Goal: Task Accomplishment & Management: Manage account settings

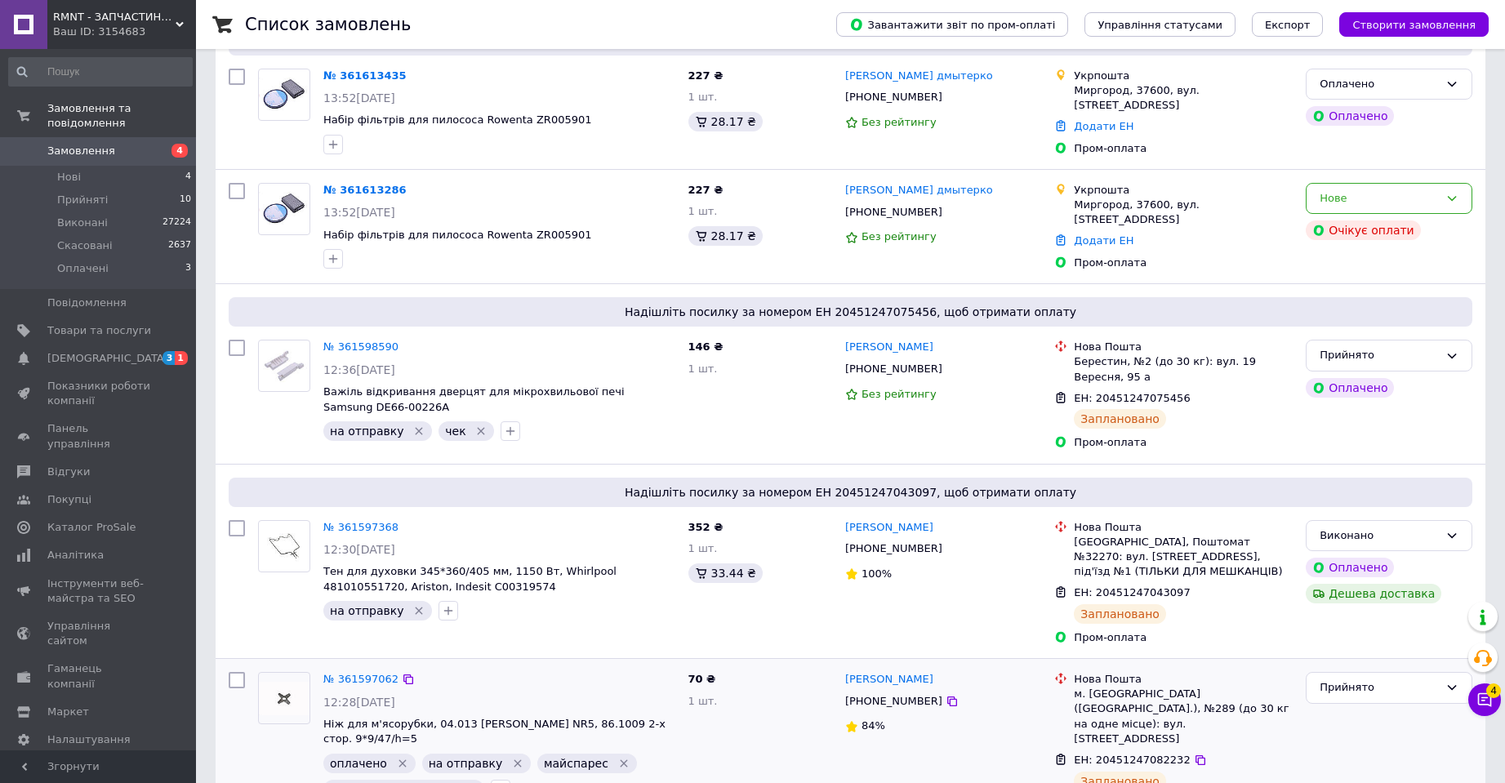
scroll to position [163, 0]
click at [1486, 701] on icon at bounding box center [1484, 700] width 16 height 16
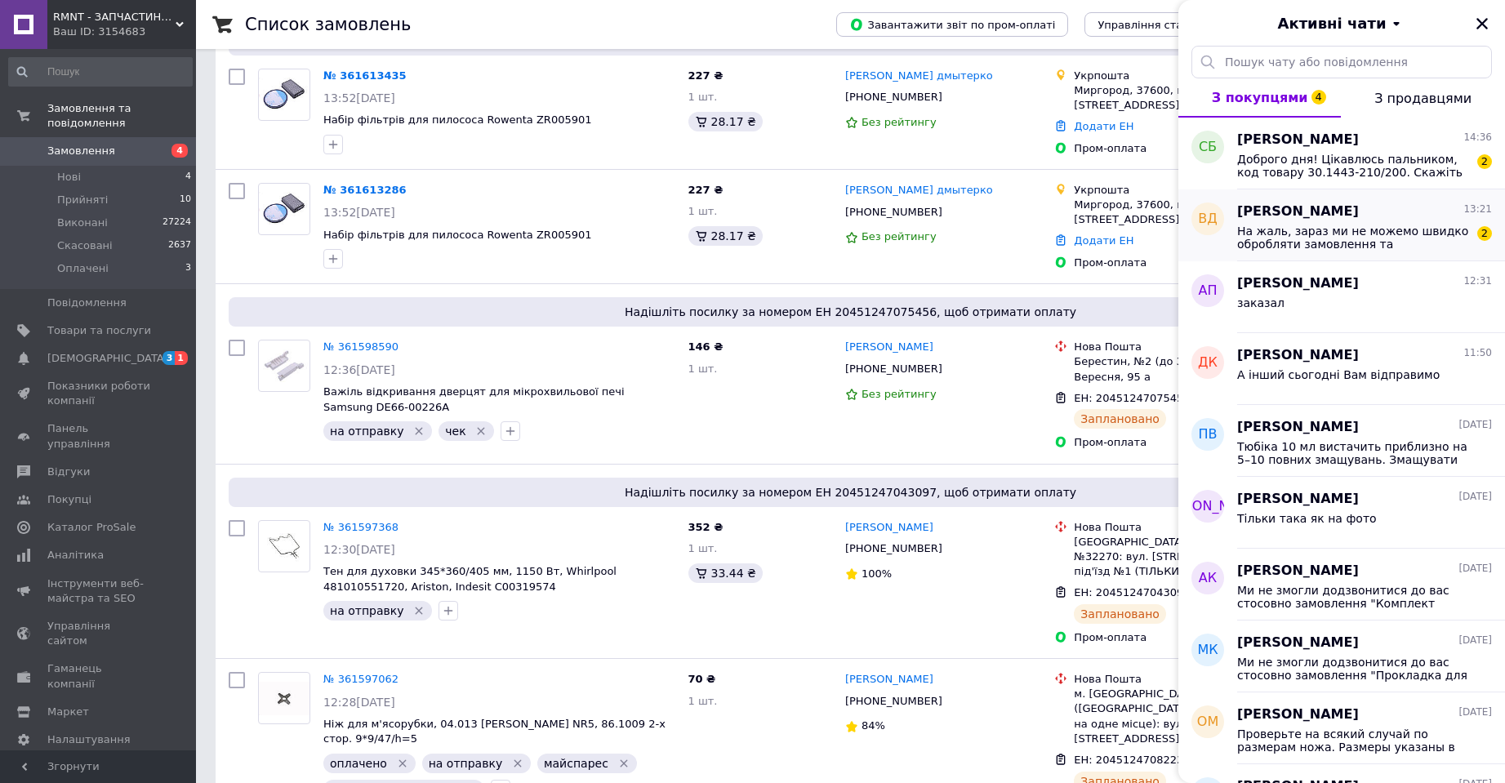
click at [1292, 235] on span "На жаль, зараз ми не можемо швидко обробляти замовлення та повідомлення, т.к. н…" at bounding box center [1353, 238] width 232 height 26
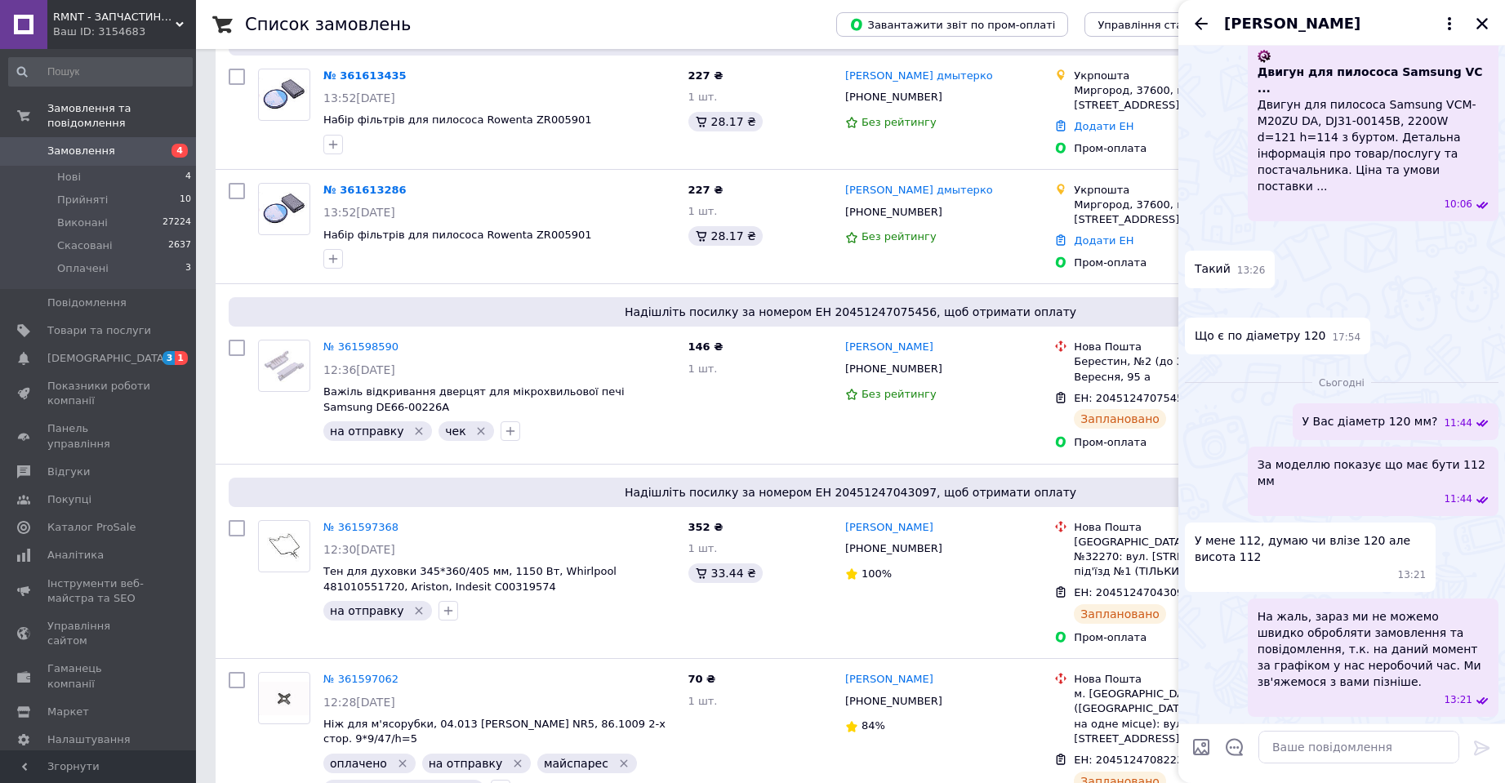
scroll to position [4008, 0]
click at [1276, 755] on textarea at bounding box center [1358, 747] width 201 height 33
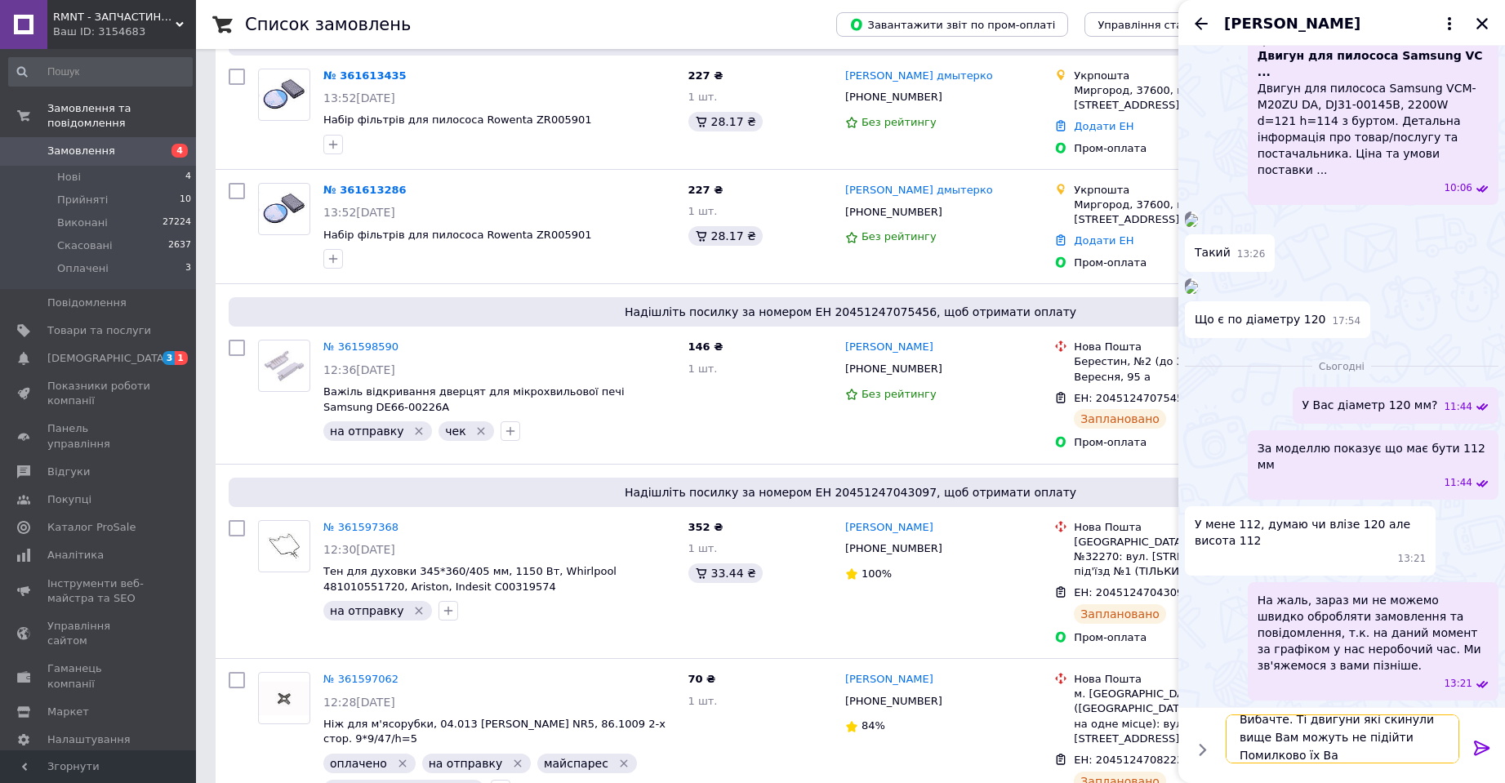
scroll to position [2, 0]
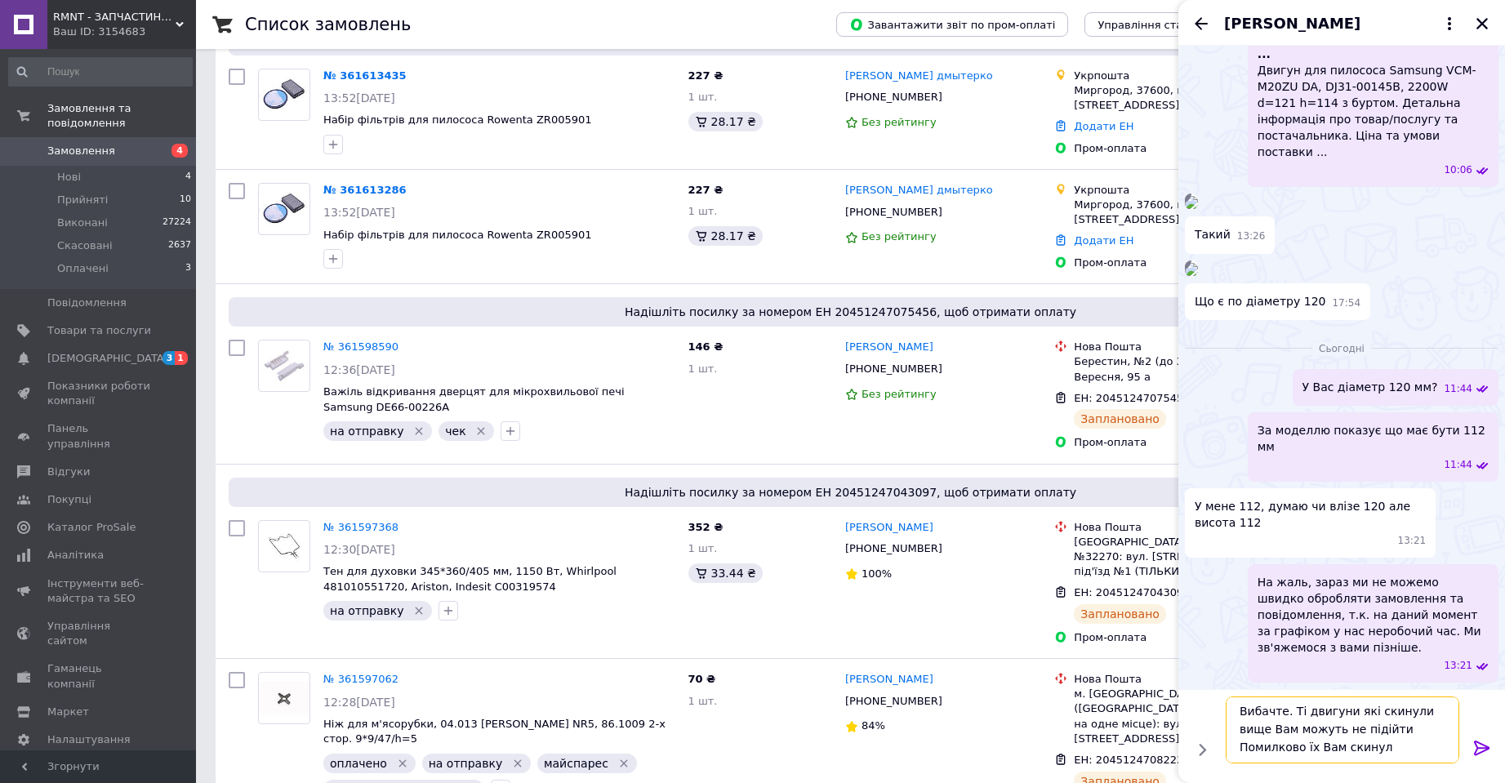
type textarea "Вибачте. Ті двигуни які скинули вище Вам можуть не підійти Помилково їх Вам ски…"
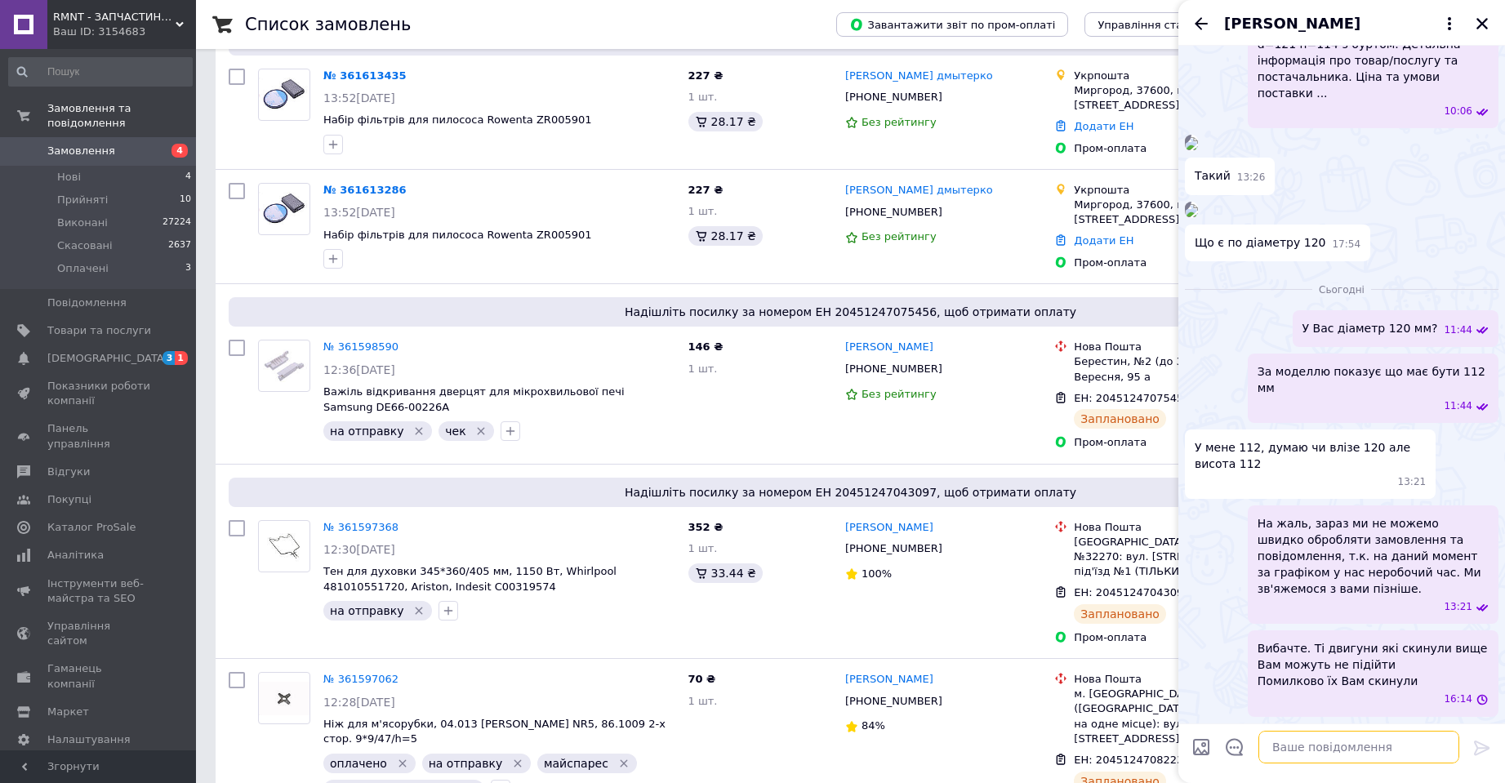
scroll to position [4100, 0]
paste textarea "https://rmnt.com.ua/ua/p1262059607-dvigatel-dlya-pylesosa.html"
type textarea "https://rmnt.com.ua/ua/p1262059607-dvigatel-dlya-pylesosa.html"
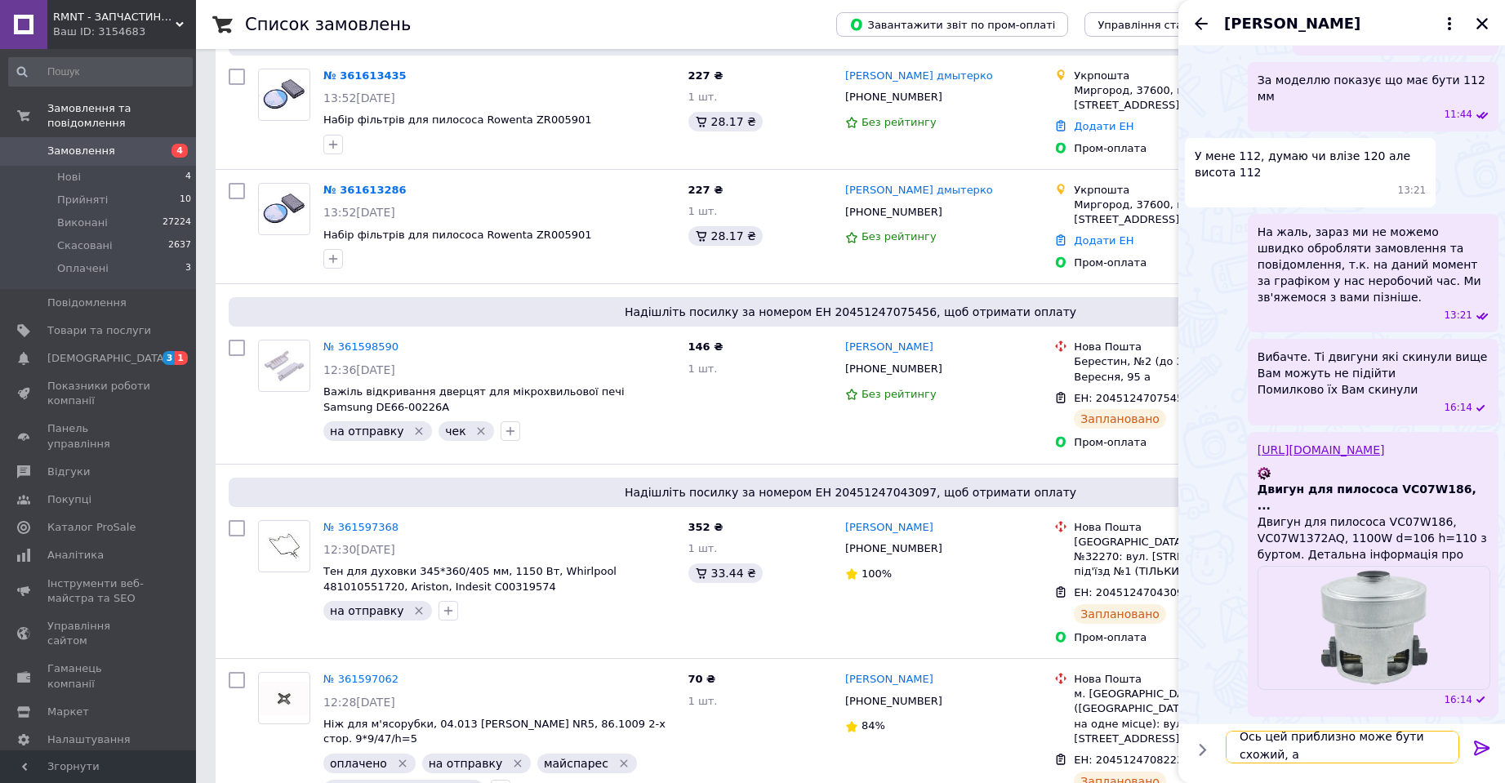
scroll to position [2, 0]
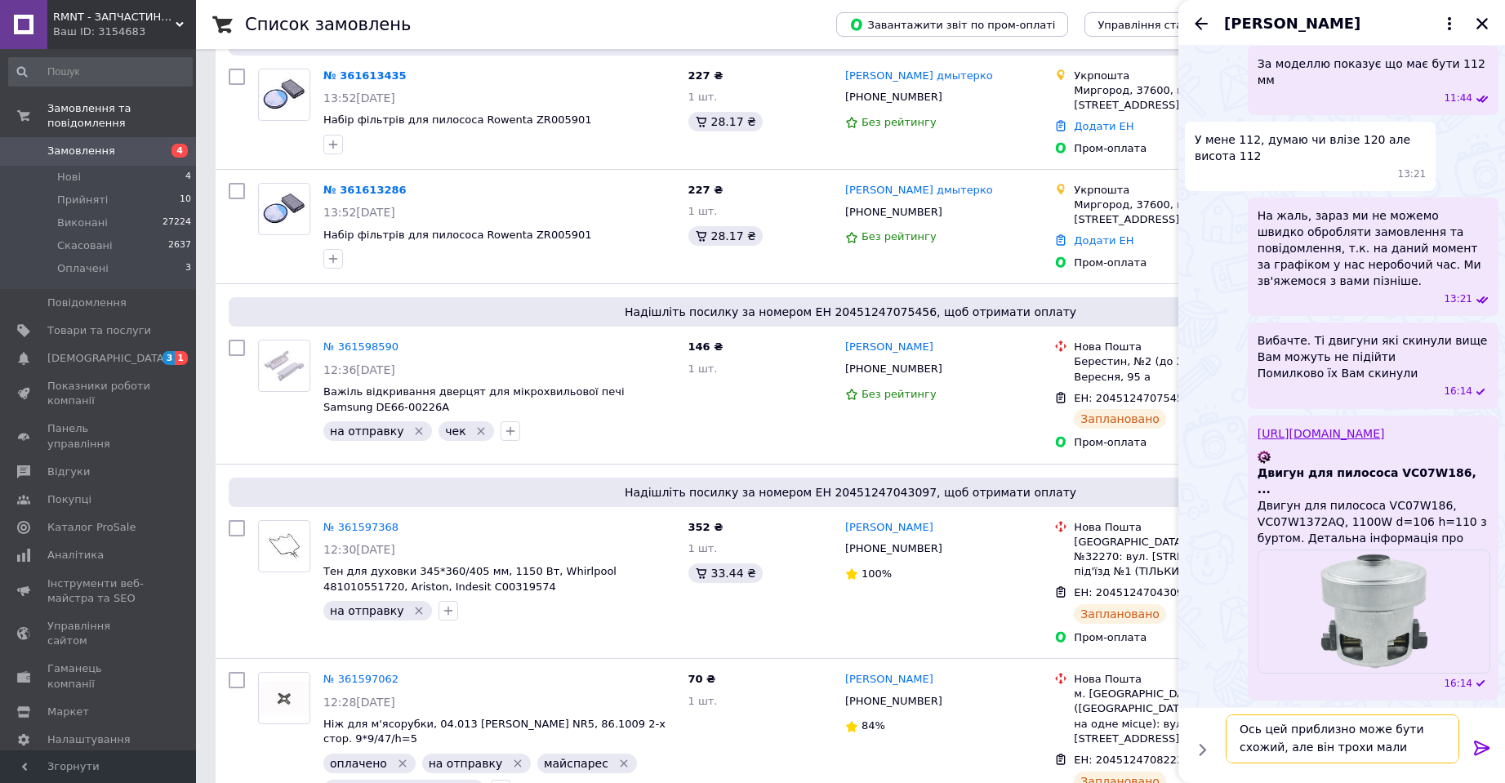
type textarea "Ось цей приблизно може бути схожий, але він трохи малий"
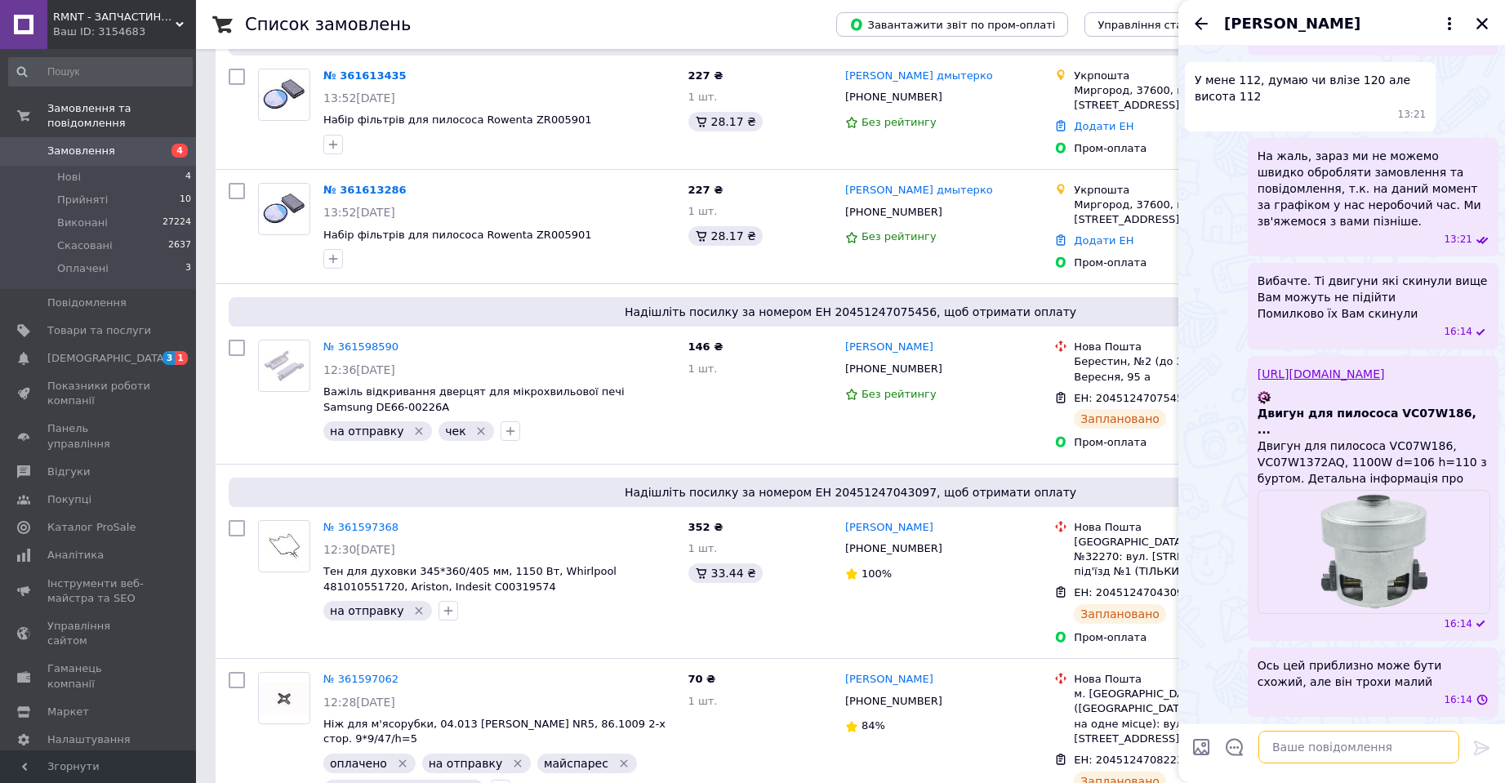
scroll to position [4452, 0]
click at [1345, 680] on span "Ось цей приблизно може бути схожий, але він трохи малий" at bounding box center [1373, 673] width 231 height 33
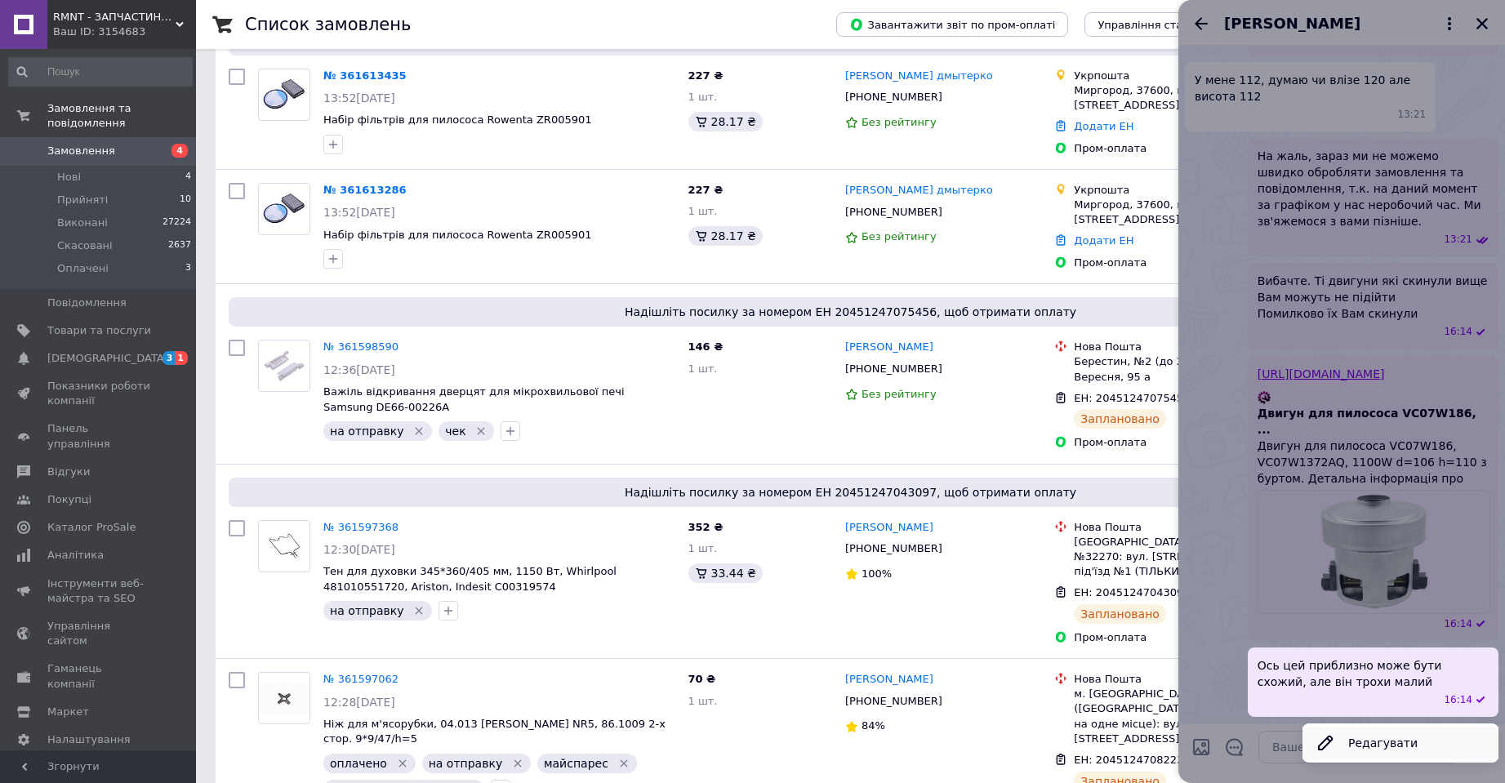
click at [1345, 747] on button "Редагувати" at bounding box center [1401, 743] width 196 height 33
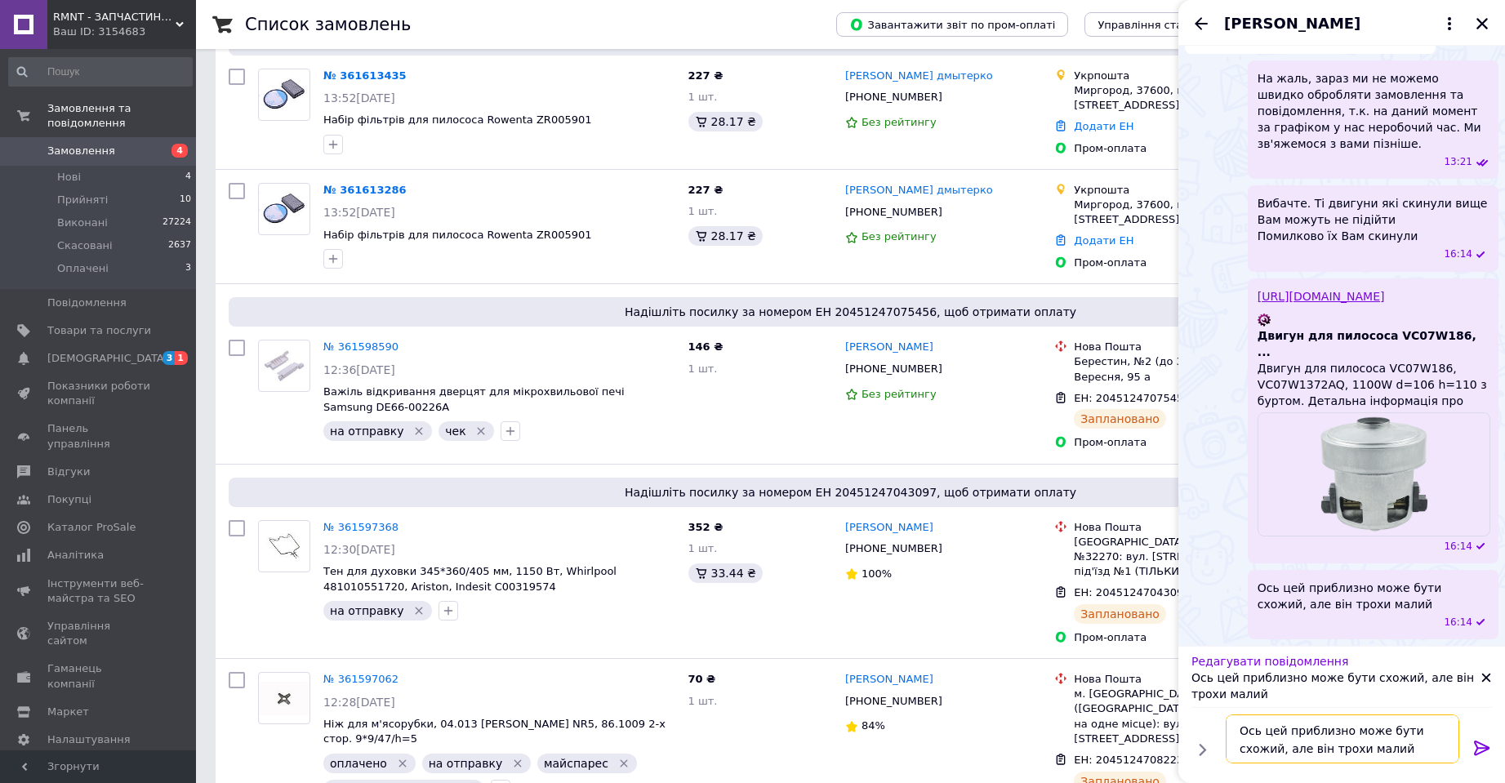
click at [1397, 731] on textarea "Ось цей приблизно може бути схожий, але він трохи малий" at bounding box center [1343, 739] width 234 height 49
click at [1279, 749] on textarea "Ось цей приблизно може бути схожий, але він трохи малий" at bounding box center [1343, 739] width 234 height 49
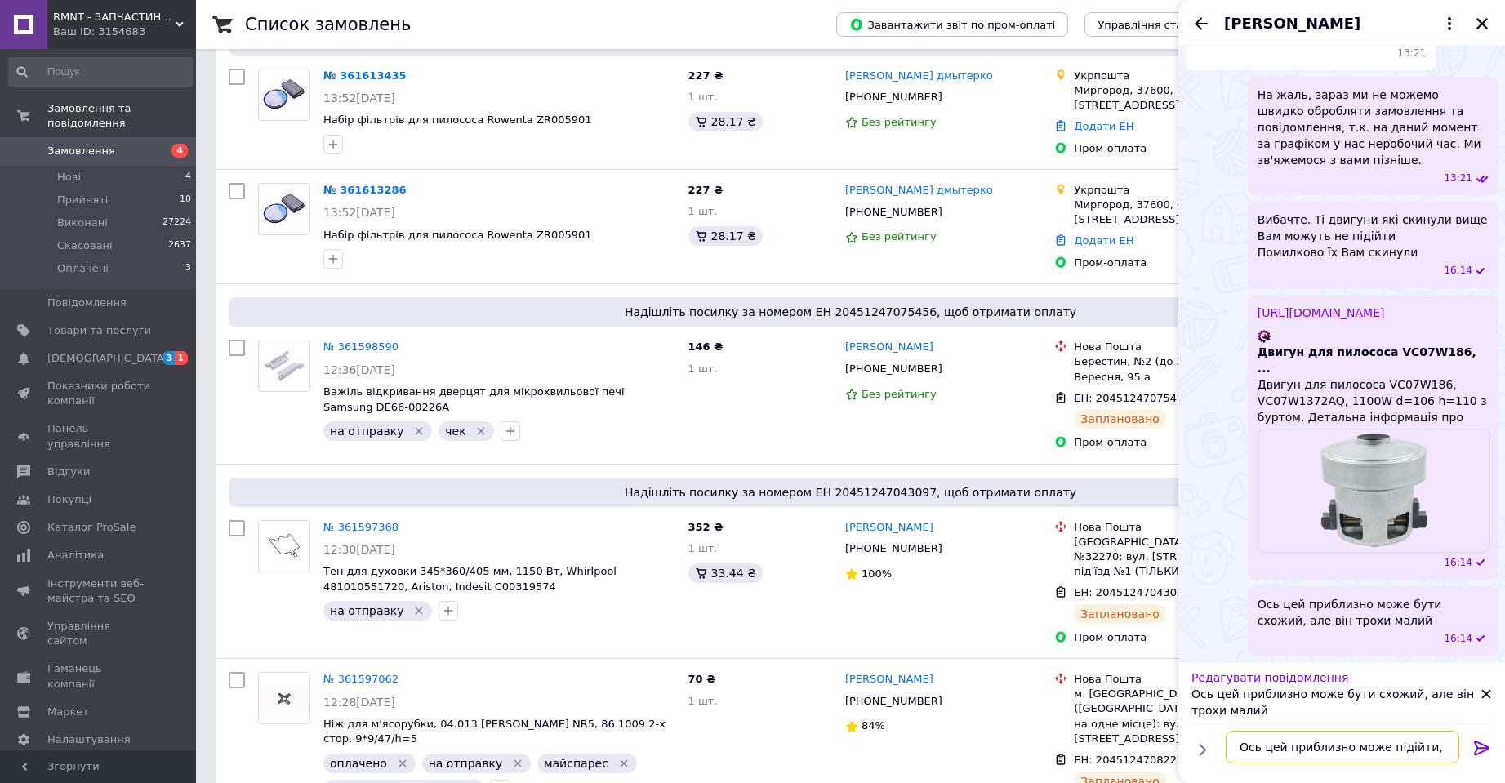
type textarea "Ось цей приблизно може підійти"
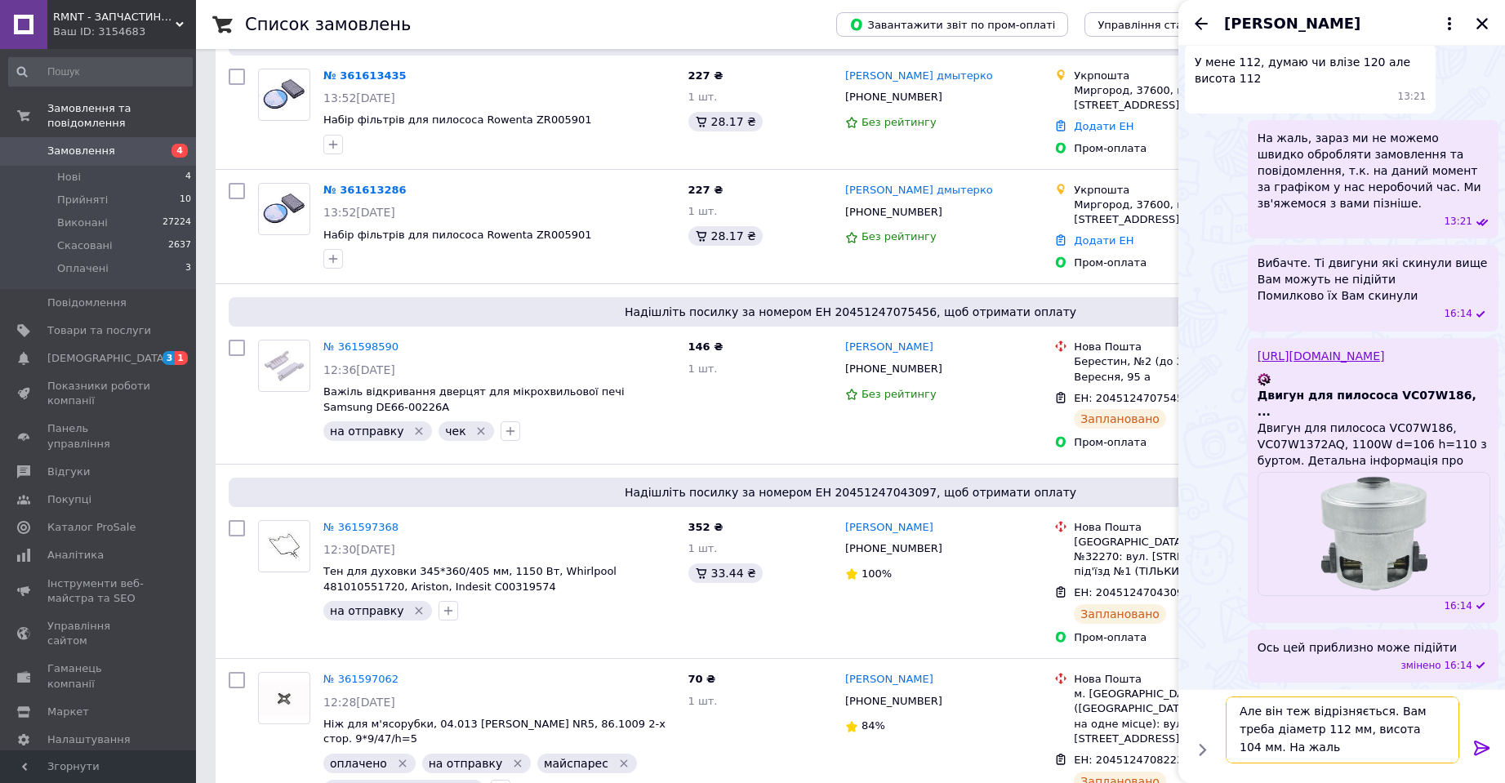
scroll to position [2, 0]
type textarea "Але він теж відрізняється. Вам треба діаметр 112 мм, висота 104 мм. На жаль з т…"
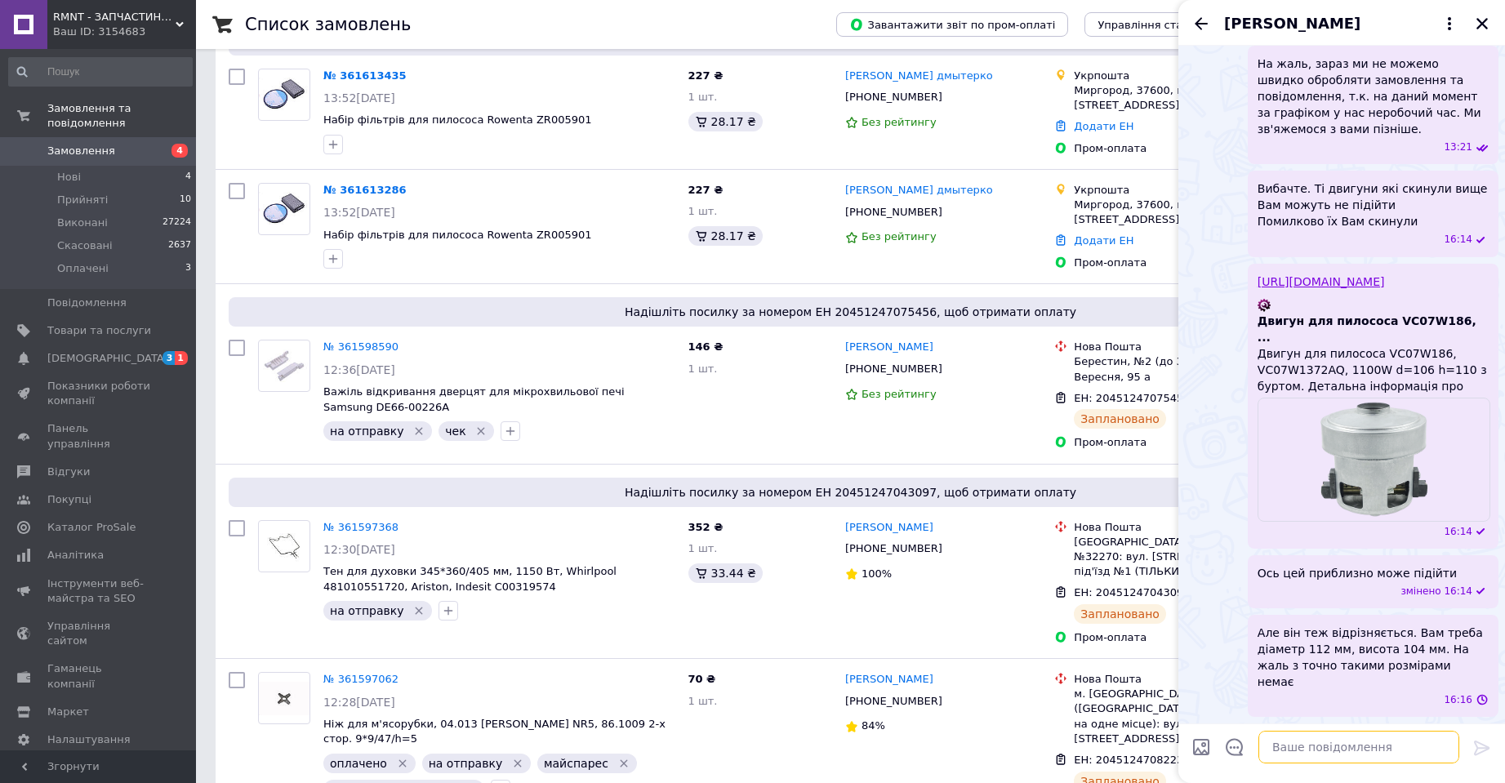
scroll to position [4528, 0]
click at [1348, 760] on textarea at bounding box center [1358, 747] width 201 height 33
paste textarea "https://rmnt.com.ua/ua/p1262059652-dvigatel-dlya-pylesosa.html"
type textarea "https://rmnt.com.ua/ua/p1262059652-dvigatel-dlya-pylesosa.html"
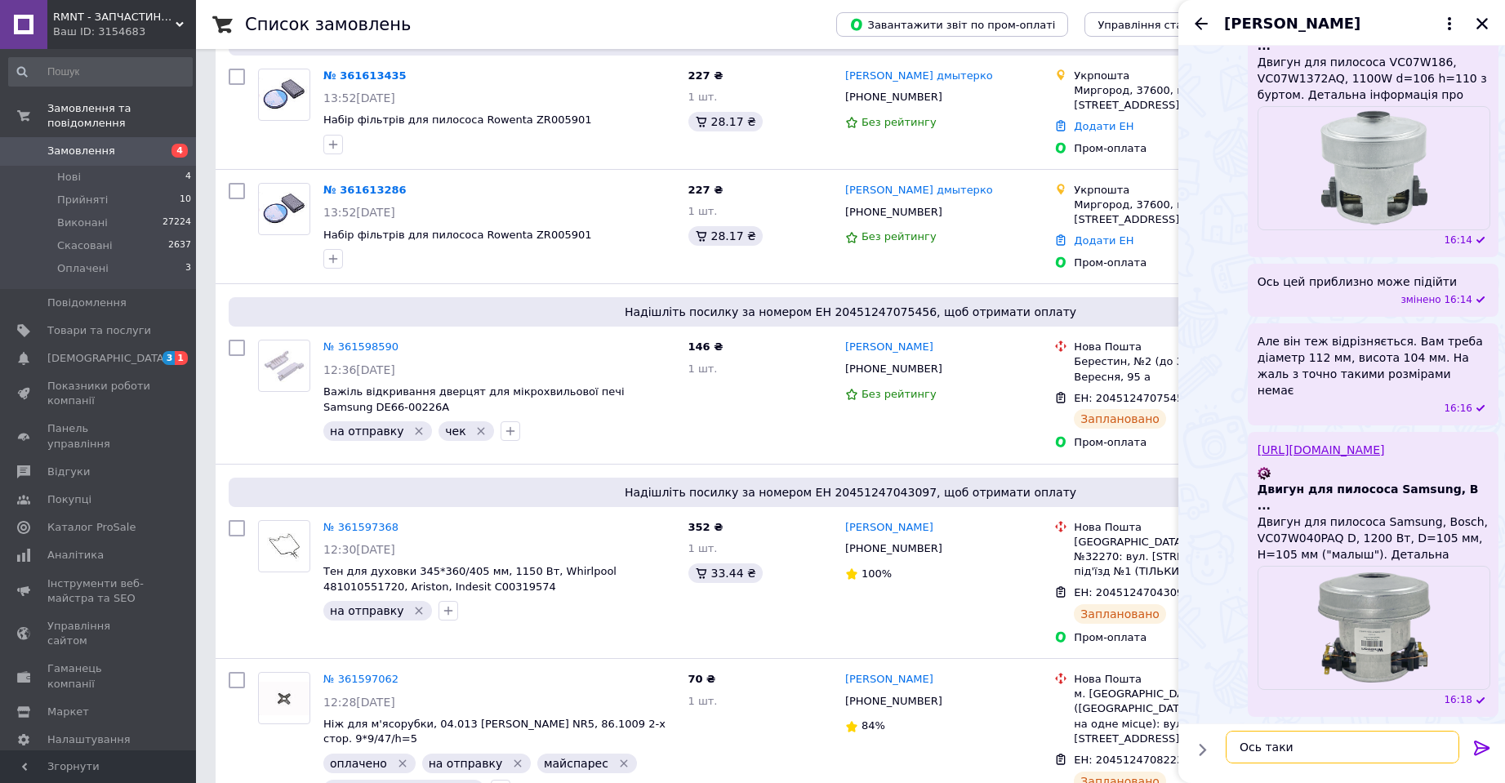
scroll to position [4803, 0]
type textarea "Ось такий ще є. Трохи малий"
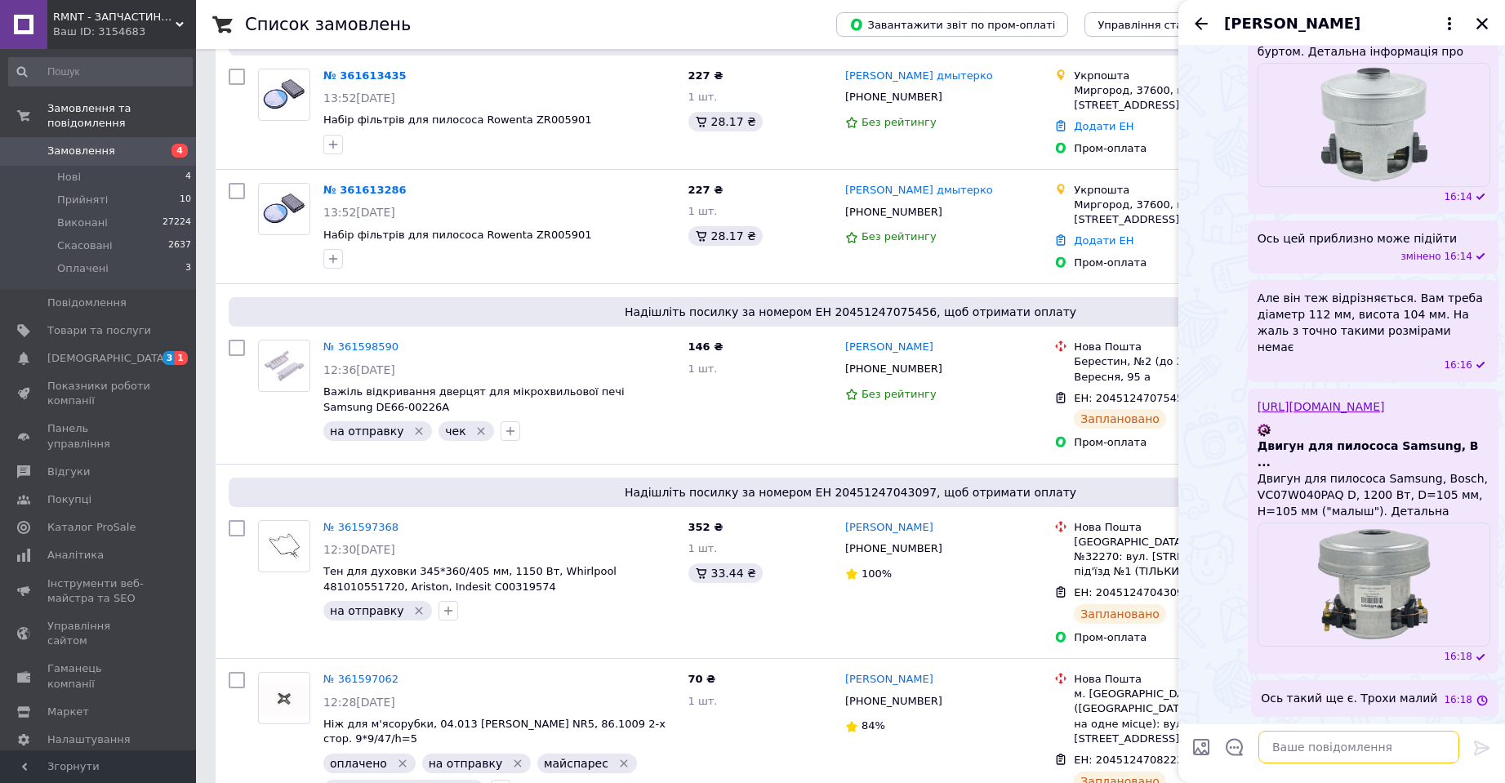
scroll to position [4847, 0]
click at [1191, 19] on icon "Назад" at bounding box center [1201, 24] width 20 height 20
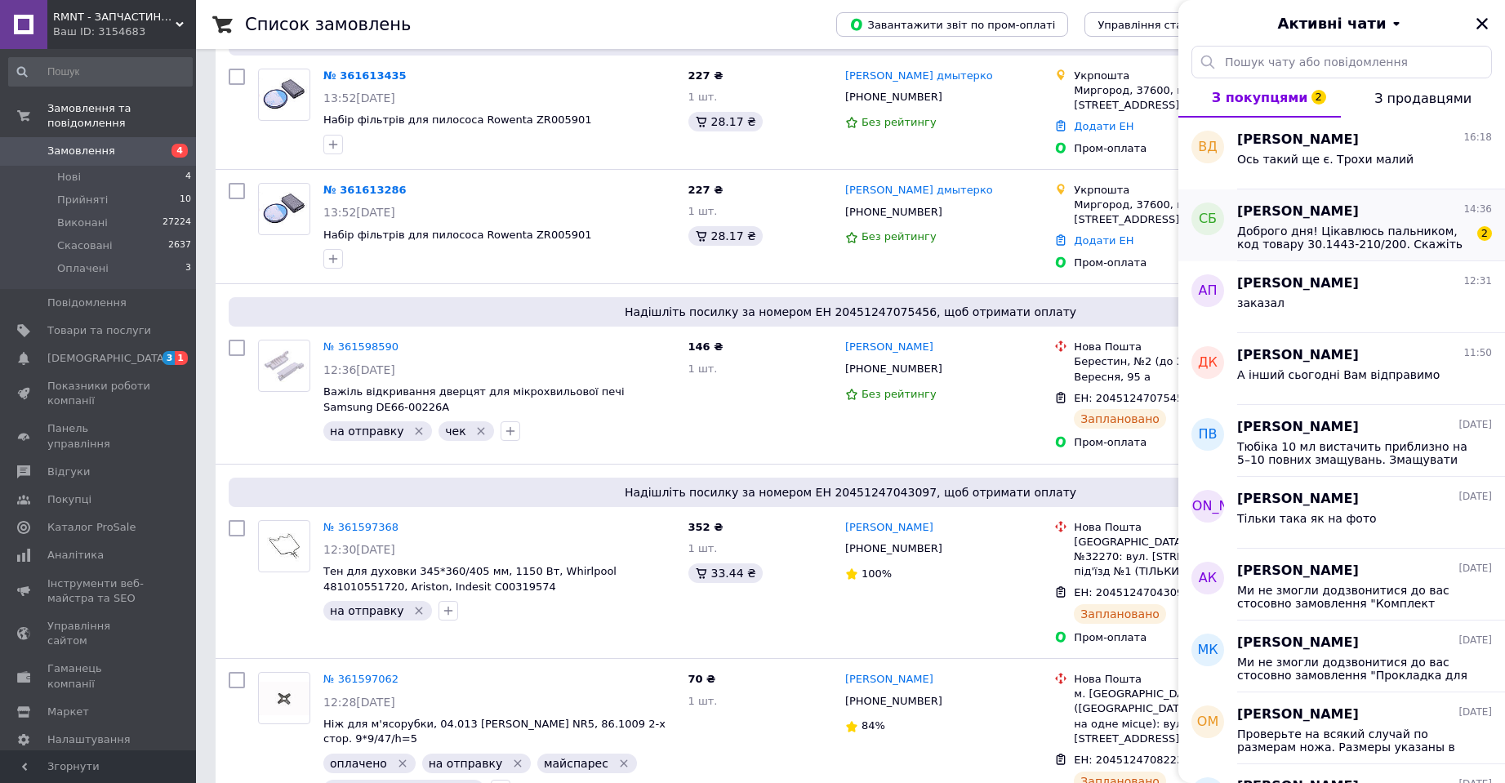
click at [1352, 234] on span "Доброго дня! Цікавлюсь пальником, код товару 30.1443-210/200. Скажіть будь ласк…" at bounding box center [1353, 238] width 232 height 26
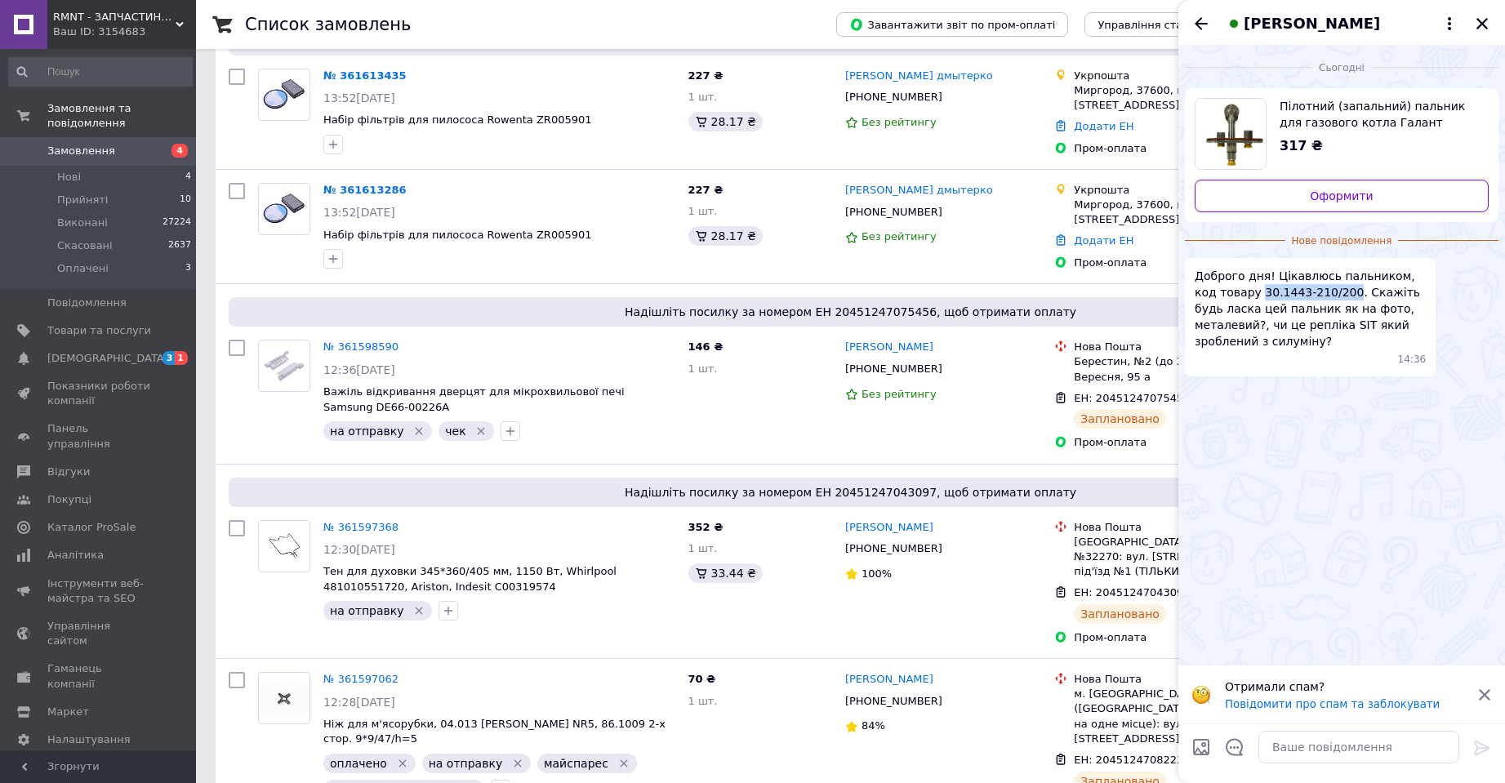
drag, startPoint x: 1236, startPoint y: 293, endPoint x: 1318, endPoint y: 288, distance: 81.8
click at [1318, 288] on span "Доброго дня! Цікавлюсь пальником, код товару 30.1443-210/200. Скажіть будь ласк…" at bounding box center [1310, 309] width 231 height 82
copy span "30.1443-210/200"
click at [1285, 744] on textarea at bounding box center [1358, 747] width 201 height 33
type textarea "Доброго дня"
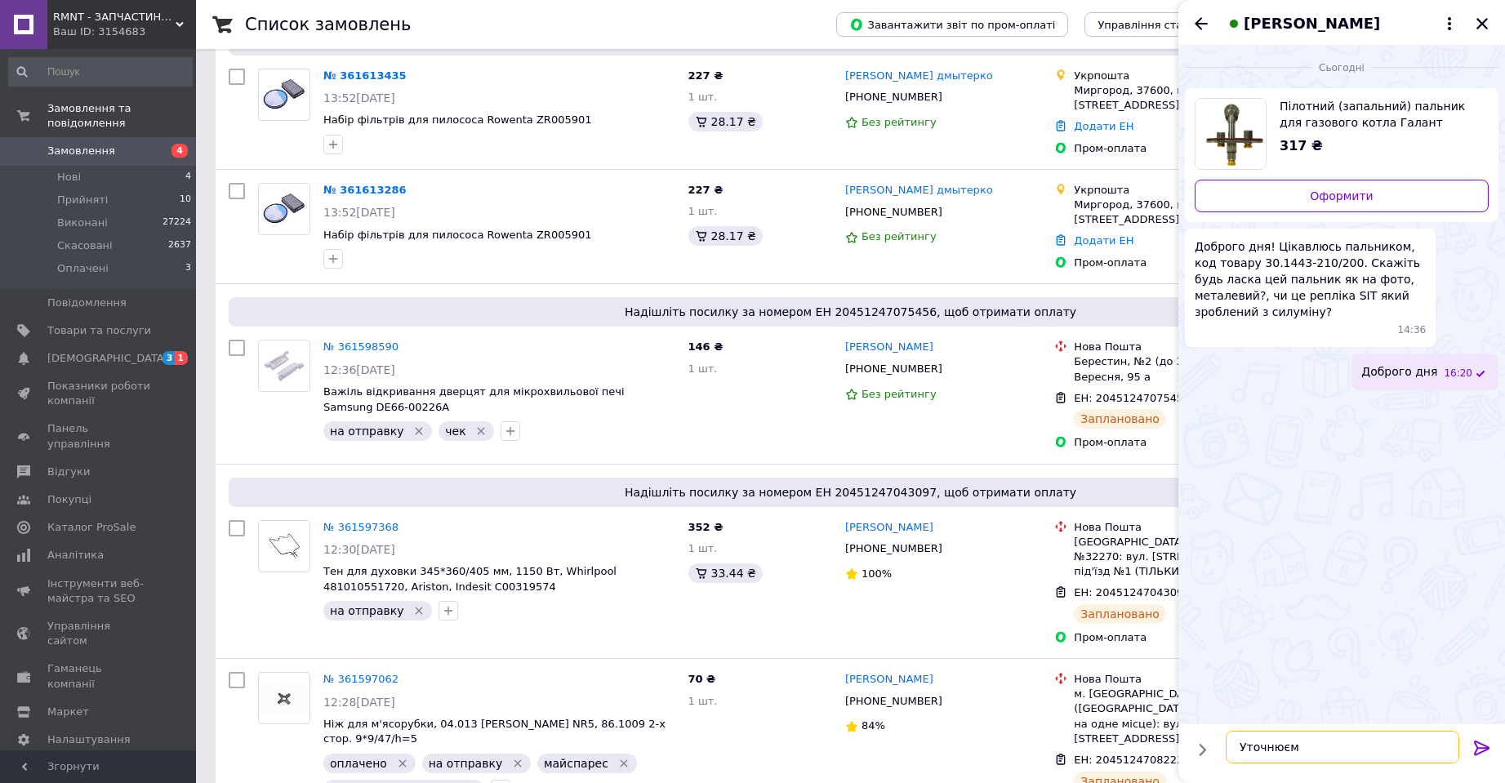
type textarea "Уточнюємо"
click at [1479, 9] on div "Сергій Баршак" at bounding box center [1341, 23] width 327 height 46
click at [1475, 33] on div at bounding box center [1482, 24] width 20 height 20
click at [1484, 27] on icon "Закрити" at bounding box center [1482, 23] width 15 height 15
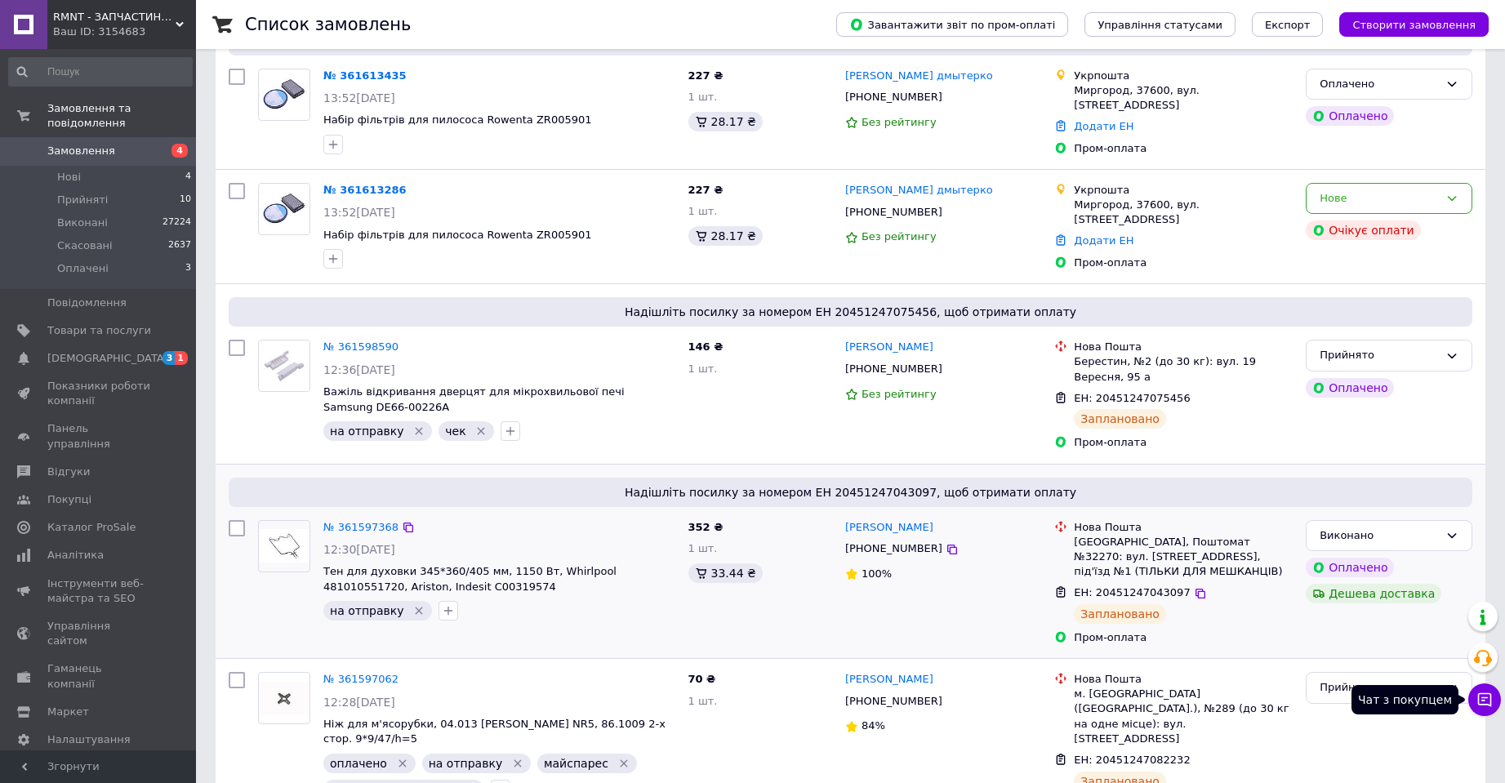
drag, startPoint x: 1485, startPoint y: 700, endPoint x: 1421, endPoint y: 596, distance: 122.1
click at [1485, 700] on icon at bounding box center [1484, 700] width 16 height 16
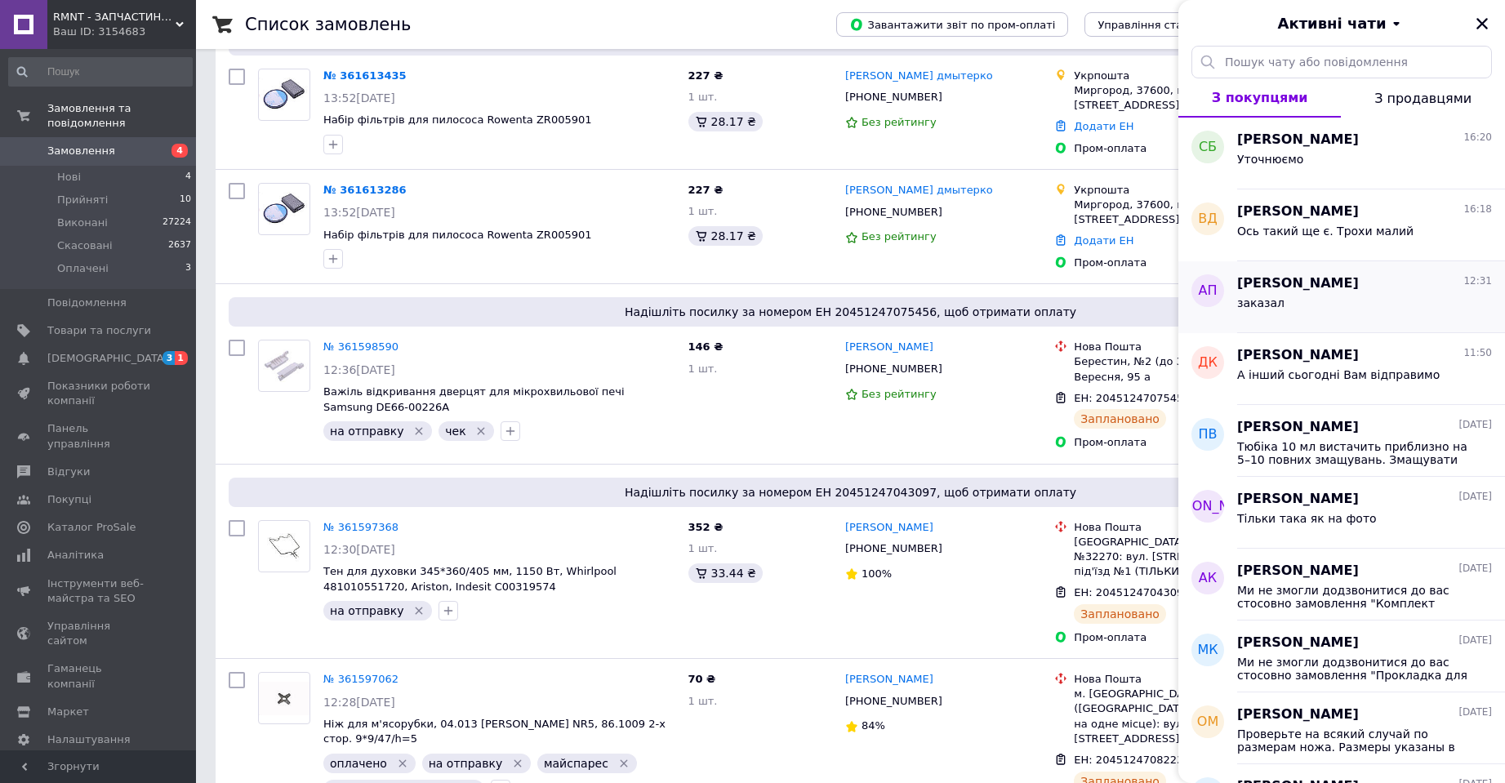
click at [1267, 283] on span "Артур Полевой" at bounding box center [1298, 283] width 122 height 19
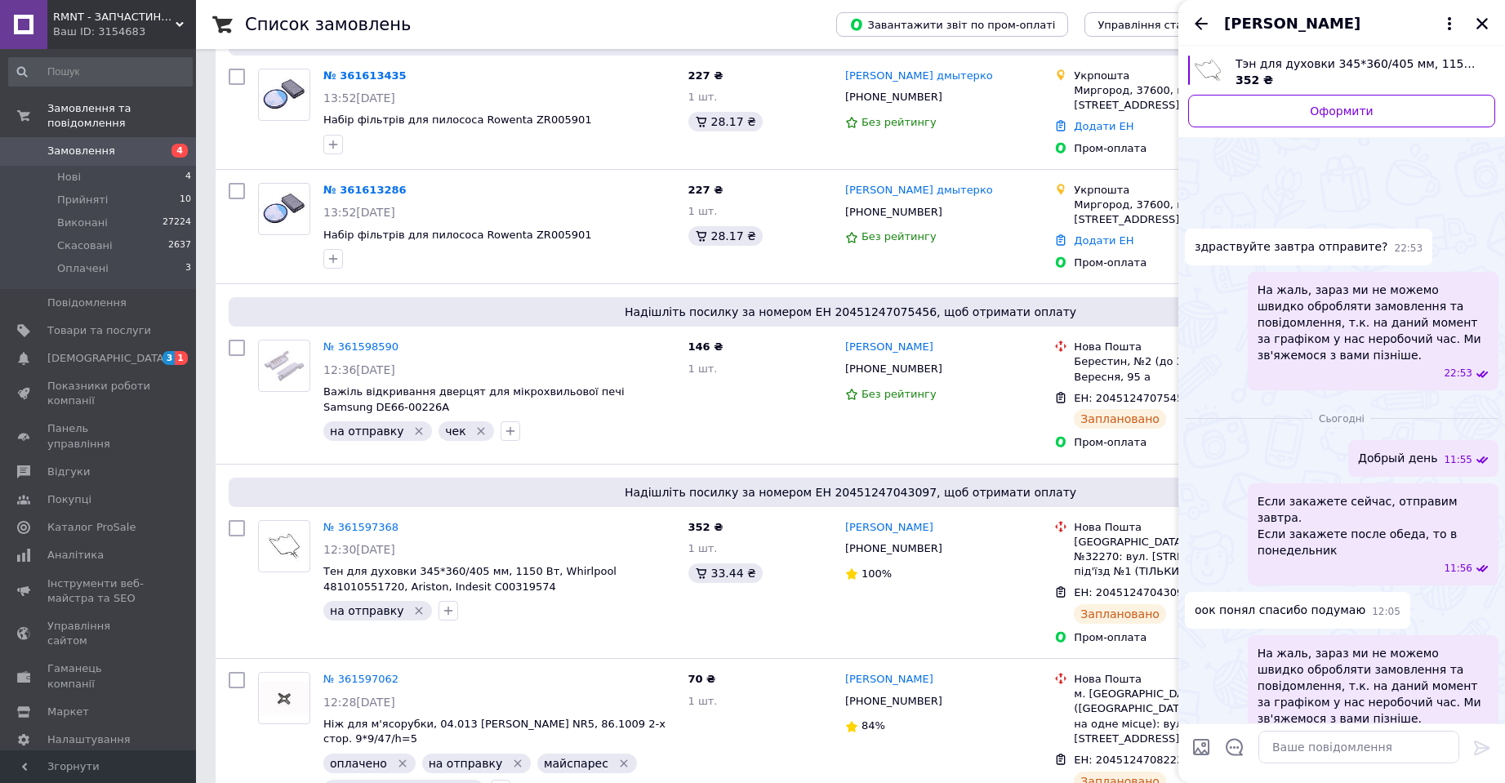
scroll to position [226, 0]
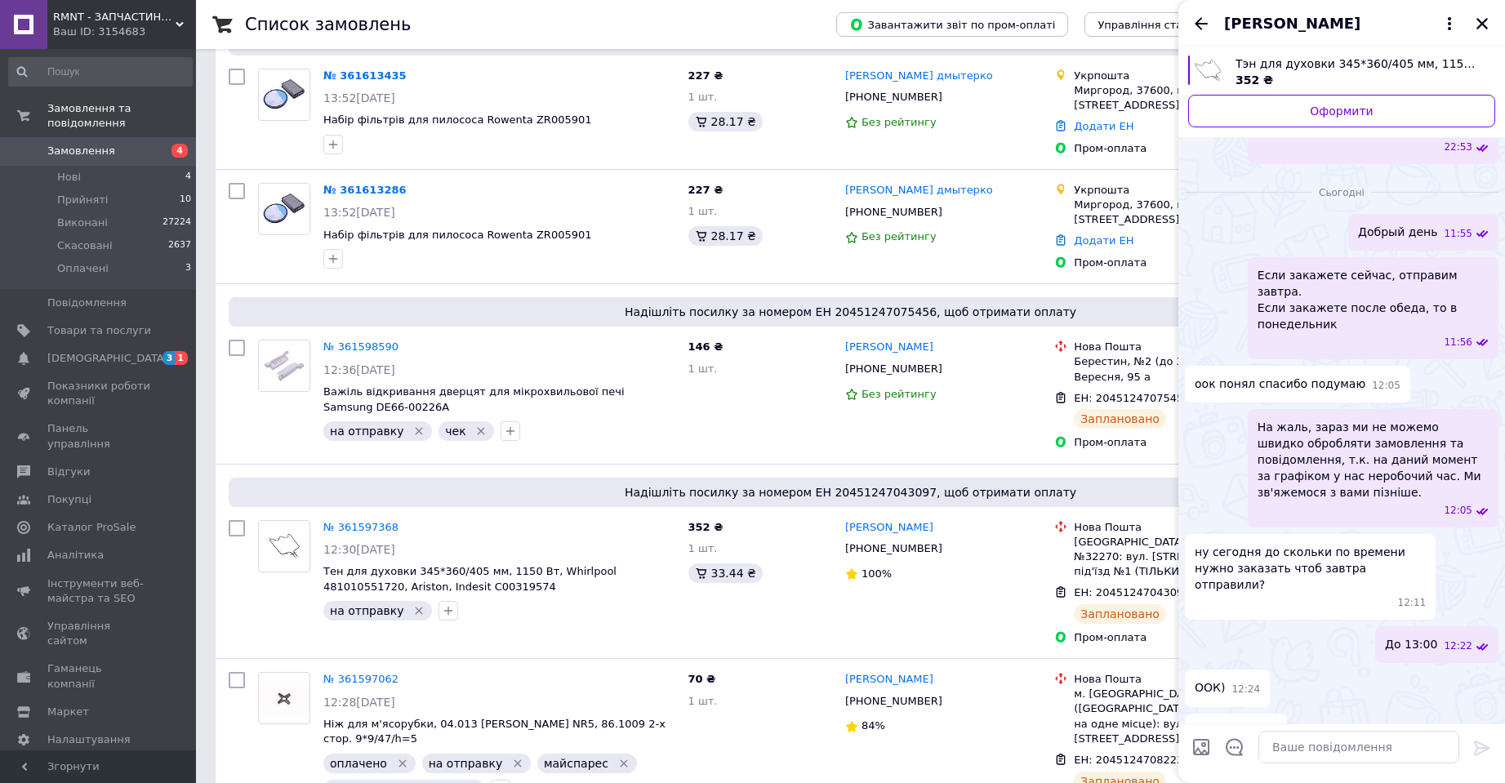
click at [1205, 31] on icon "Назад" at bounding box center [1201, 24] width 20 height 20
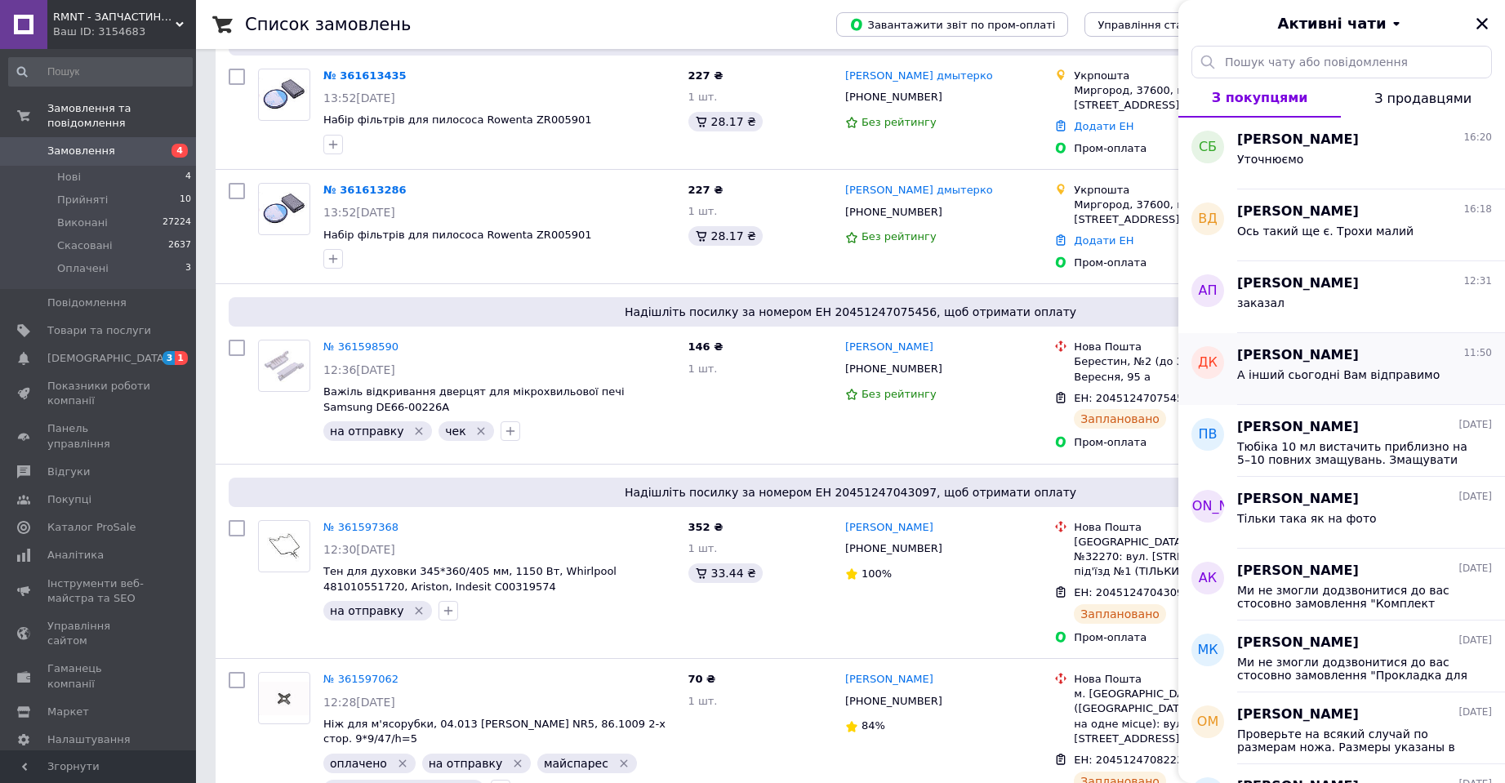
click at [1303, 393] on div "Дмитро Криєнтий 11:50 А інший сьогодні Вам відправимо" at bounding box center [1371, 369] width 268 height 72
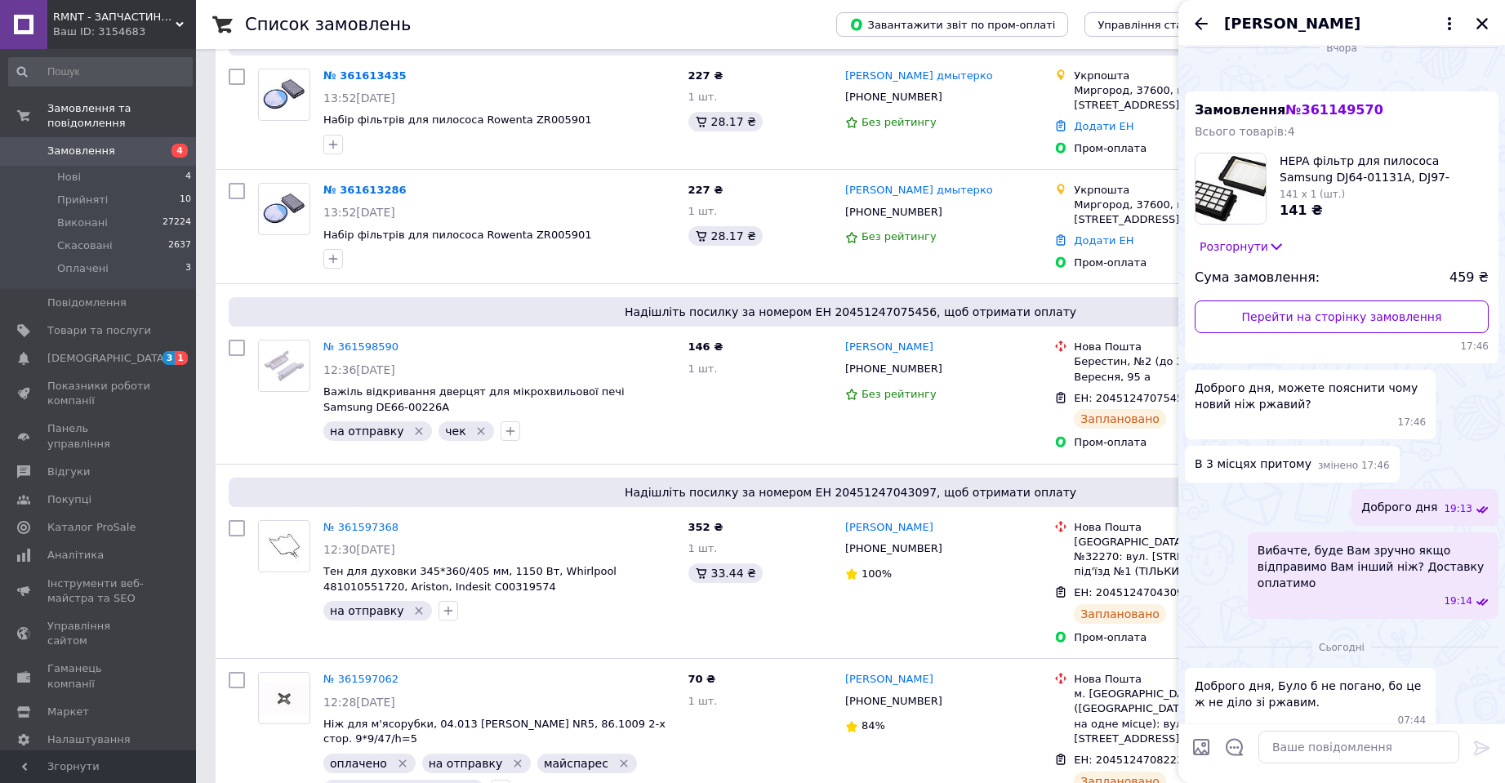
scroll to position [0, 0]
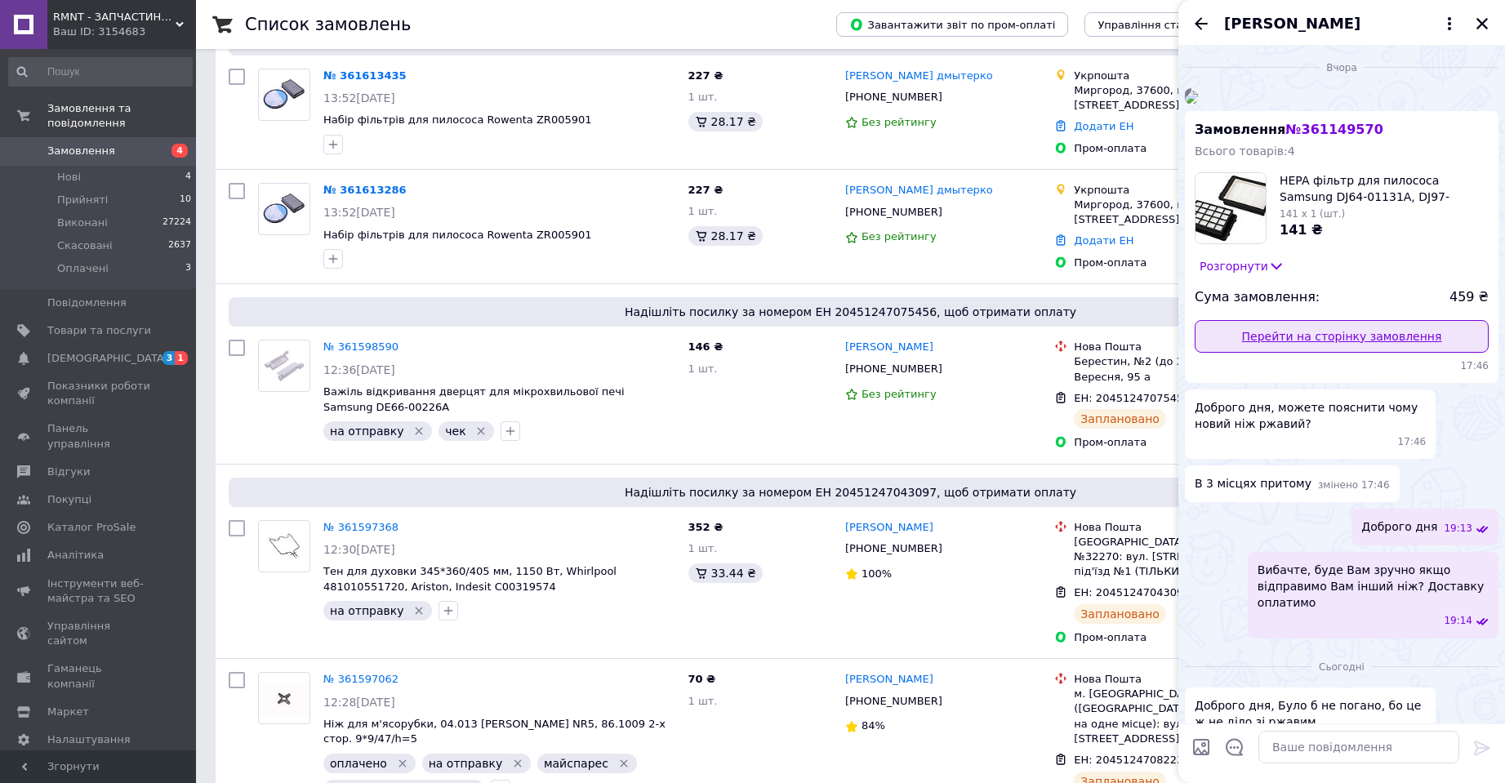
click at [1316, 353] on link "Перейти на сторінку замовлення" at bounding box center [1342, 336] width 294 height 33
click at [1489, 24] on icon "Закрити" at bounding box center [1482, 23] width 15 height 15
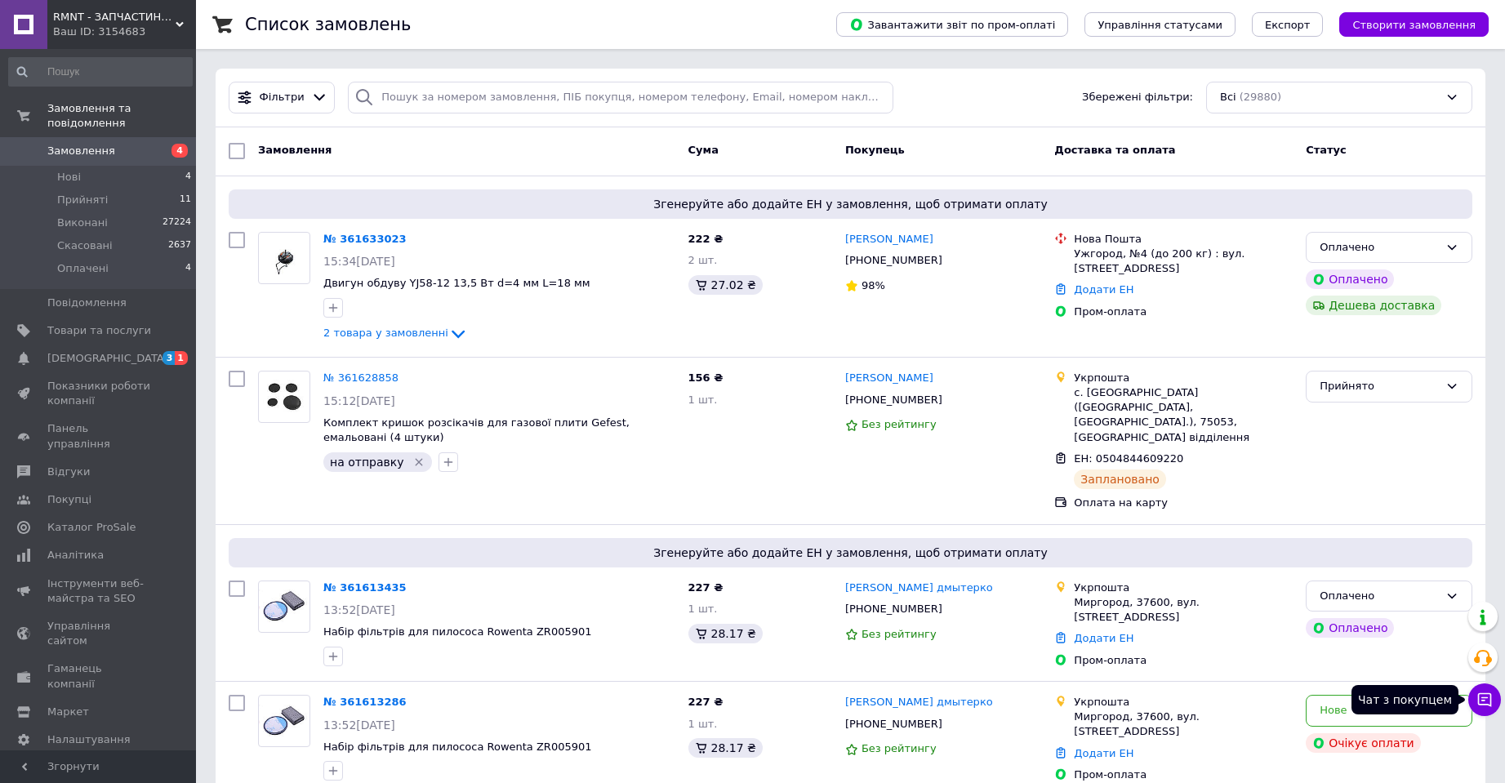
drag, startPoint x: 1492, startPoint y: 697, endPoint x: 1471, endPoint y: 688, distance: 23.1
click at [1490, 697] on icon at bounding box center [1484, 700] width 16 height 16
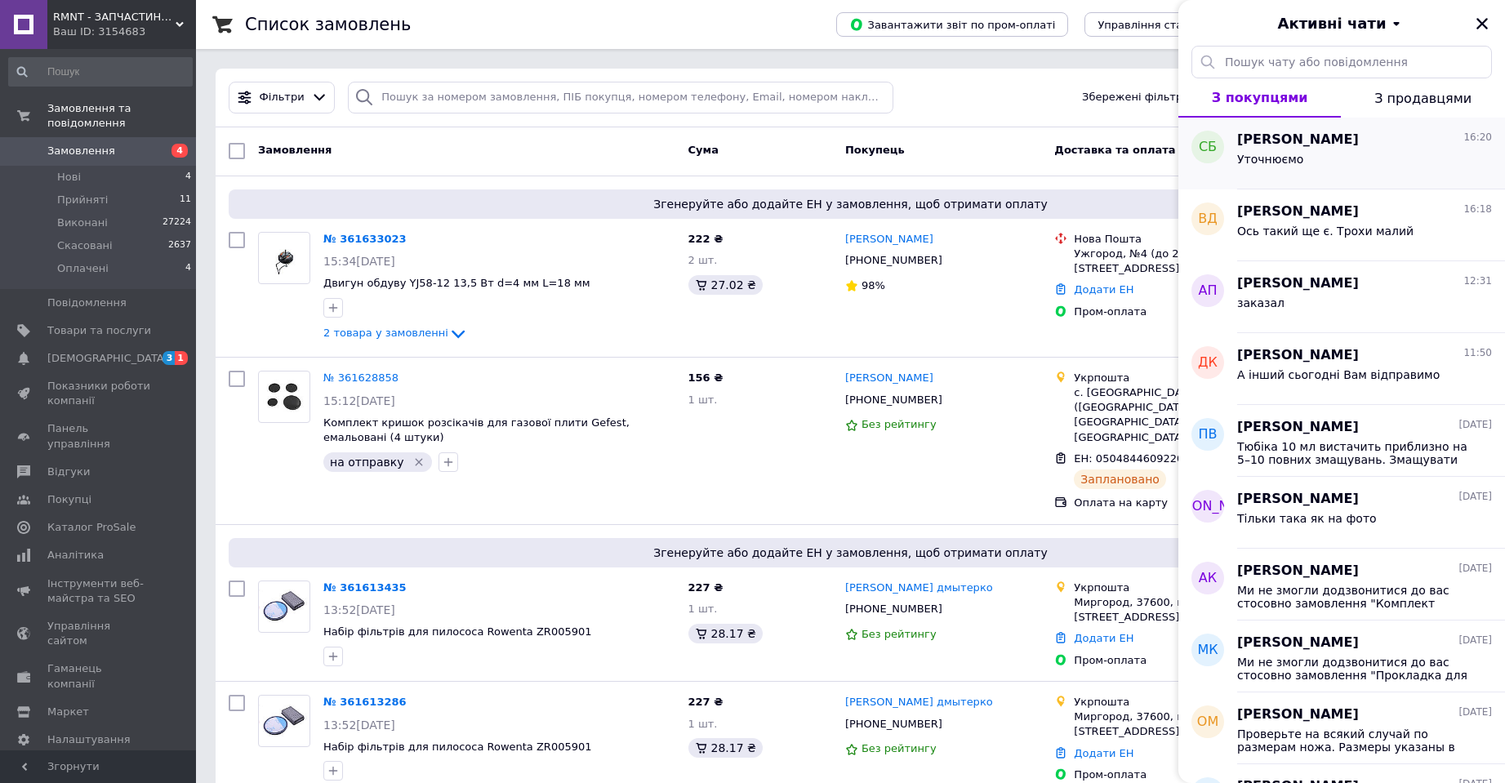
click at [1331, 164] on div "Уточнюємо" at bounding box center [1364, 162] width 255 height 26
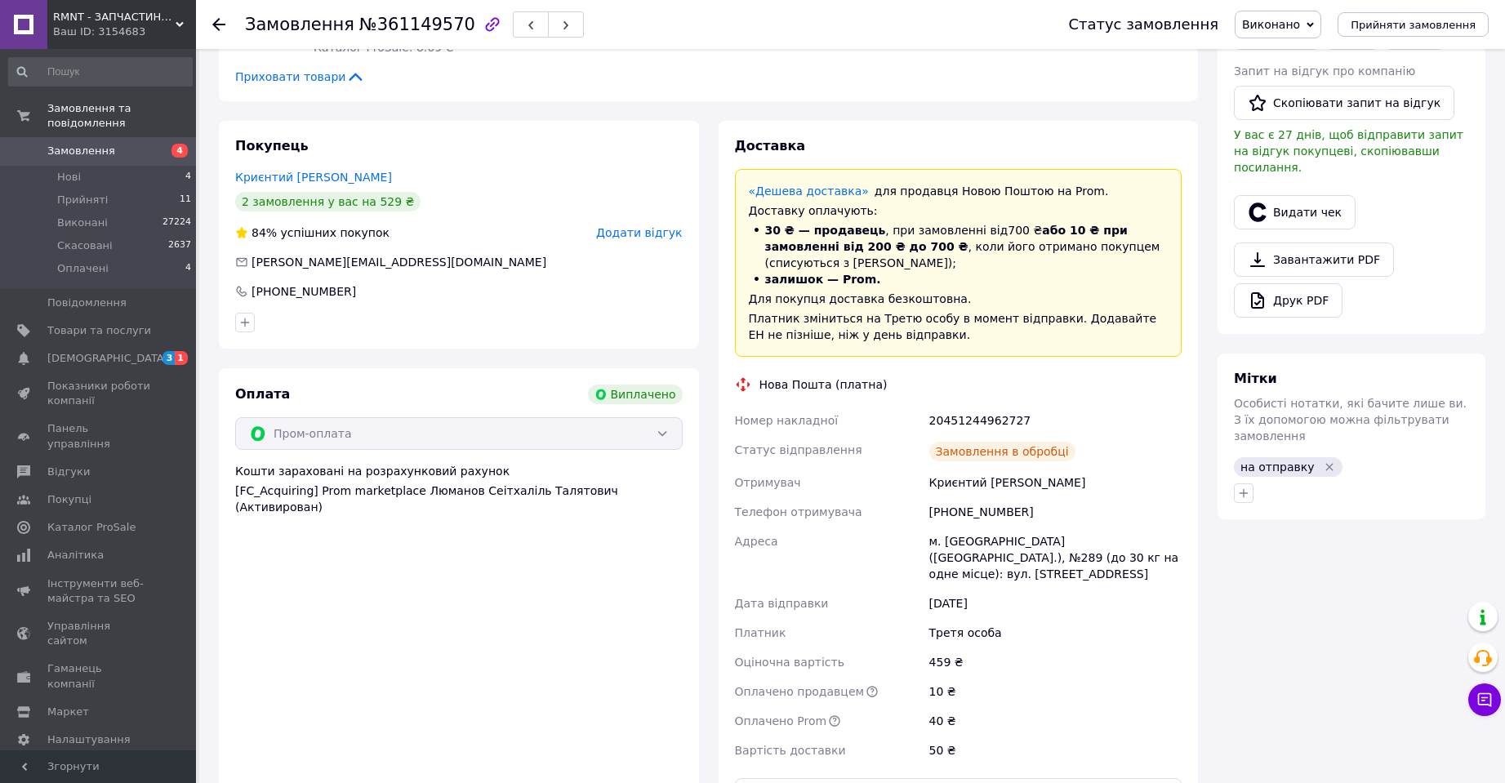
scroll to position [688, 0]
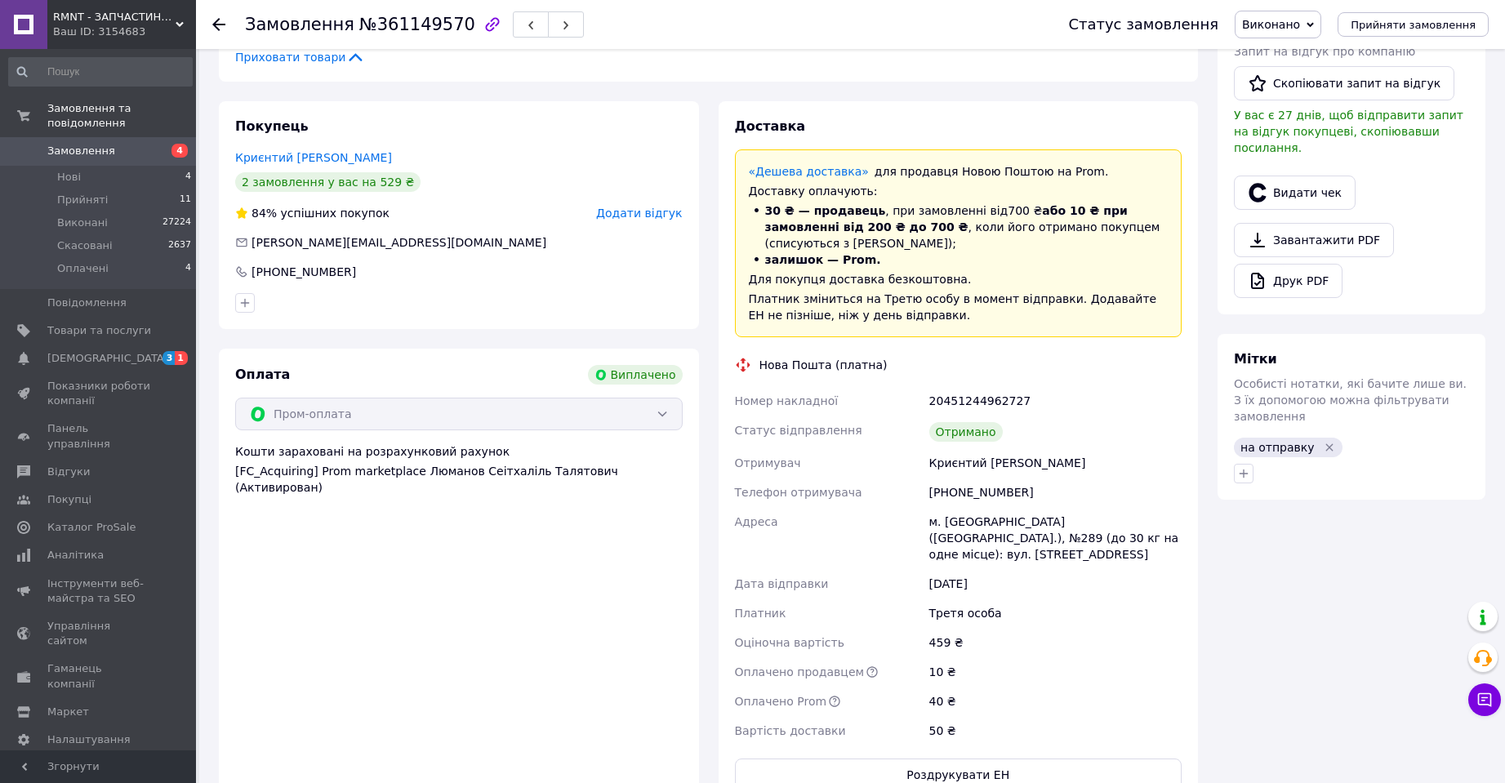
click at [977, 386] on div "20451244962727" at bounding box center [1055, 400] width 259 height 29
copy div "20451244962727"
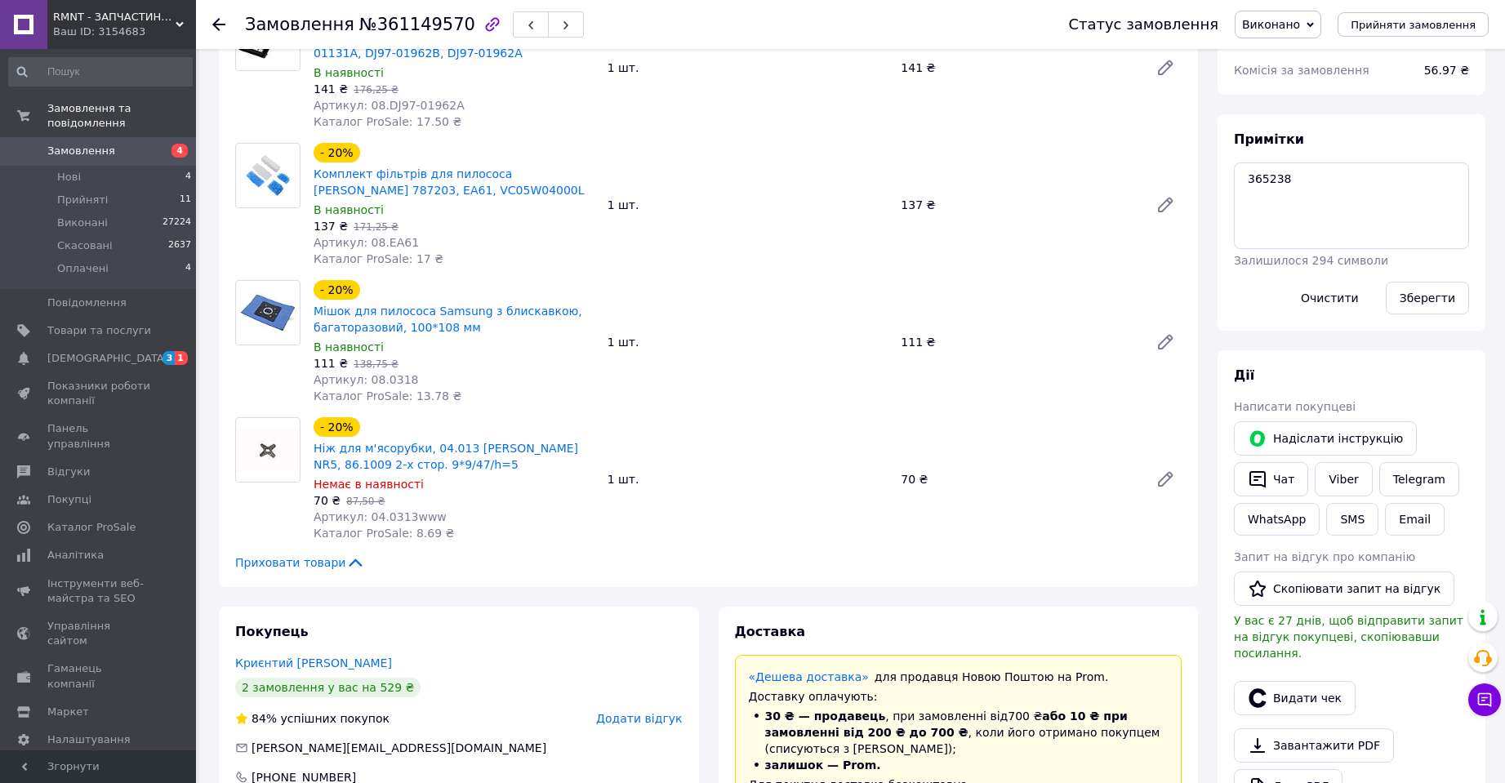
scroll to position [0, 0]
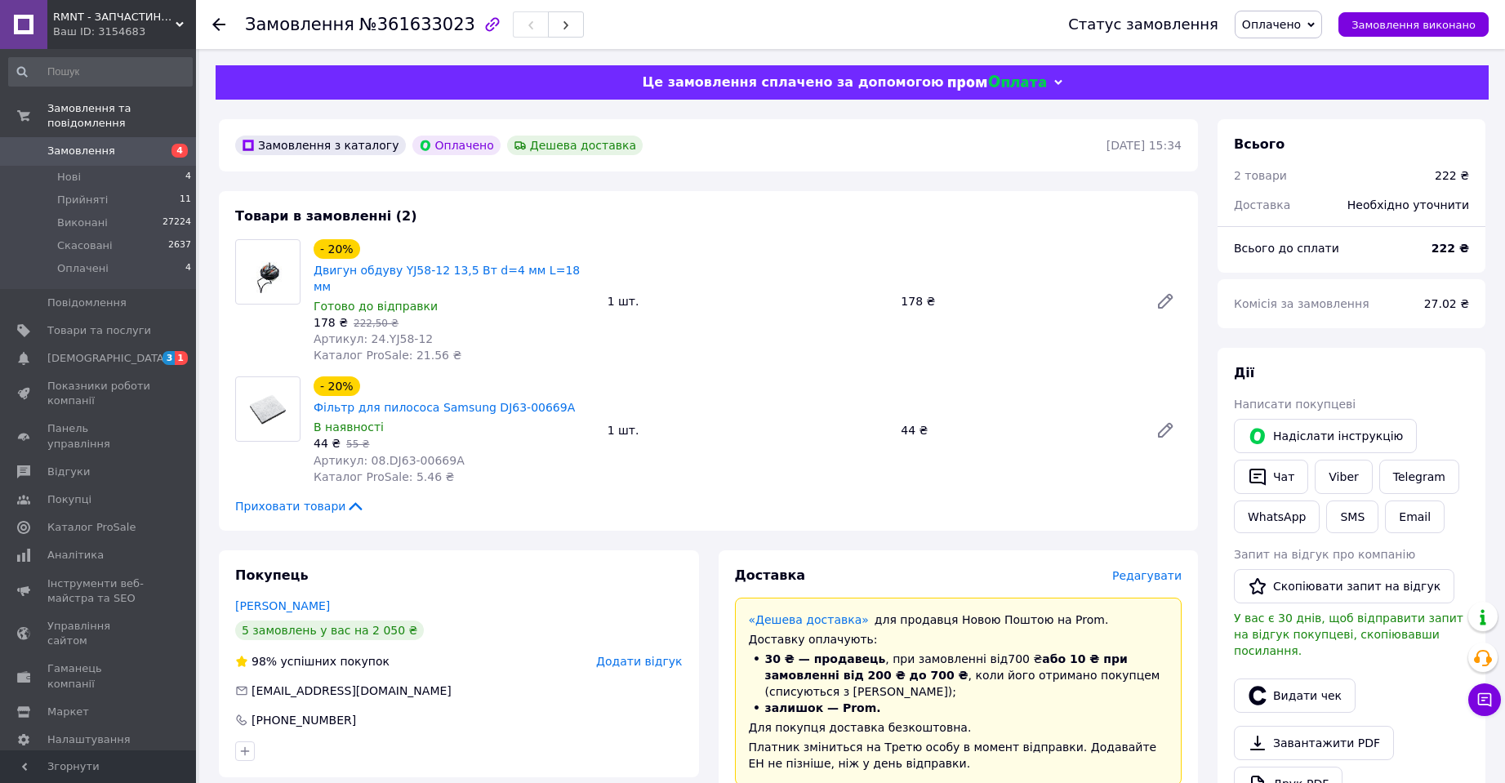
click at [1133, 569] on span "Редагувати" at bounding box center [1146, 575] width 69 height 13
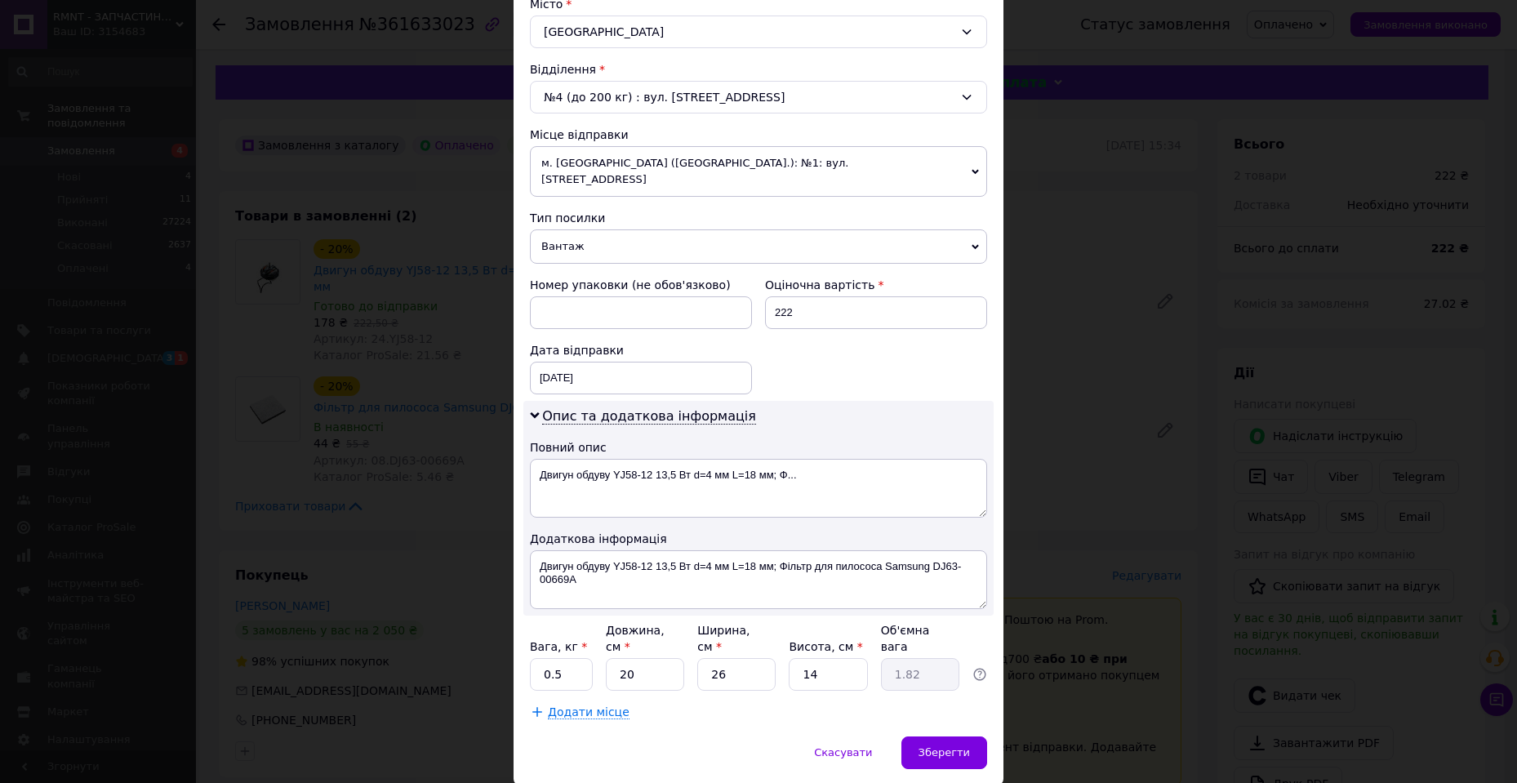
scroll to position [484, 0]
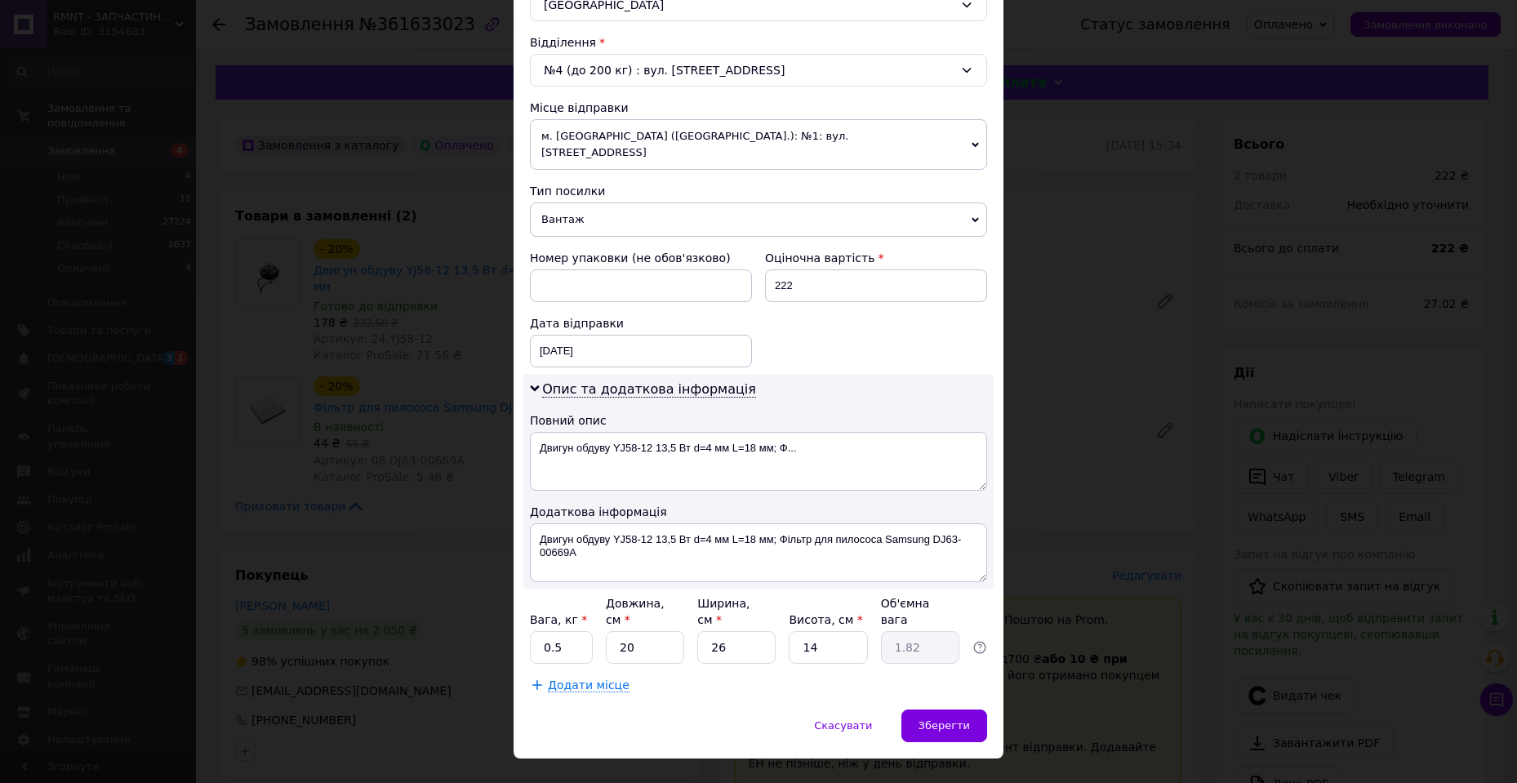
click at [642, 125] on span "м. [GEOGRAPHIC_DATA] ([GEOGRAPHIC_DATA].): №1: вул. [STREET_ADDRESS]" at bounding box center [758, 144] width 457 height 51
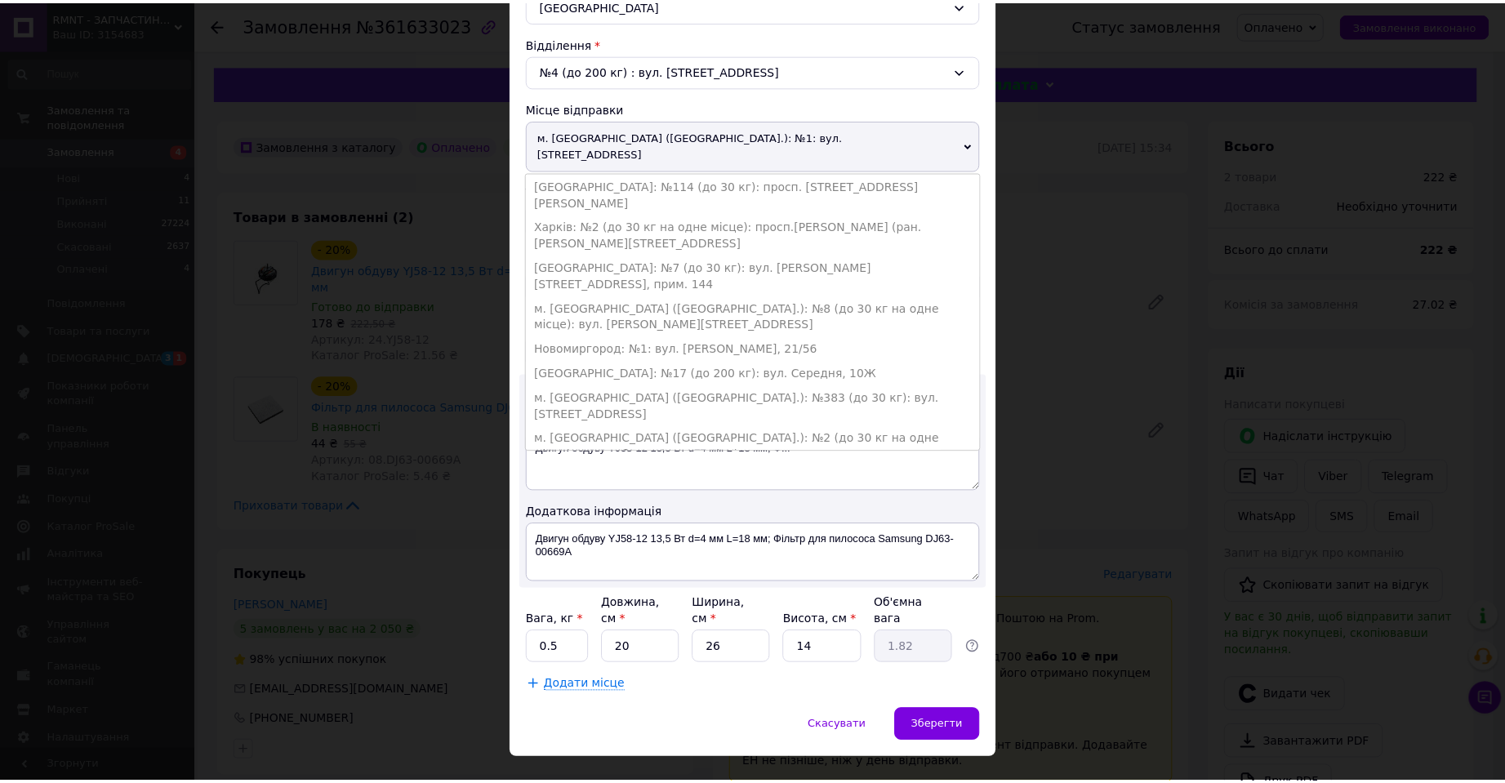
scroll to position [163, 0]
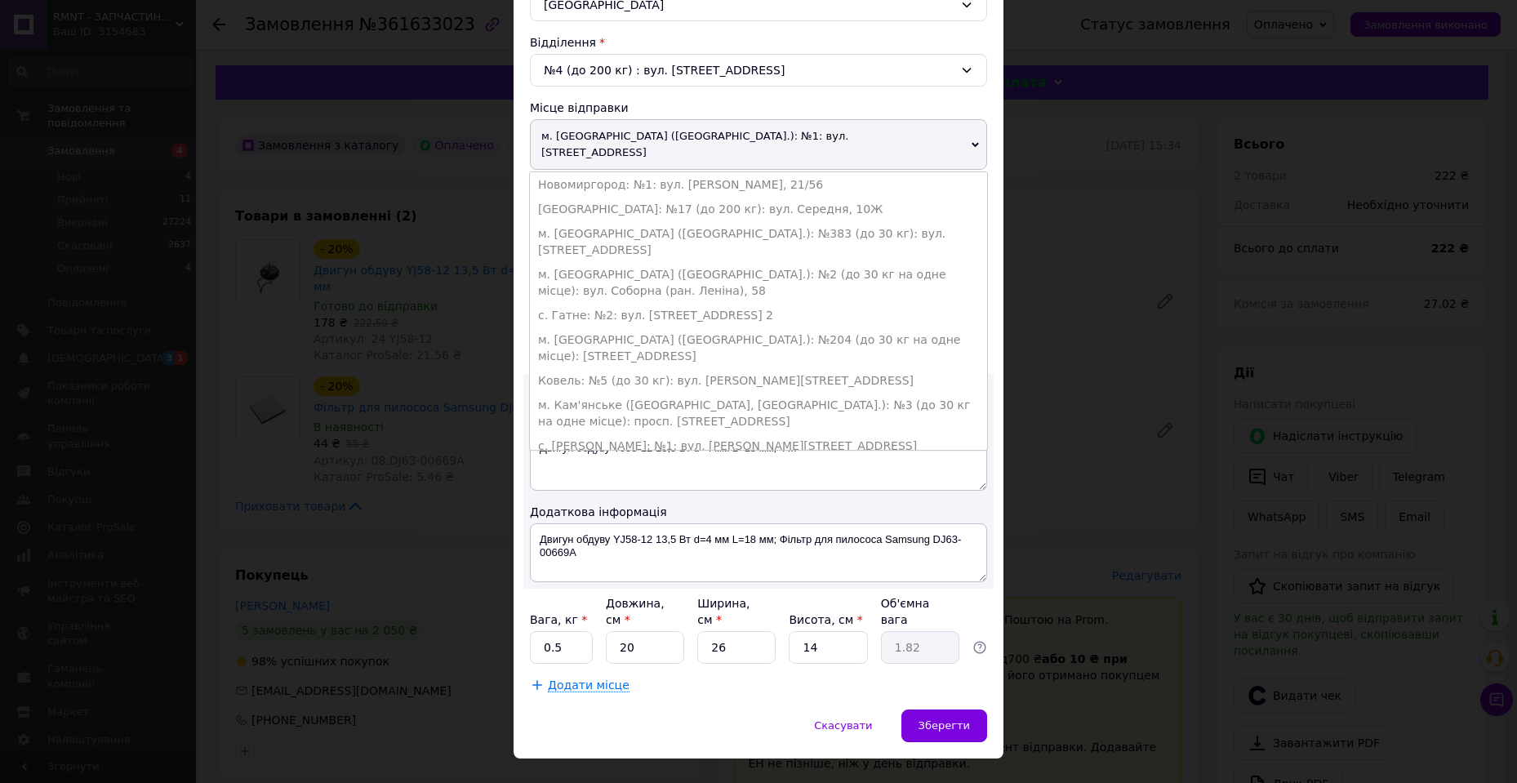
click at [600, 513] on link "Додати ще місце відправки" at bounding box center [621, 519] width 167 height 13
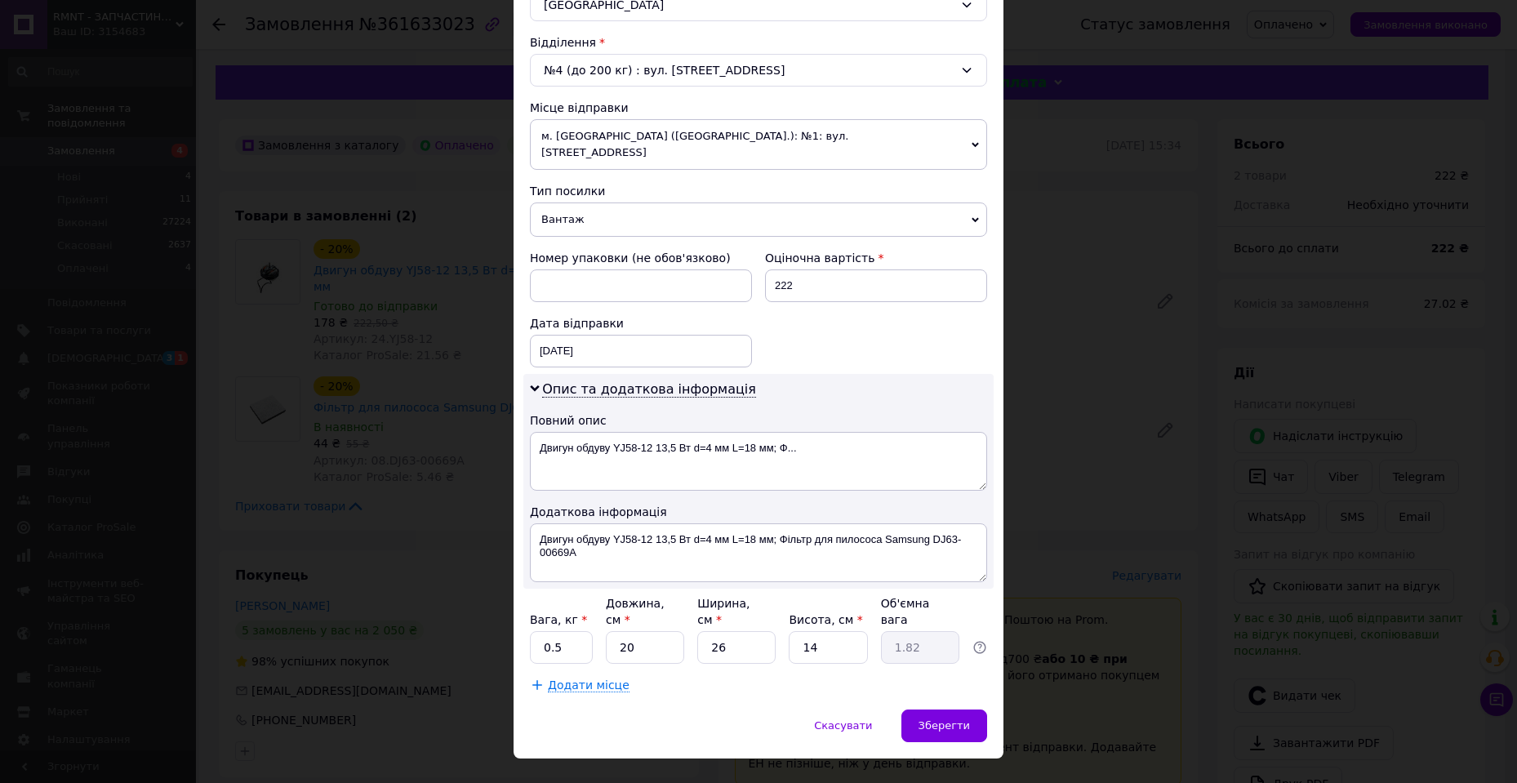
click at [1168, 407] on div "× Редагування доставки Спосіб доставки Нова Пошта (платна) Платник Отримувач Ві…" at bounding box center [758, 391] width 1517 height 783
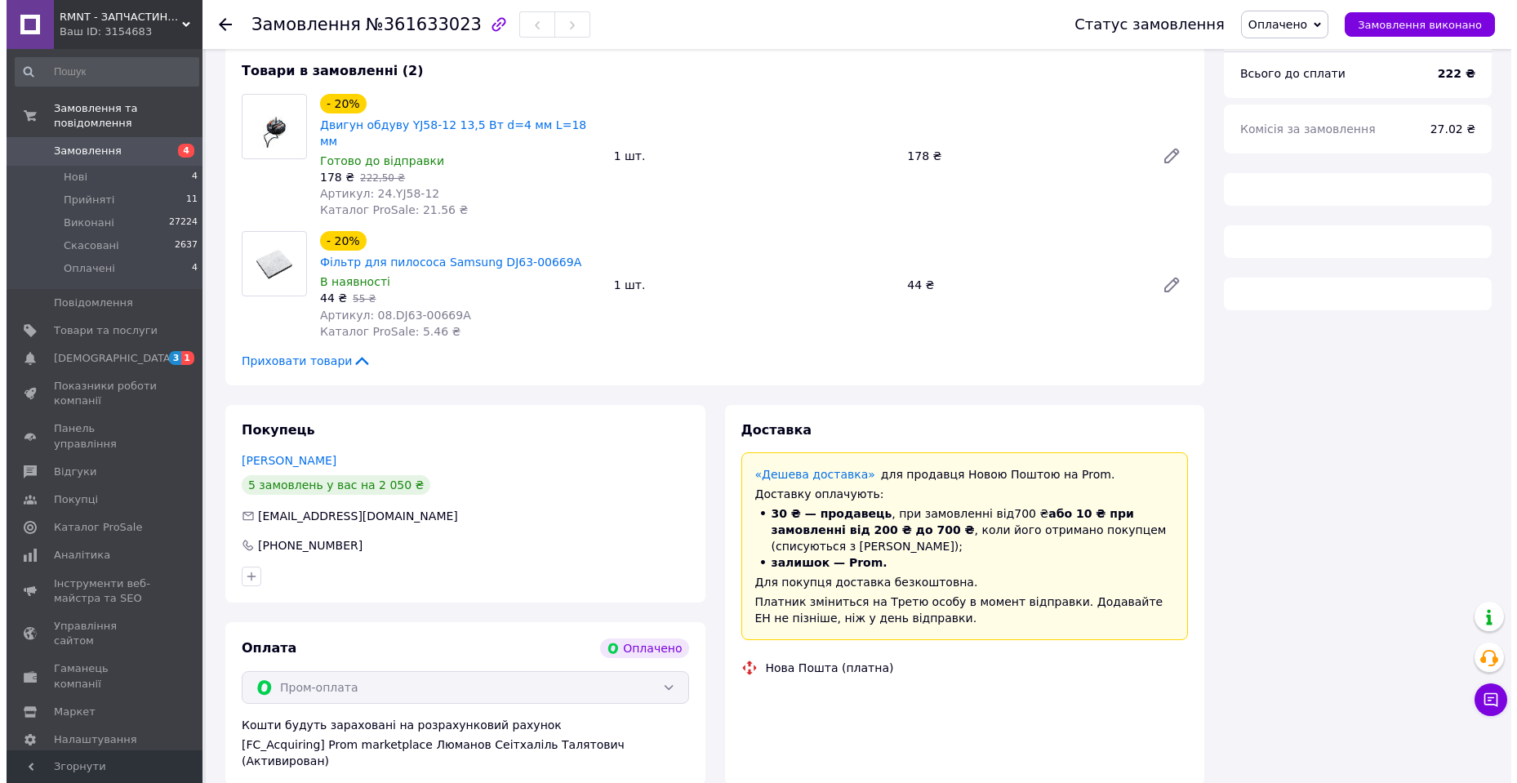
scroll to position [167, 0]
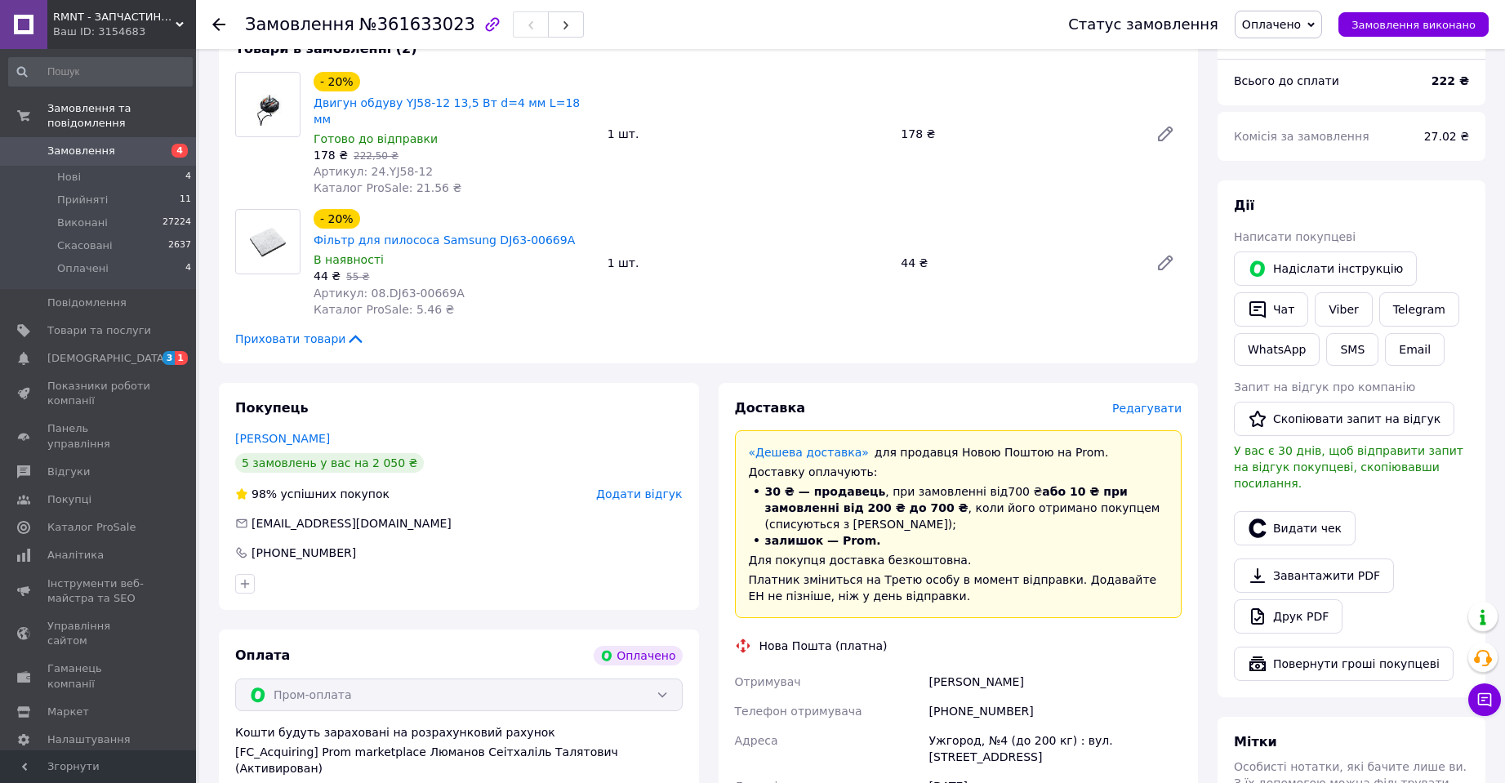
click at [1151, 402] on span "Редагувати" at bounding box center [1146, 408] width 69 height 13
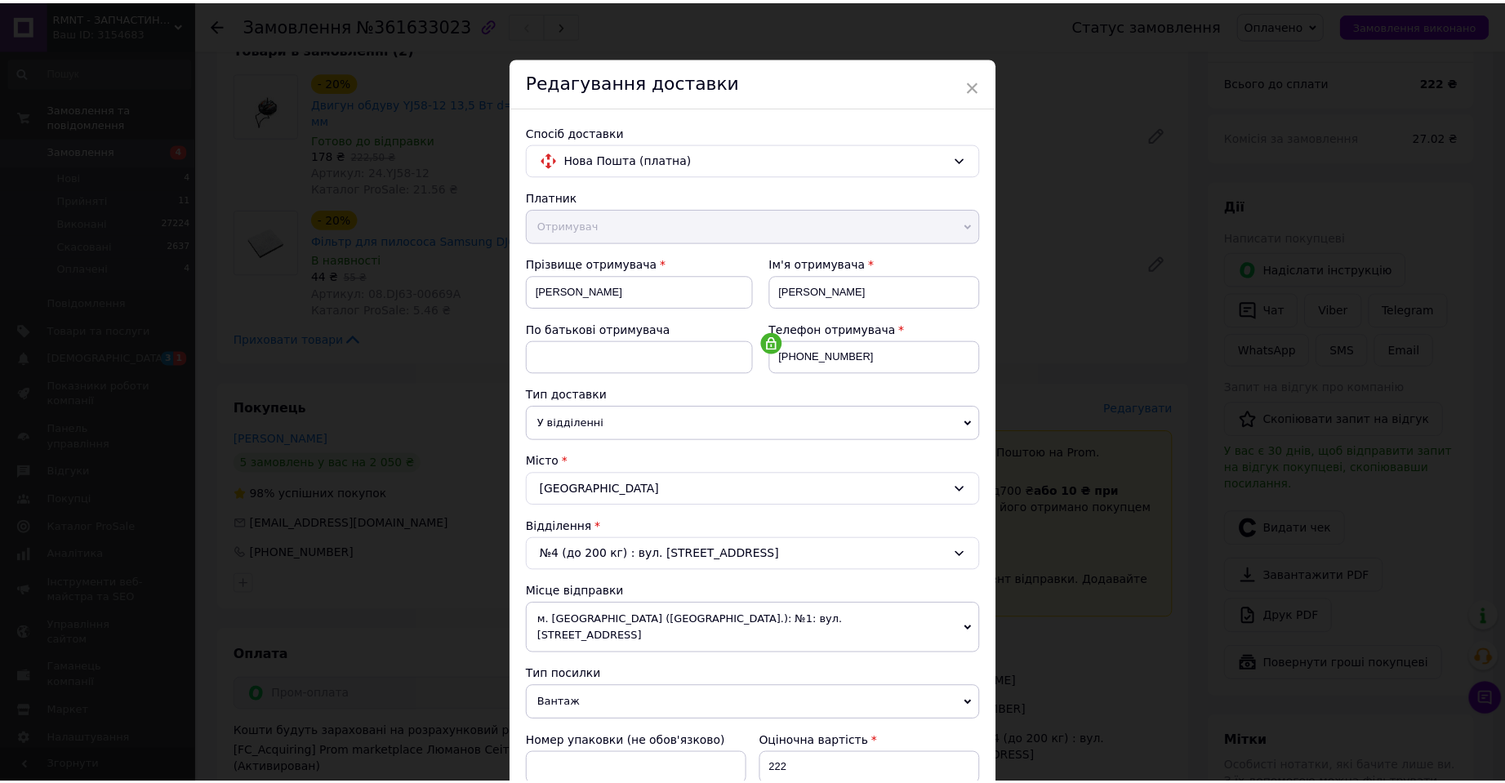
scroll to position [245, 0]
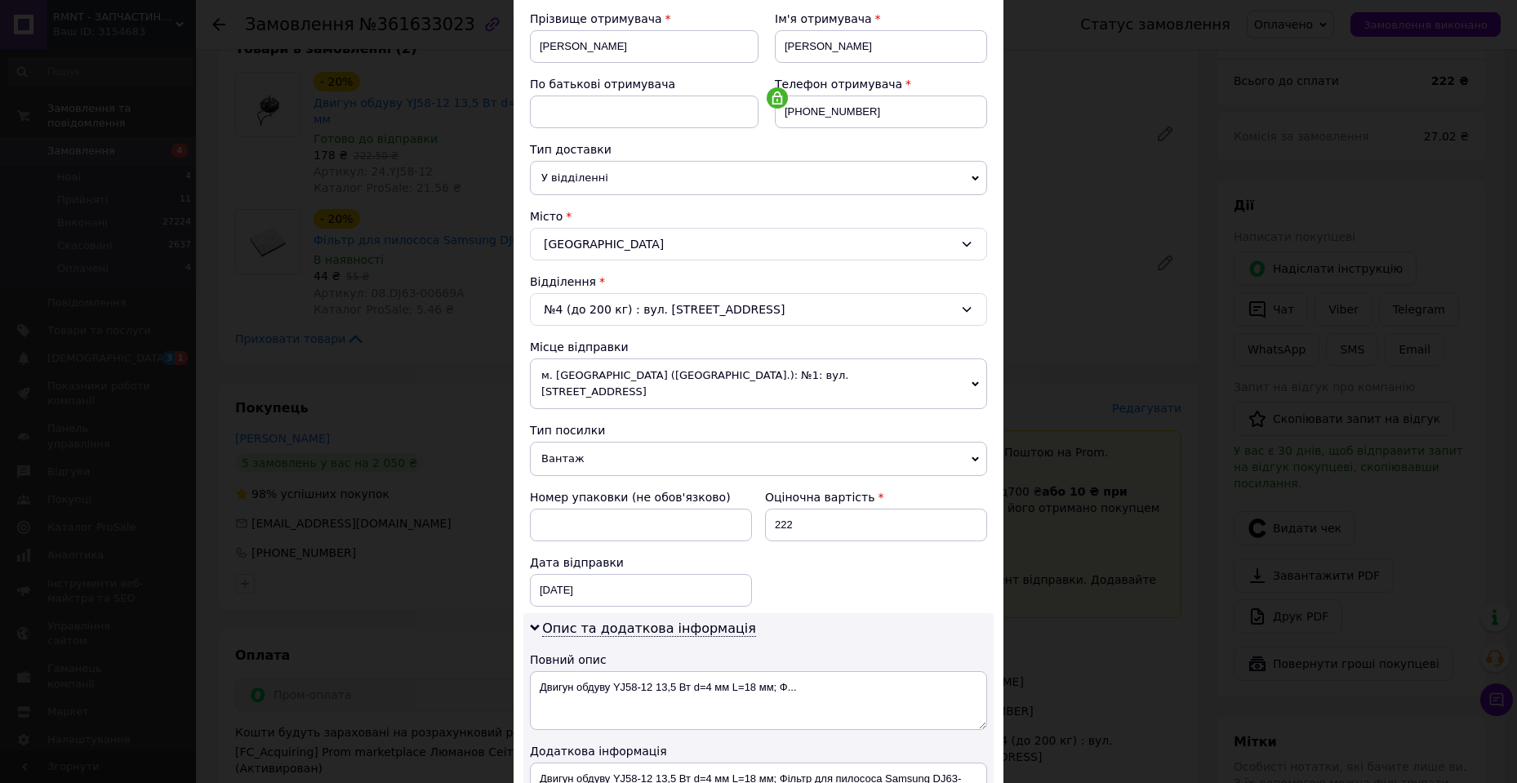
click at [658, 381] on span "м. [GEOGRAPHIC_DATA] ([GEOGRAPHIC_DATA].): №1: вул. [STREET_ADDRESS]" at bounding box center [758, 383] width 457 height 51
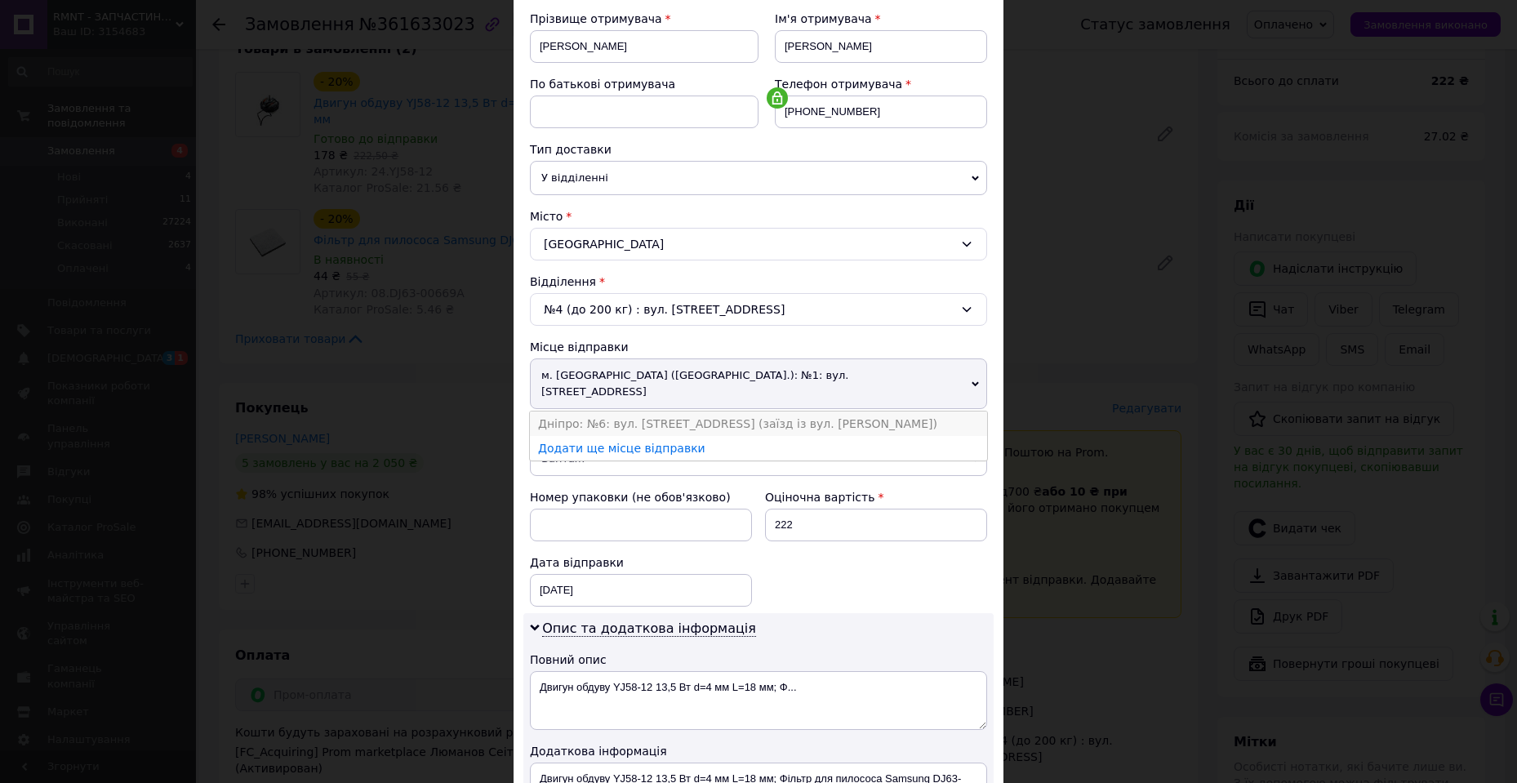
click at [648, 412] on li "Дніпро: №6: вул. [STREET_ADDRESS] (заїзд із вул. [PERSON_NAME])" at bounding box center [758, 424] width 457 height 24
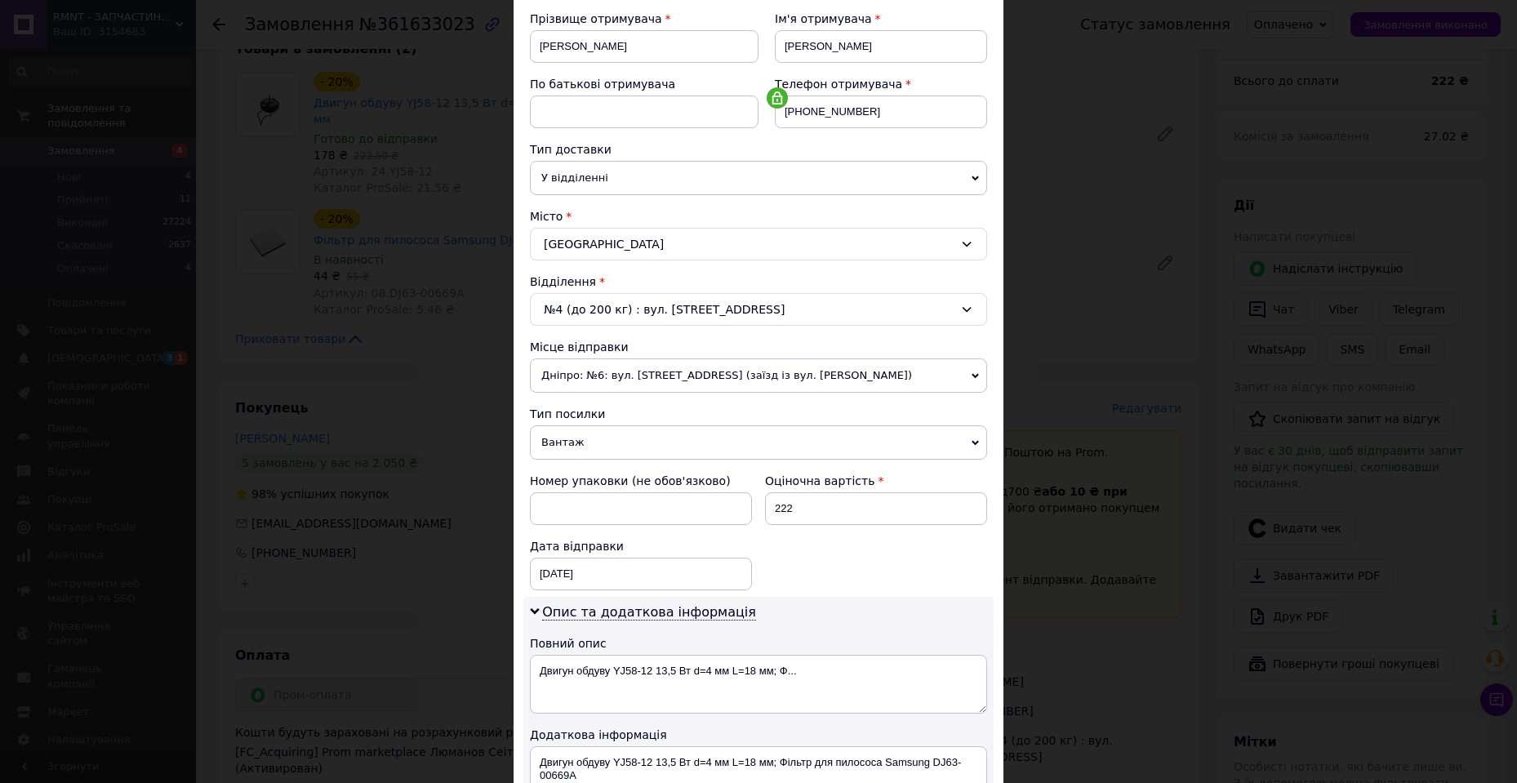
click at [1190, 430] on div "× Редагування доставки Спосіб доставки Нова Пошта (платна) Платник Отримувач Ві…" at bounding box center [758, 391] width 1517 height 783
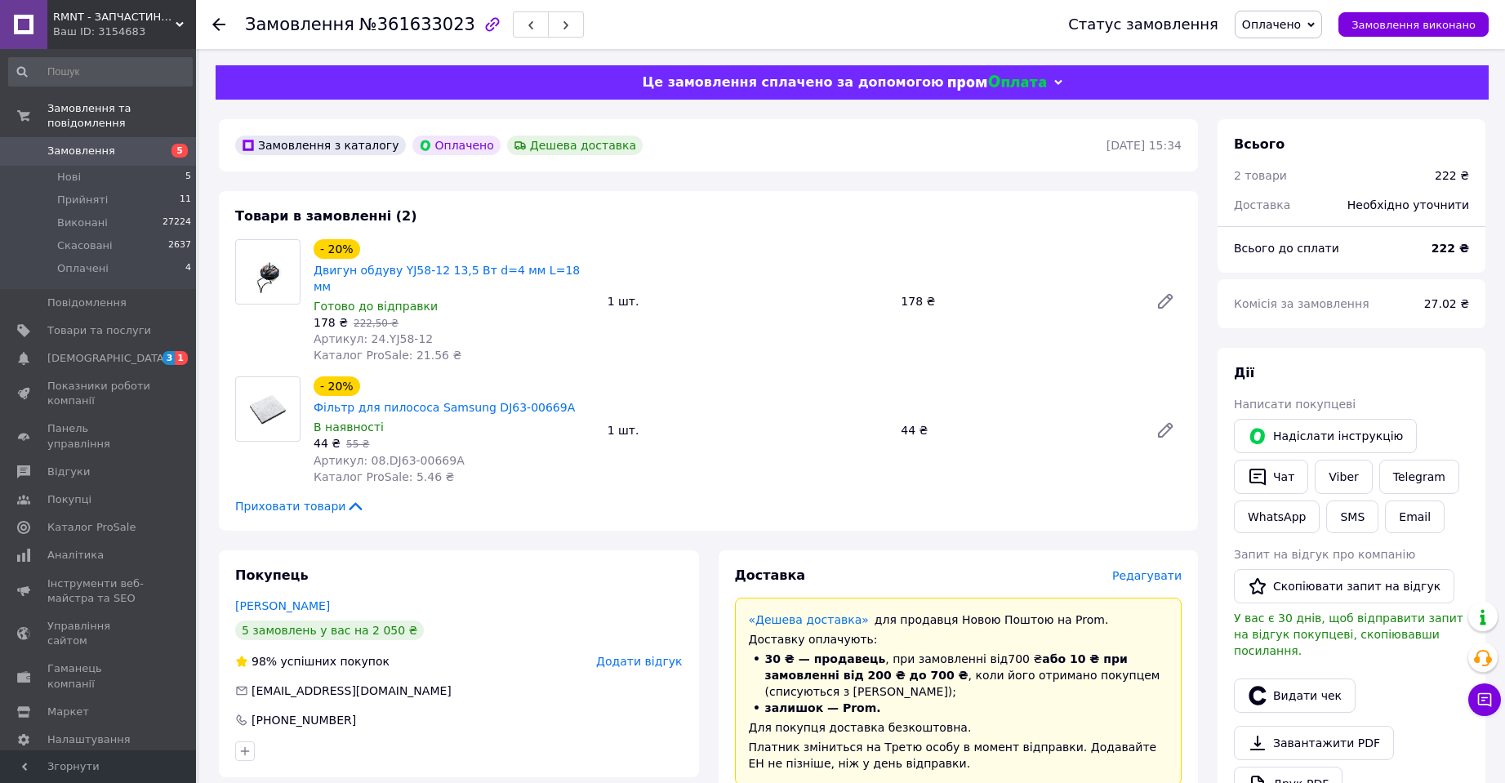
click at [1150, 569] on span "Редагувати" at bounding box center [1146, 575] width 69 height 13
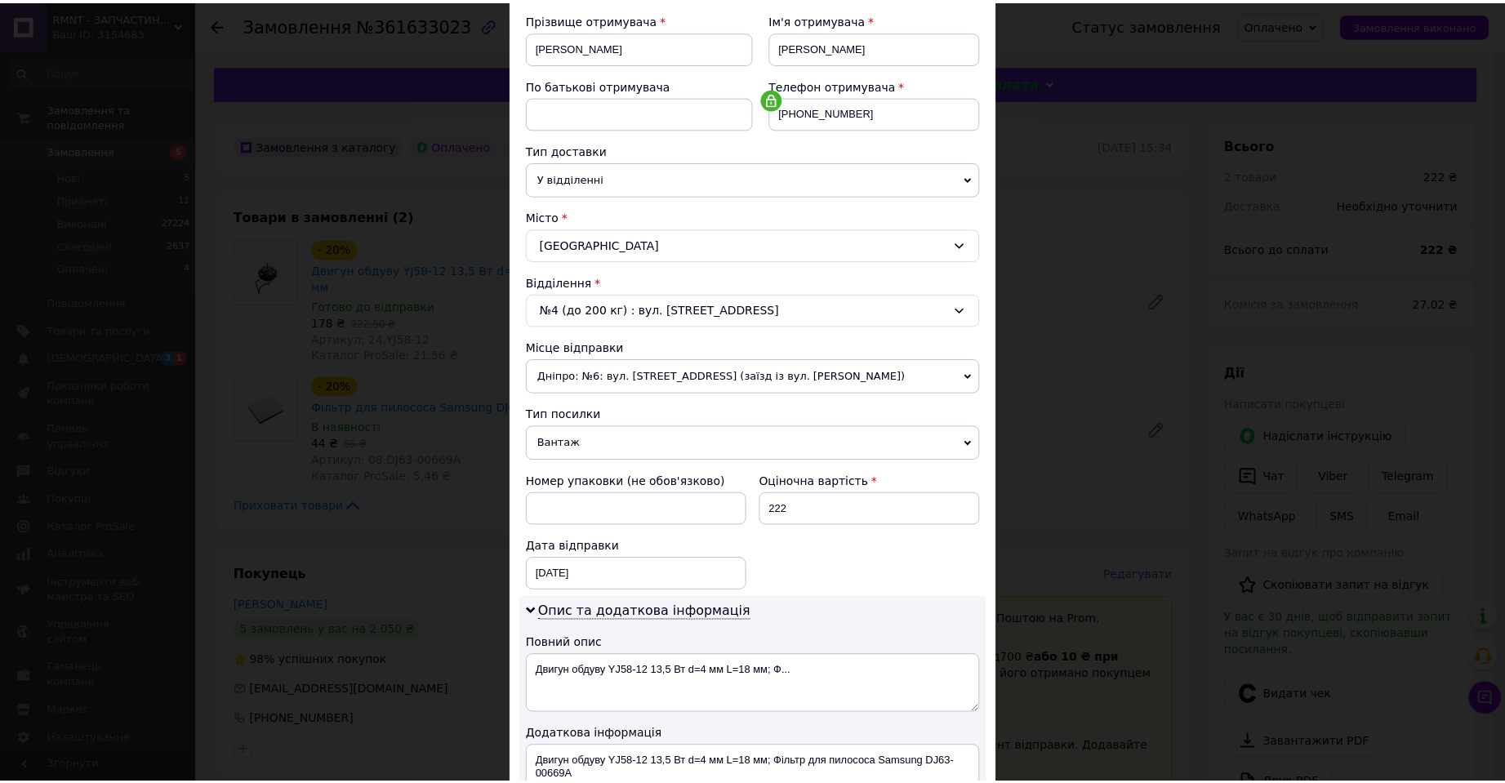
scroll to position [245, 0]
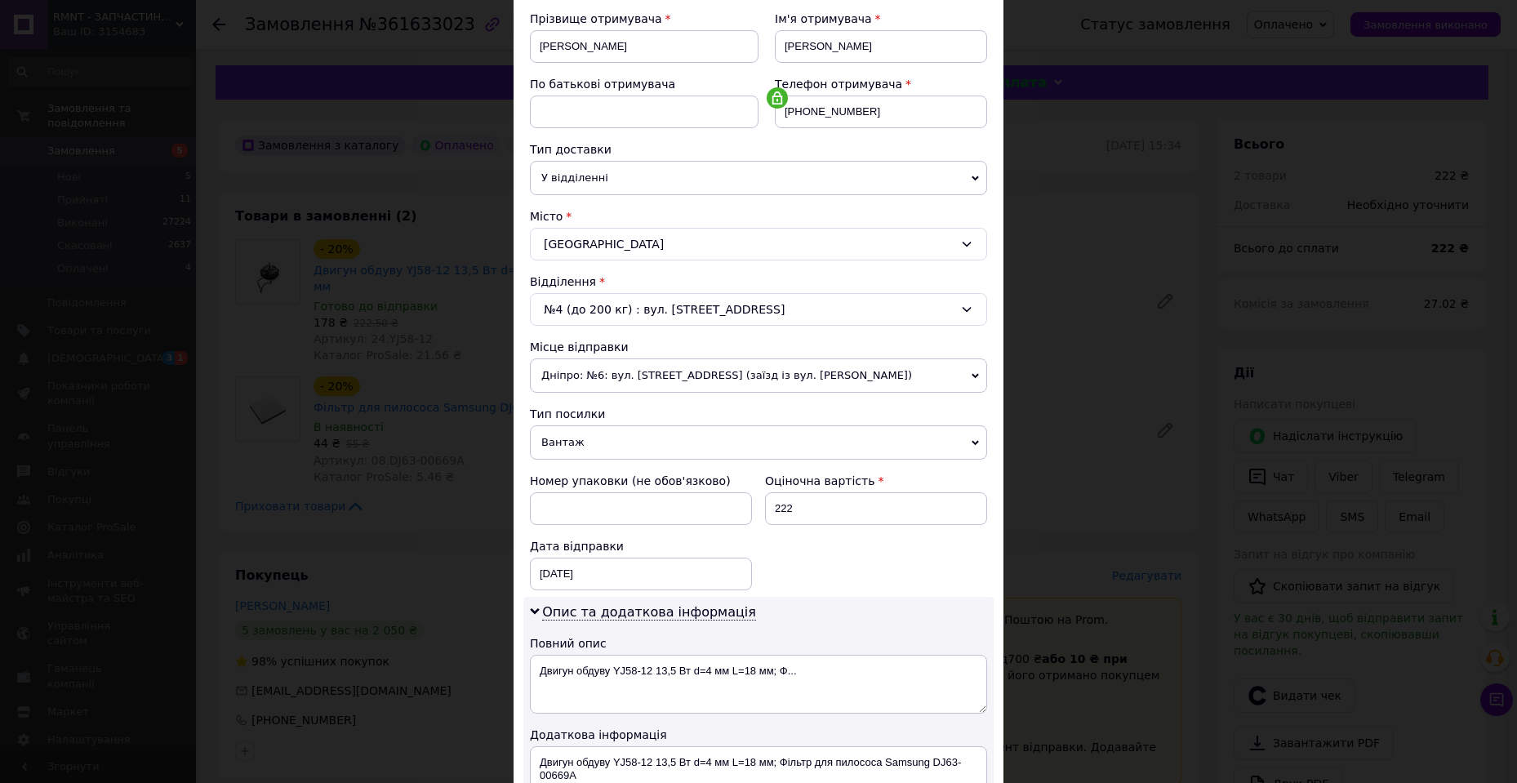
drag, startPoint x: 1187, startPoint y: 439, endPoint x: 878, endPoint y: 207, distance: 386.6
click at [1181, 440] on div "× Редагування доставки Спосіб доставки Нова Пошта (платна) Платник Отримувач Ві…" at bounding box center [758, 391] width 1517 height 783
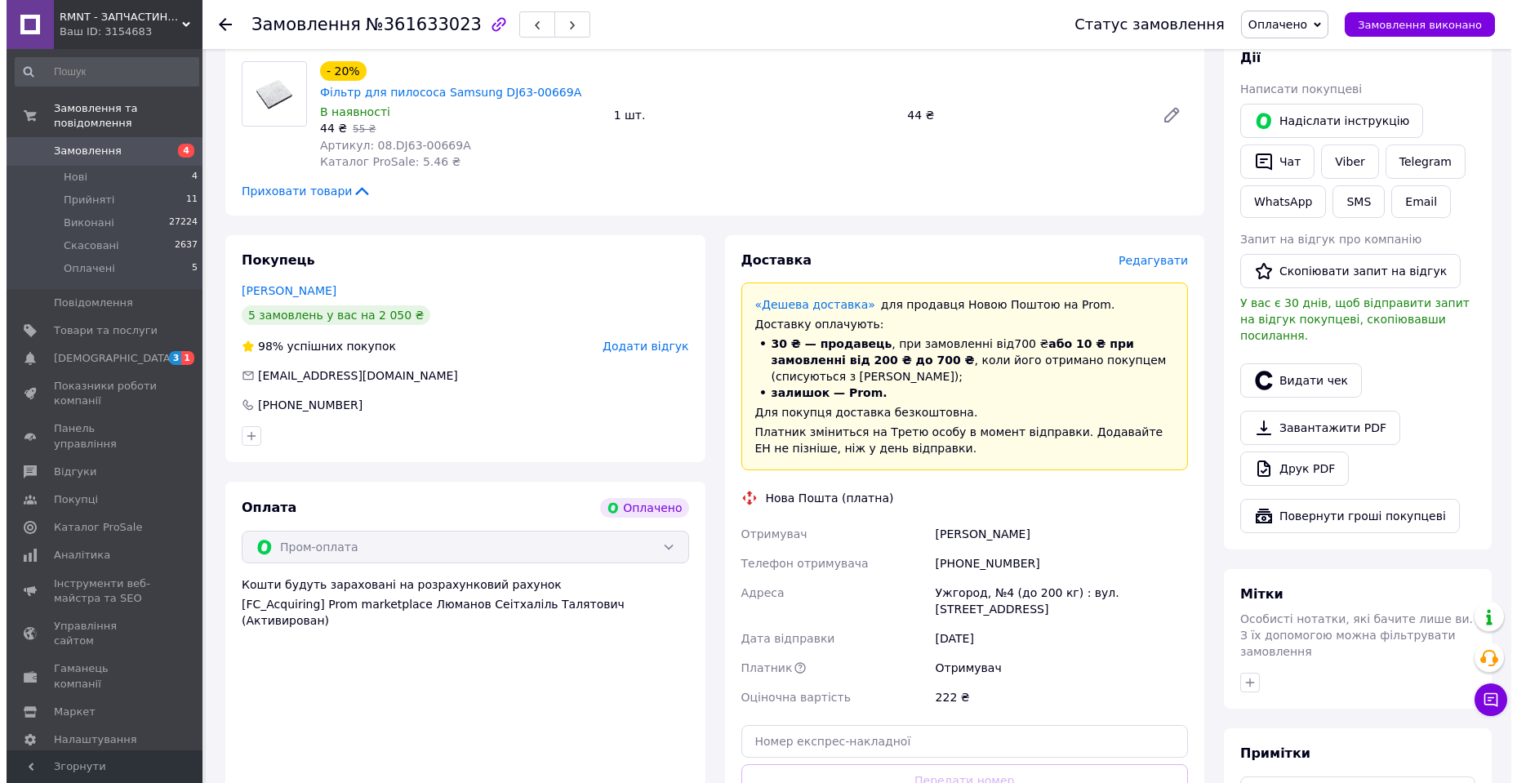
scroll to position [327, 0]
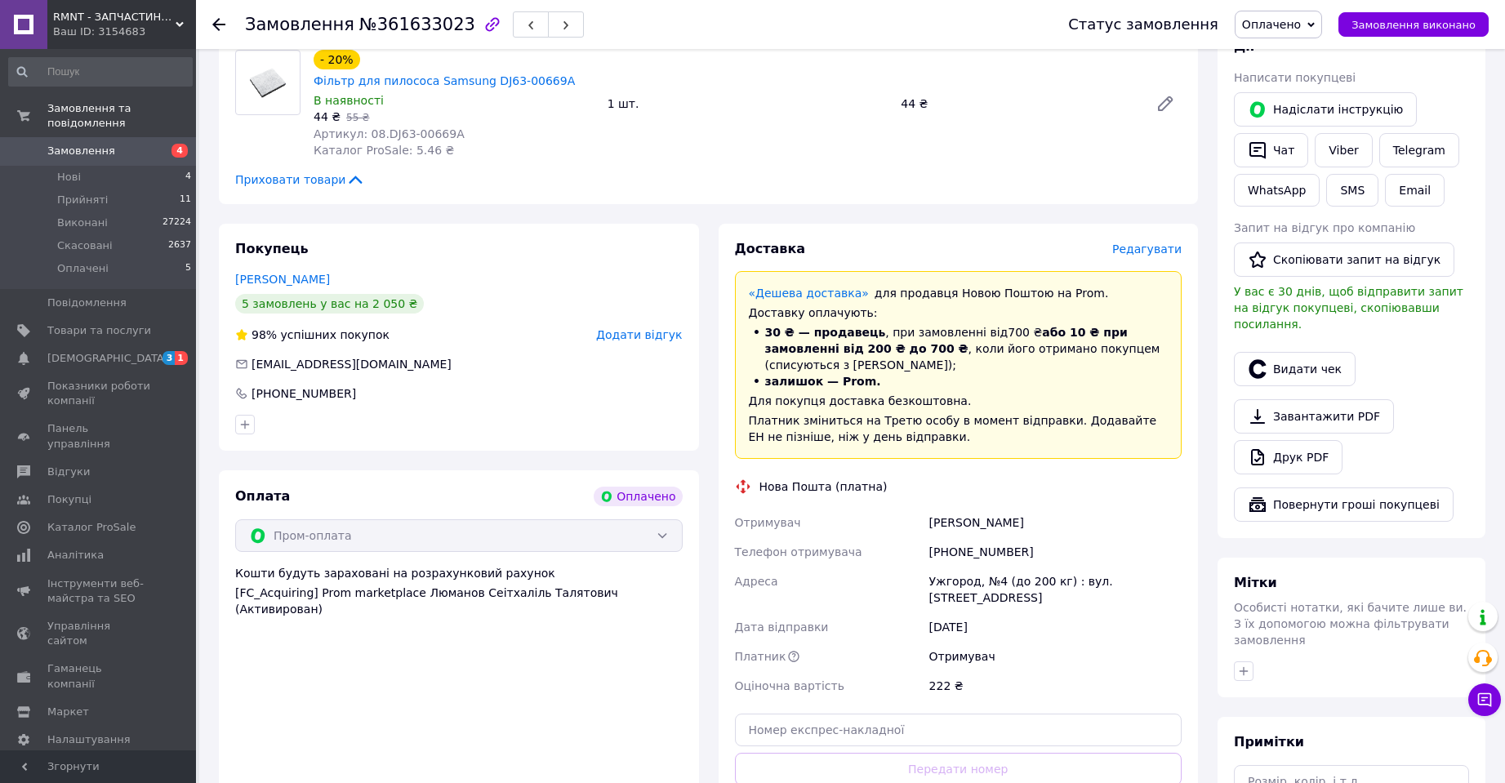
click at [1147, 243] on span "Редагувати" at bounding box center [1146, 249] width 69 height 13
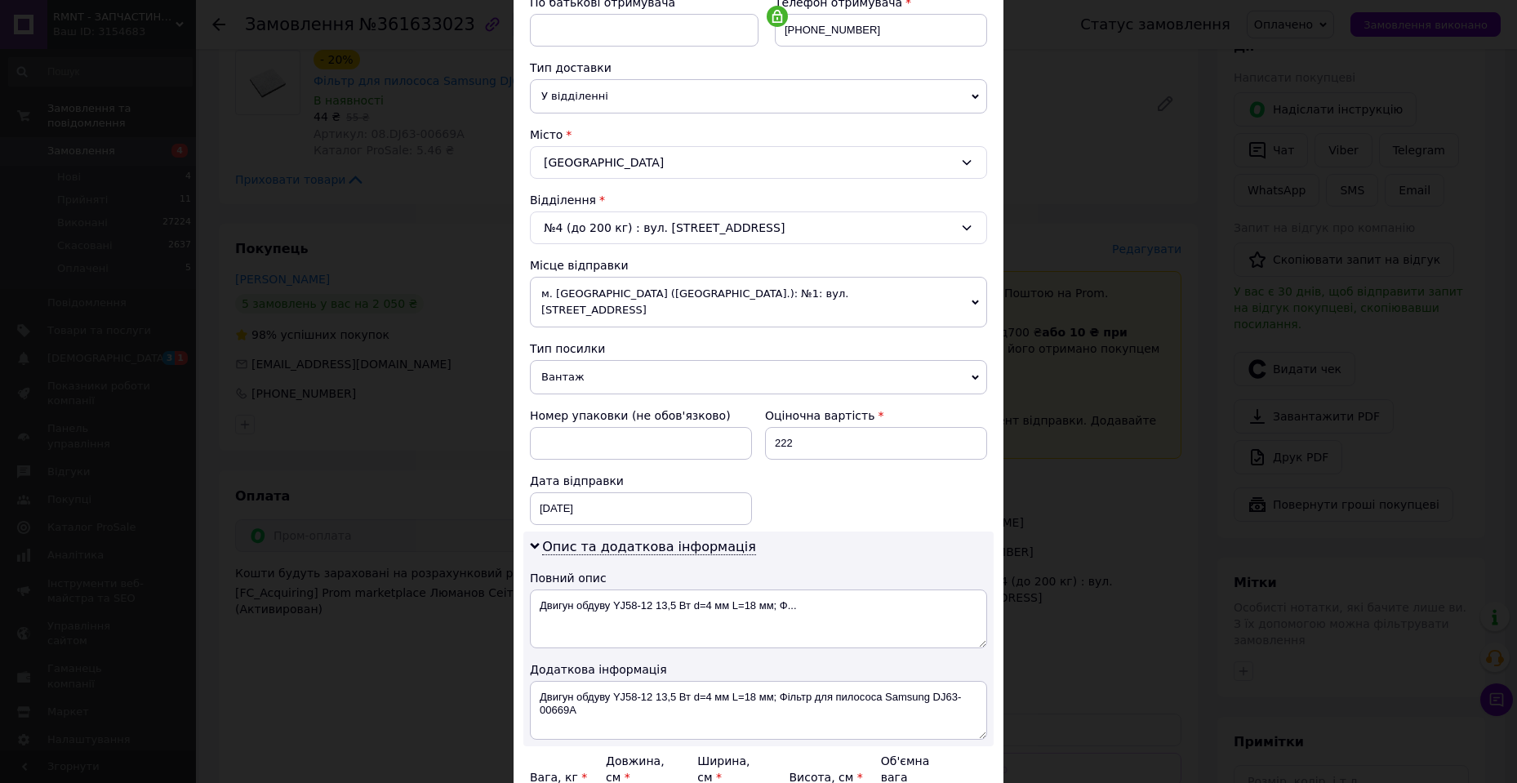
click at [813, 298] on span "м. Львів (Львівська обл.): №1: вул. Городоцька, 359" at bounding box center [758, 302] width 457 height 51
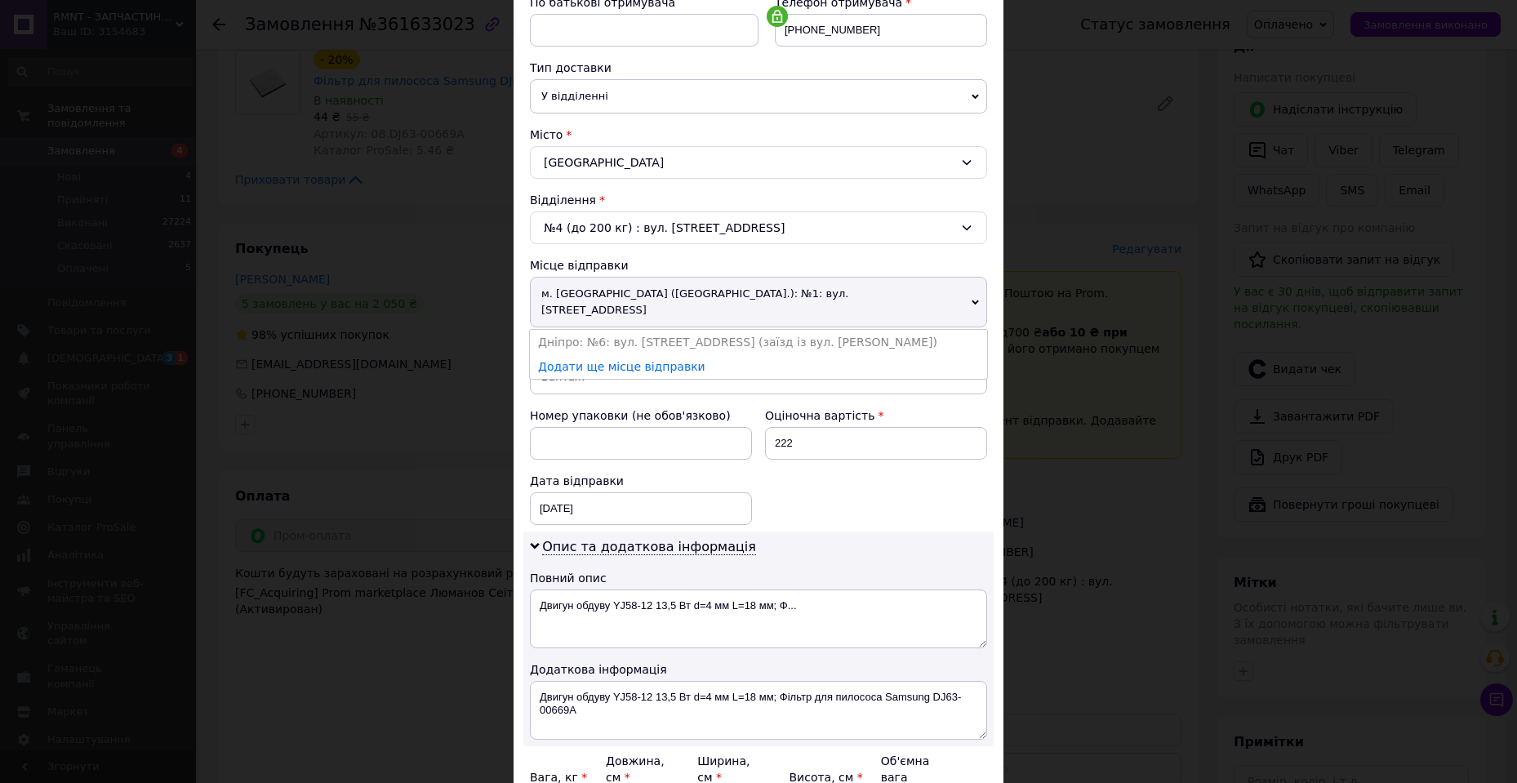
click at [1071, 322] on div "× Редагування доставки Спосіб доставки Нова Пошта (платна) Платник Отримувач Ві…" at bounding box center [758, 391] width 1517 height 783
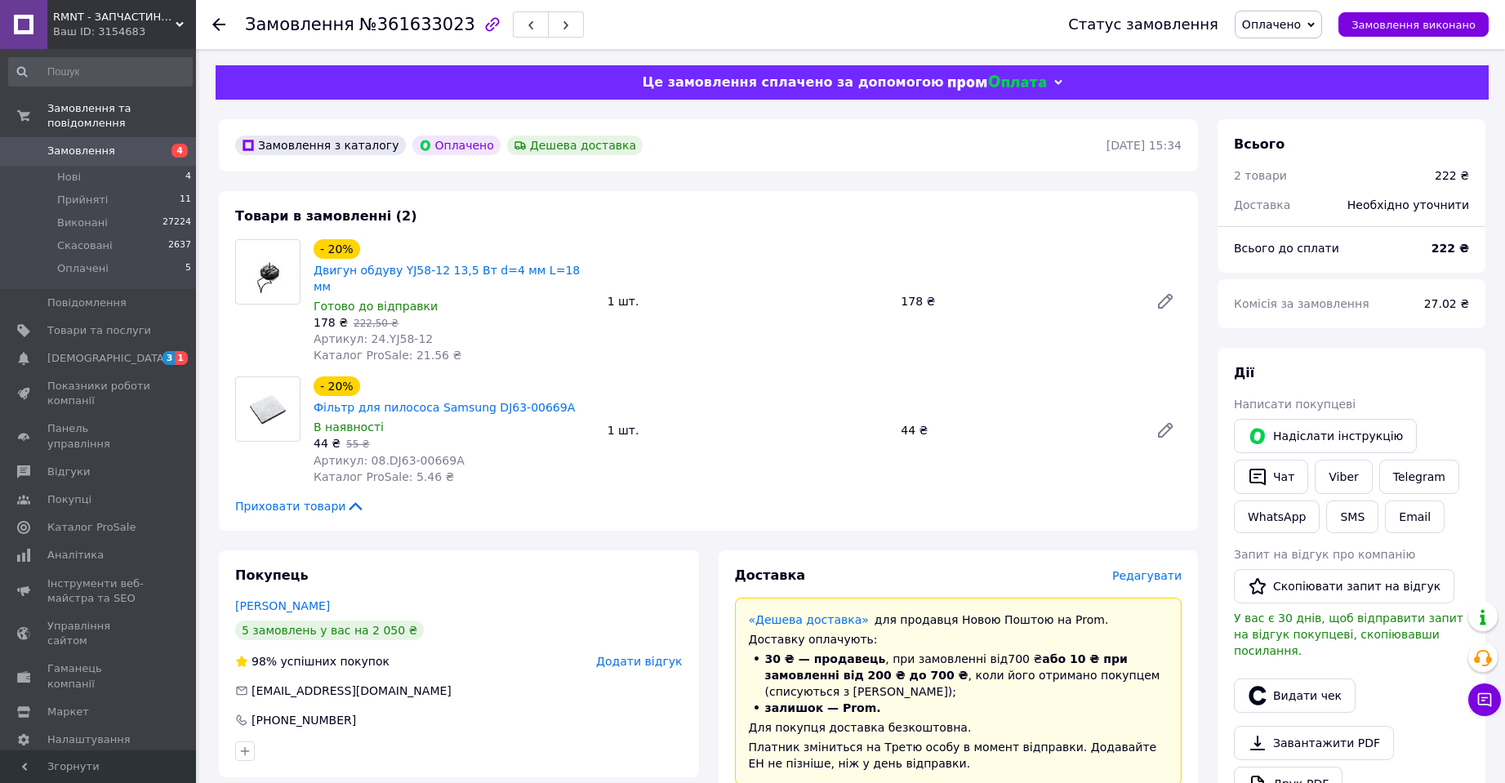
click at [1137, 569] on span "Редагувати" at bounding box center [1146, 575] width 69 height 13
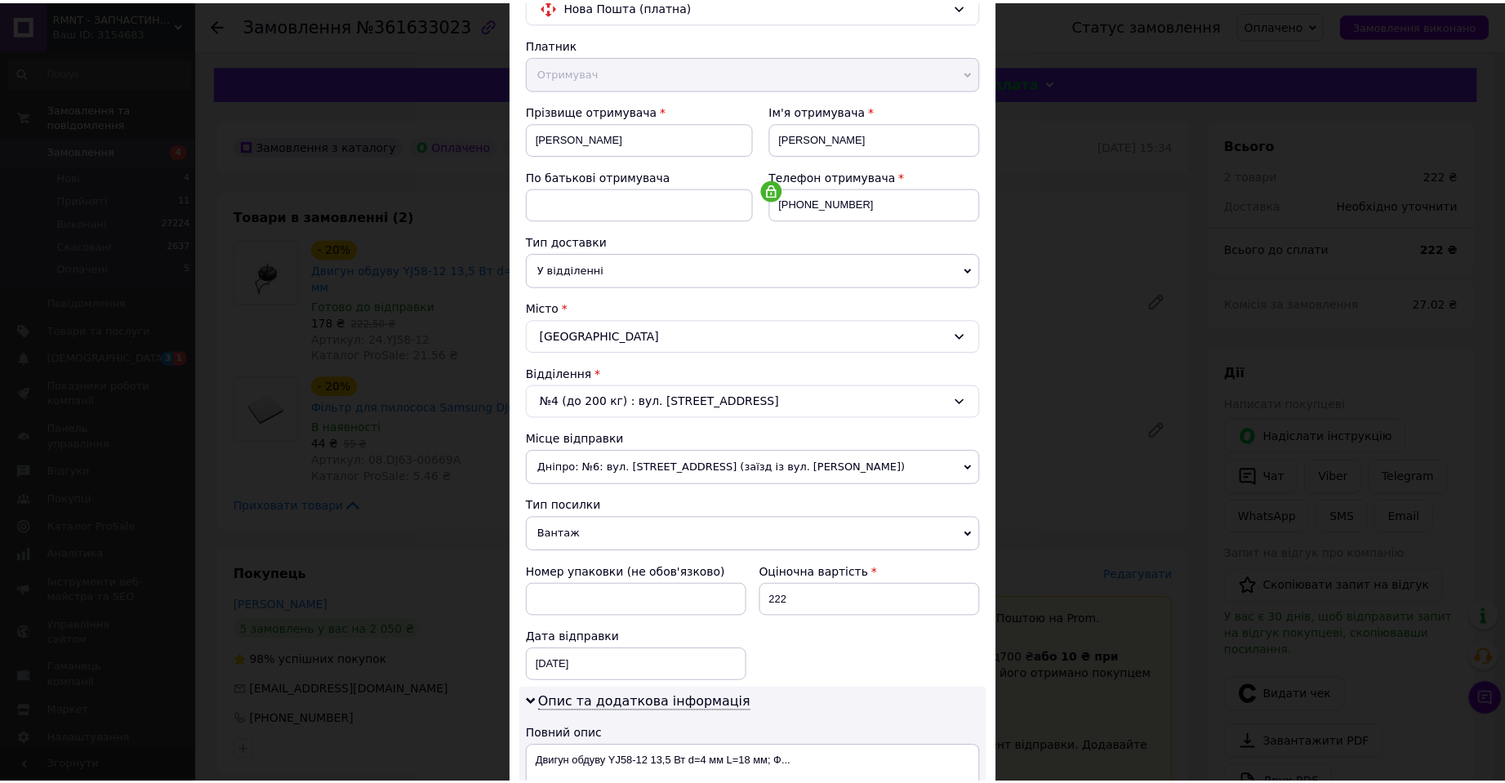
scroll to position [327, 0]
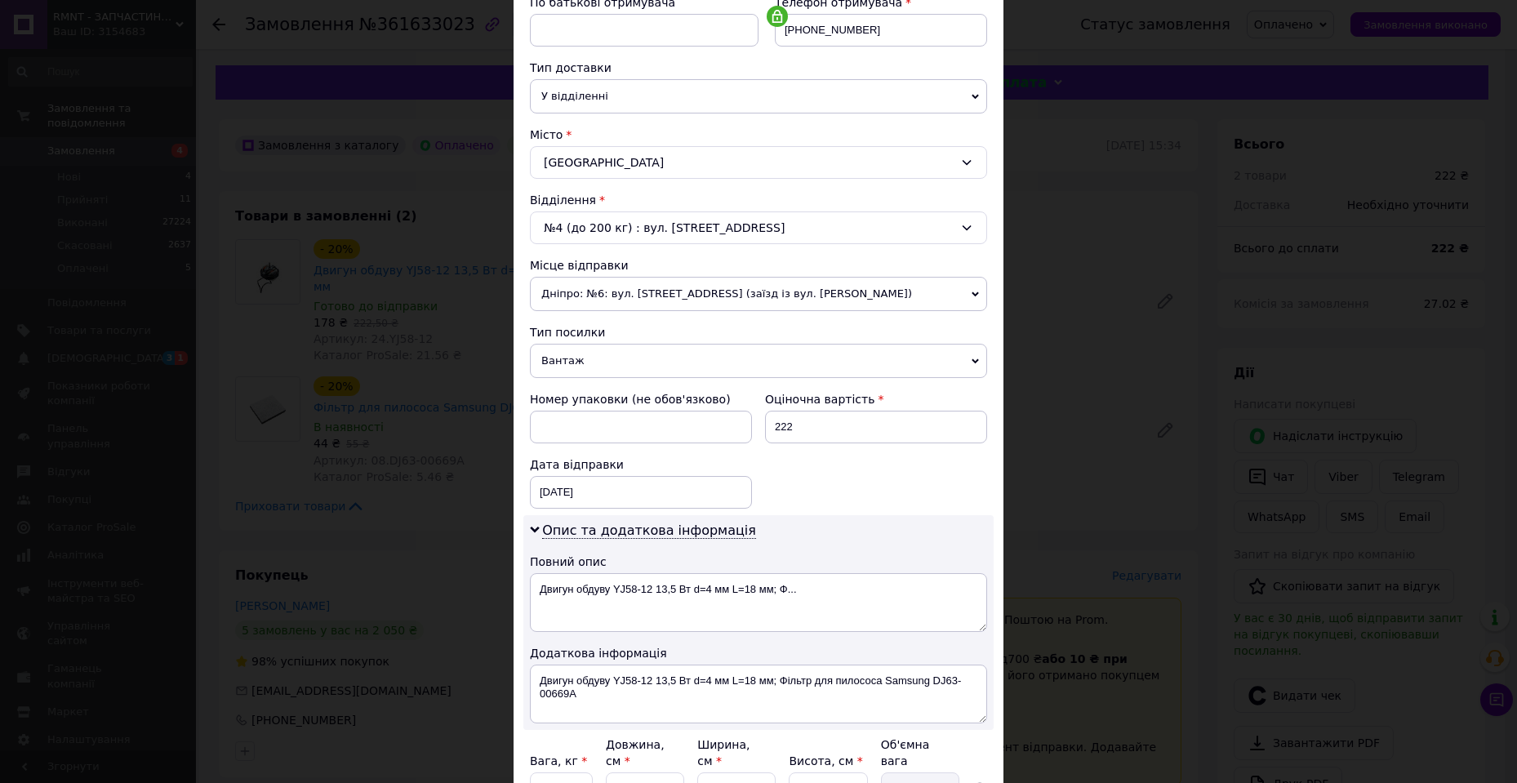
click at [635, 283] on span "Дніпро: №6: вул. [STREET_ADDRESS] (заїзд із вул. [PERSON_NAME])" at bounding box center [758, 294] width 457 height 34
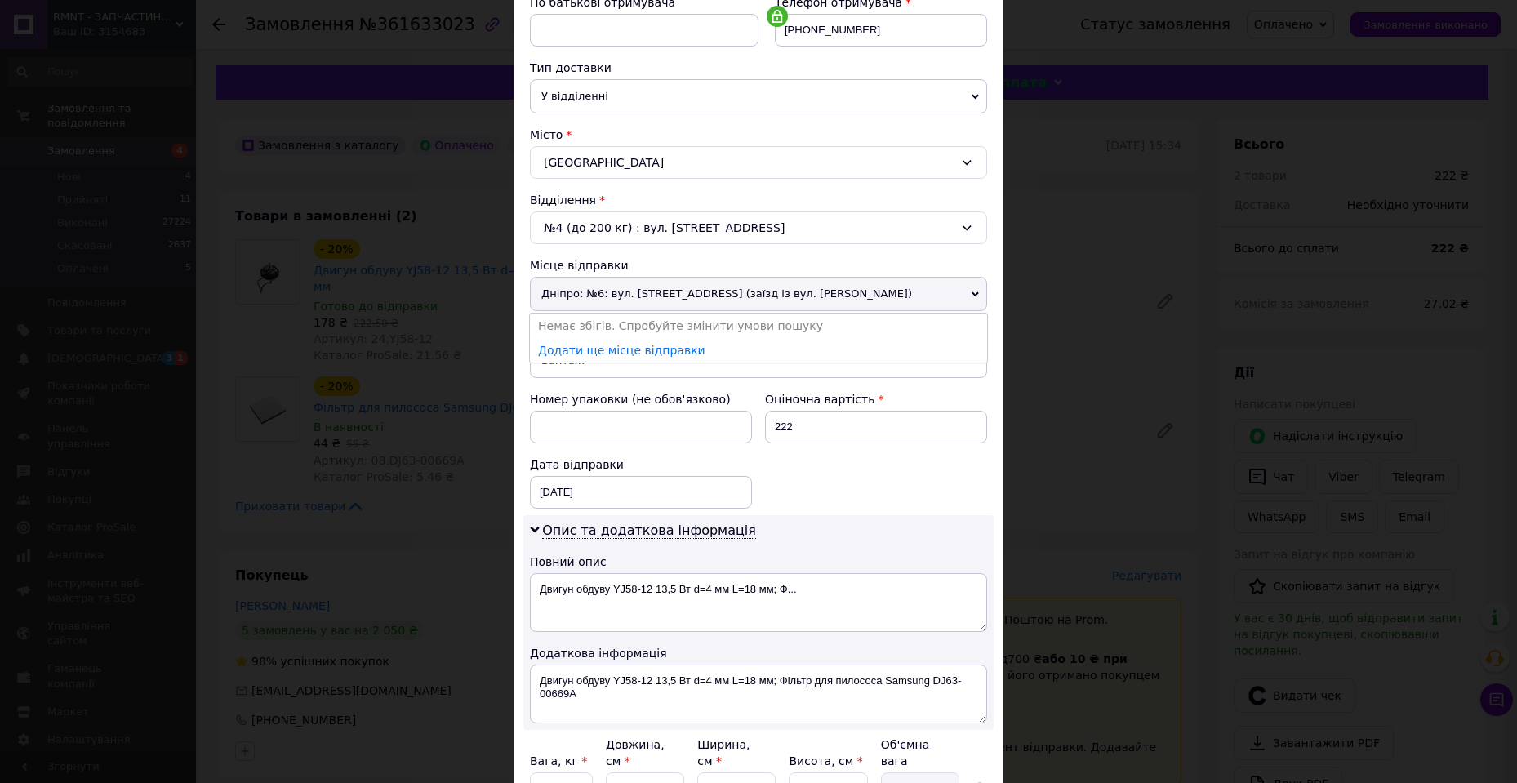
click at [1057, 344] on div "× Редагування доставки Спосіб доставки Нова Пошта (платна) Платник Отримувач Ві…" at bounding box center [758, 391] width 1517 height 783
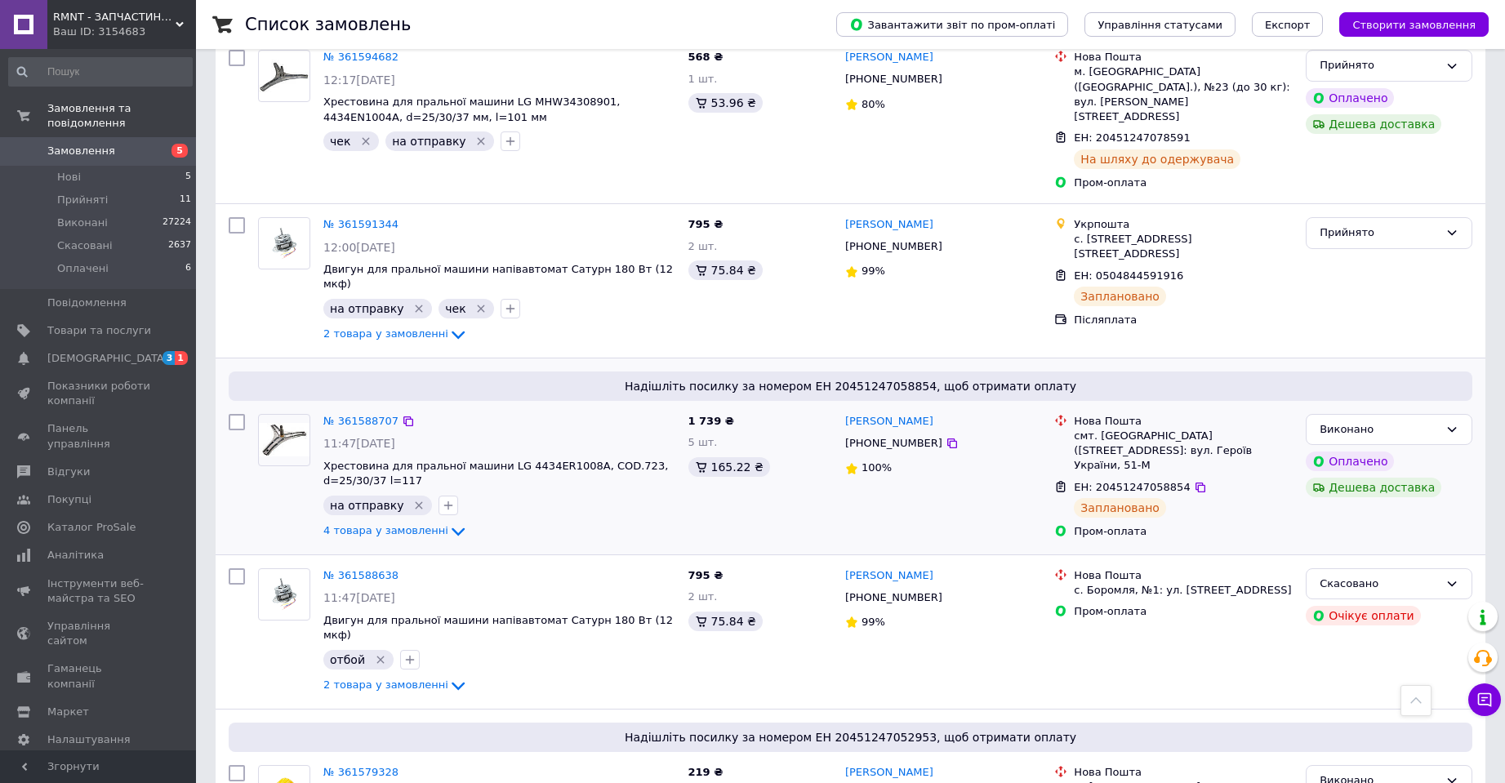
scroll to position [2042, 0]
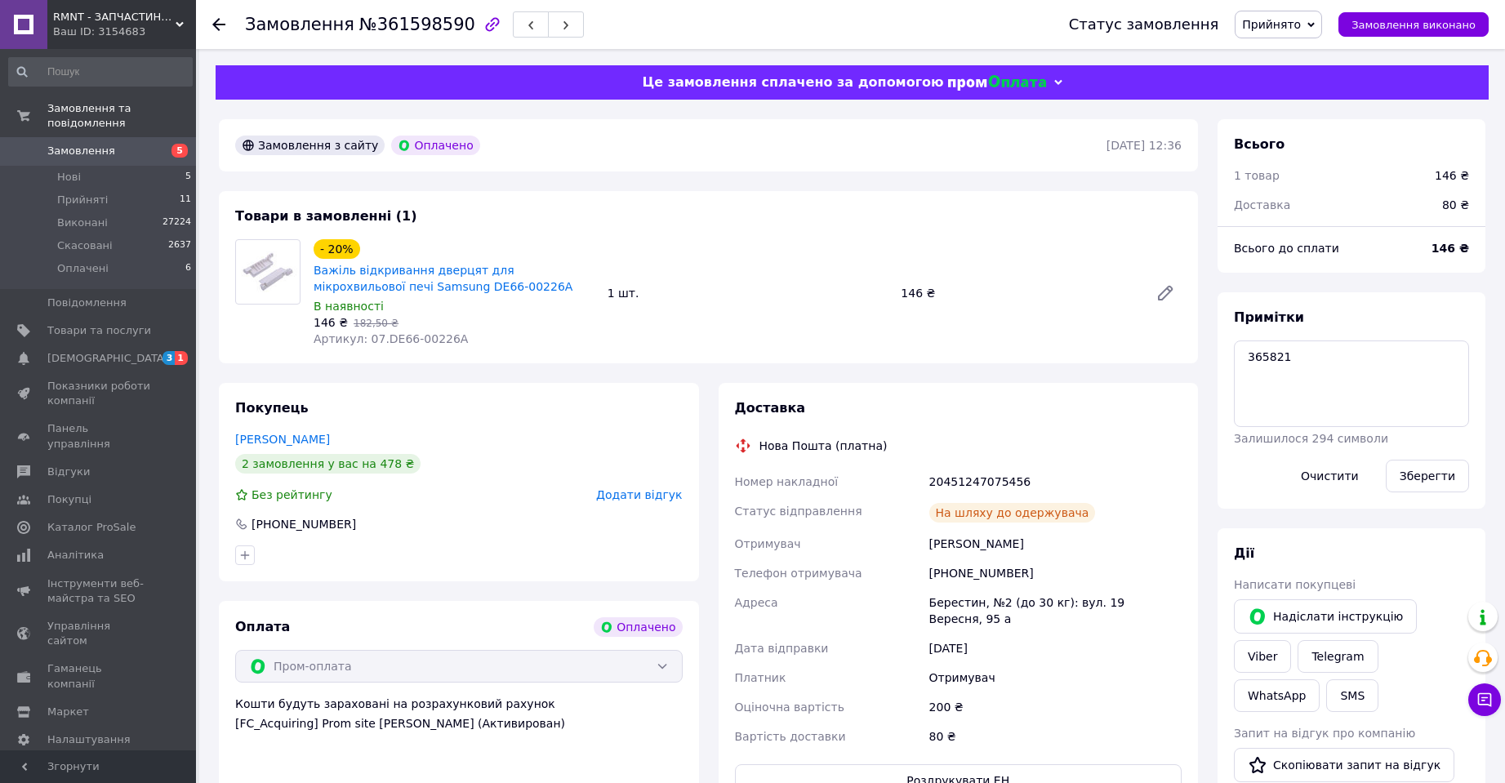
scroll to position [23, 0]
drag, startPoint x: 464, startPoint y: 338, endPoint x: 363, endPoint y: 350, distance: 101.1
click at [363, 350] on div "- 20% Важіль відкривання дверцят для мікрохвильової печі Samsung DE66-00226A В …" at bounding box center [454, 293] width 294 height 114
copy span "07.DE66-00226A"
drag, startPoint x: 464, startPoint y: 286, endPoint x: 311, endPoint y: 273, distance: 153.3
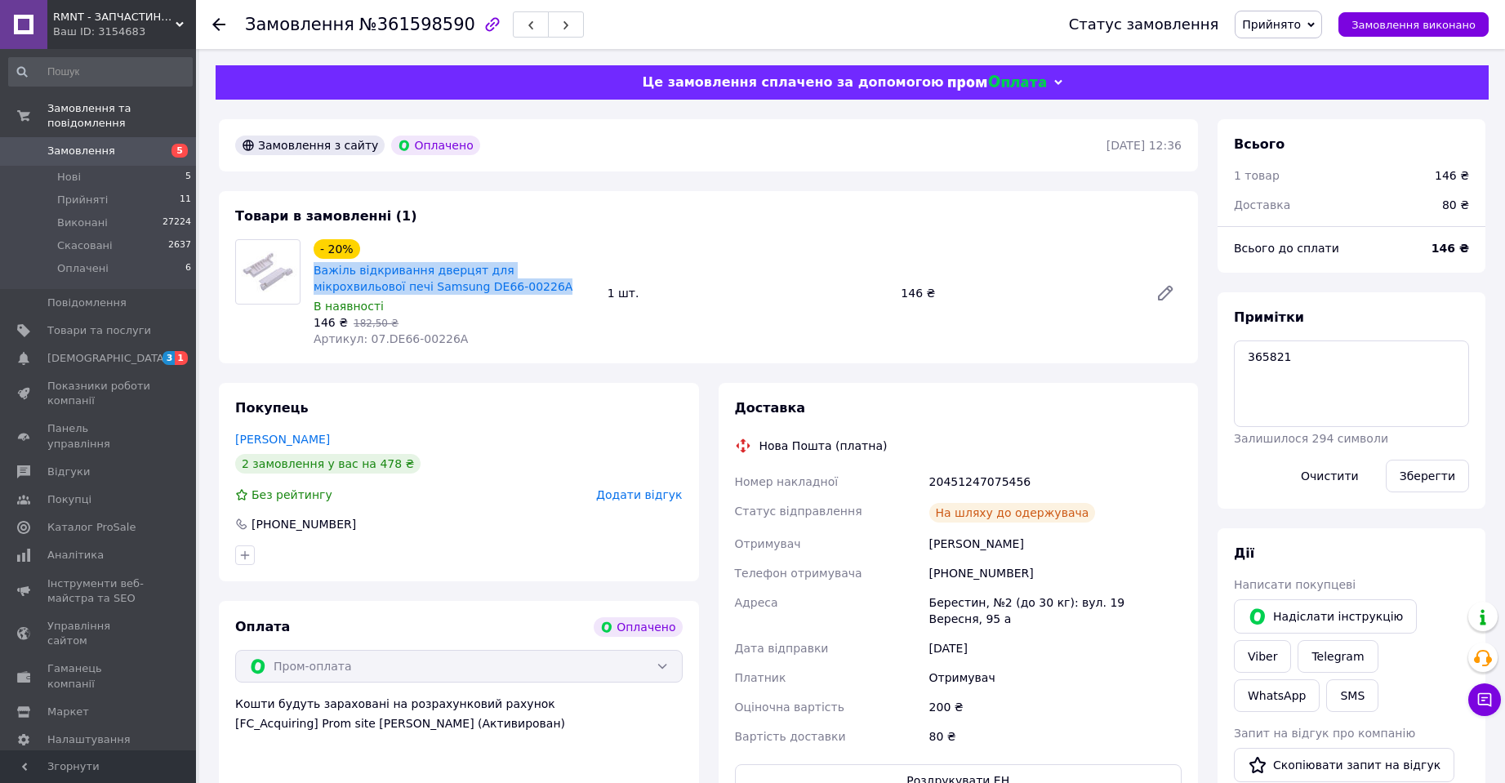
click at [312, 273] on div "Важіль відкривання дверцят для мікрохвильової печі Samsung DE66-00226A" at bounding box center [454, 279] width 284 height 36
copy link "Важіль відкривання дверцят для мікрохвильової печі Samsung DE66-00226A"
click at [421, 24] on span "№361598590" at bounding box center [417, 25] width 116 height 20
copy span "361598590"
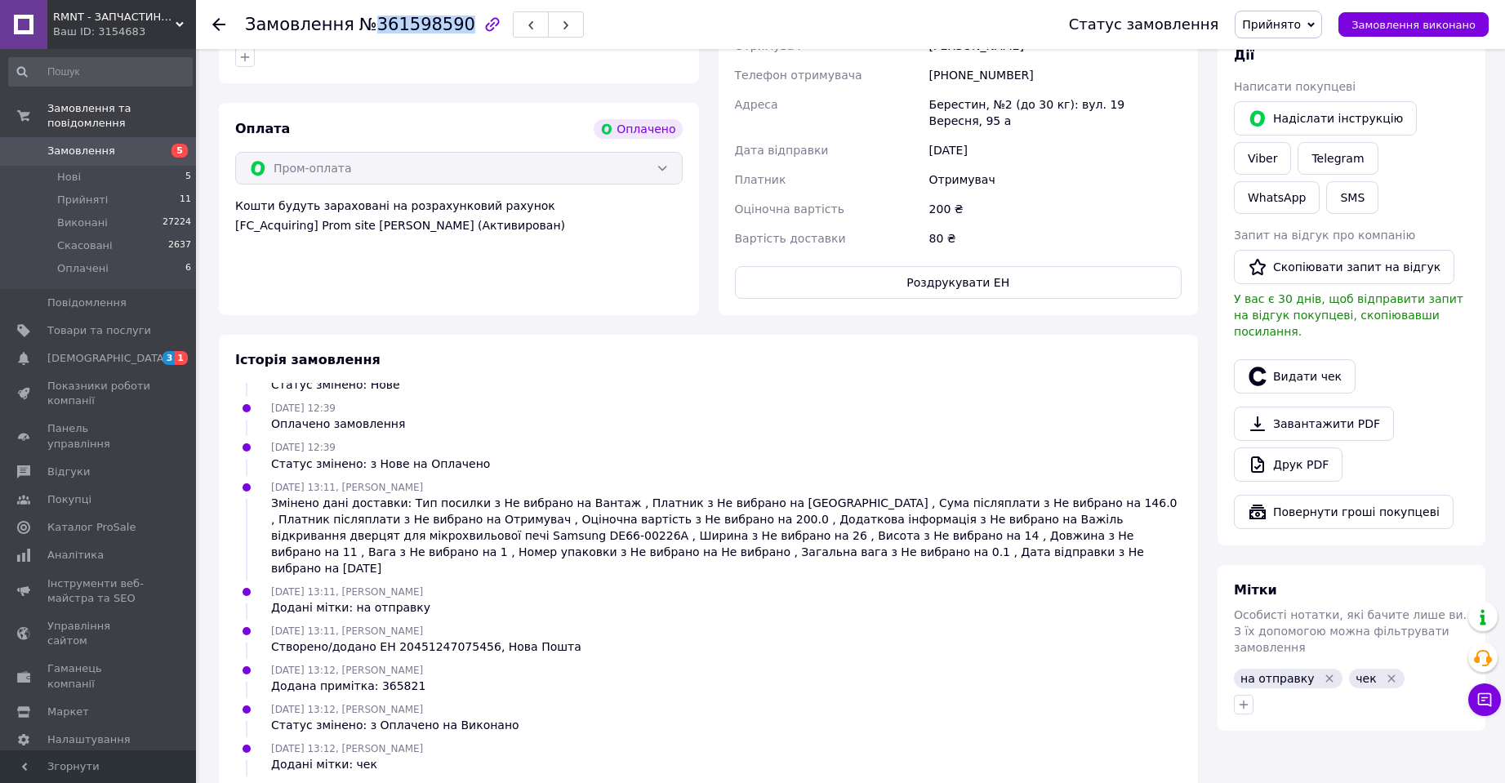
scroll to position [608, 0]
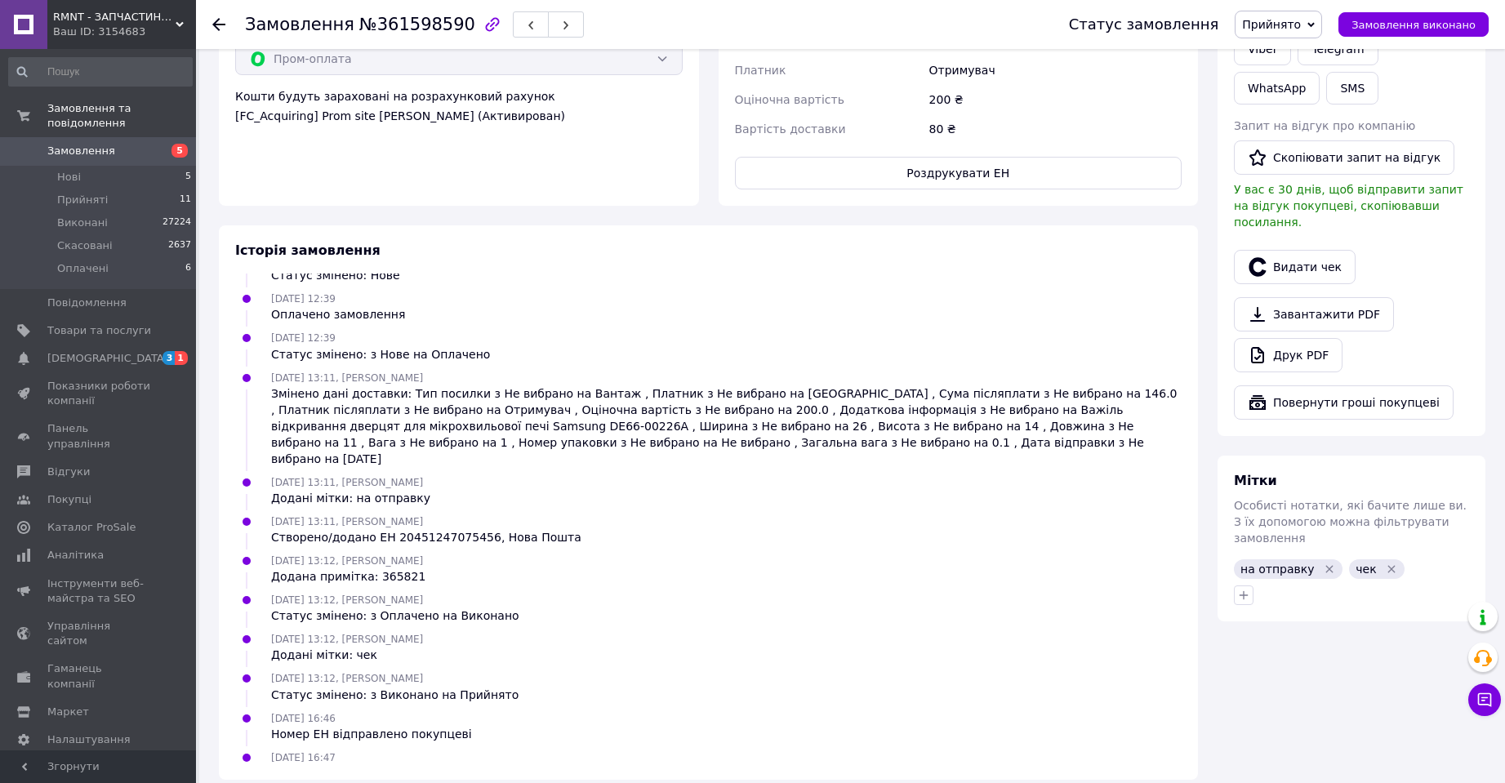
click at [1385, 563] on icon "Видалити мітку" at bounding box center [1391, 569] width 13 height 13
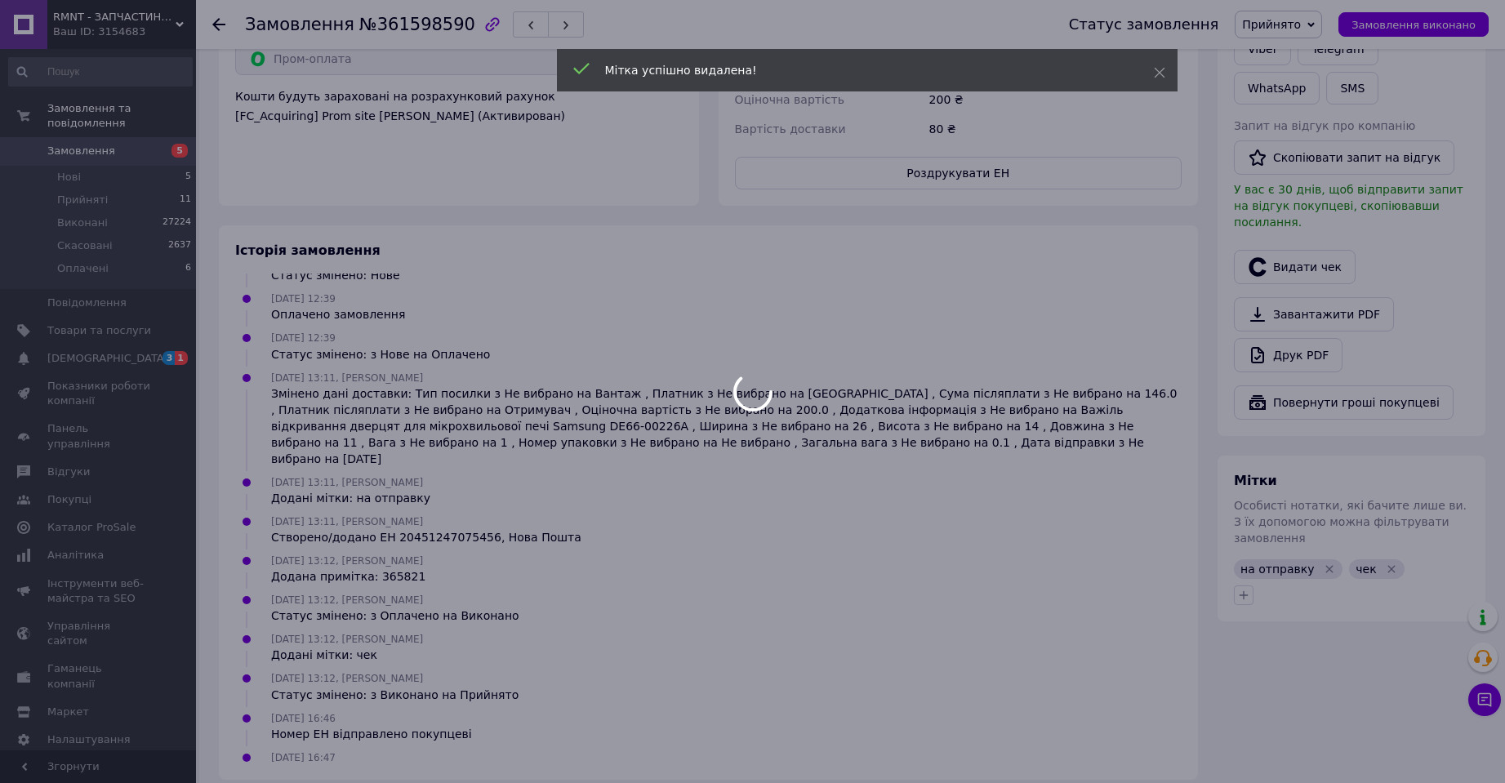
scroll to position [62, 0]
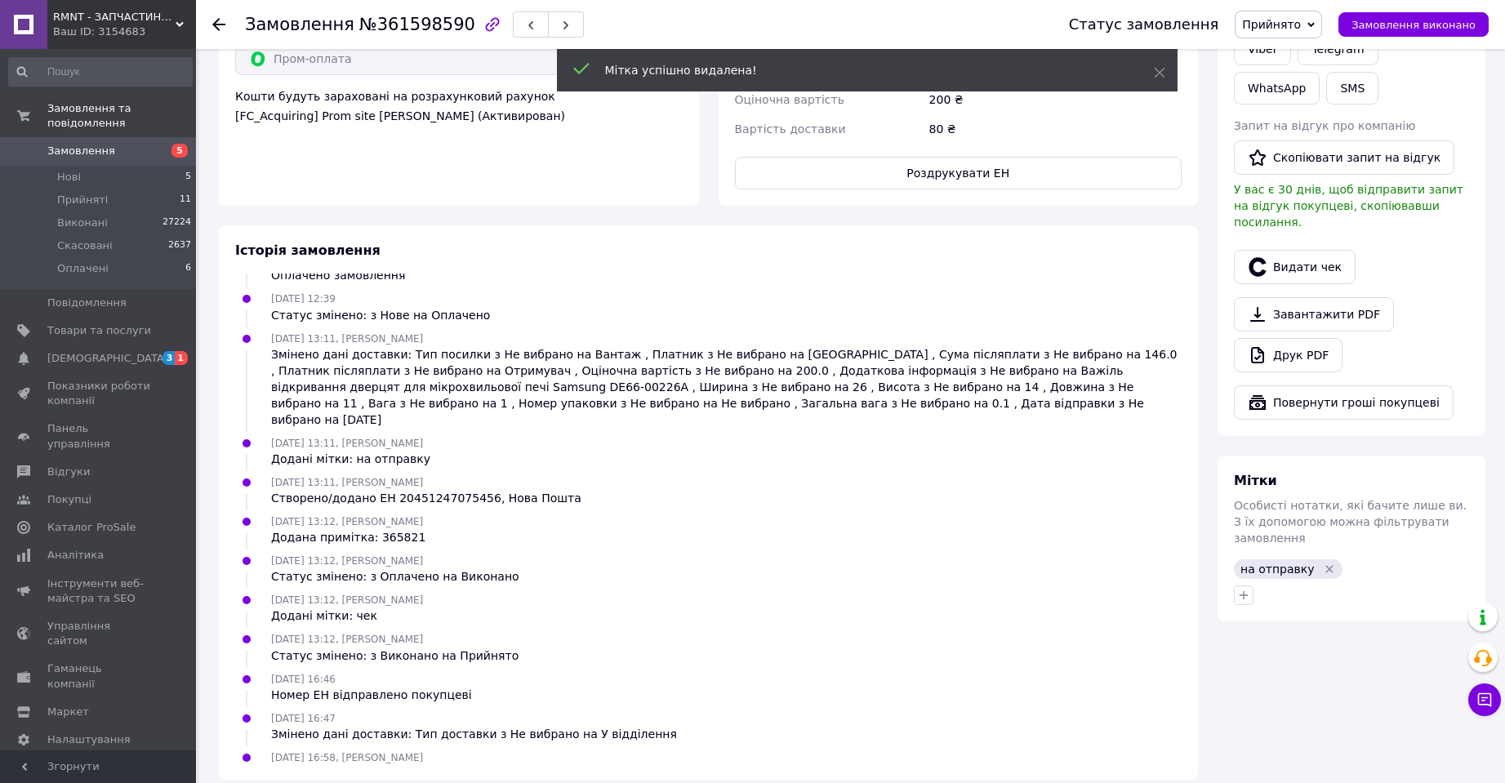
click at [1389, 24] on span "Замовлення виконано" at bounding box center [1414, 25] width 124 height 12
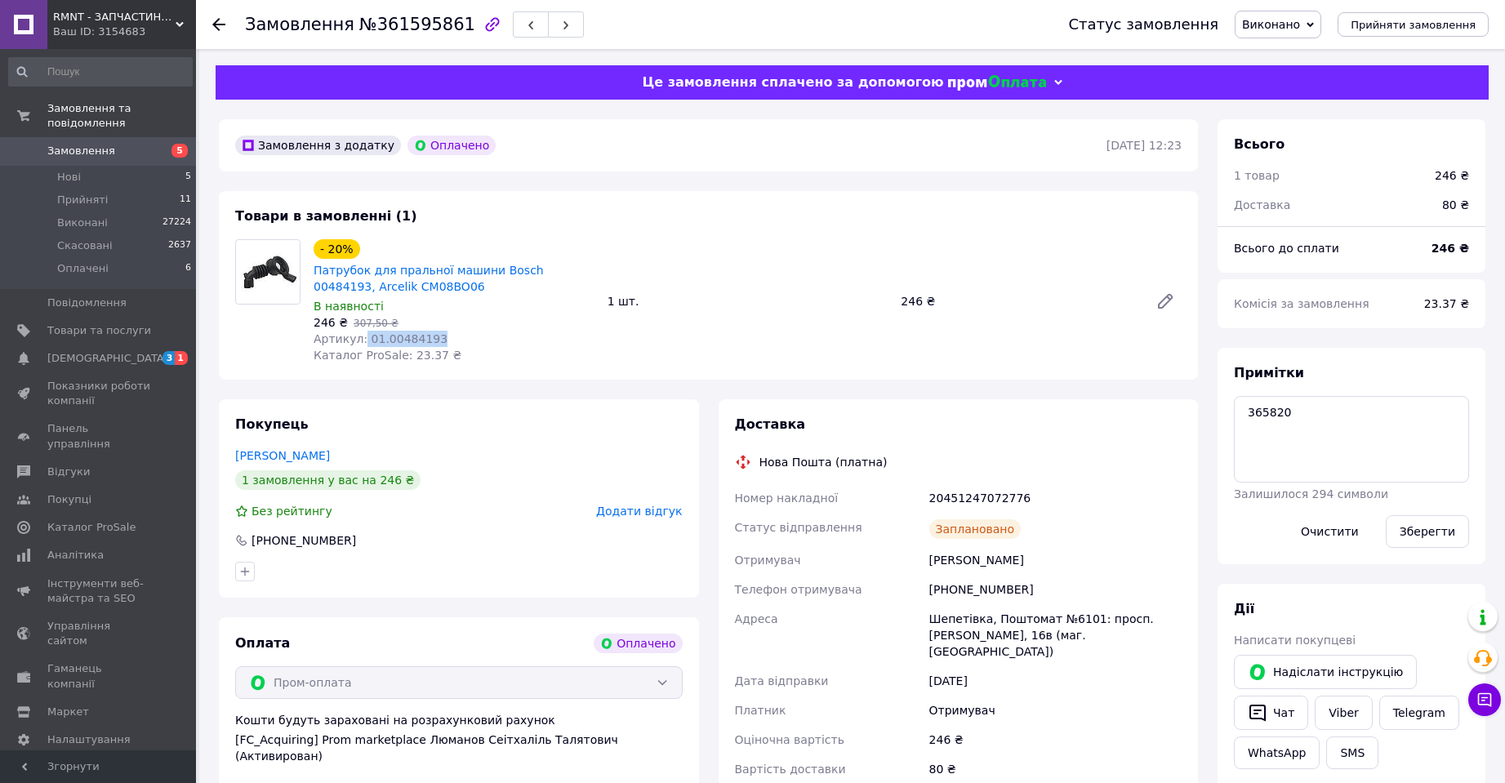
drag, startPoint x: 452, startPoint y: 339, endPoint x: 360, endPoint y: 344, distance: 91.6
click at [360, 344] on div "Артикул: 01.00484193" at bounding box center [454, 339] width 281 height 16
copy span "01.00484193"
drag, startPoint x: 476, startPoint y: 303, endPoint x: 416, endPoint y: 359, distance: 82.6
click at [473, 311] on div "В наявності" at bounding box center [454, 306] width 281 height 16
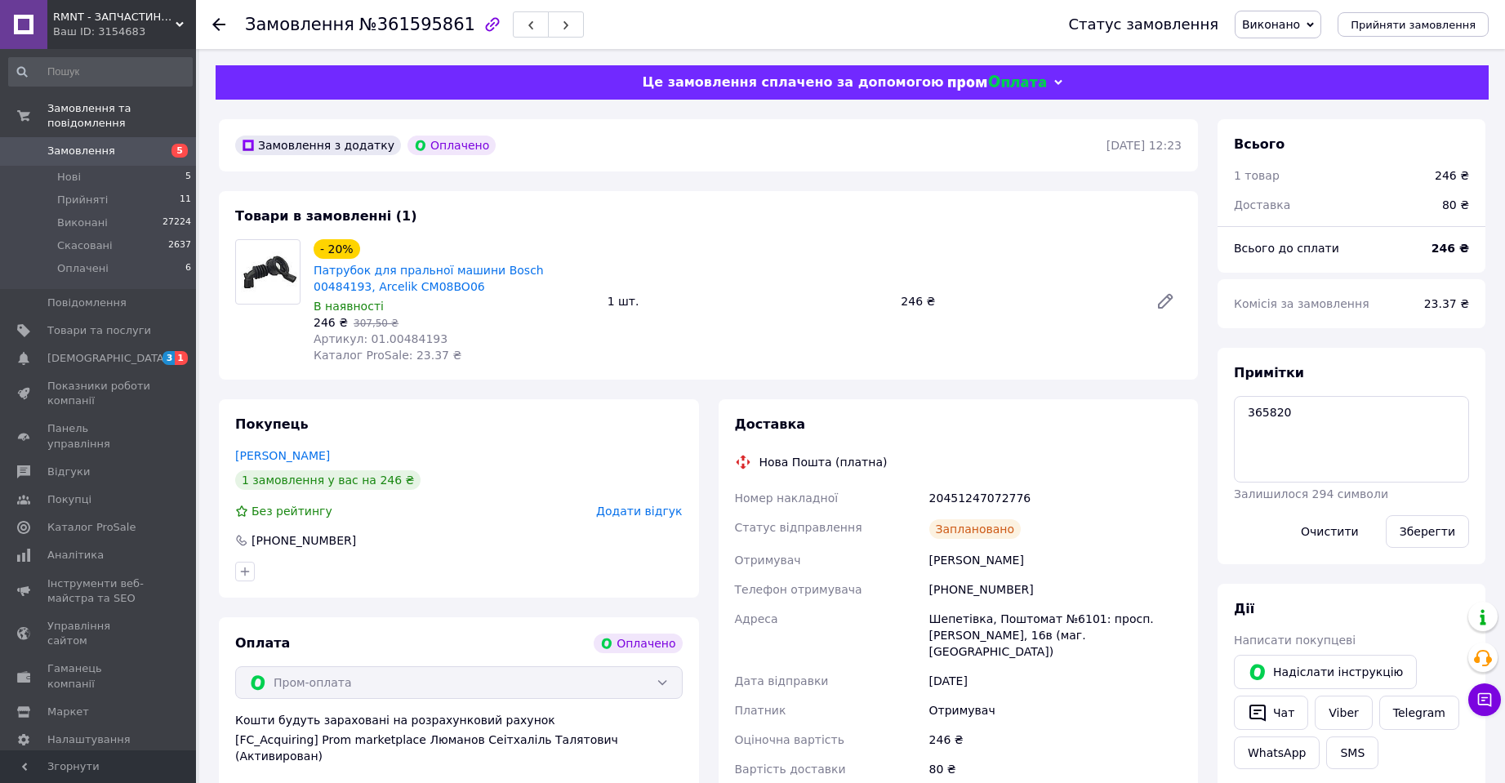
click at [408, 340] on span "Артикул: 01.00484193" at bounding box center [381, 338] width 134 height 13
click at [407, 340] on span "Артикул: 01.00484193" at bounding box center [381, 338] width 134 height 13
copy span "01.00484193"
drag, startPoint x: 430, startPoint y: 287, endPoint x: 310, endPoint y: 265, distance: 121.9
click at [310, 265] on div "- 20% Патрубок для пральної машини Bosch 00484193, Arcelik CM08BO06 В наявності…" at bounding box center [454, 301] width 294 height 131
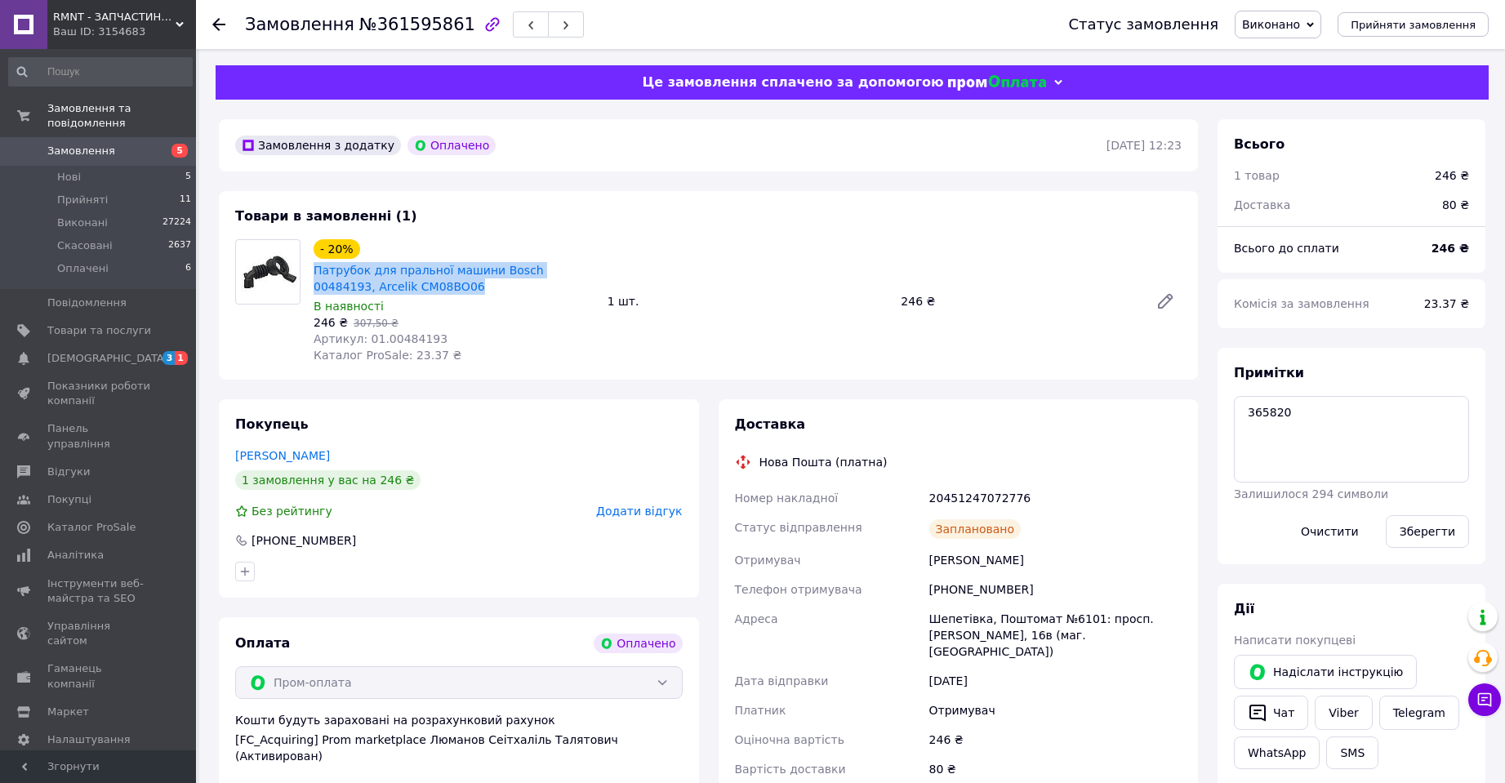
copy link "Патрубок для пральної машини Bosch 00484193, Arcelik CM08BO06"
click at [400, 28] on span "№361595861" at bounding box center [417, 25] width 116 height 20
copy span "361595861"
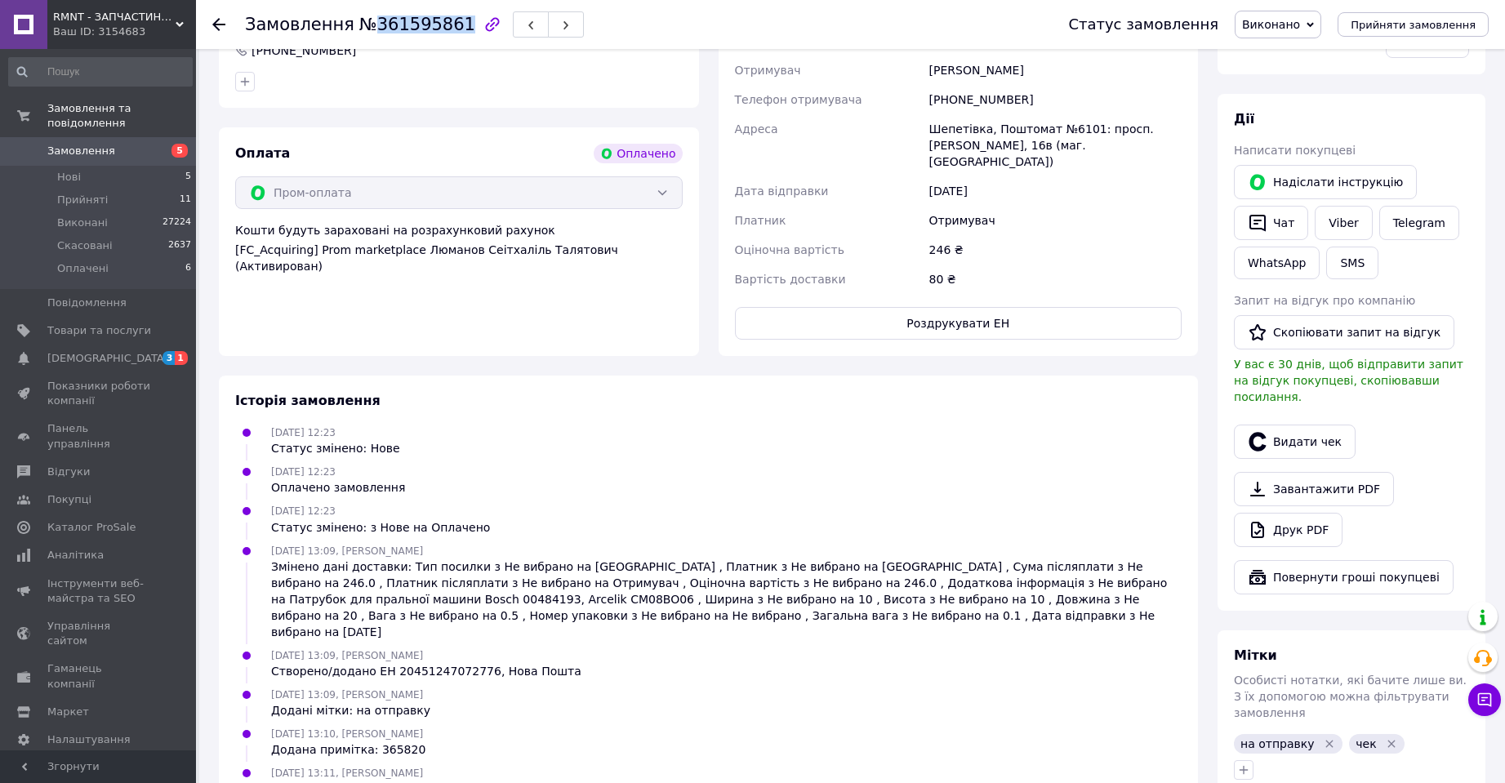
scroll to position [546, 0]
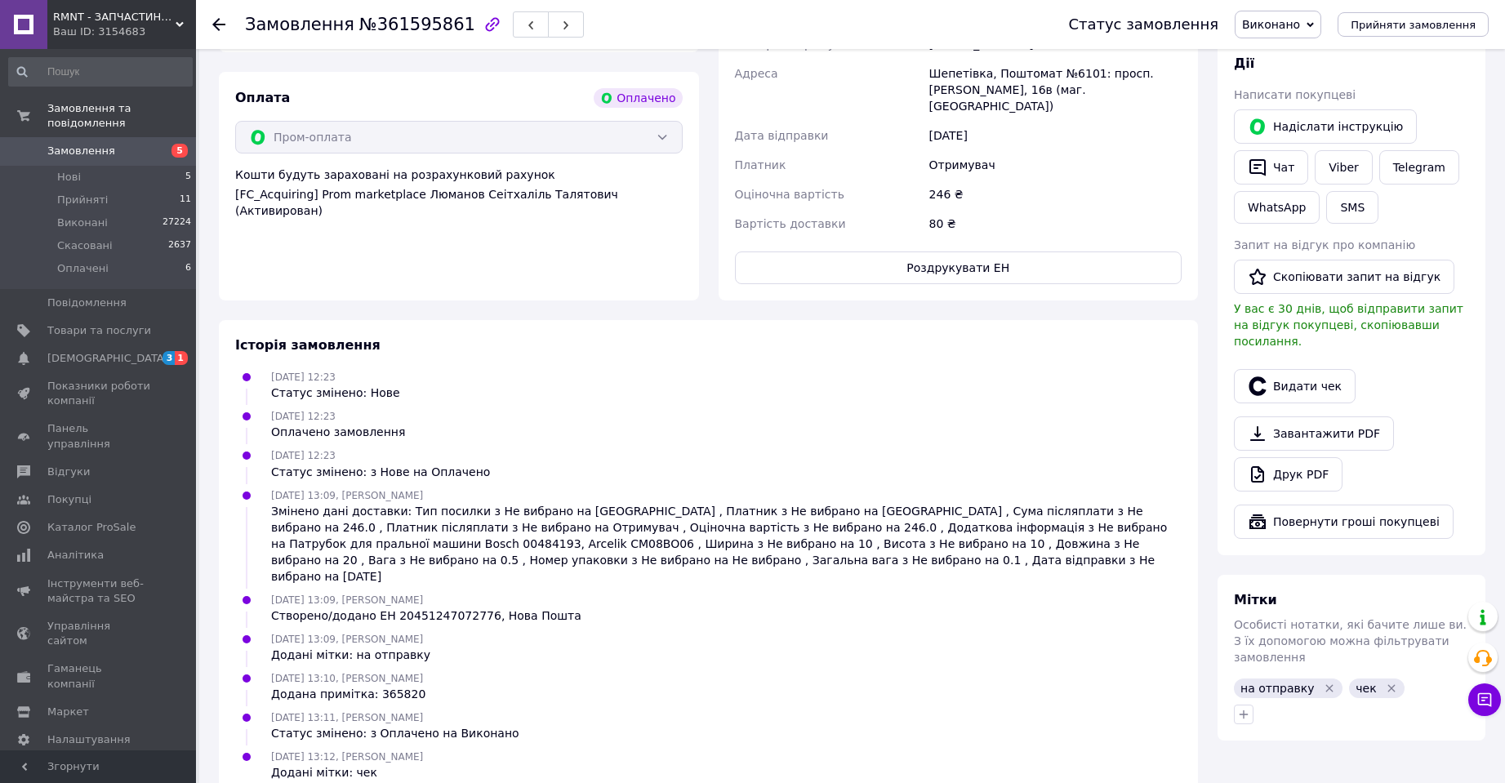
click at [1385, 682] on icon "Видалити мітку" at bounding box center [1391, 688] width 13 height 13
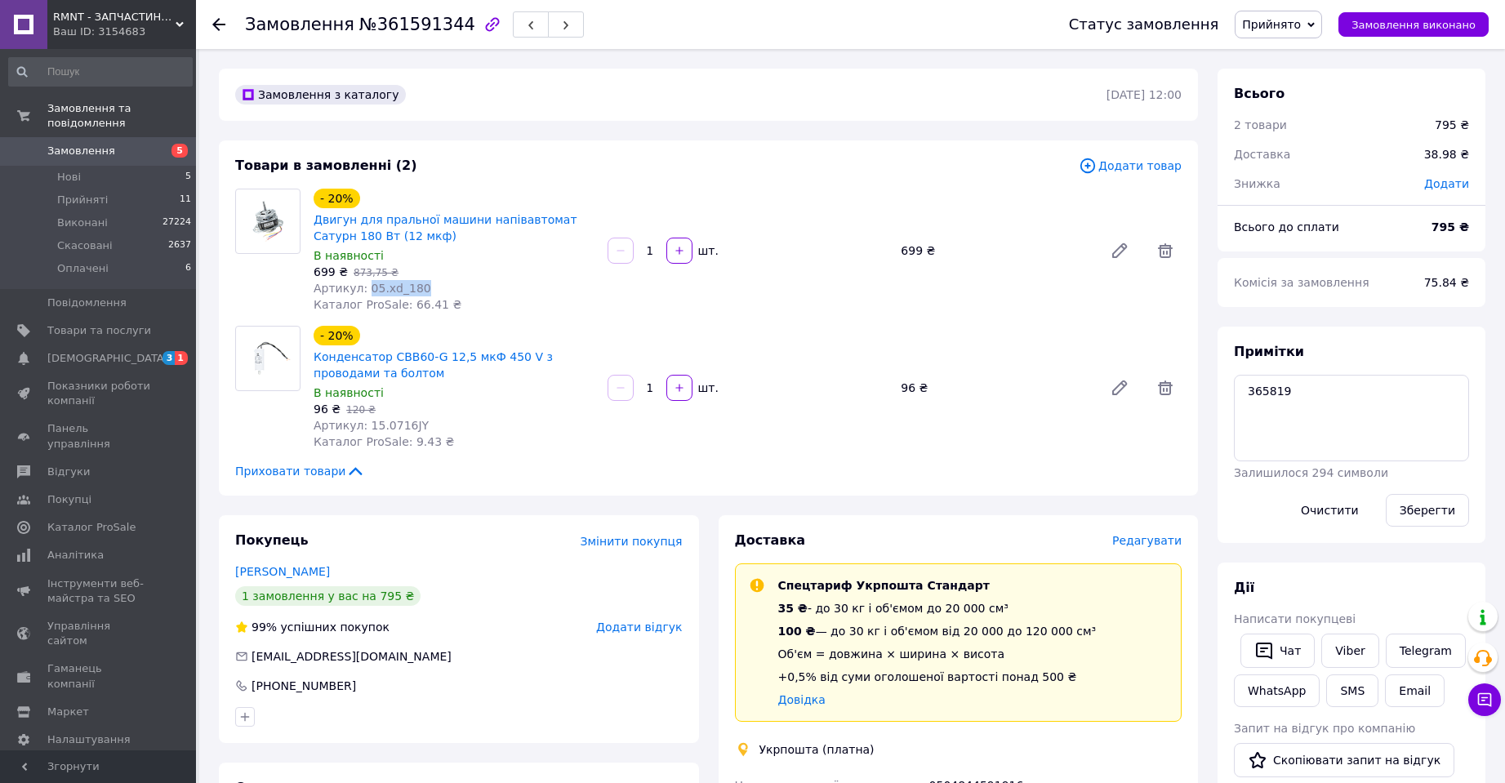
drag, startPoint x: 423, startPoint y: 288, endPoint x: 361, endPoint y: 287, distance: 62.1
click at [361, 287] on div "Артикул: 05.xd_180" at bounding box center [454, 288] width 281 height 16
copy span "05.xd_180"
click at [376, 426] on span "Артикул: 15.0716JY" at bounding box center [371, 425] width 115 height 13
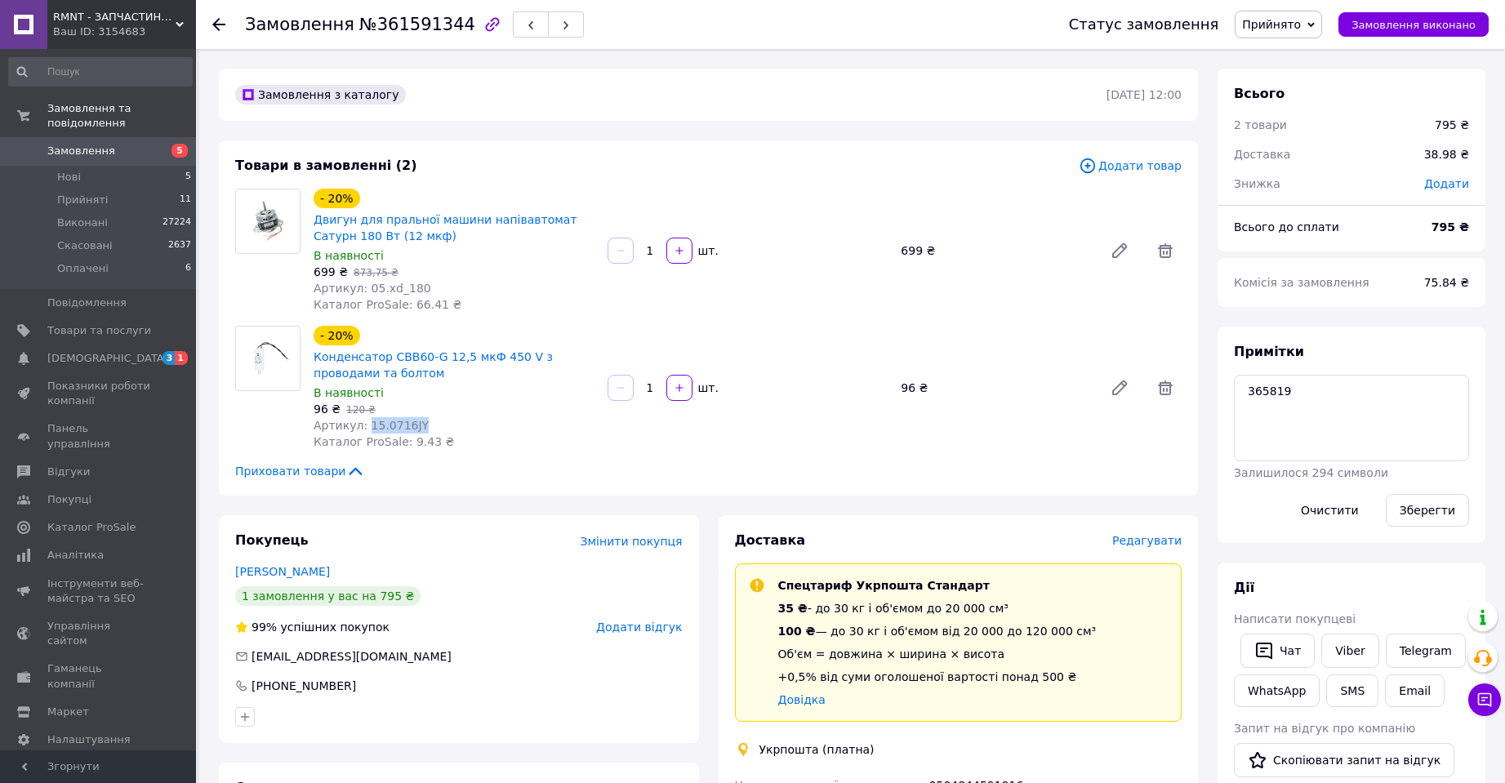
copy span "15.0716JY"
drag, startPoint x: 384, startPoint y: 371, endPoint x: 314, endPoint y: 358, distance: 71.3
click at [314, 358] on span "Конденсатор CBB60-G 12,5 мкФ 450 V з проводами та болтом" at bounding box center [454, 365] width 281 height 33
copy link "Конденсатор CBB60-G 12,5 мкФ 450 V з проводами та болтом"
click at [420, 24] on span "№361591344" at bounding box center [417, 25] width 116 height 20
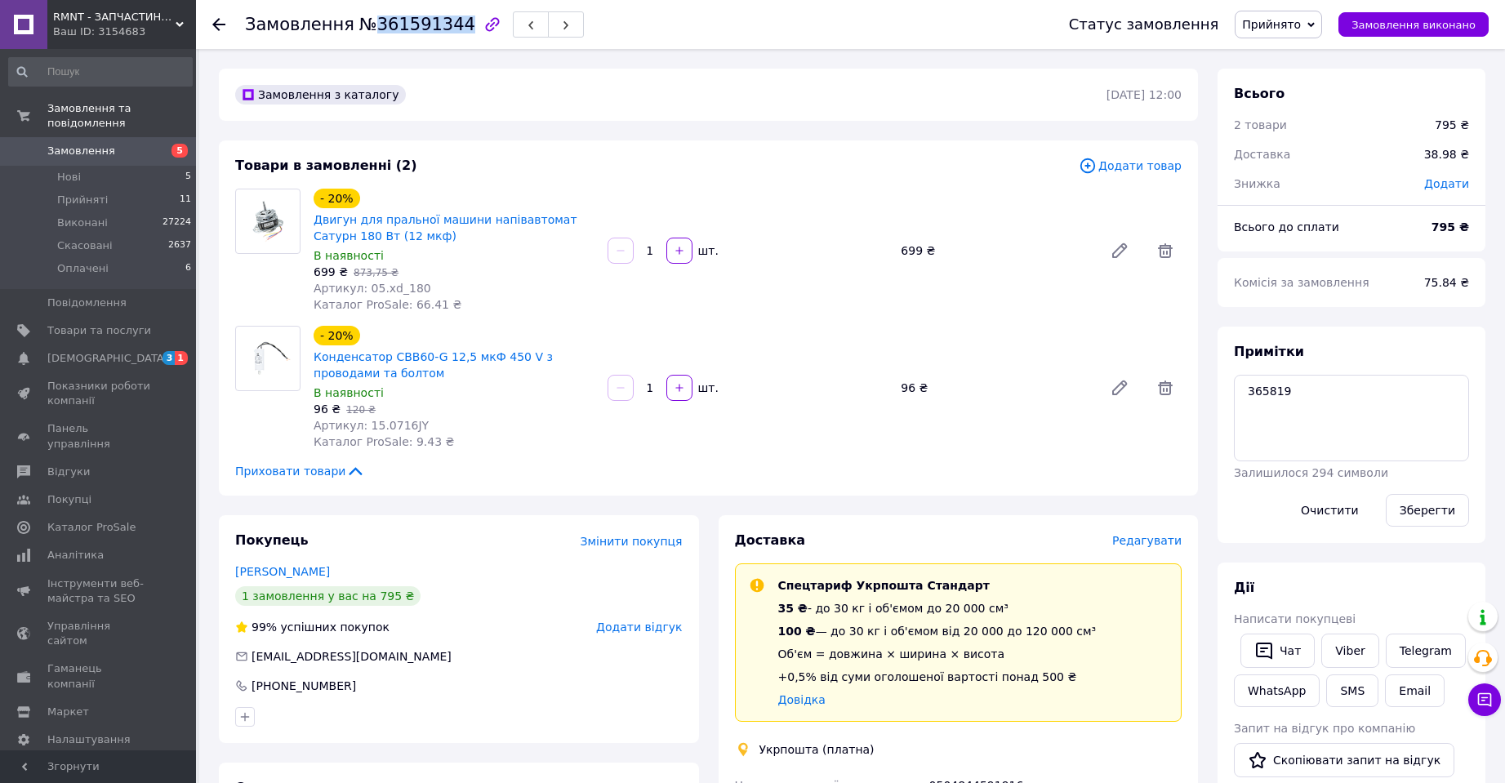
click at [420, 24] on span "№361591344" at bounding box center [417, 25] width 116 height 20
copy span "361591344"
click at [1411, 22] on span "Замовлення виконано" at bounding box center [1414, 25] width 124 height 12
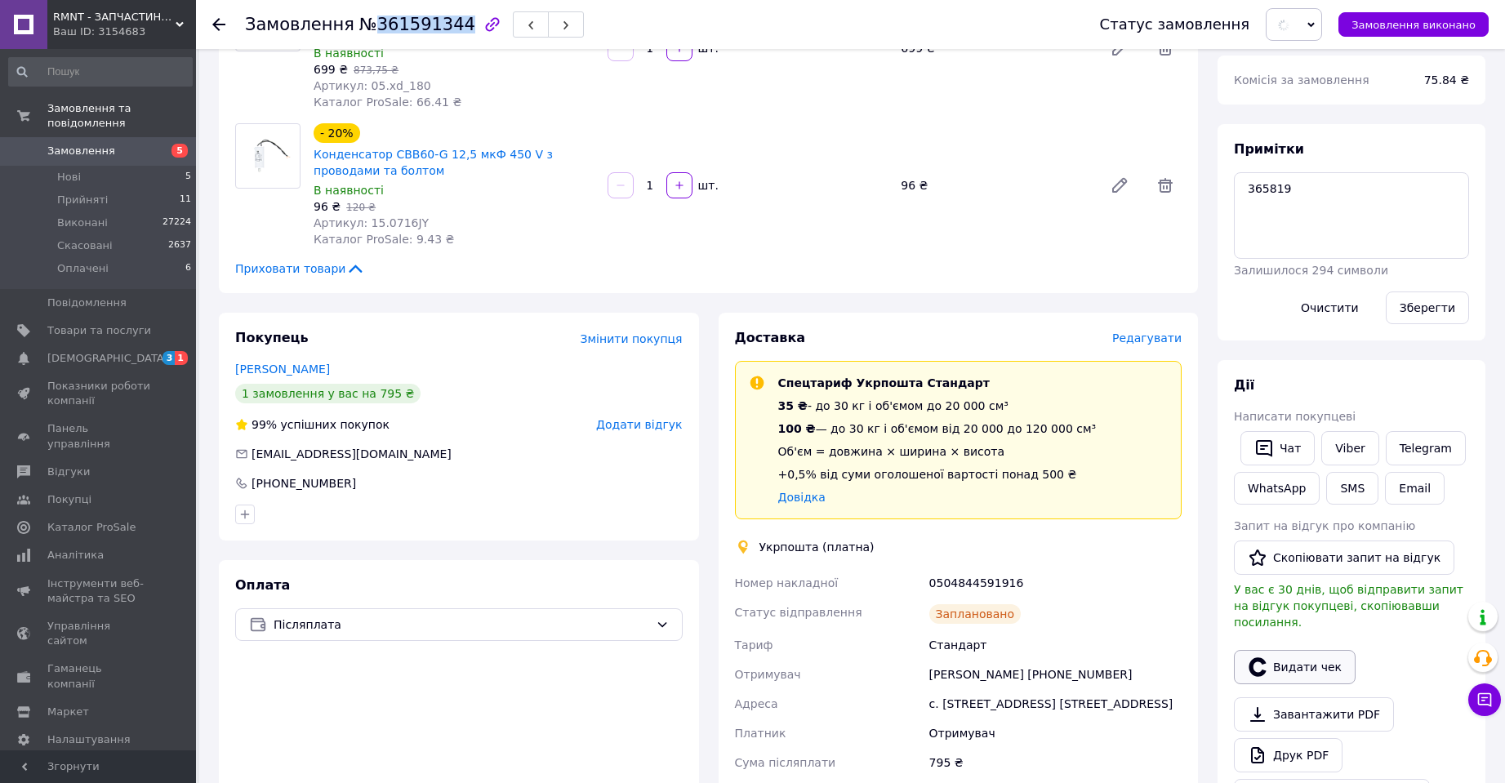
scroll to position [408, 0]
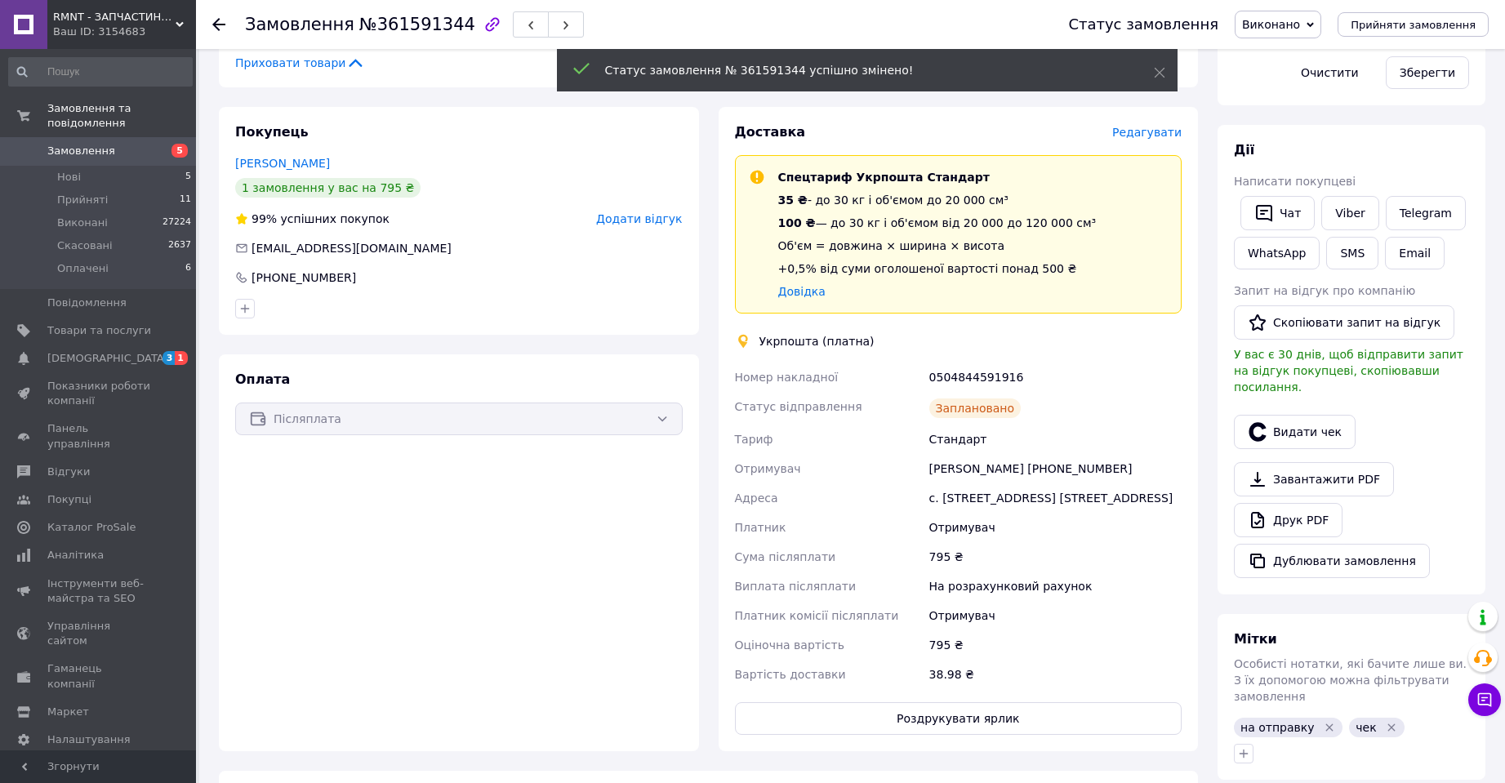
click at [1385, 721] on icon "Видалити мітку" at bounding box center [1391, 727] width 13 height 13
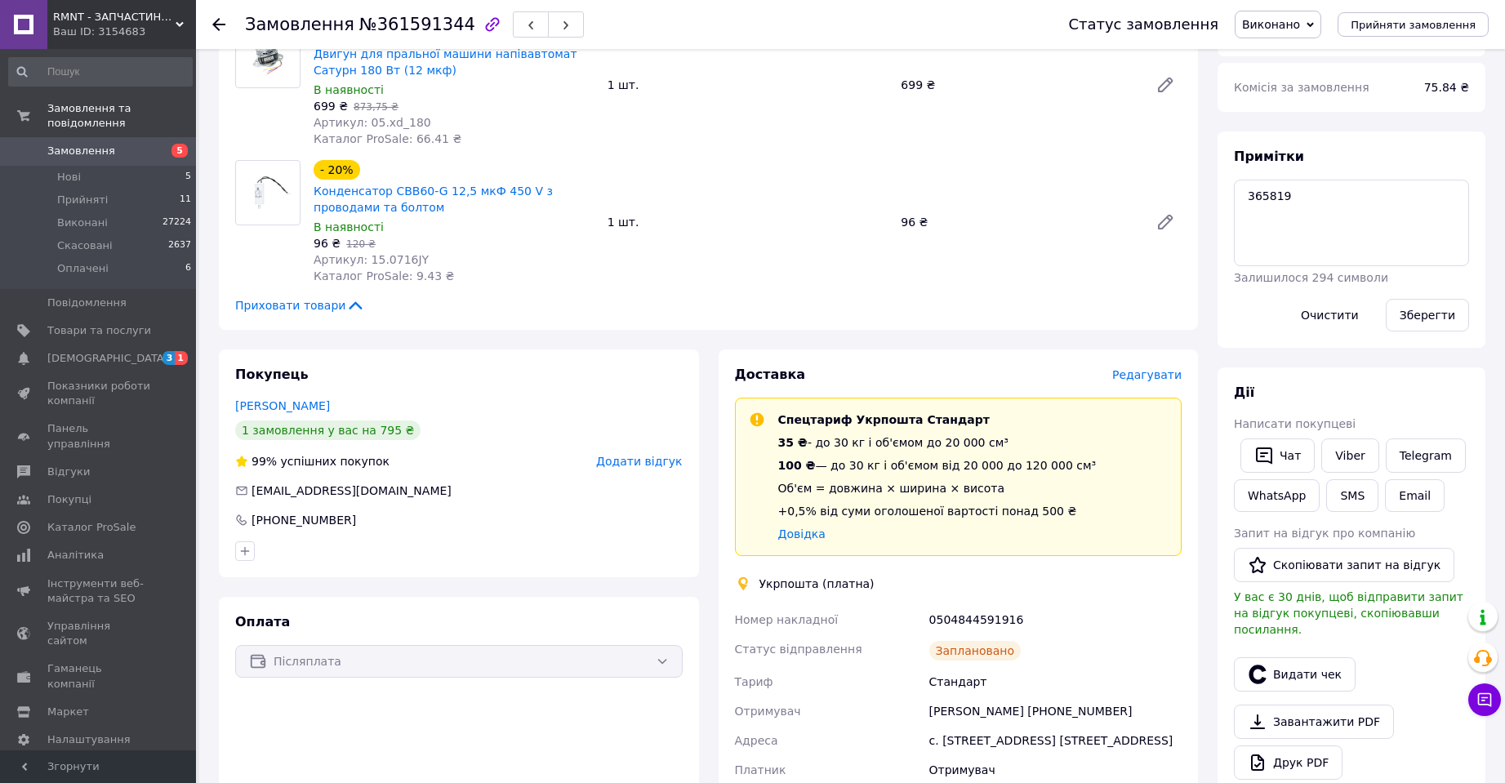
scroll to position [0, 0]
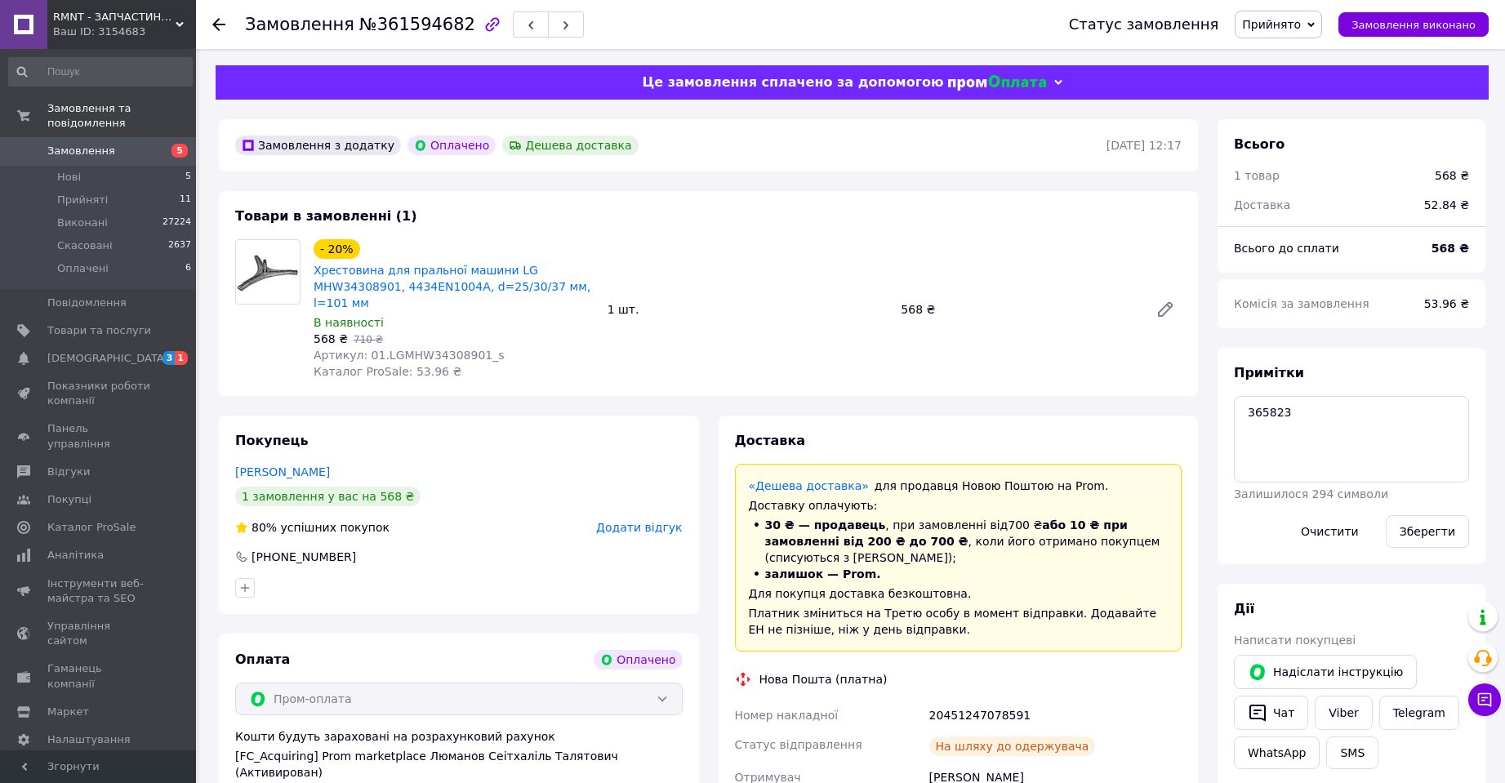
scroll to position [39, 0]
drag, startPoint x: 498, startPoint y: 340, endPoint x: 363, endPoint y: 345, distance: 134.8
click at [363, 347] on div "Артикул: 01.LGMHW34308901_s" at bounding box center [454, 355] width 281 height 16
copy span "01.LGMHW34308901_s"
click at [435, 33] on span "№361594682" at bounding box center [417, 25] width 116 height 20
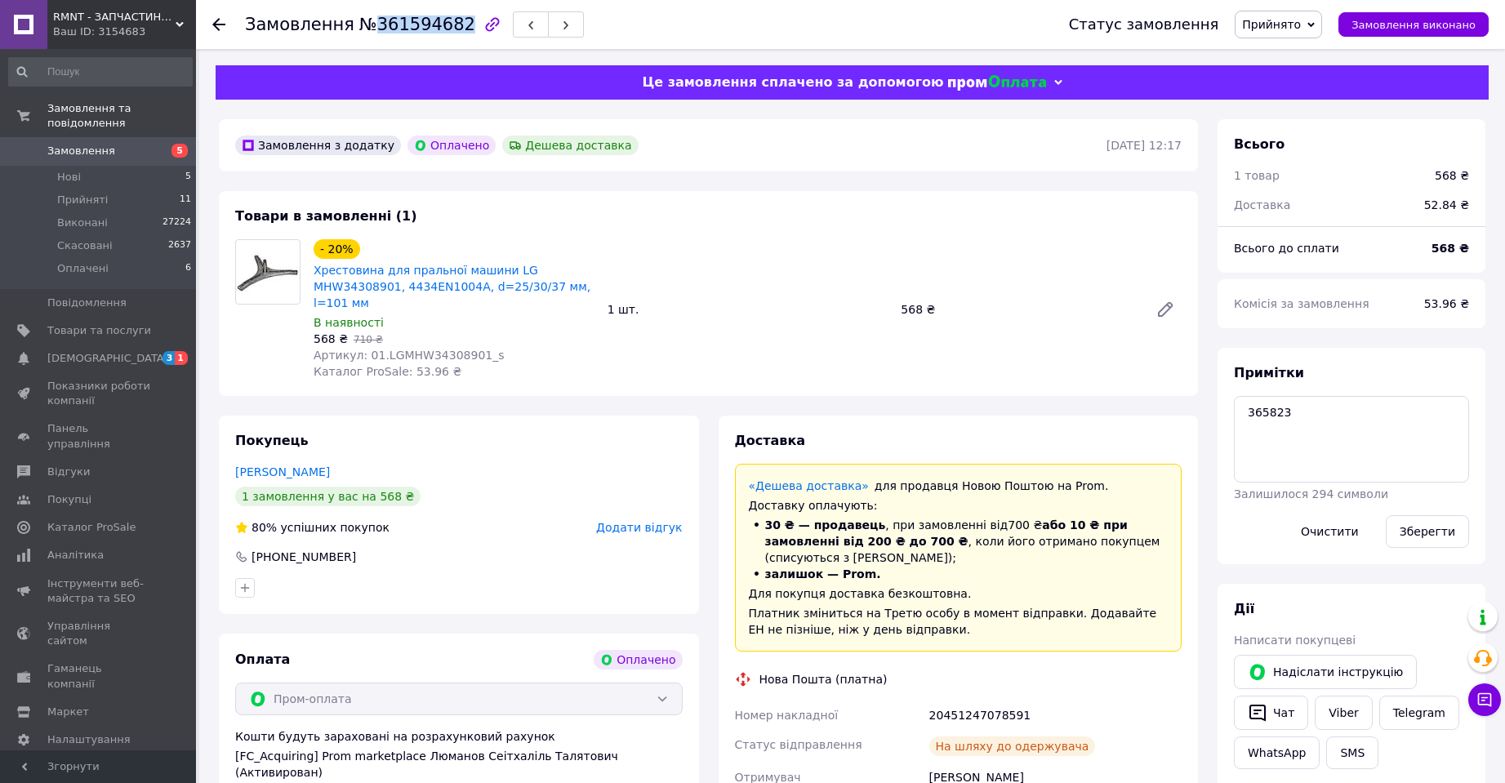
click at [435, 33] on span "№361594682" at bounding box center [417, 25] width 116 height 20
copy span "361594682"
click at [1403, 20] on span "Замовлення виконано" at bounding box center [1414, 25] width 124 height 12
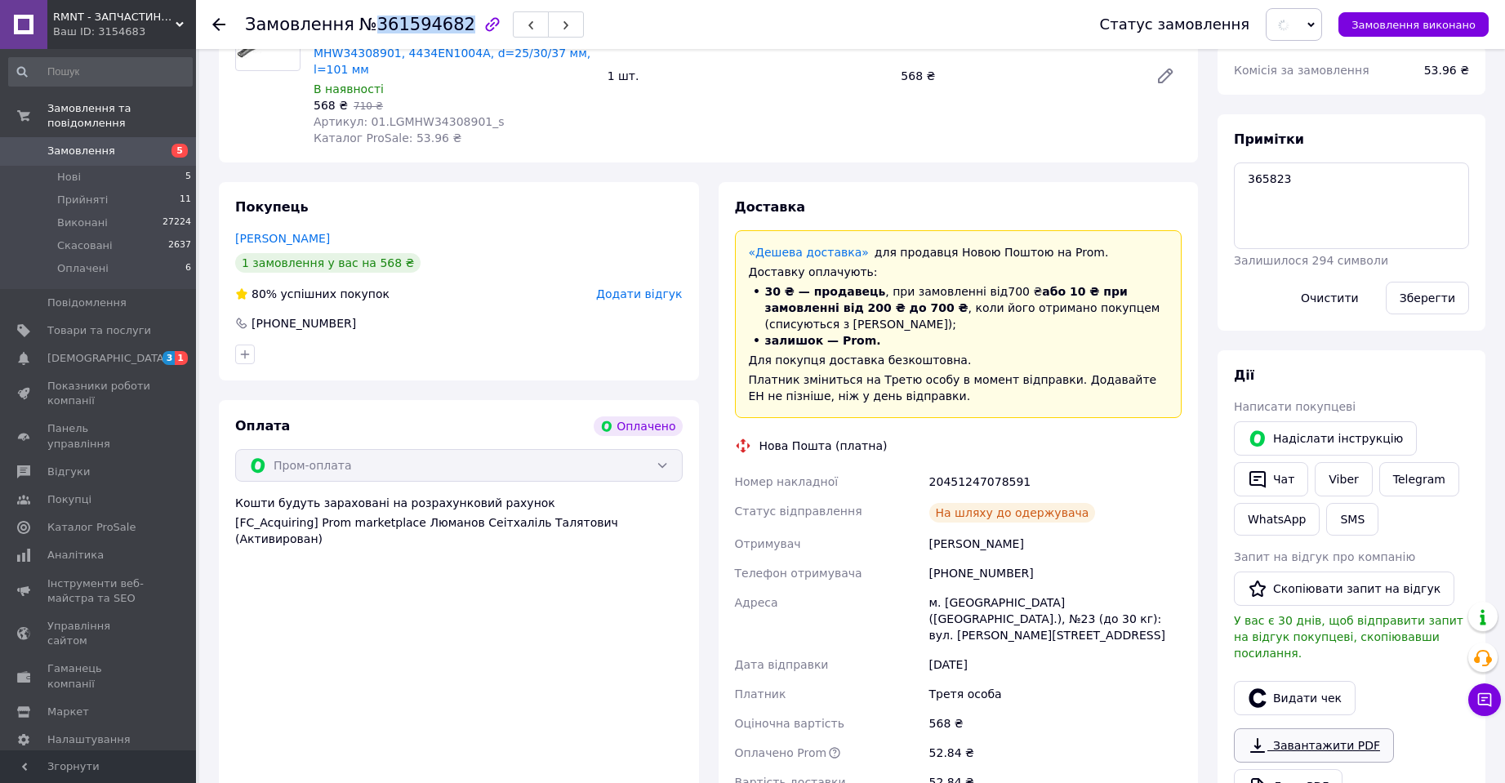
scroll to position [490, 0]
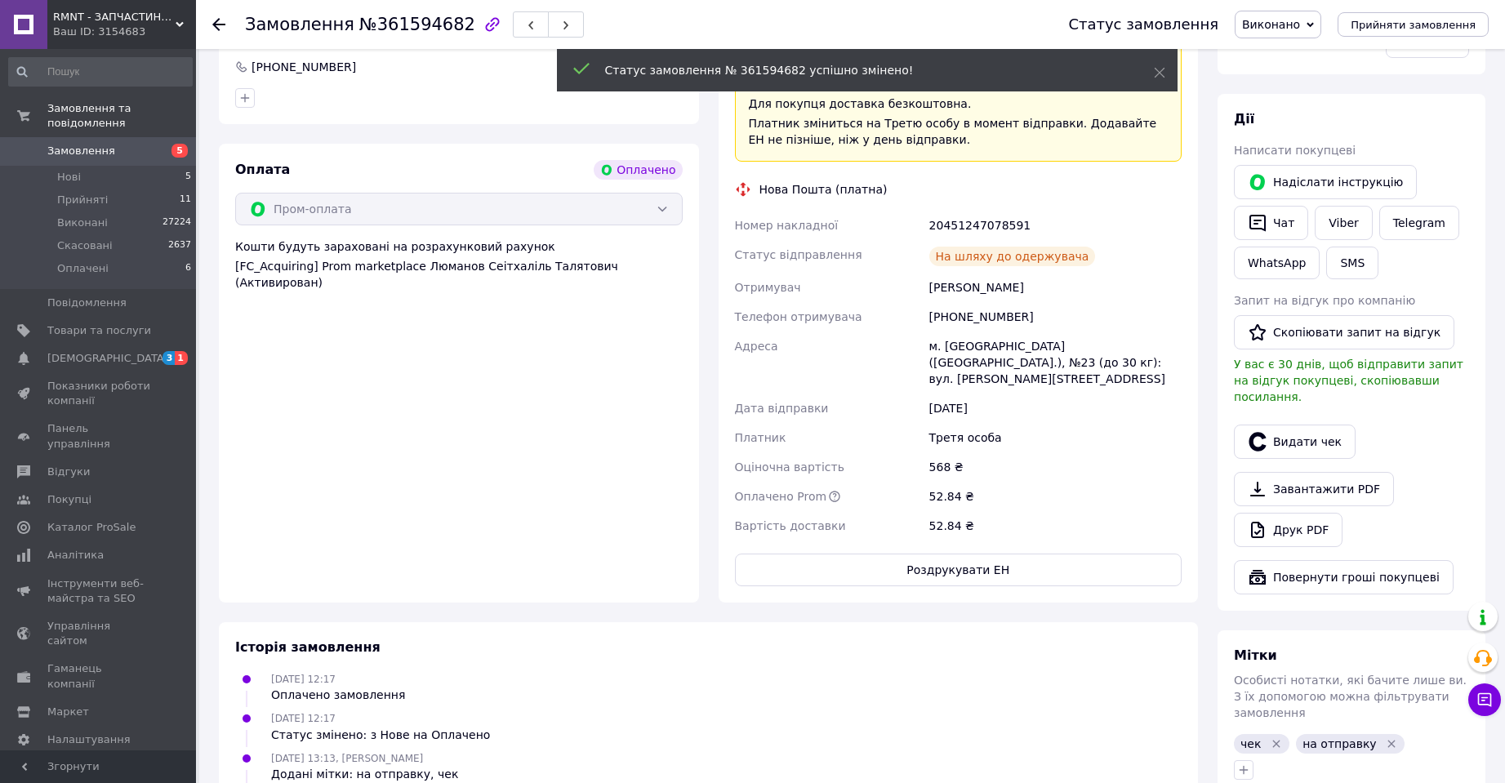
click at [1271, 737] on icon "Видалити мітку" at bounding box center [1276, 743] width 13 height 13
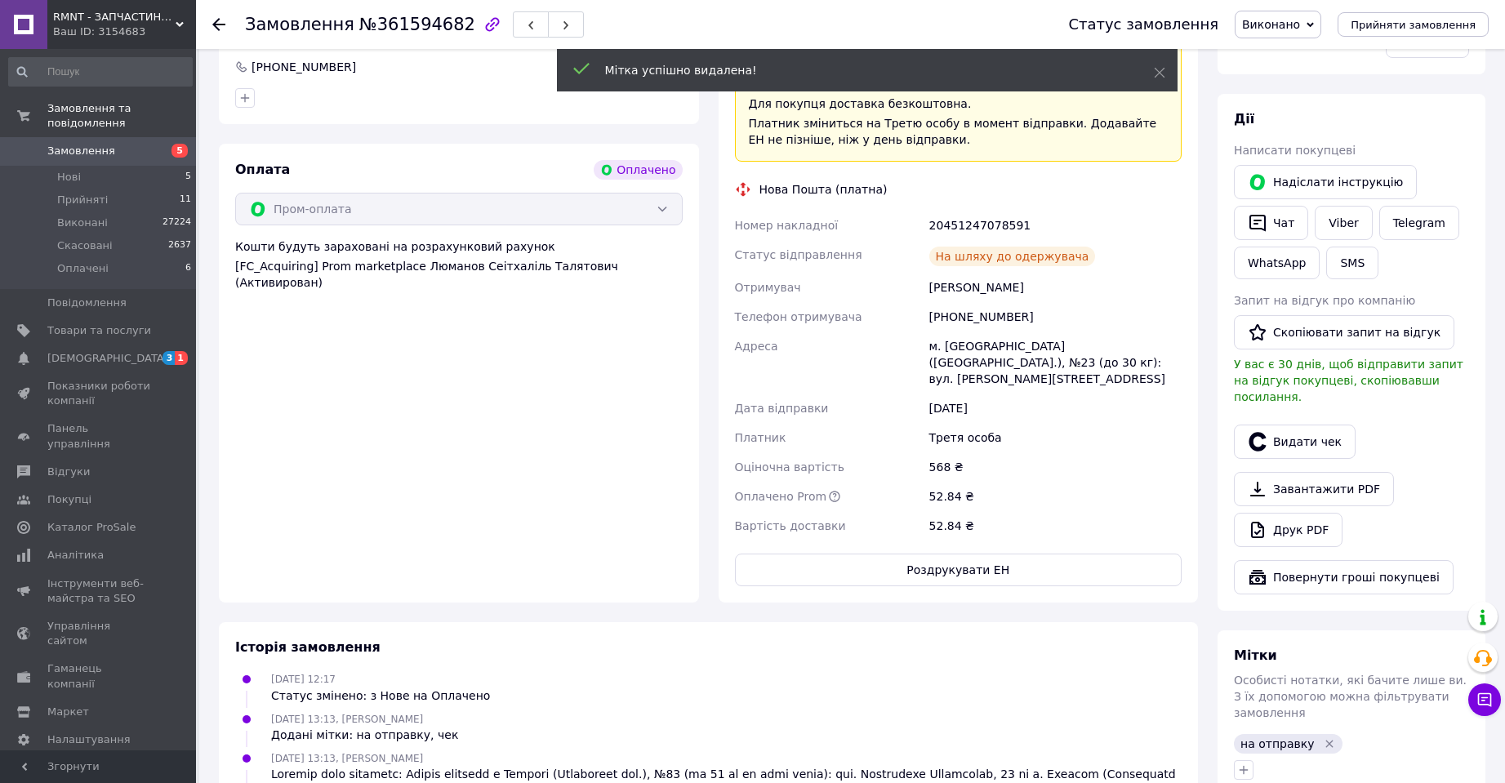
scroll to position [0, 0]
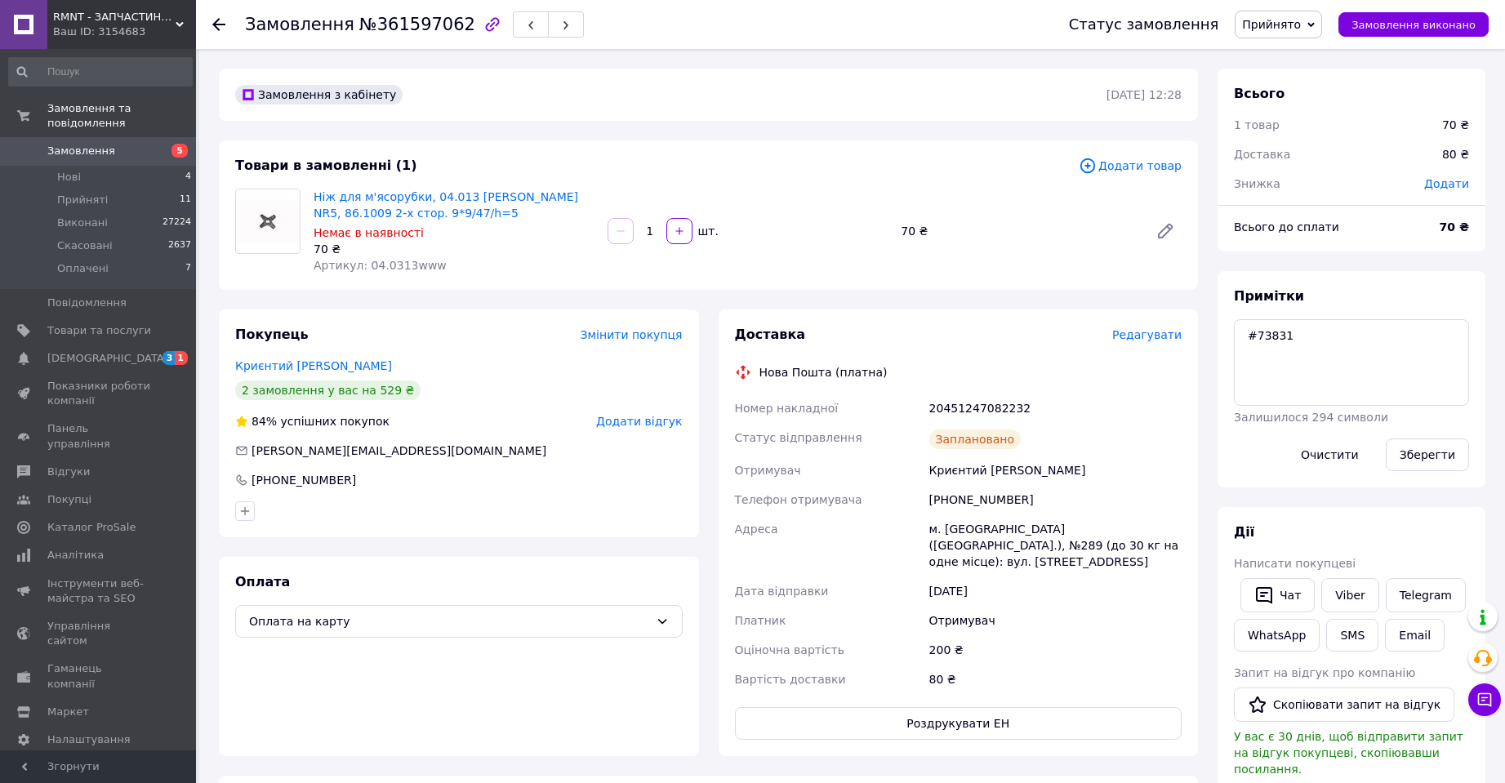
scroll to position [235, 0]
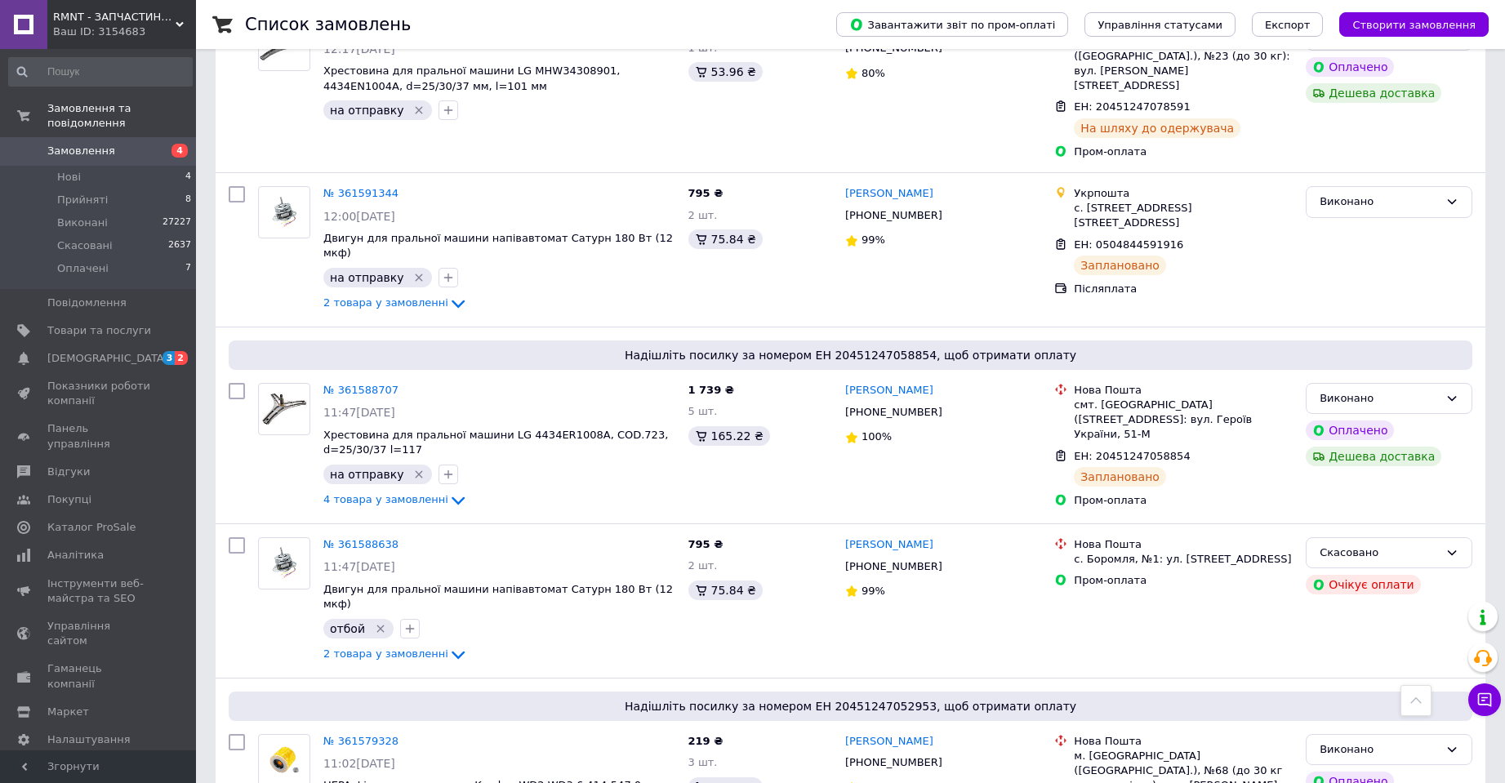
scroll to position [2084, 0]
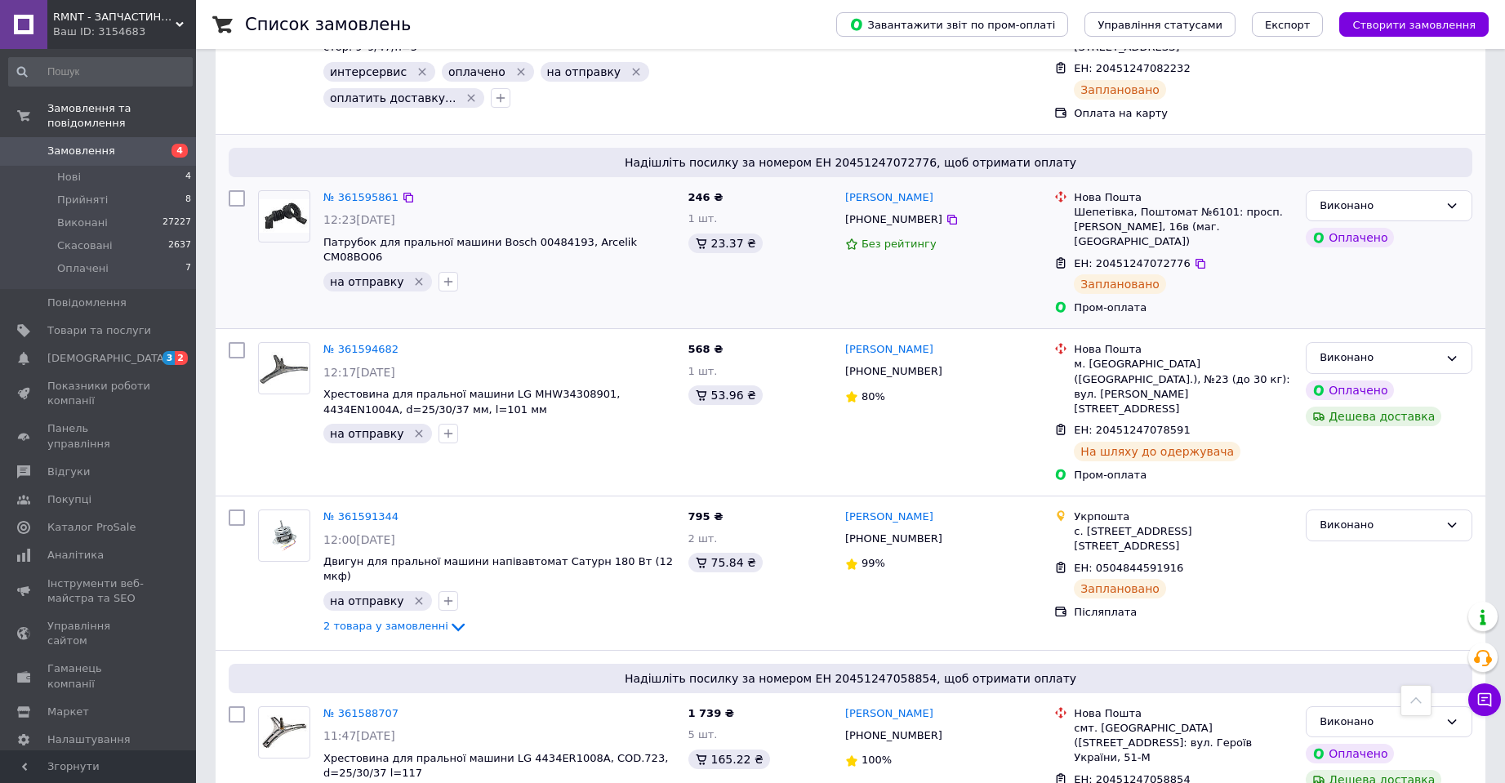
click at [546, 215] on div "№ 361595861 12:23, 12.09.2025 Патрубок для пральної машини Bosch 00484193, Arce…" at bounding box center [467, 253] width 430 height 139
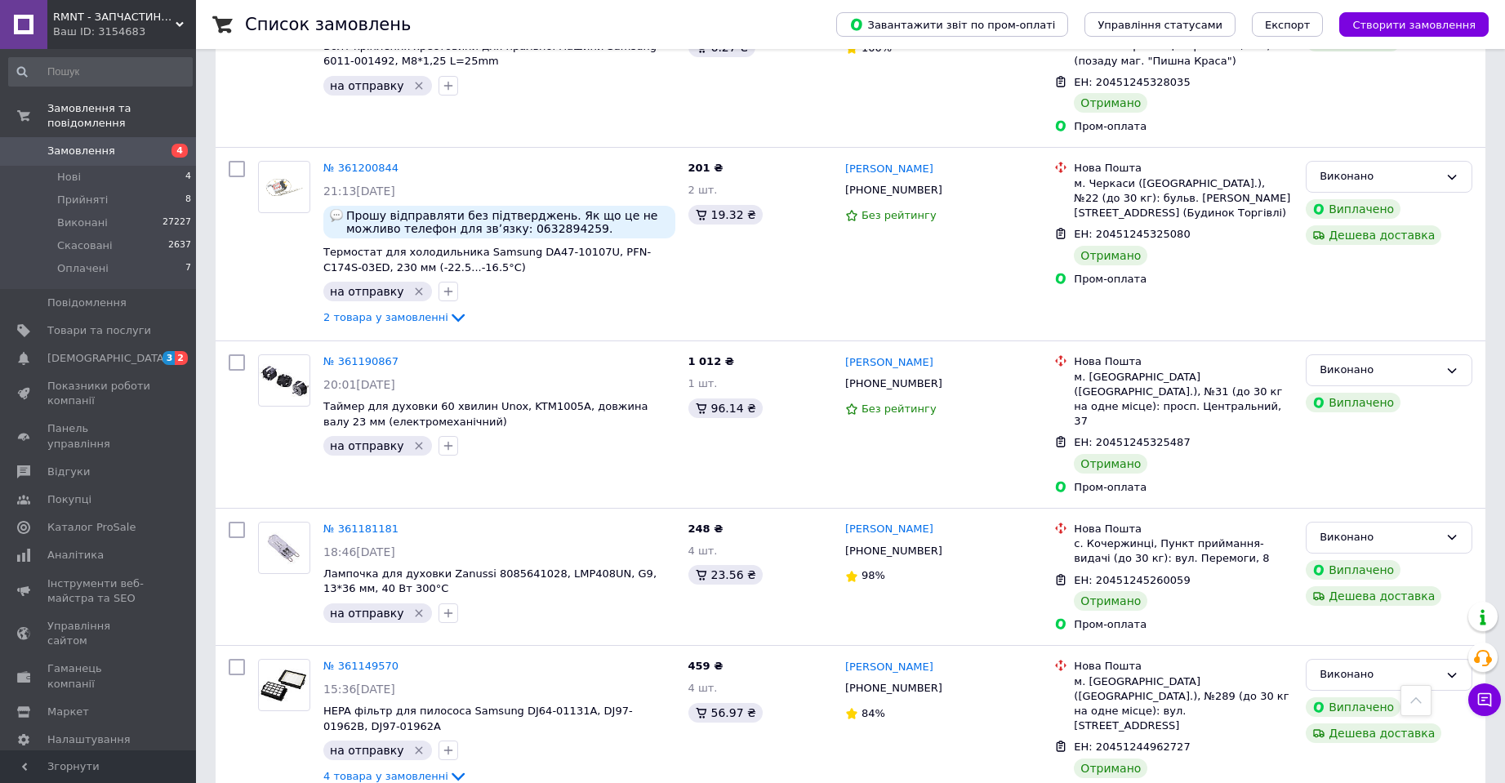
scroll to position [8246, 0]
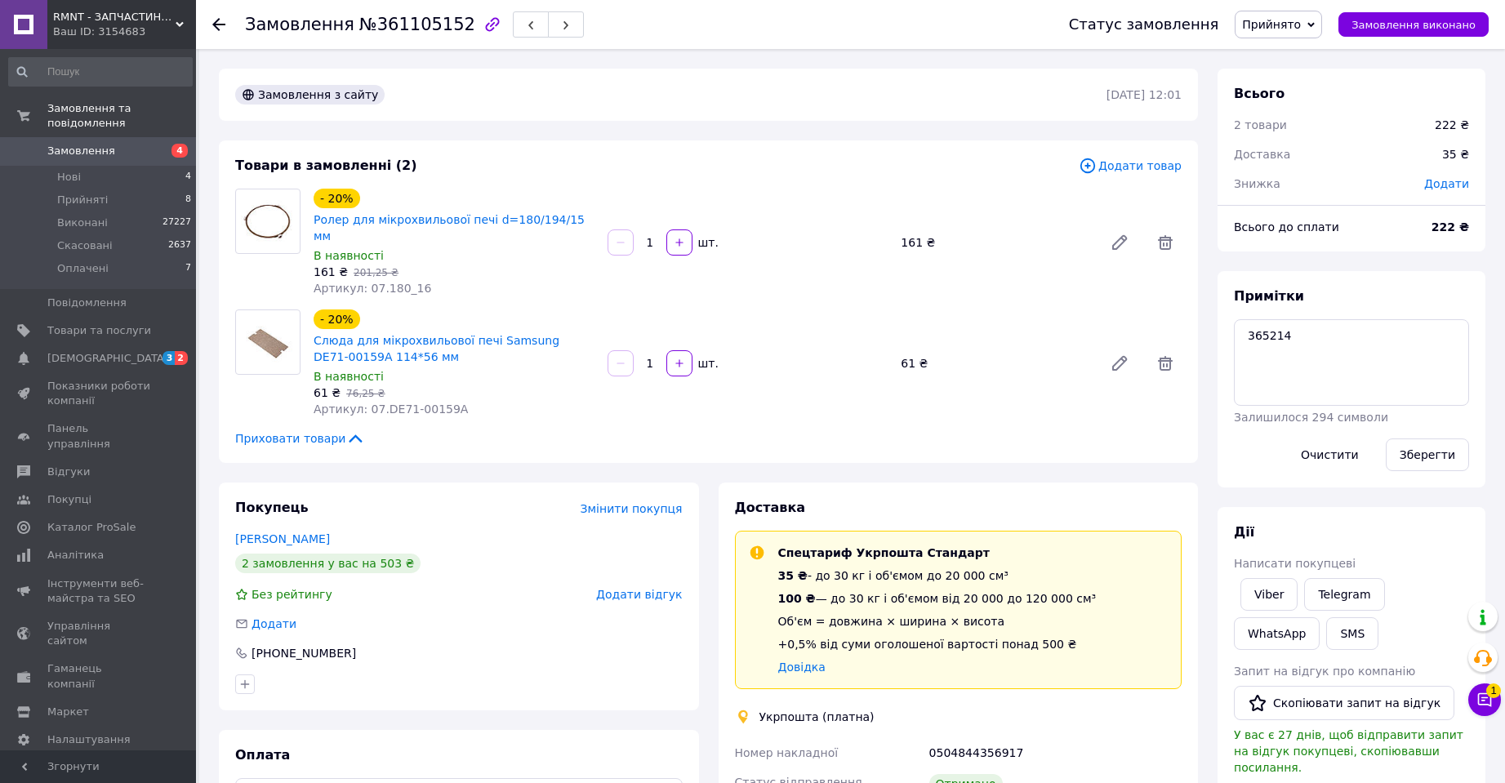
click at [427, 19] on span "№361105152" at bounding box center [417, 25] width 116 height 20
copy span "361105152"
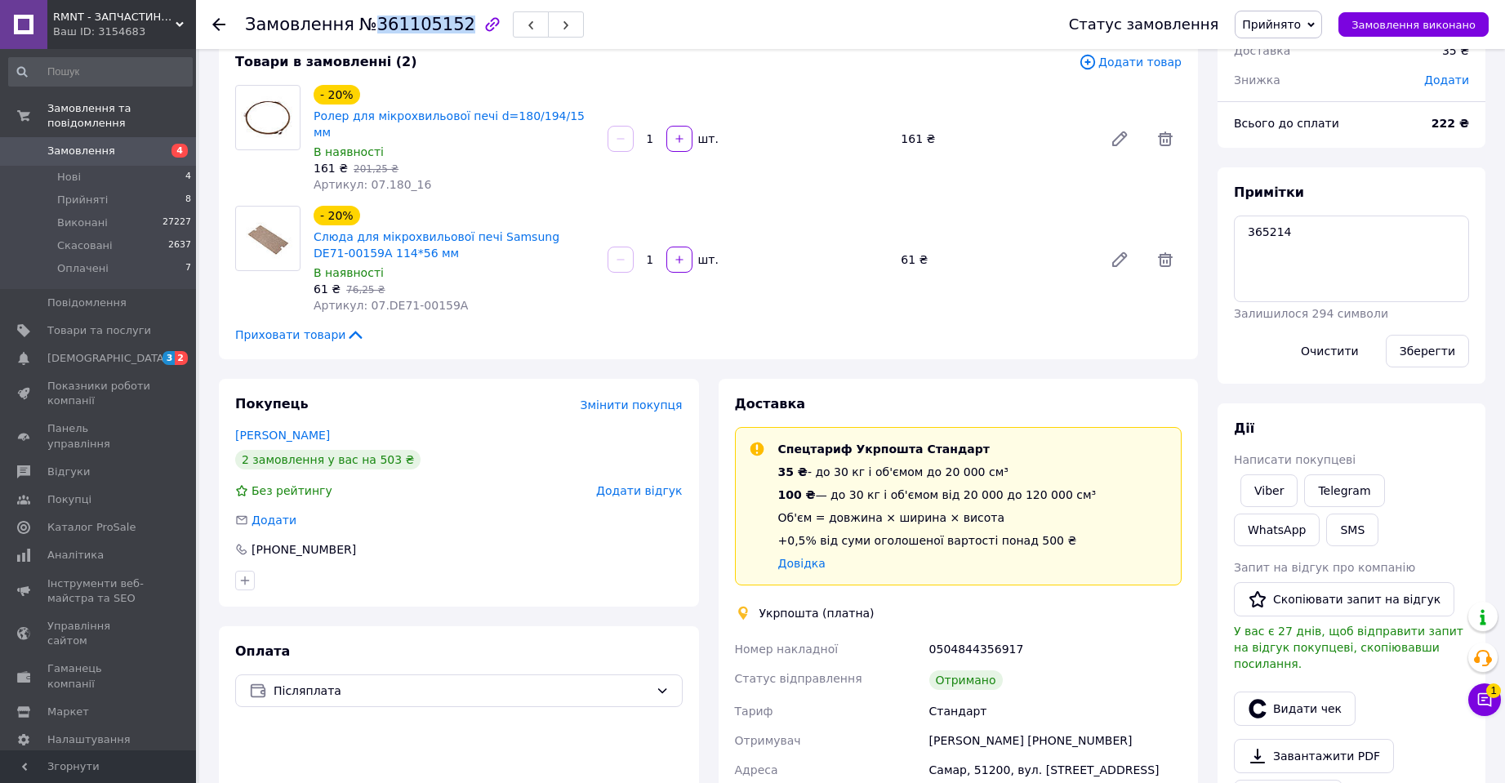
scroll to position [163, 0]
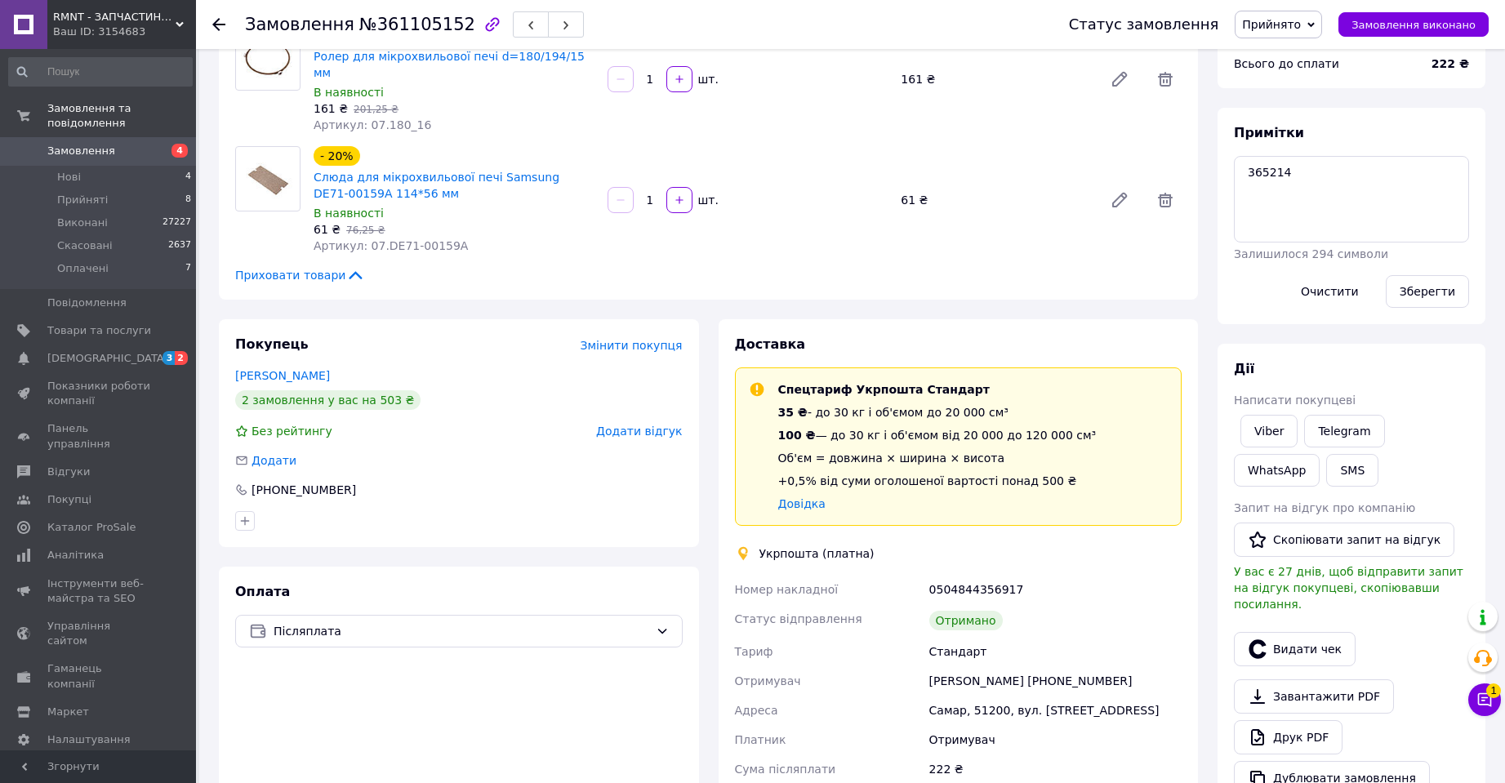
click at [967, 575] on div "0504844356917" at bounding box center [1055, 589] width 259 height 29
copy div "0504844356917"
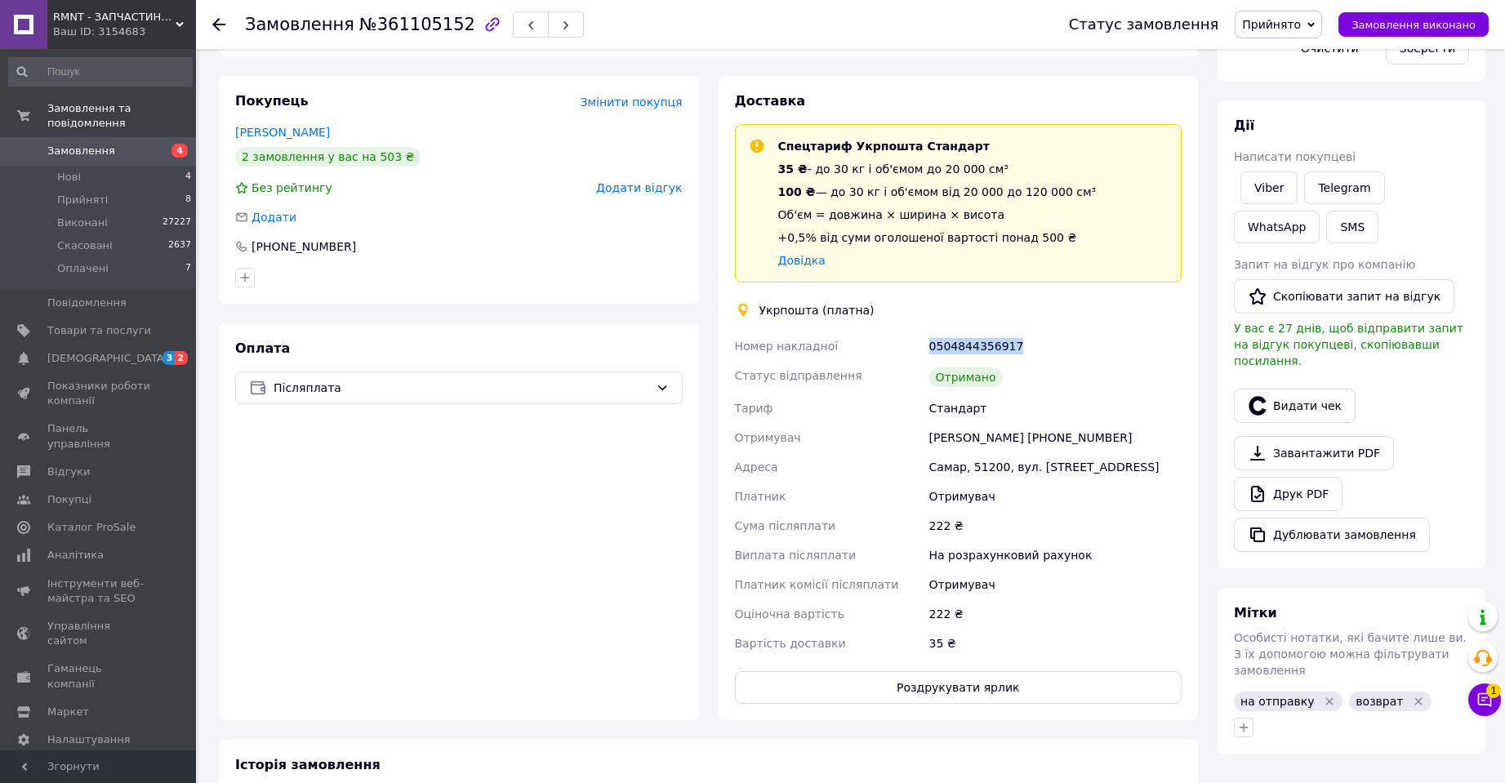
scroll to position [245, 0]
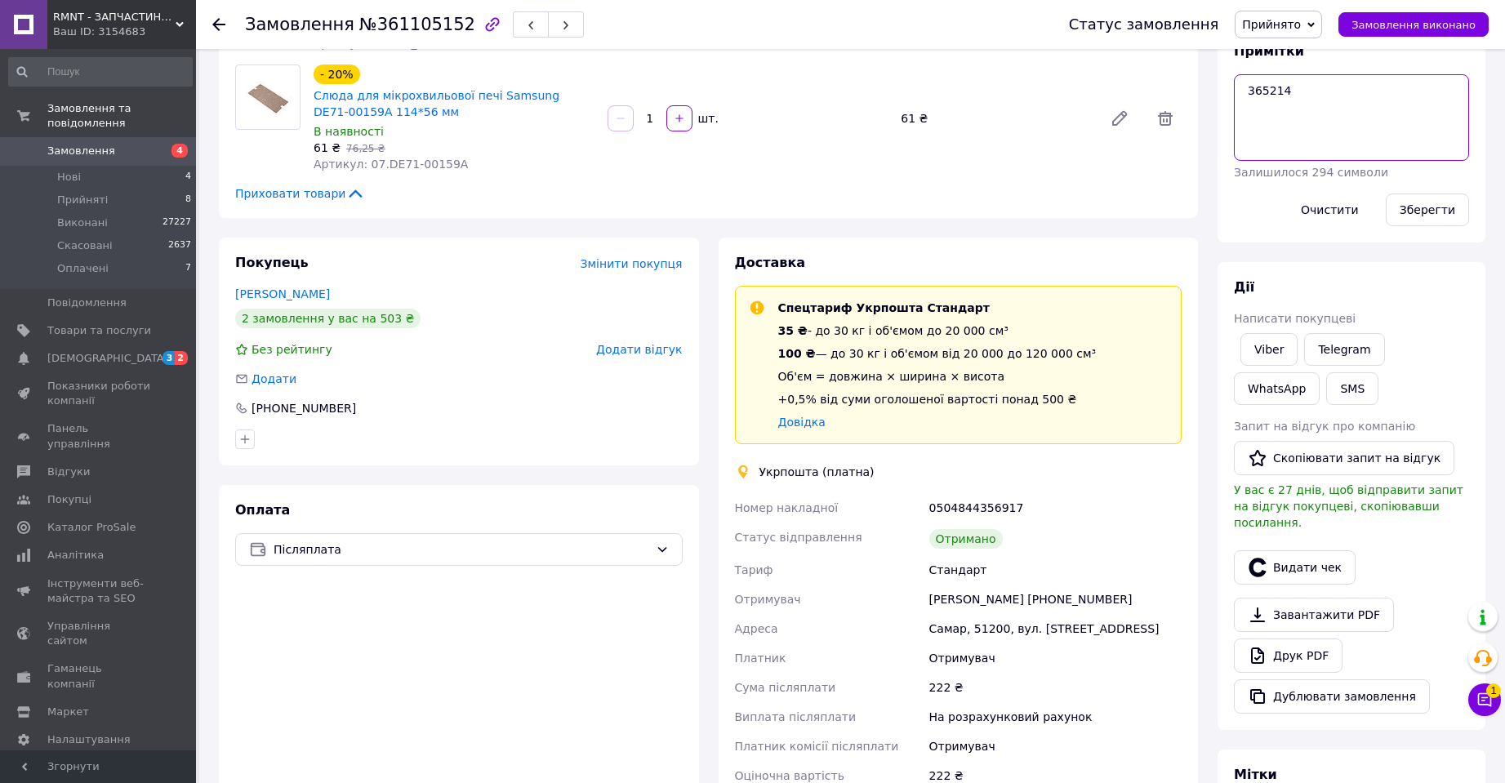
drag, startPoint x: 1294, startPoint y: 91, endPoint x: 1210, endPoint y: 94, distance: 84.2
click at [1211, 94] on div "Всього 2 товари 222 ₴ Доставка 35 ₴ Знижка Додати Всього до сплати 222 ₴ Приміт…" at bounding box center [1351, 636] width 287 height 1624
paste textarea "(оплачено клиентом)"
type textarea "365214"
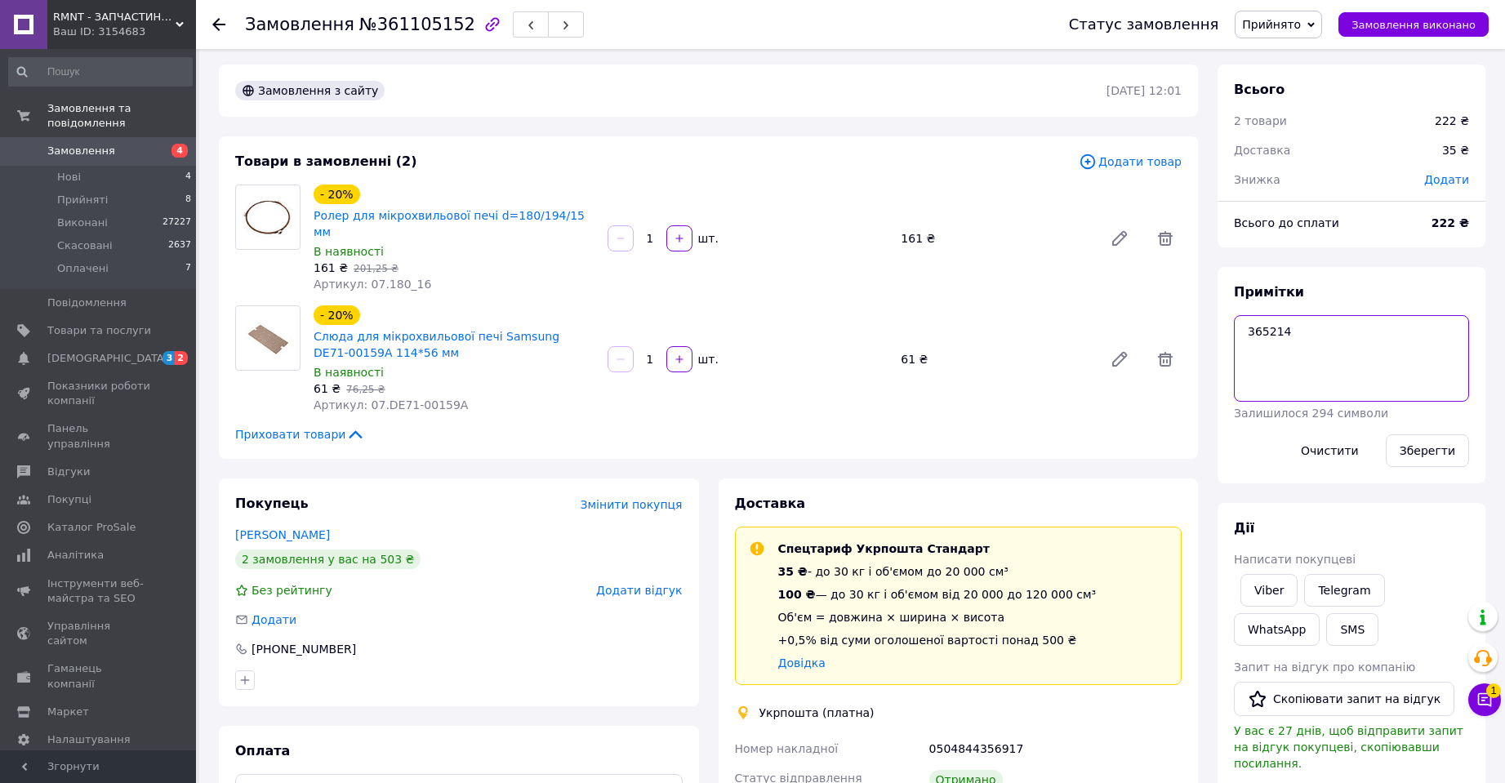
scroll to position [0, 0]
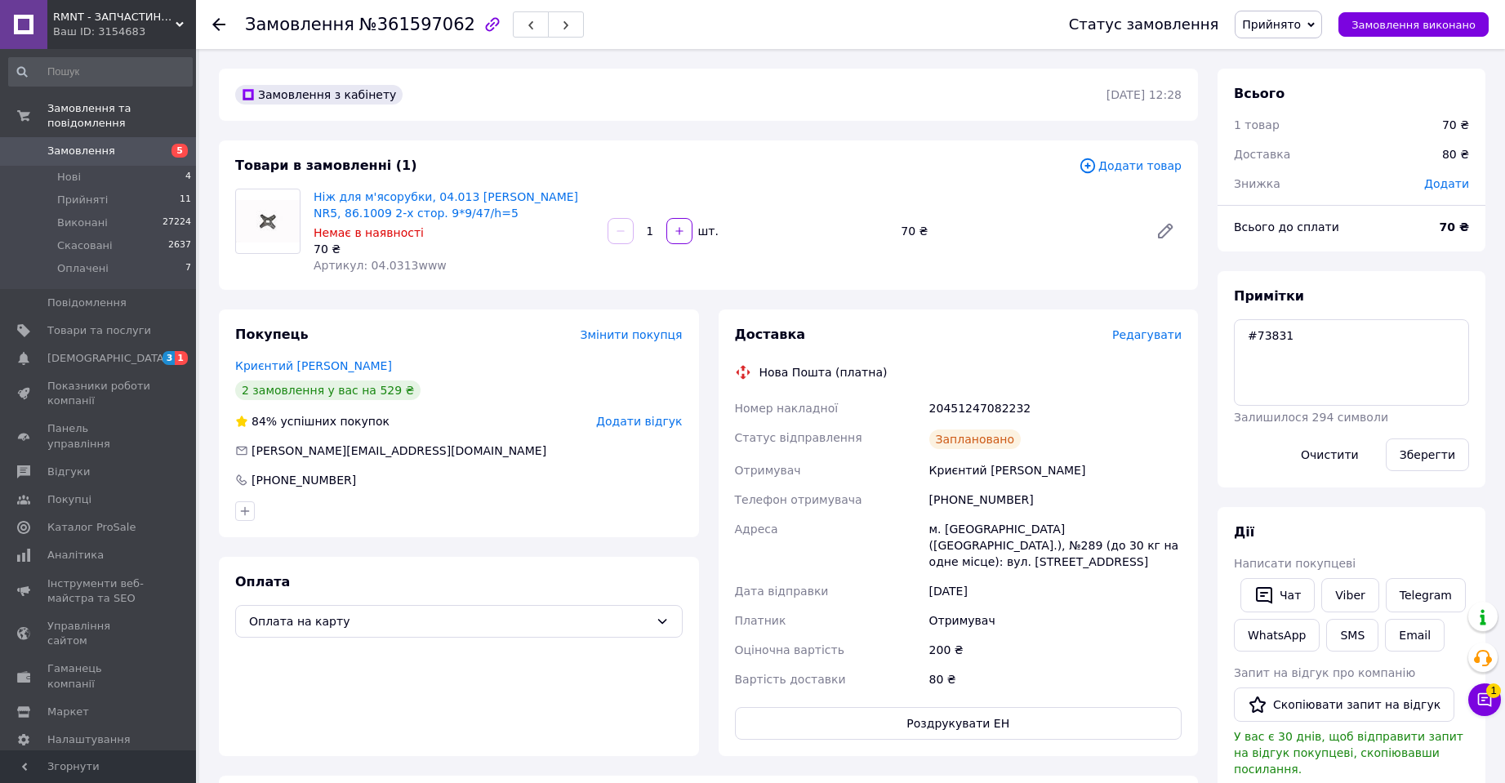
scroll to position [235, 0]
click at [397, 25] on span "№361597062" at bounding box center [417, 25] width 116 height 20
copy span "361597062"
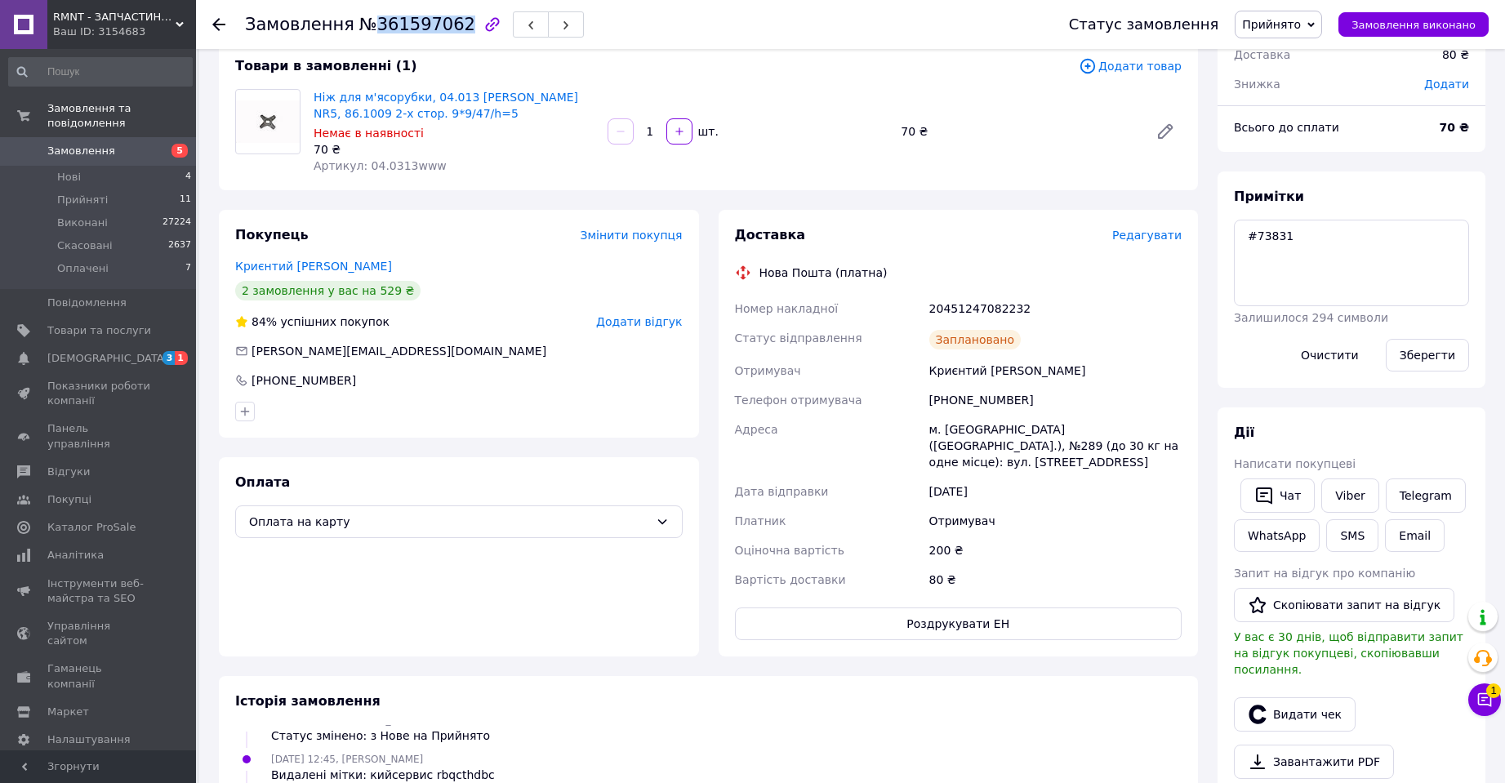
scroll to position [0, 0]
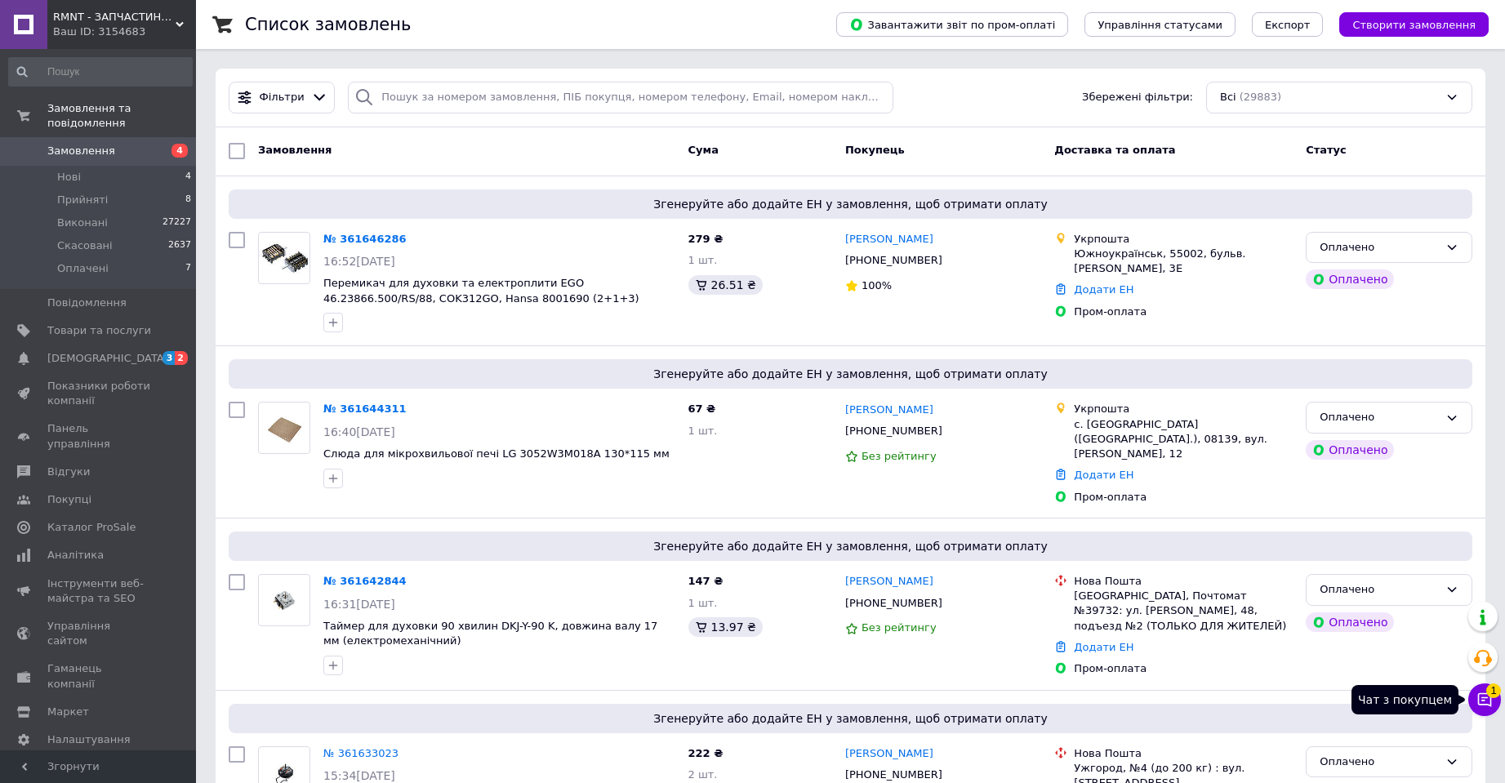
click at [1483, 693] on icon at bounding box center [1485, 700] width 14 height 14
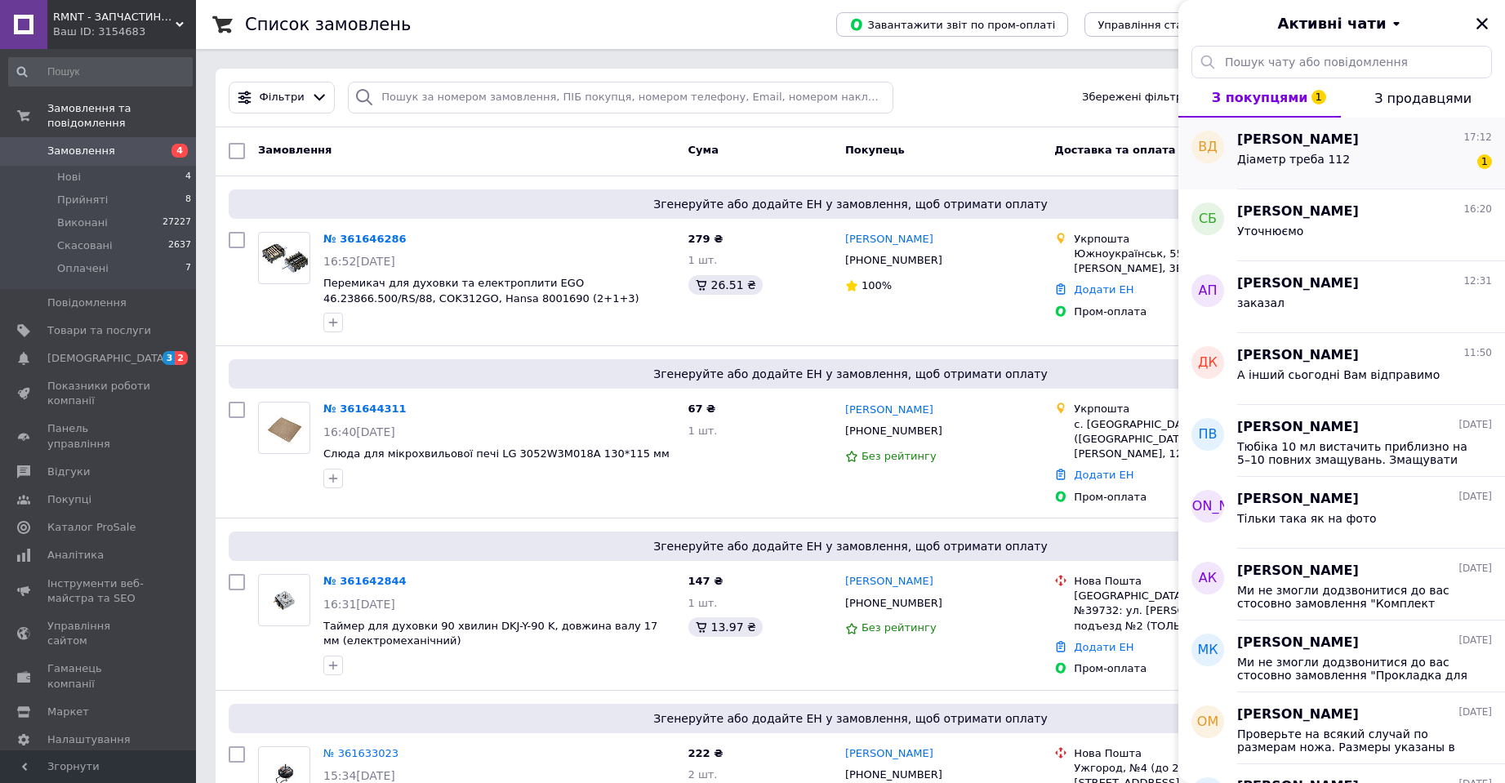
click at [1323, 134] on span "[PERSON_NAME]" at bounding box center [1298, 140] width 122 height 19
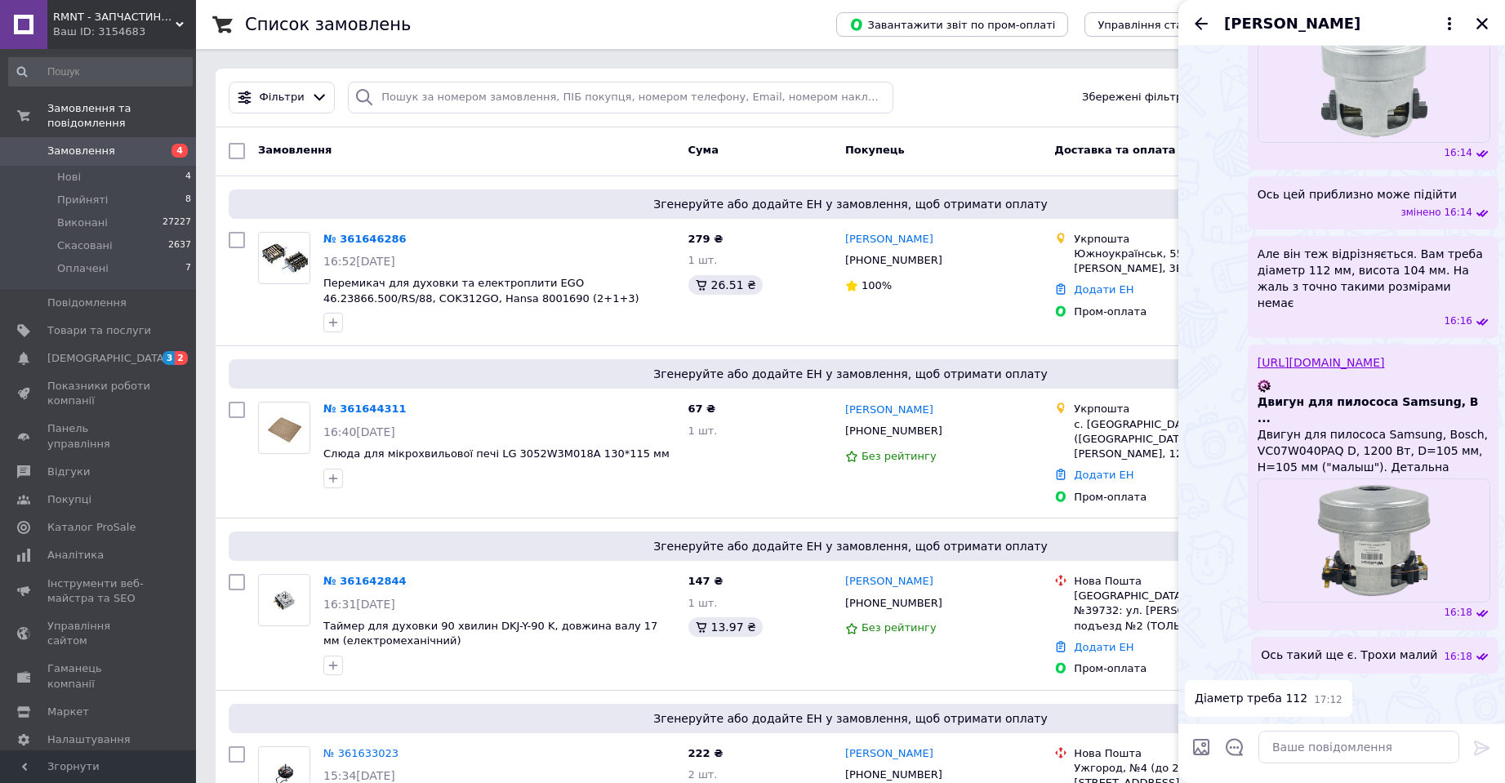
scroll to position [3676, 0]
drag, startPoint x: 1487, startPoint y: 25, endPoint x: 742, endPoint y: 375, distance: 822.7
click at [1485, 25] on icon "Закрити" at bounding box center [1482, 23] width 15 height 15
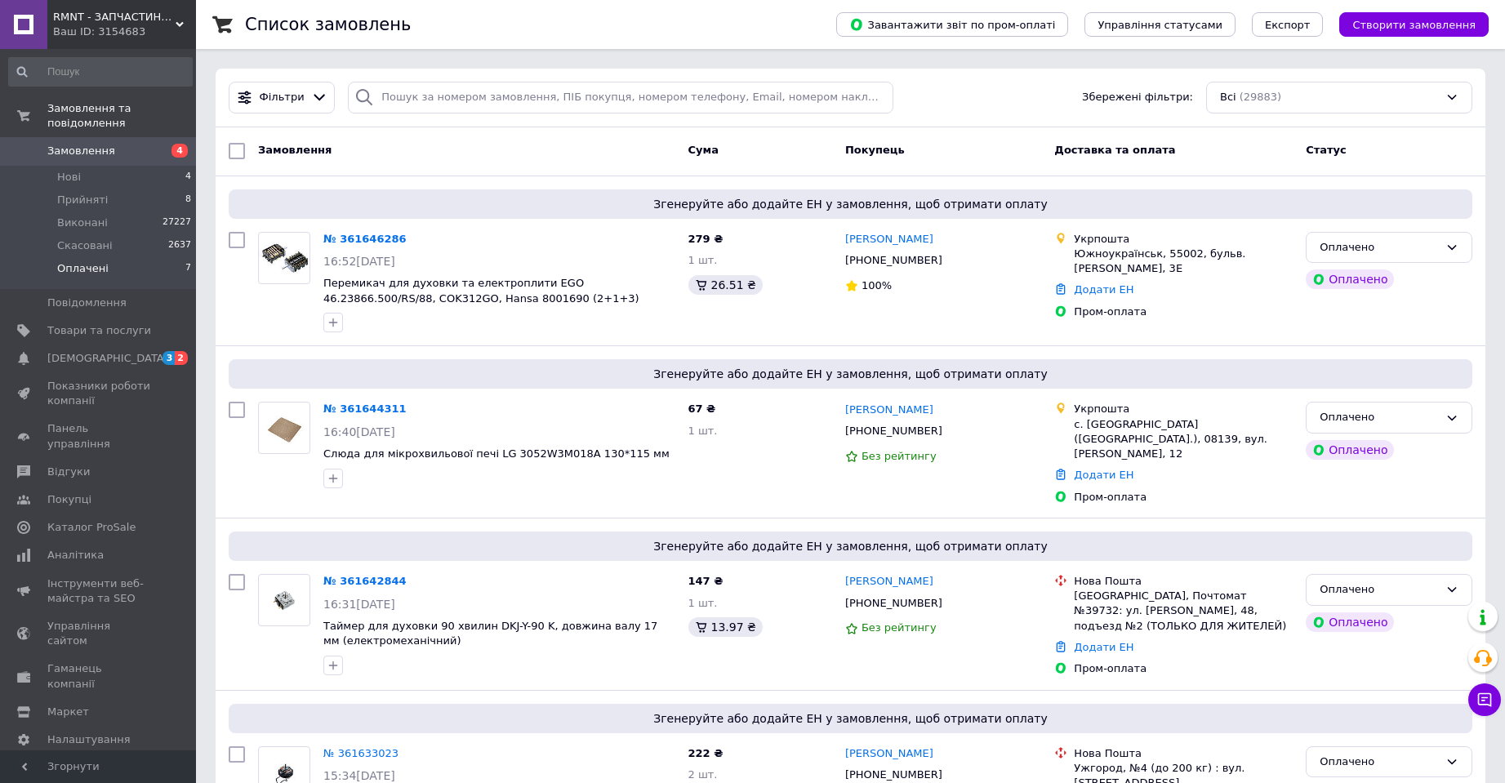
click at [140, 257] on li "Оплачені 7" at bounding box center [100, 272] width 201 height 31
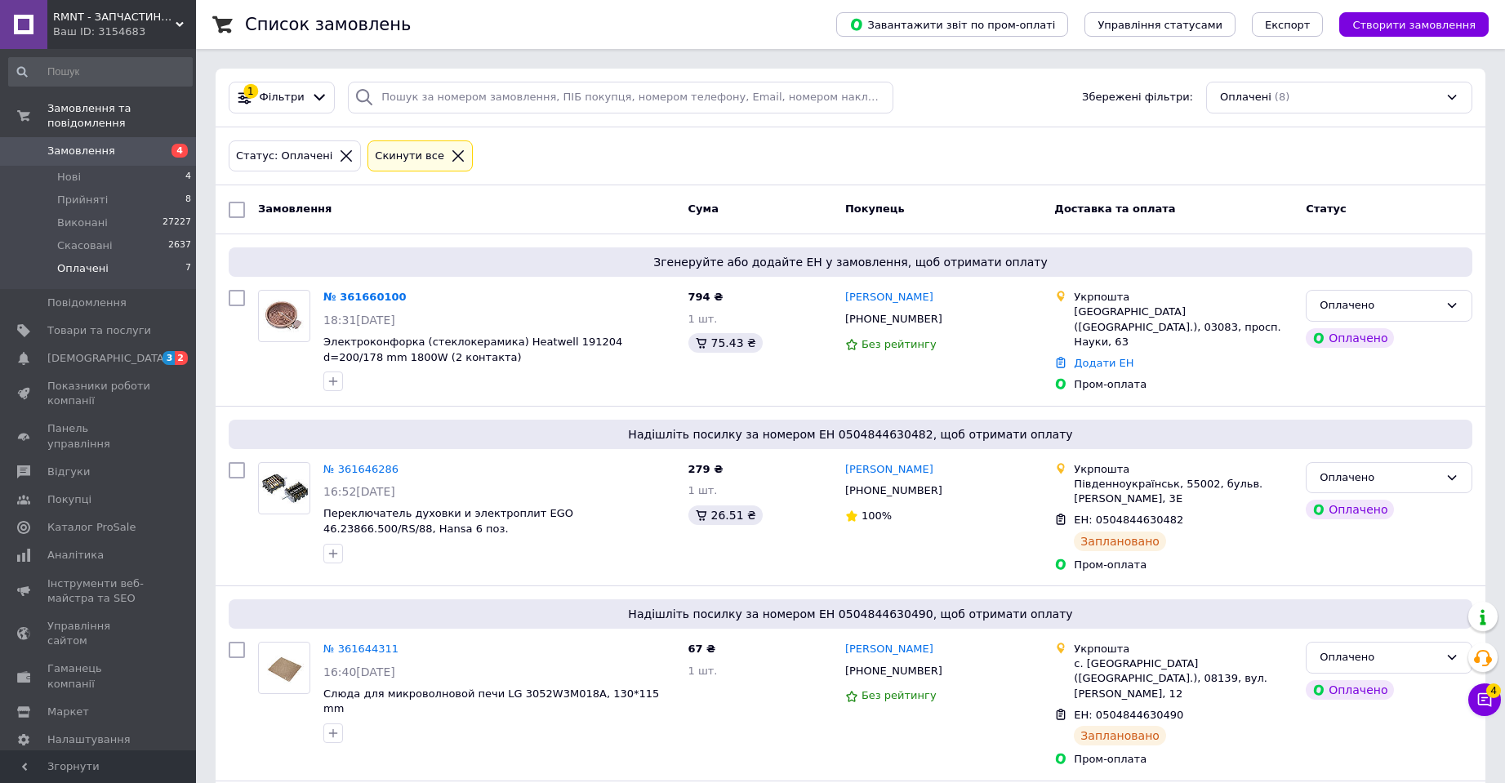
click at [402, 154] on div "Cкинути все" at bounding box center [410, 156] width 76 height 17
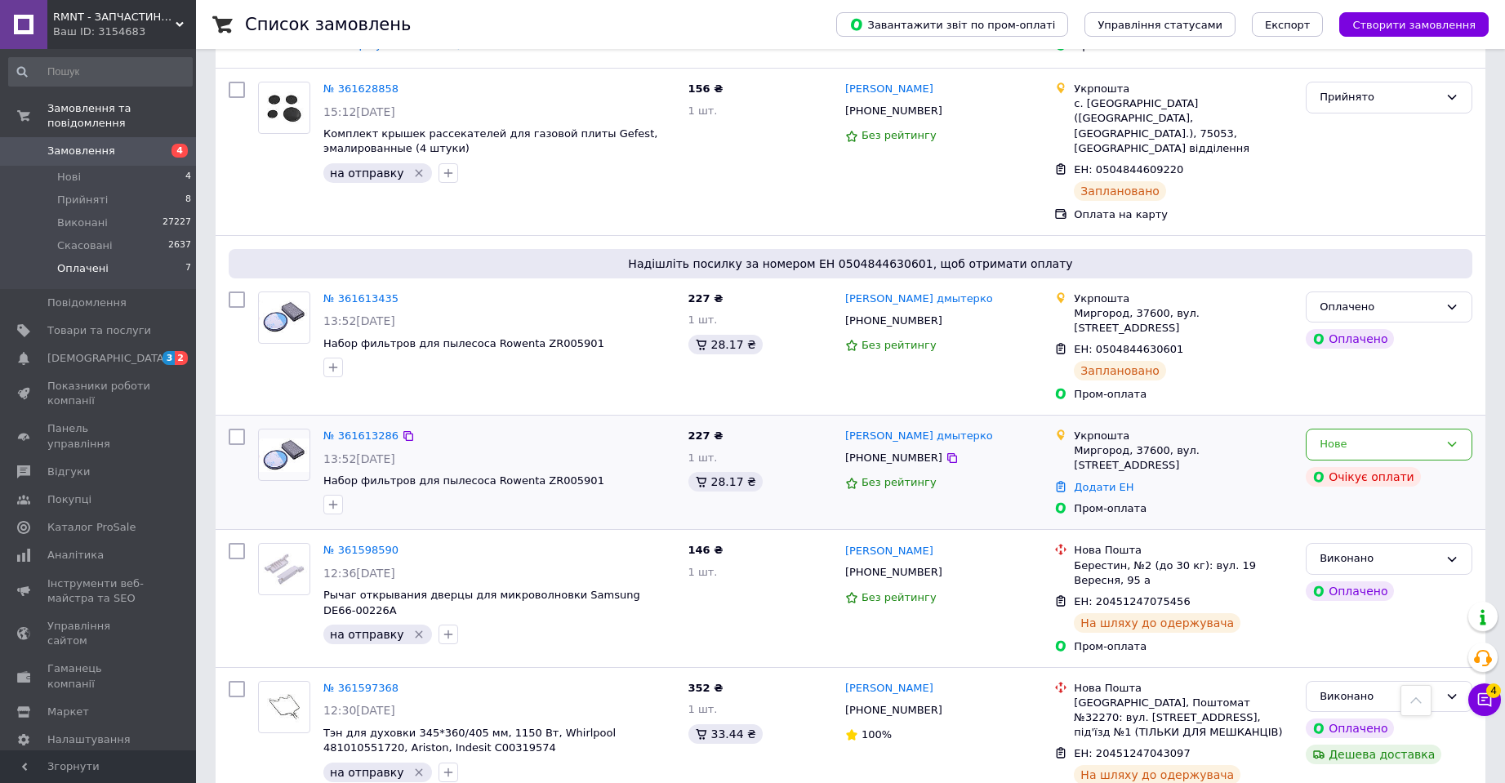
scroll to position [1186, 0]
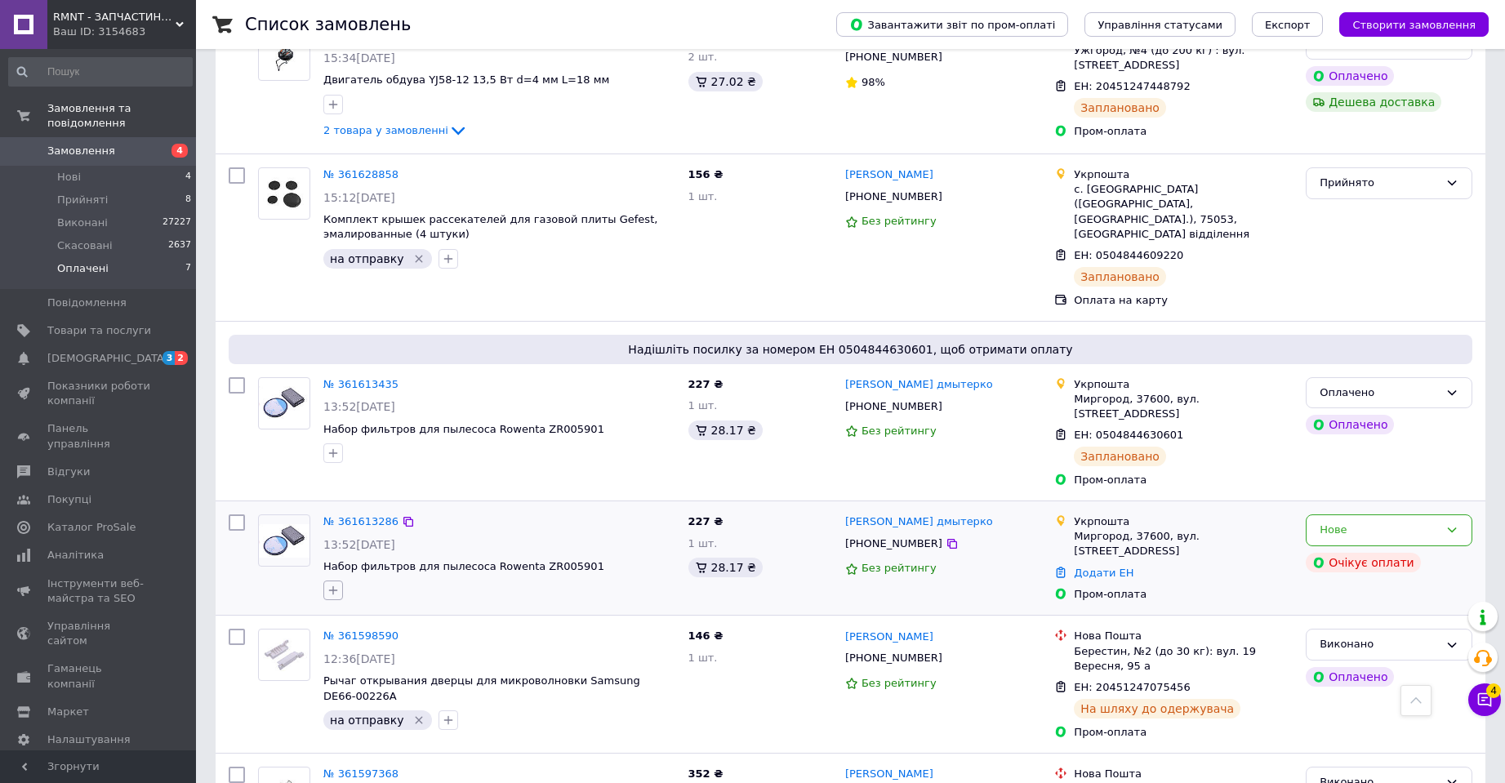
click at [327, 584] on icon "button" at bounding box center [333, 590] width 13 height 13
type input "отб"
drag, startPoint x: 398, startPoint y: 581, endPoint x: 401, endPoint y: 626, distance: 44.2
click at [398, 658] on li "отбой" at bounding box center [424, 669] width 200 height 23
checkbox input "true"
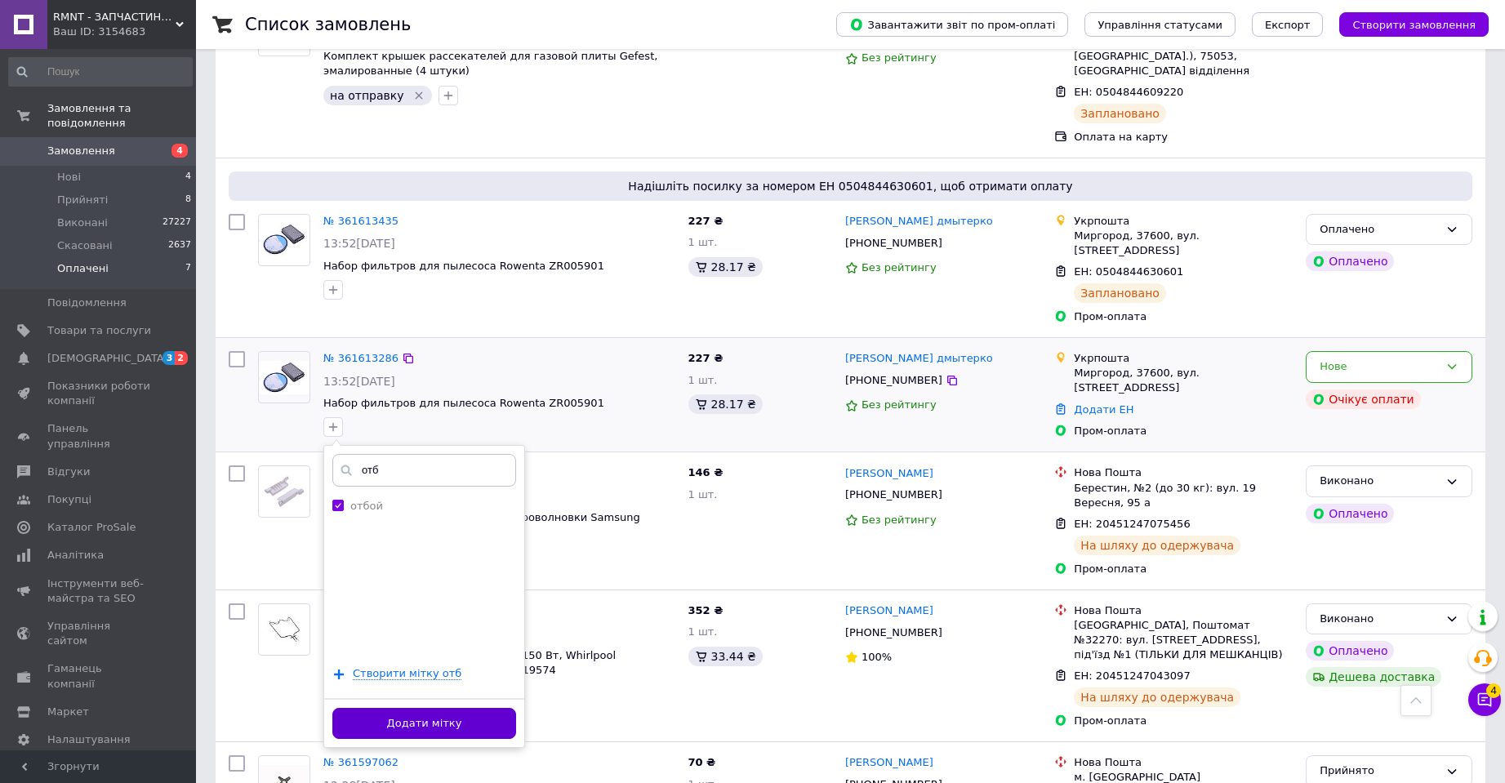
click at [429, 708] on button "Додати мітку" at bounding box center [424, 724] width 184 height 32
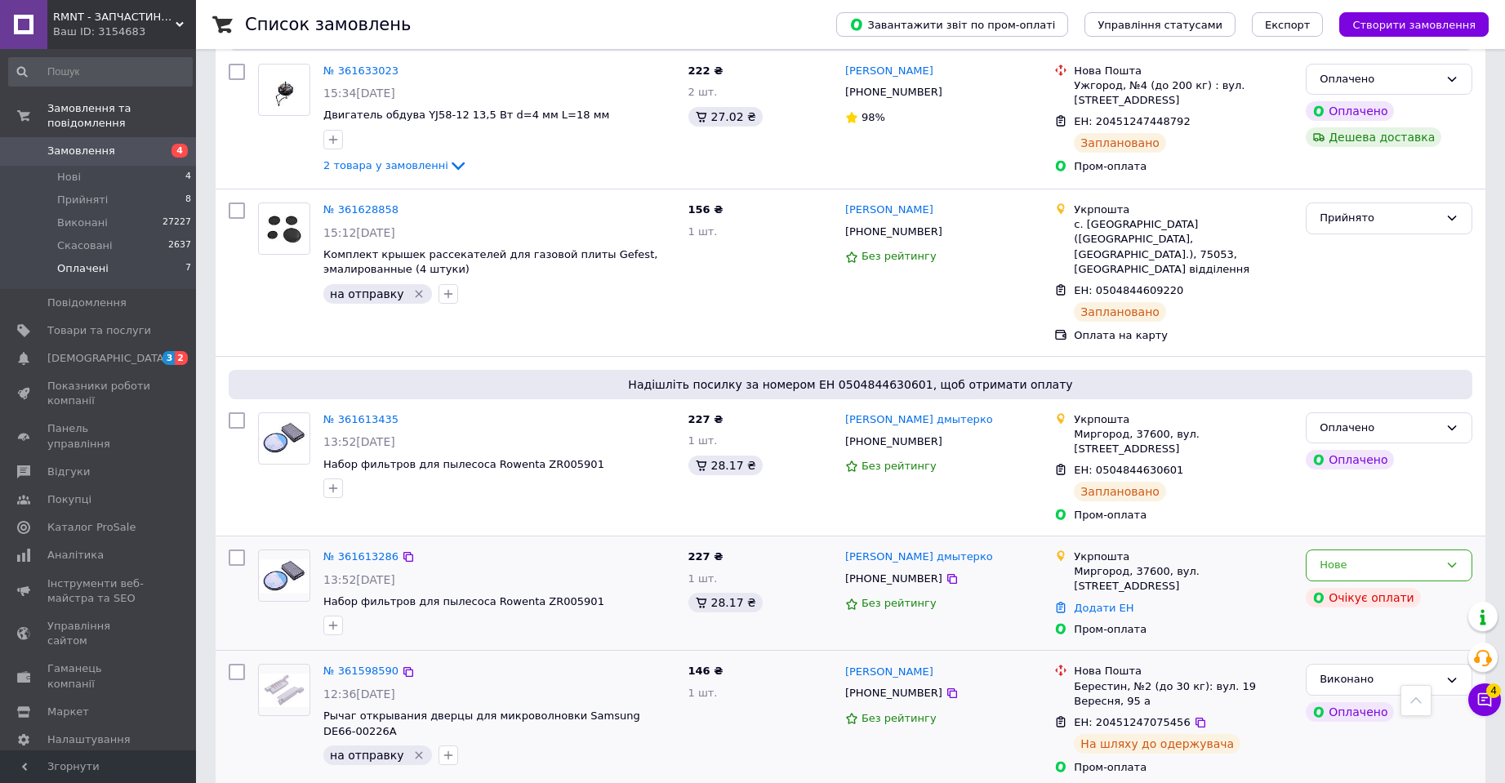
scroll to position [1104, 0]
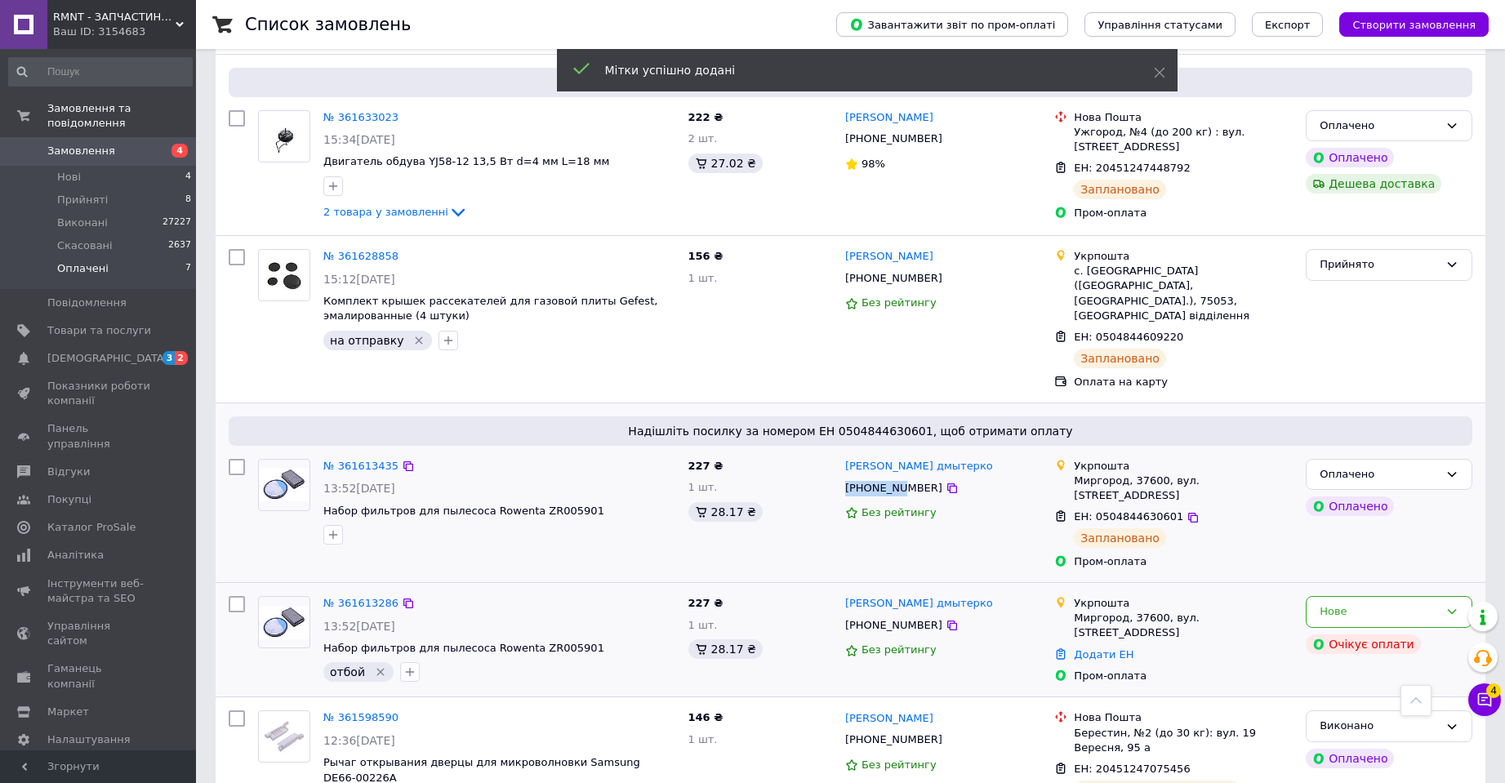
drag, startPoint x: 841, startPoint y: 430, endPoint x: 898, endPoint y: 432, distance: 57.2
click at [898, 478] on div "[PHONE_NUMBER]" at bounding box center [894, 489] width 104 height 22
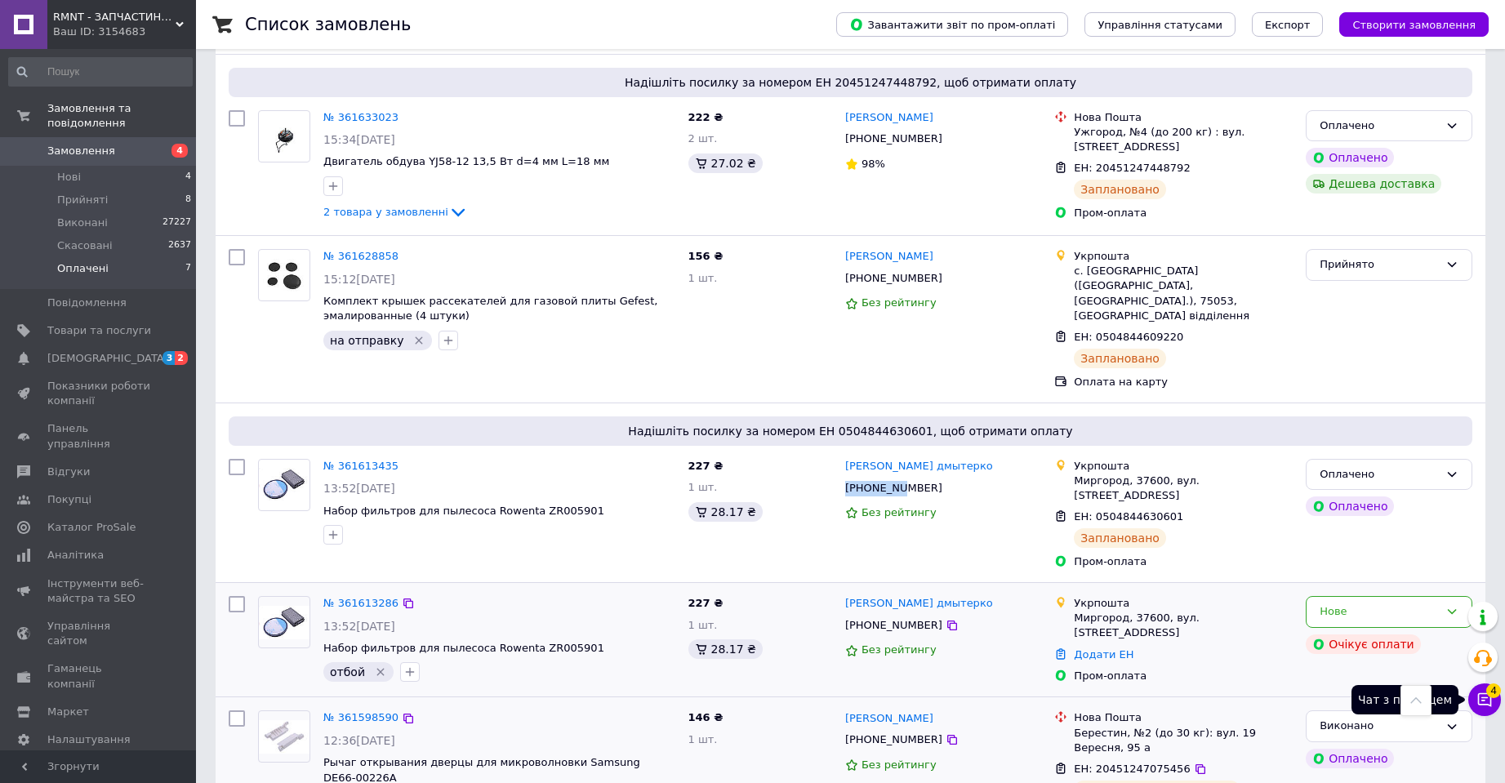
drag, startPoint x: 1477, startPoint y: 702, endPoint x: 1423, endPoint y: 677, distance: 59.5
click at [1477, 703] on icon at bounding box center [1484, 700] width 16 height 16
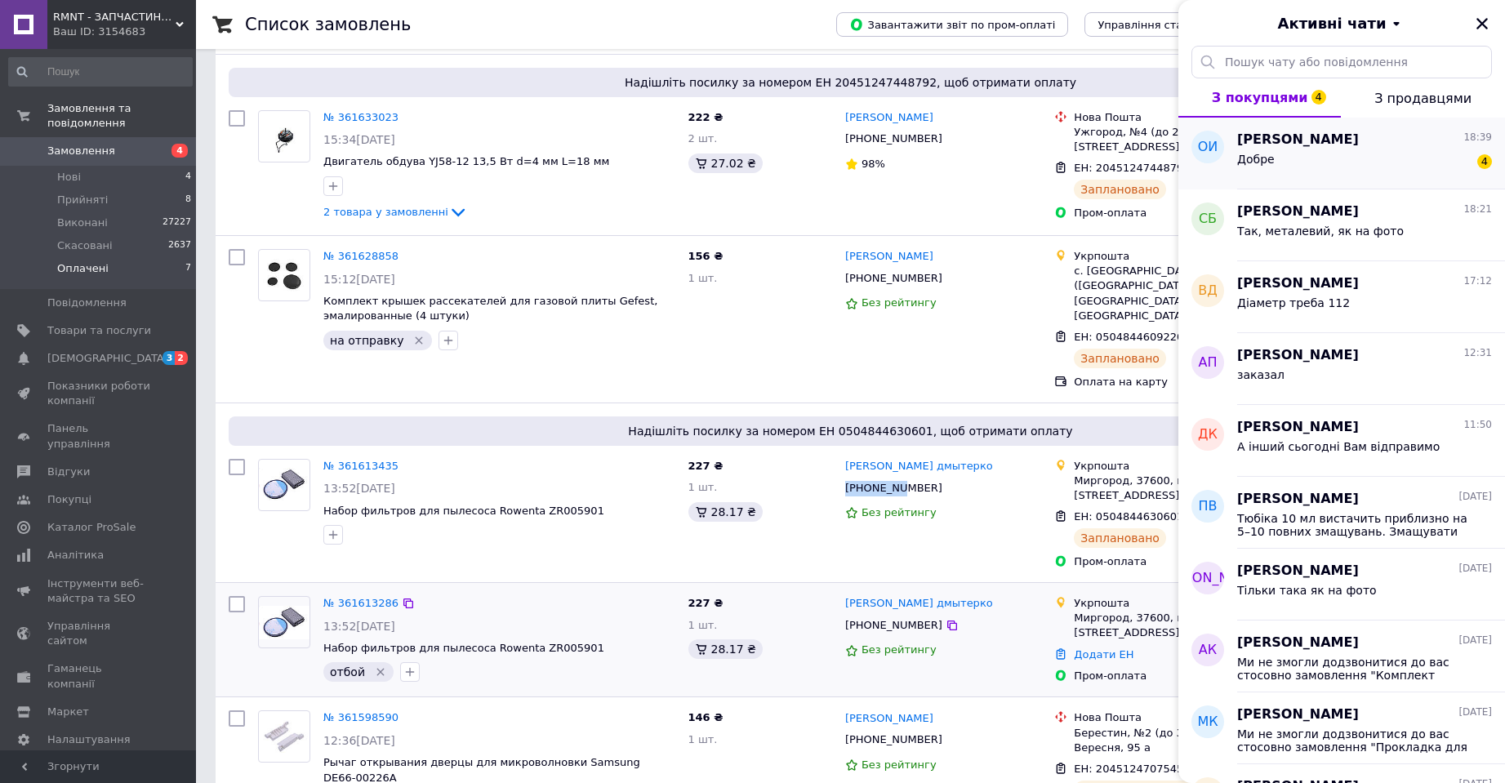
click at [1289, 148] on span "Ольга Ищенко" at bounding box center [1298, 140] width 122 height 19
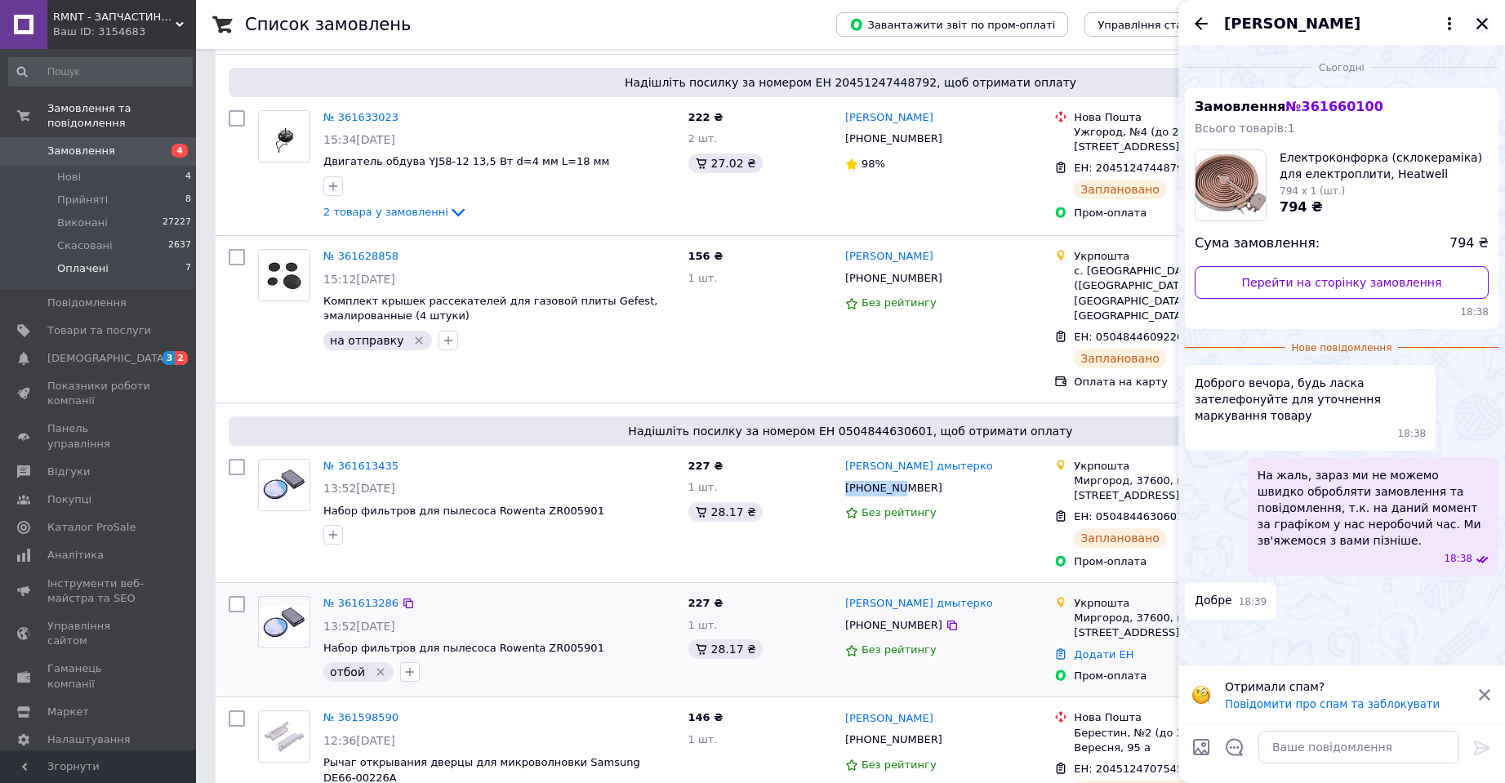
click at [1479, 22] on icon "Закрити" at bounding box center [1482, 23] width 15 height 15
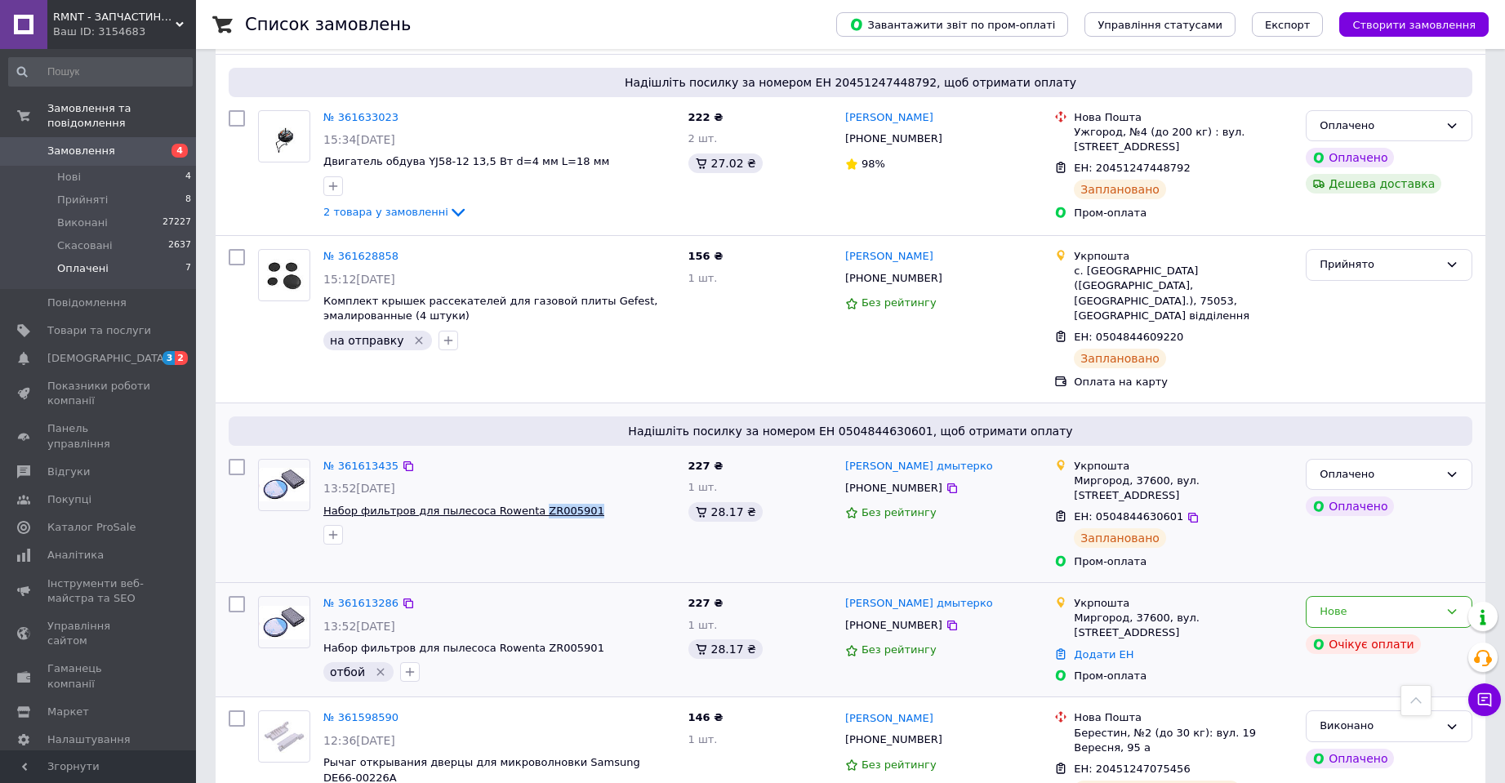
drag, startPoint x: 366, startPoint y: 459, endPoint x: 520, endPoint y: 450, distance: 154.6
click at [520, 452] on div "№ 361613435 13:52, 12.09.2025 Набор фильтров для пылесоса Rowenta ZR005901" at bounding box center [499, 501] width 365 height 99
copy div "ZR005901"
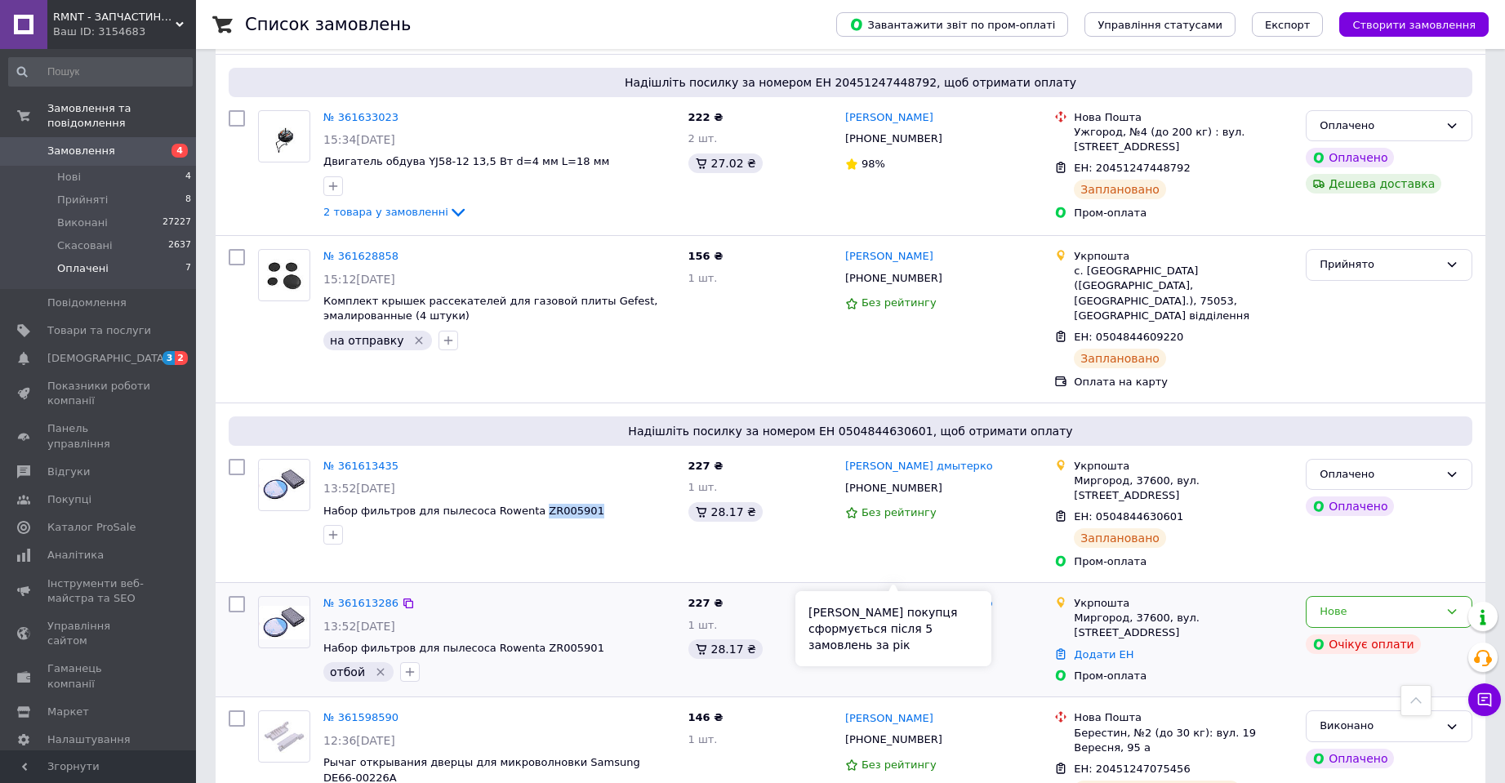
copy div "ZR005901"
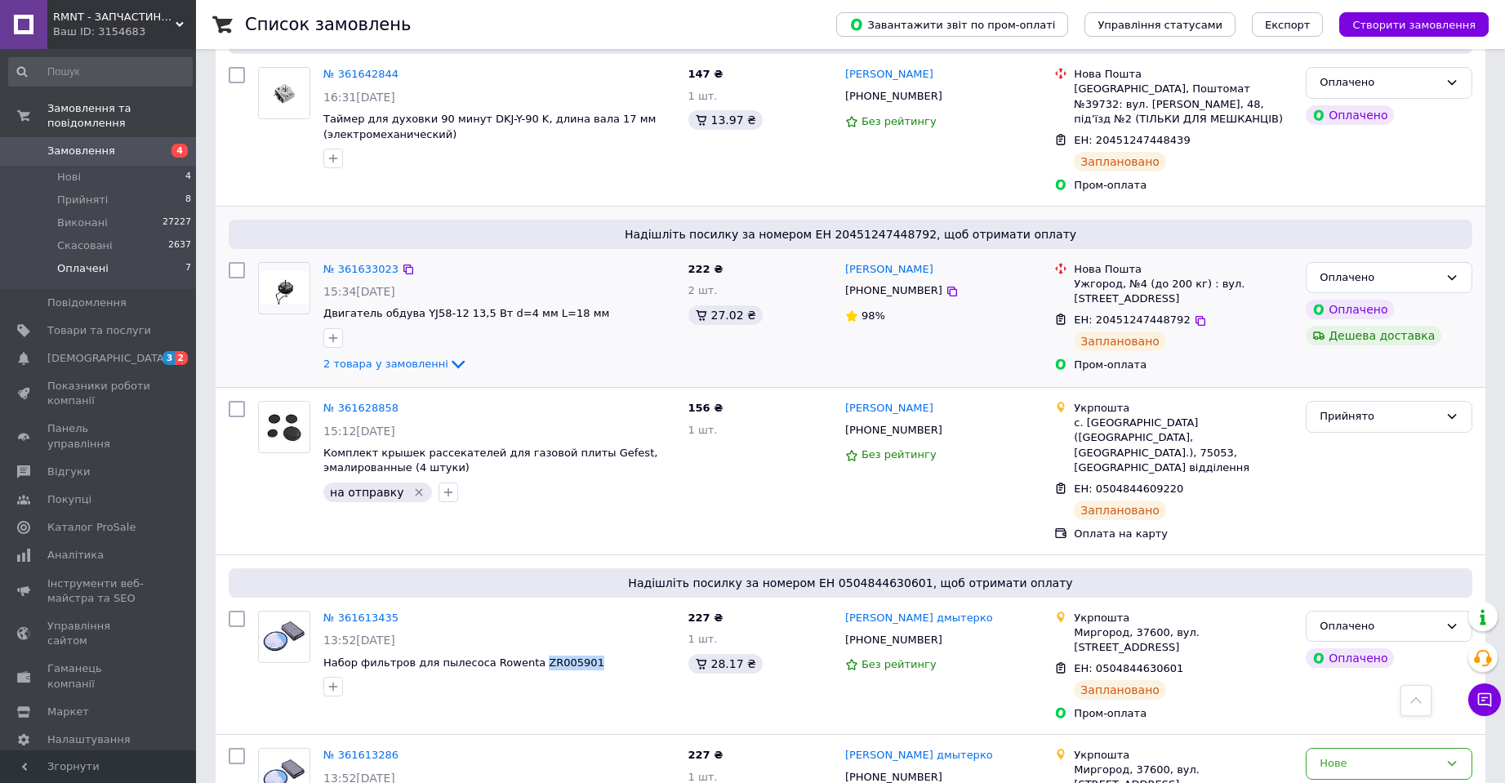
scroll to position [941, 0]
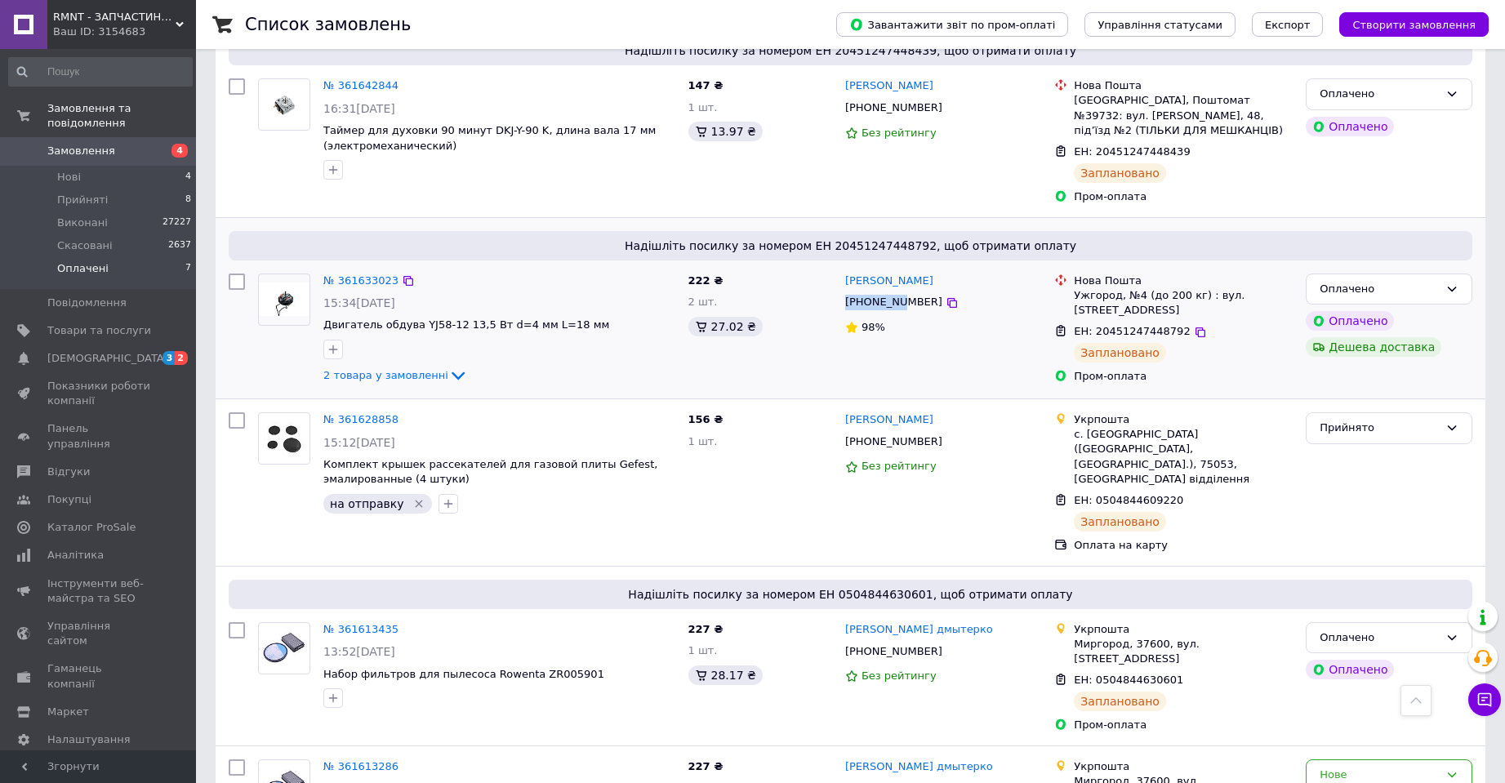
drag, startPoint x: 841, startPoint y: 268, endPoint x: 897, endPoint y: 273, distance: 55.7
click at [897, 292] on div "+380506733858" at bounding box center [894, 303] width 104 height 22
click at [452, 372] on icon at bounding box center [458, 376] width 13 height 8
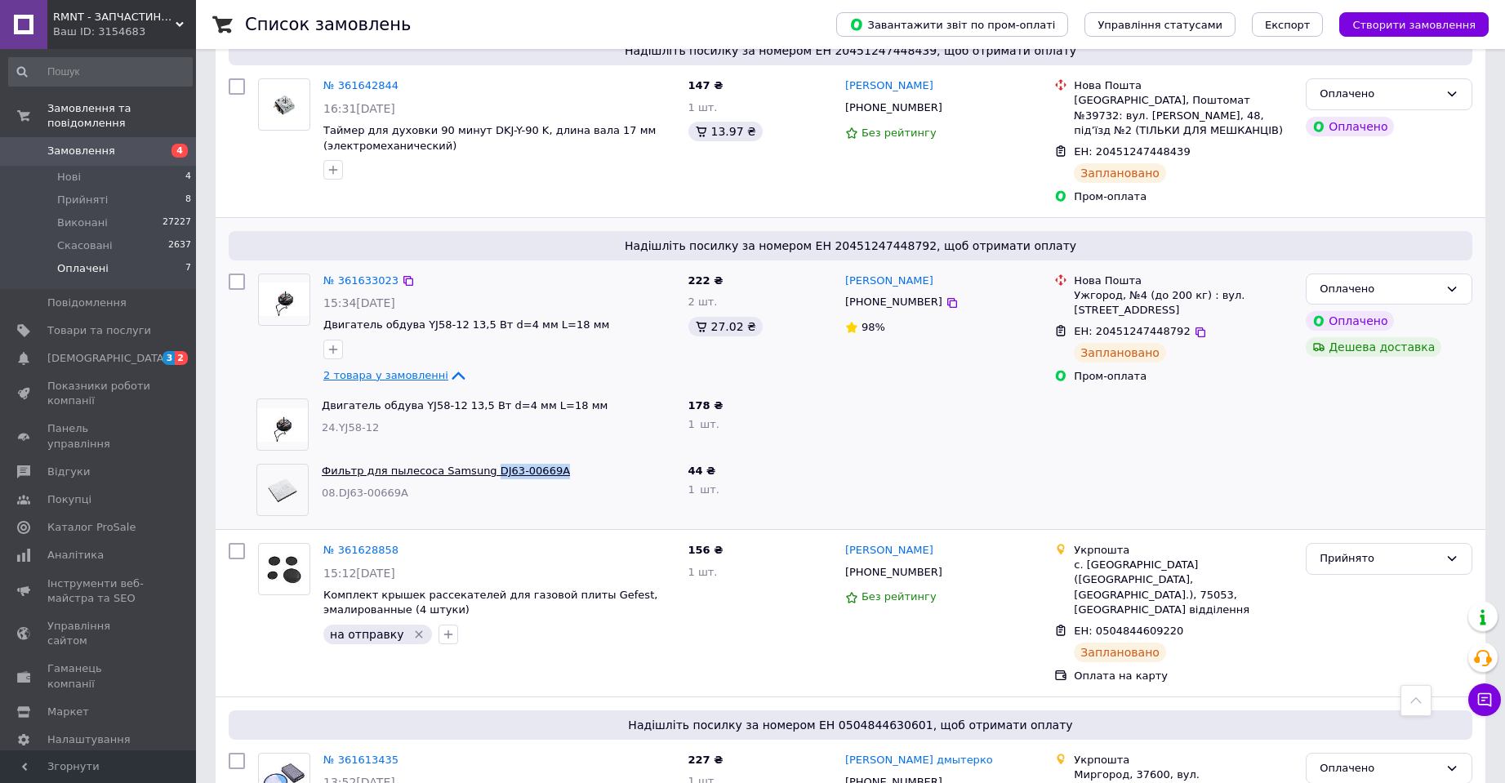
drag, startPoint x: 543, startPoint y: 439, endPoint x: 476, endPoint y: 431, distance: 67.4
click at [476, 464] on span "Фильтр для пылесоса Samsung DJ63-00669A" at bounding box center [499, 472] width 354 height 16
copy link "DJ63-00669A"
click at [323, 336] on div at bounding box center [333, 349] width 26 height 26
click at [330, 343] on icon "button" at bounding box center [333, 349] width 13 height 13
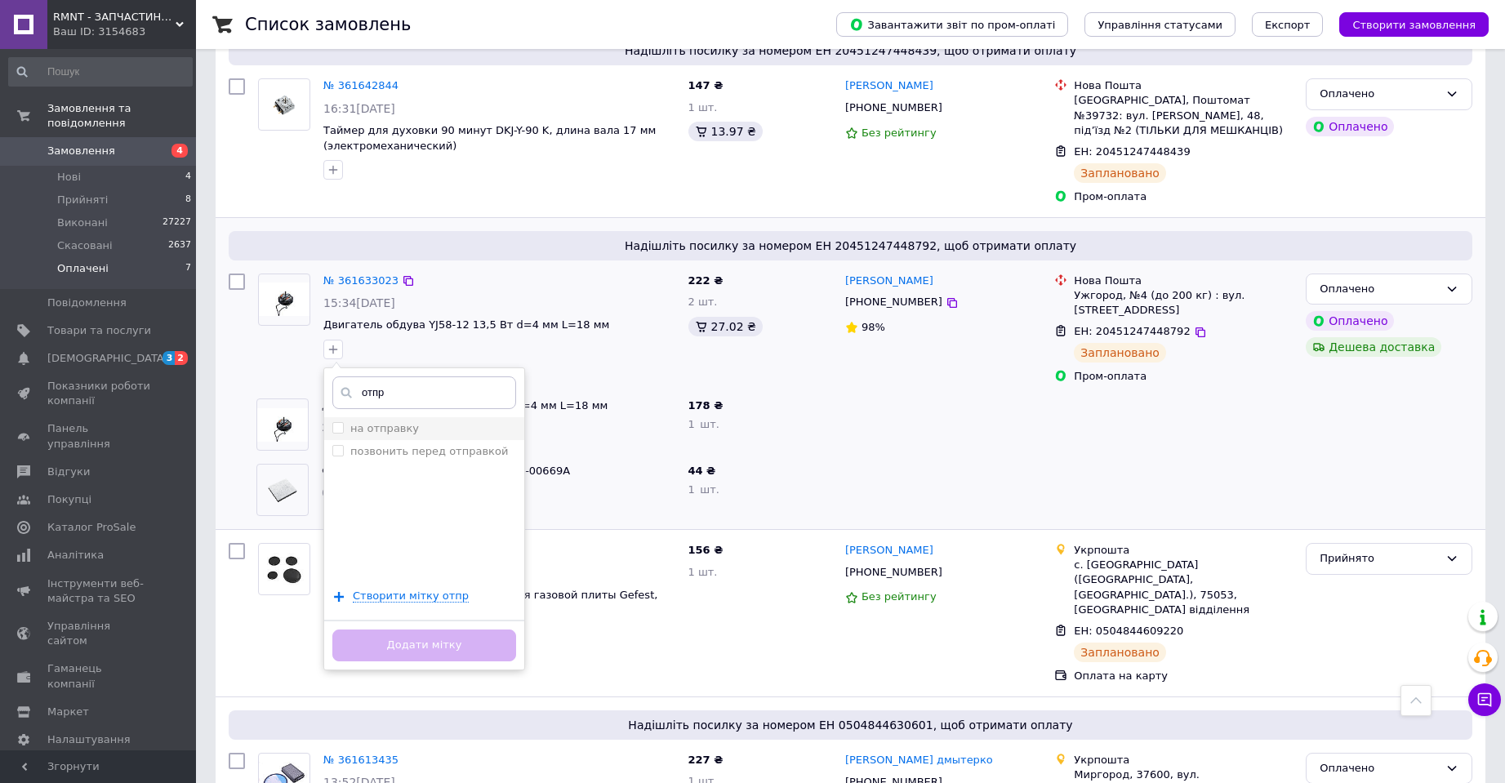
type input "отпр"
click at [421, 421] on div "на отправку" at bounding box center [424, 428] width 184 height 15
checkbox input "true"
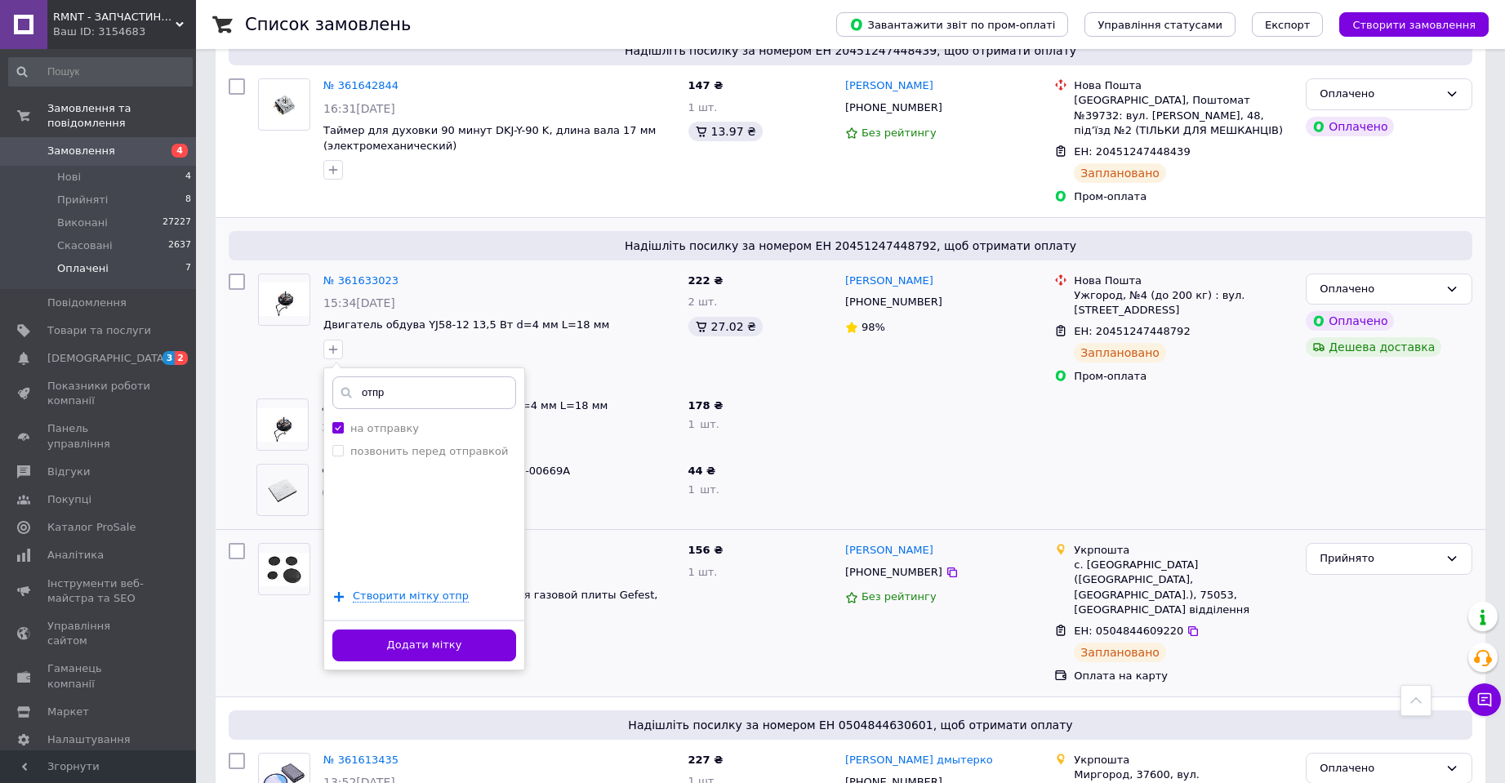
click at [400, 630] on button "Додати мітку" at bounding box center [424, 646] width 184 height 32
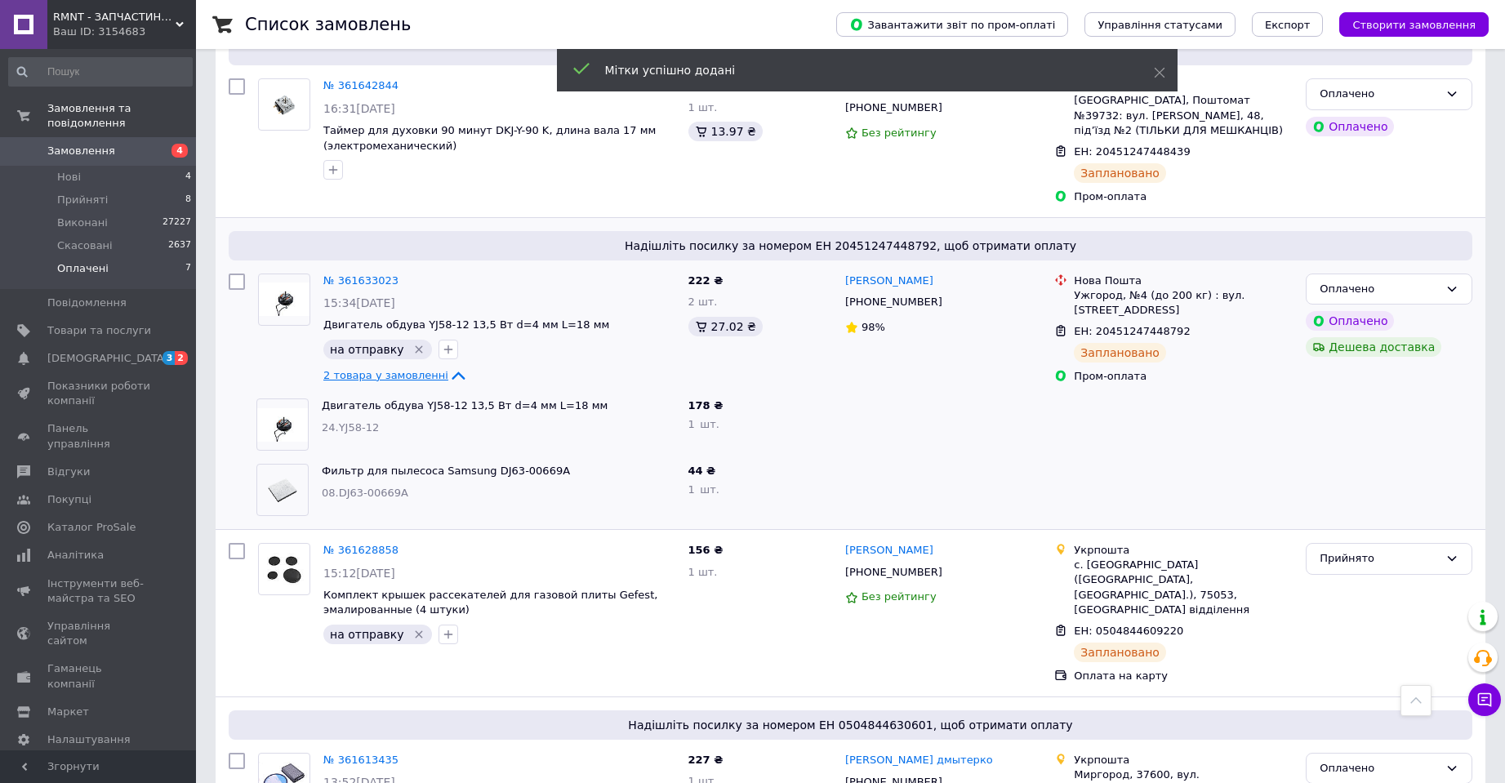
click at [448, 366] on icon at bounding box center [458, 376] width 20 height 20
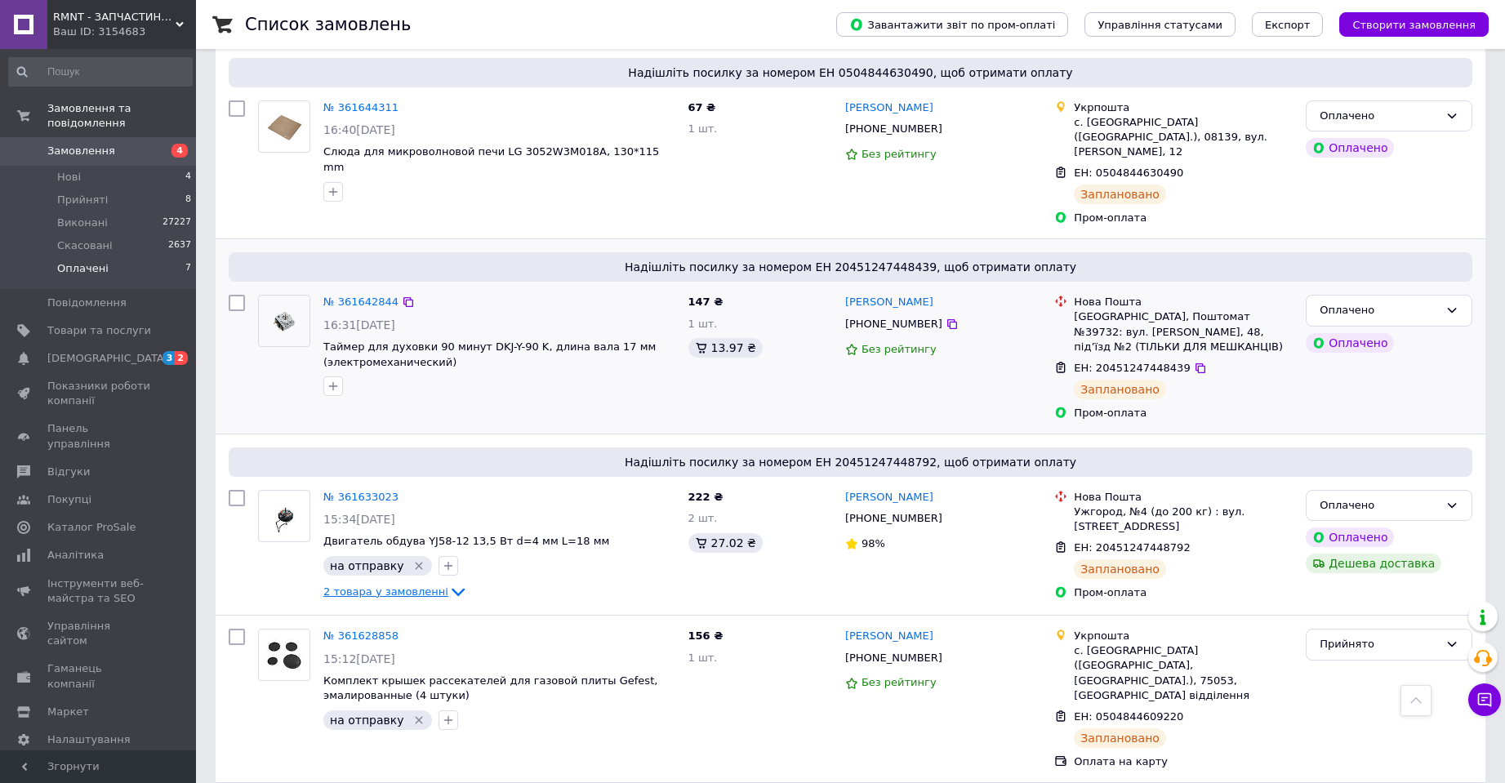
scroll to position [696, 0]
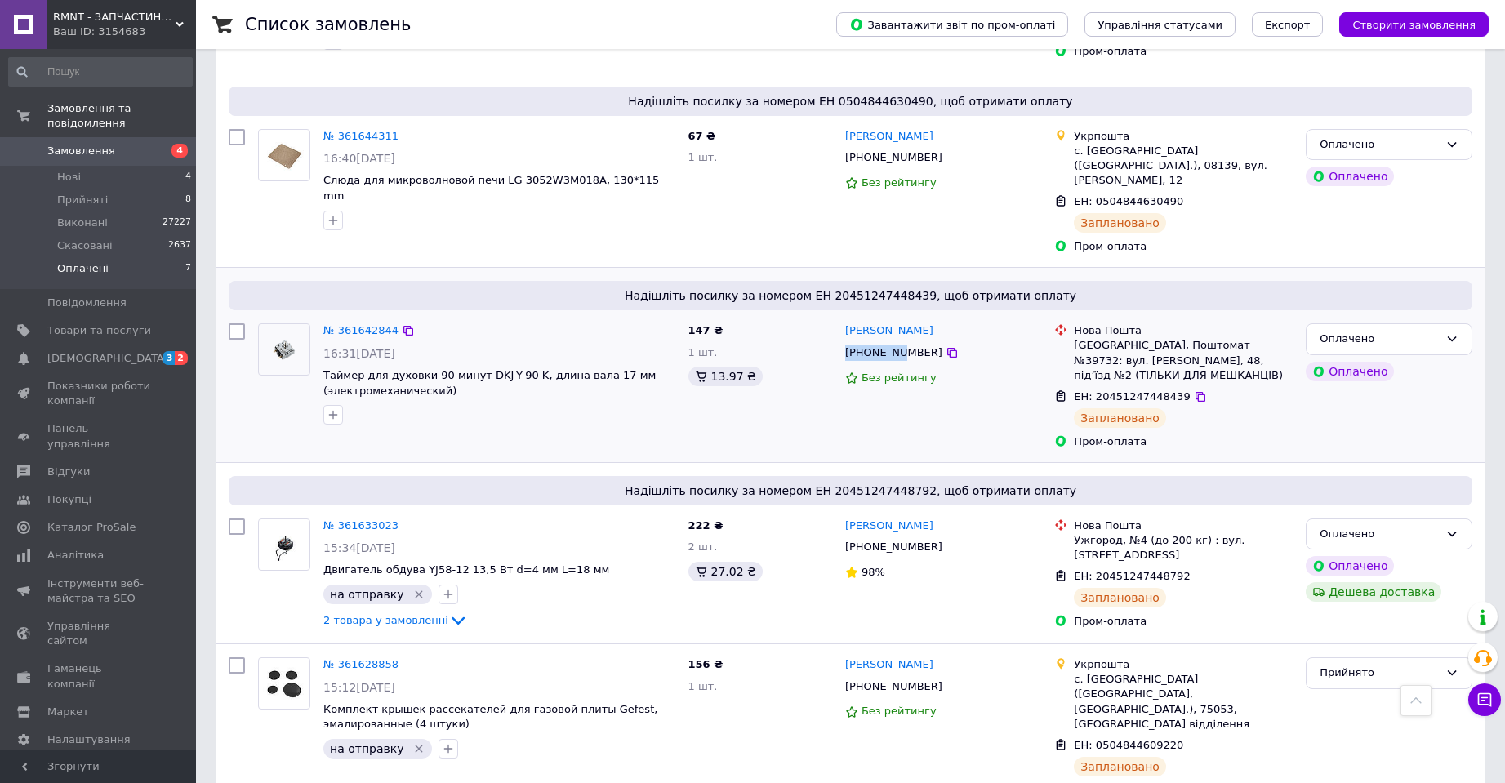
drag, startPoint x: 851, startPoint y: 326, endPoint x: 898, endPoint y: 332, distance: 47.7
click at [898, 342] on div "[PHONE_NUMBER]" at bounding box center [894, 353] width 104 height 22
click at [332, 411] on icon "button" at bounding box center [333, 415] width 9 height 9
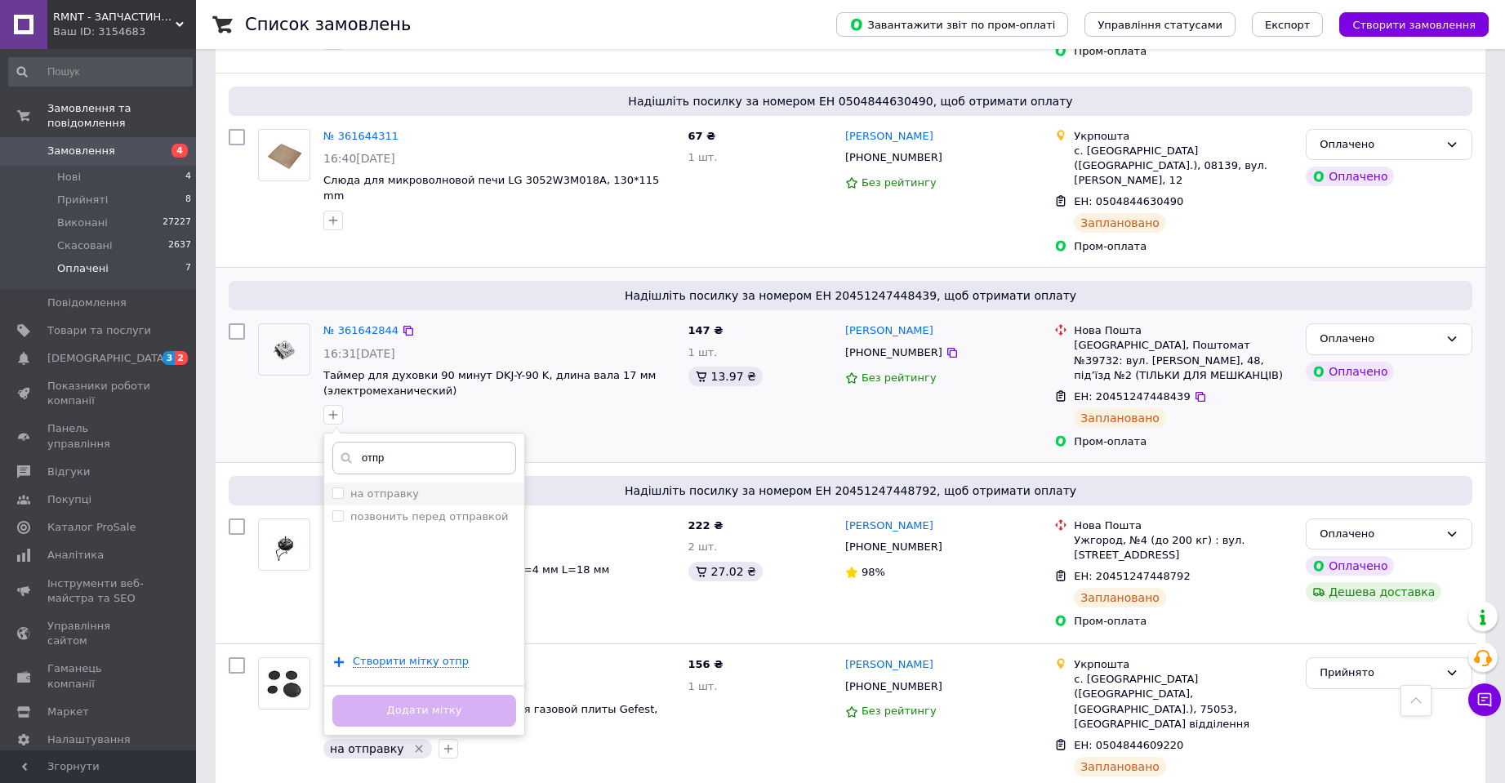
type input "отпр"
click at [391, 488] on label "на отправку" at bounding box center [384, 494] width 69 height 12
checkbox input "true"
click at [443, 695] on button "Додати мітку" at bounding box center [424, 711] width 184 height 32
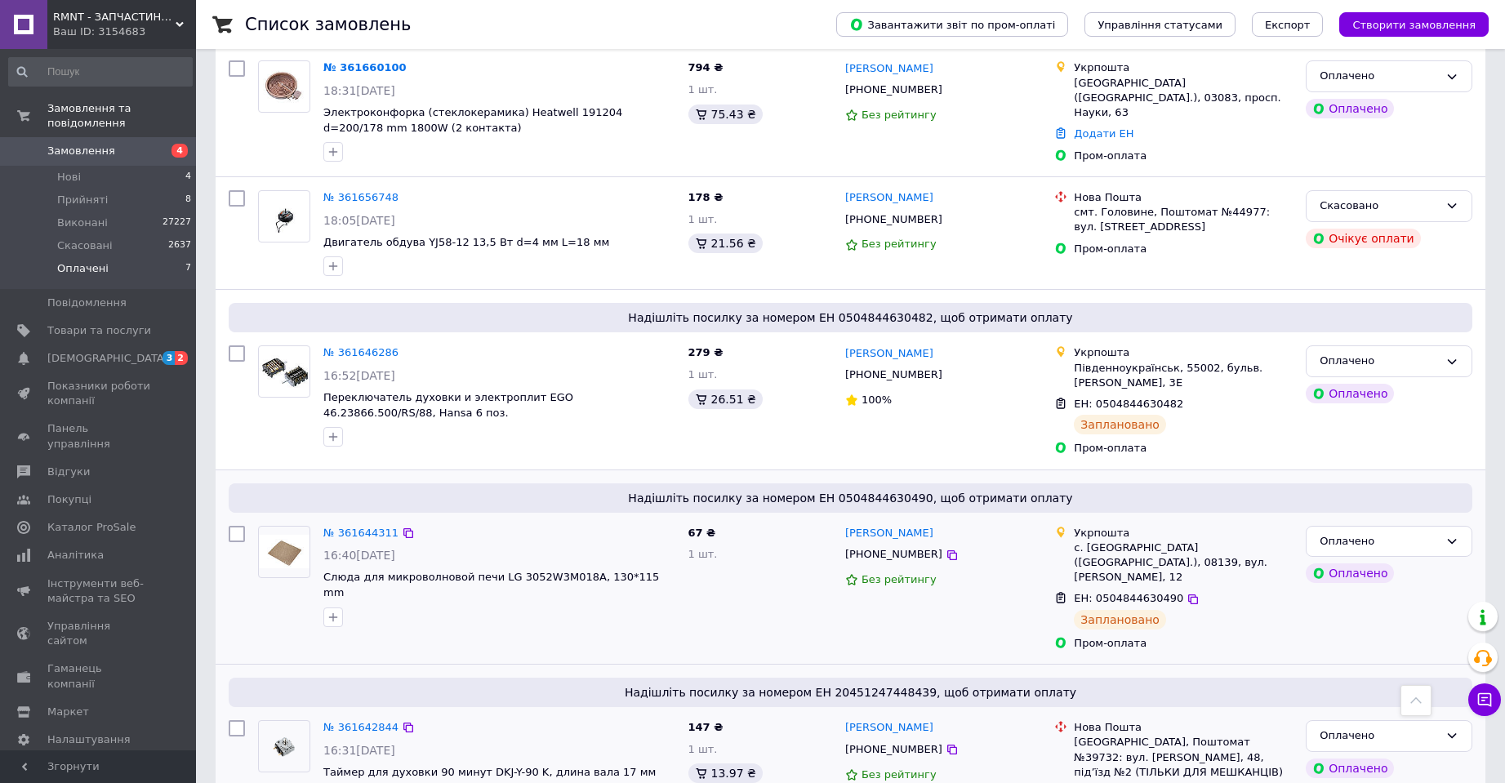
scroll to position [287, 0]
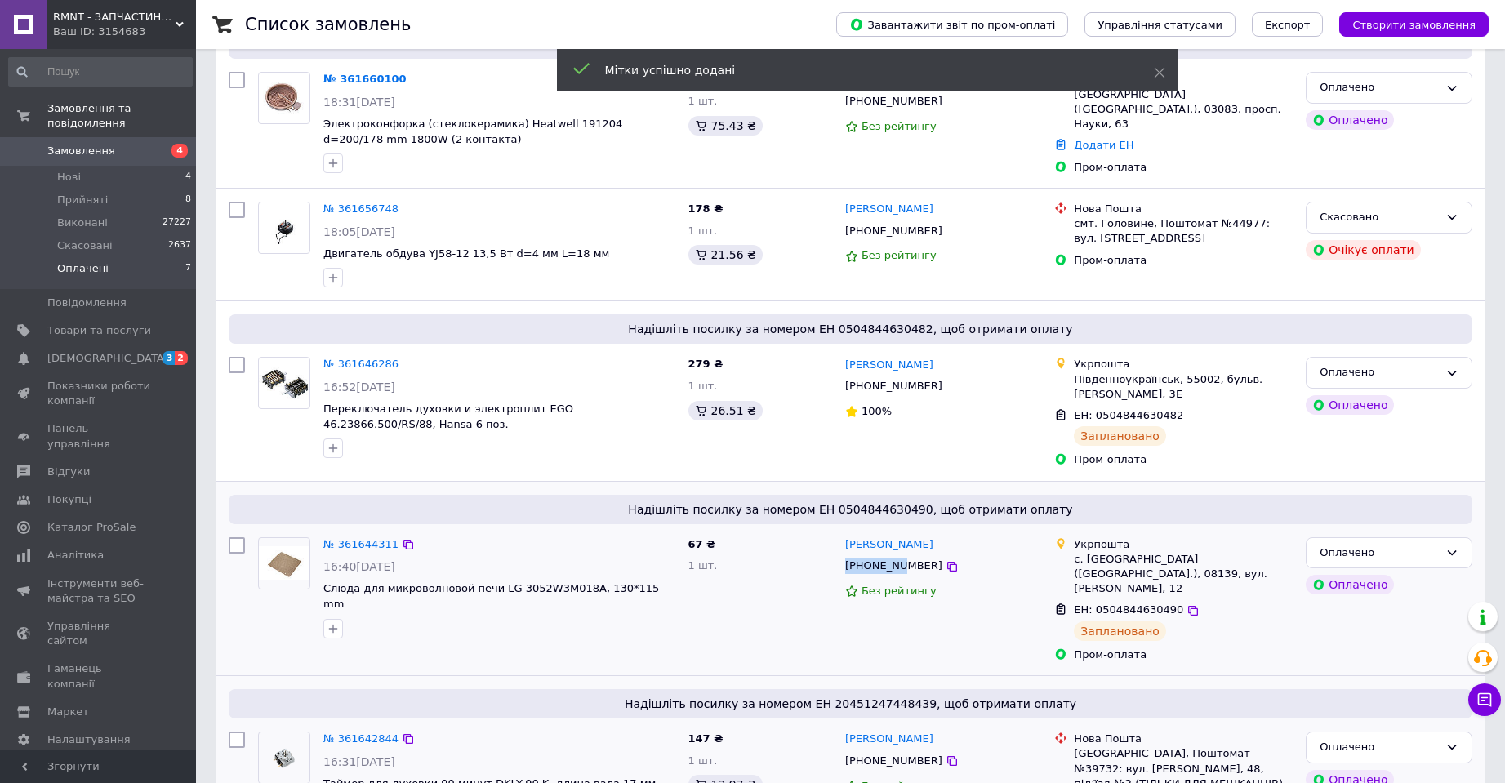
drag, startPoint x: 839, startPoint y: 555, endPoint x: 899, endPoint y: 559, distance: 59.7
click at [899, 559] on div "Володимир Фесіч +380677103562 Без рейтингу" at bounding box center [943, 600] width 209 height 139
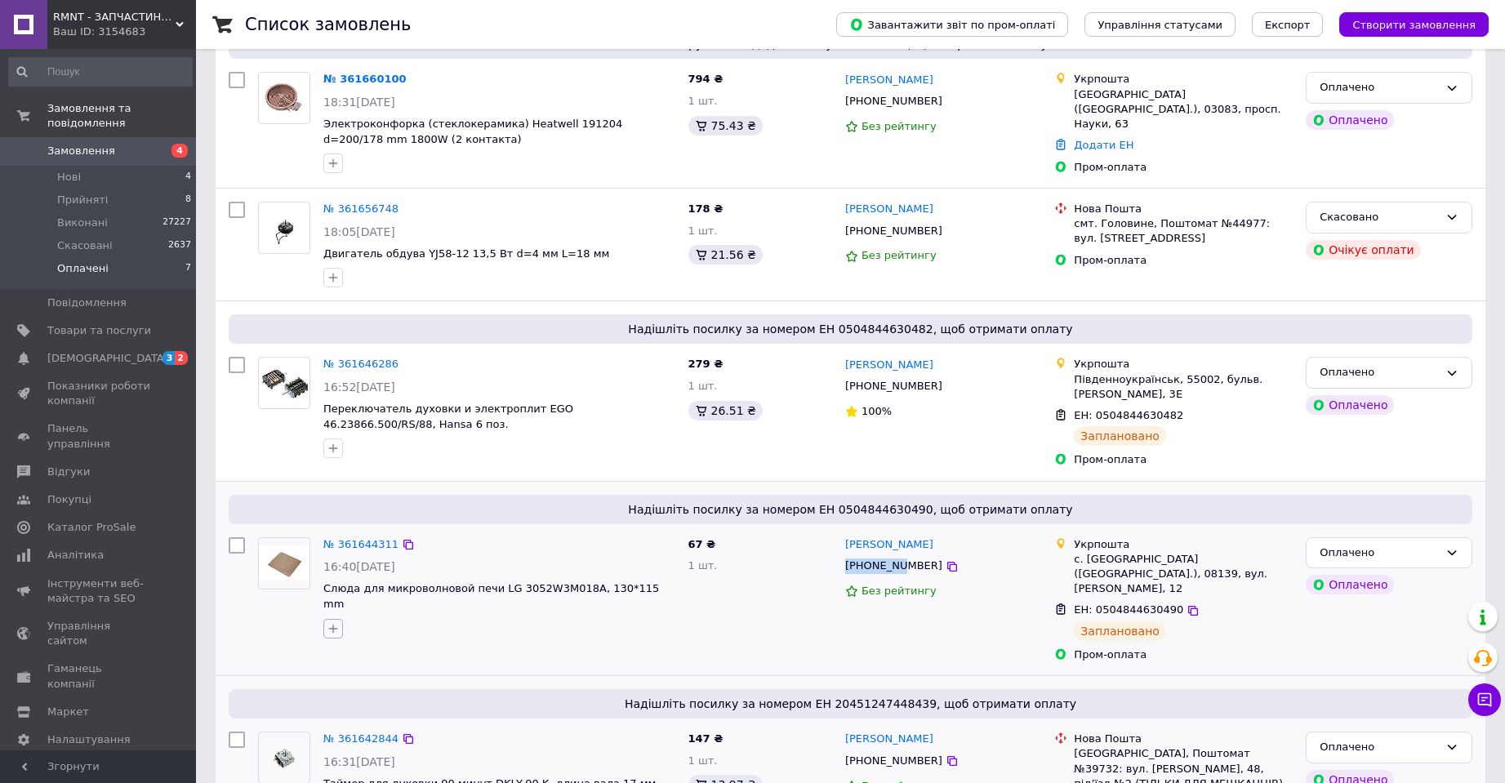
click at [333, 622] on icon "button" at bounding box center [333, 628] width 13 height 13
type input "отпр"
click at [434, 701] on div "на отправку" at bounding box center [424, 708] width 184 height 15
checkbox input "true"
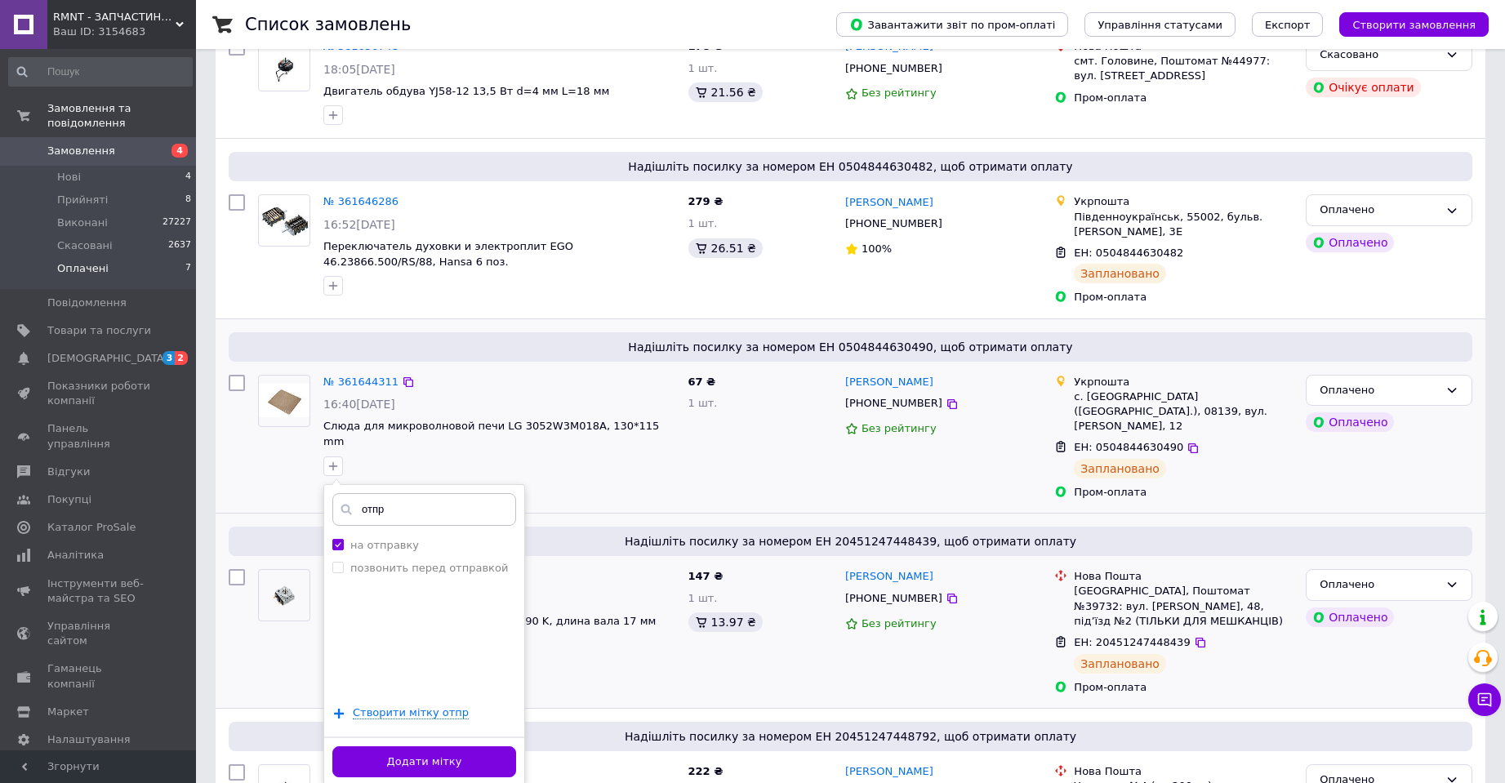
scroll to position [451, 0]
click at [438, 746] on button "Додати мітку" at bounding box center [424, 762] width 184 height 32
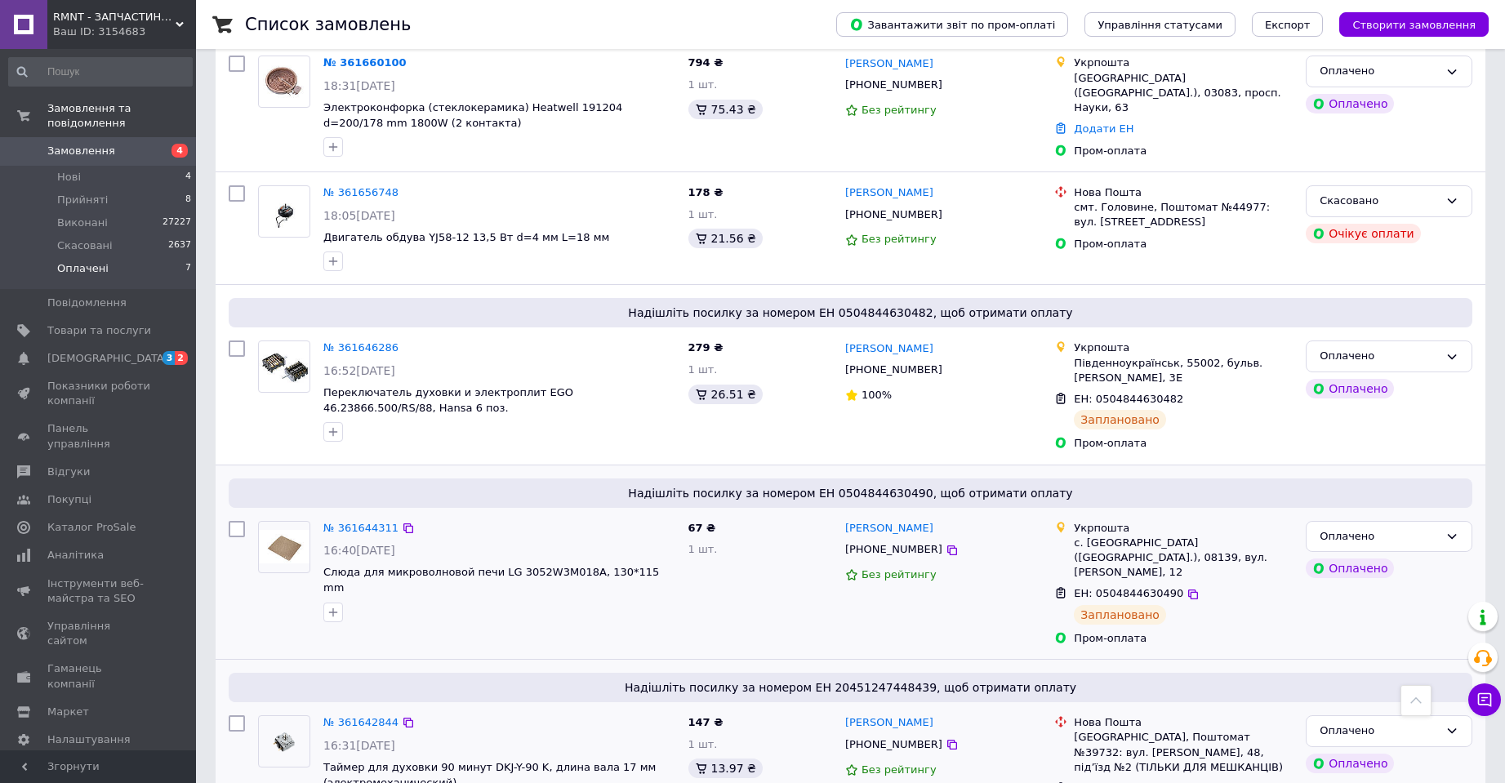
scroll to position [206, 0]
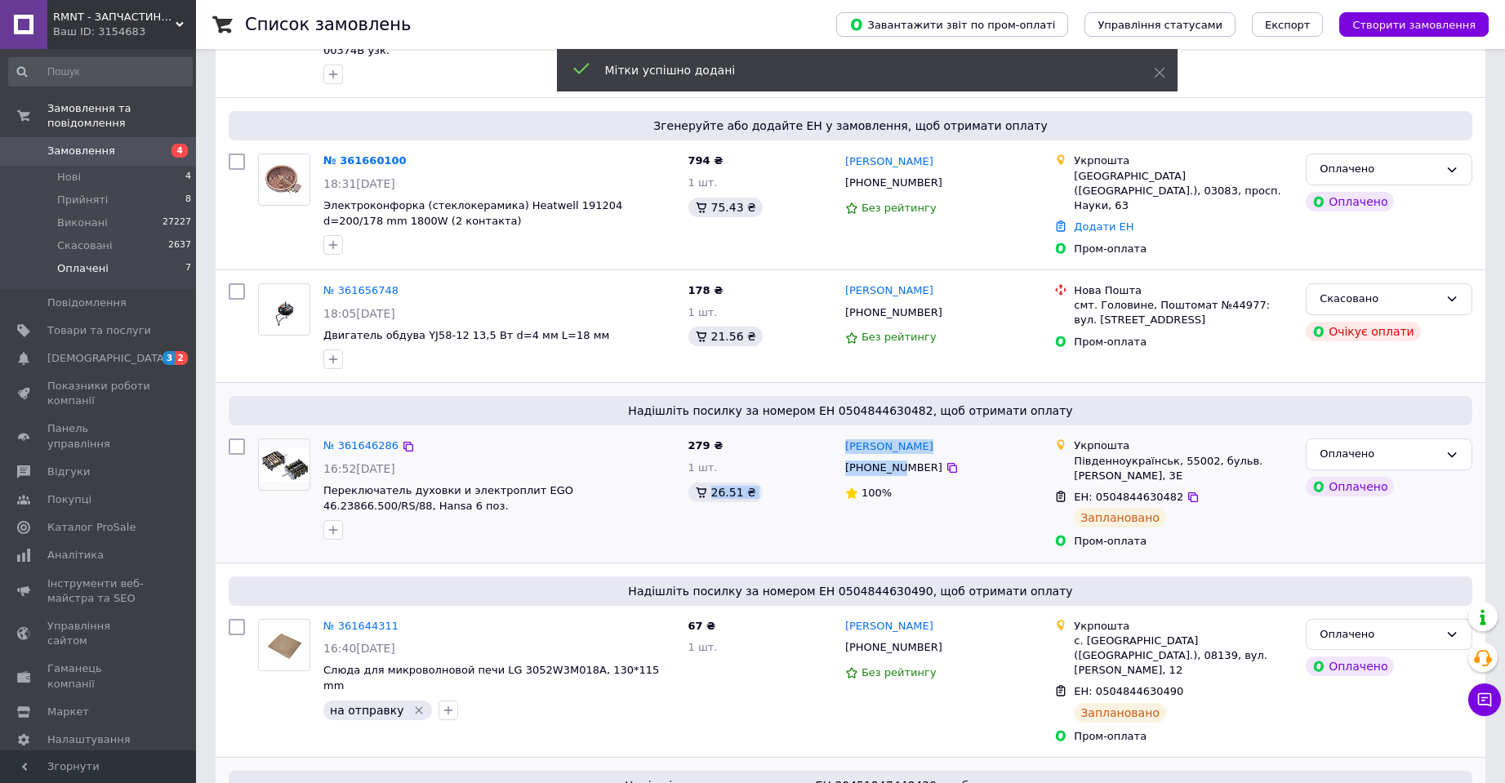
drag, startPoint x: 853, startPoint y: 456, endPoint x: 900, endPoint y: 458, distance: 46.6
click at [900, 458] on div "№ 361646286 16:52, 12.09.2025 Переключатель духовки и электроплит EGO 46.23866.…" at bounding box center [850, 493] width 1257 height 123
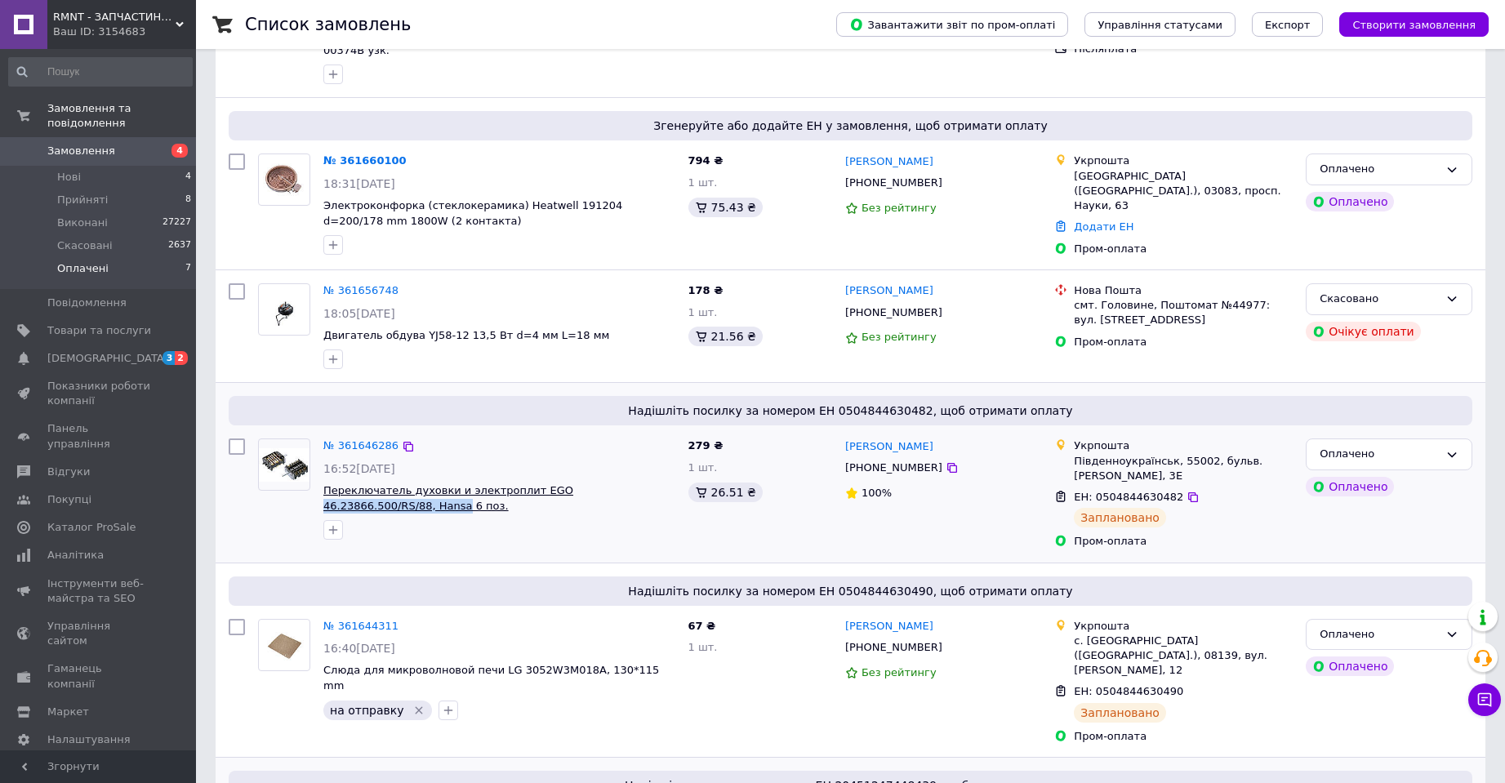
drag, startPoint x: 674, startPoint y: 469, endPoint x: 541, endPoint y: 478, distance: 132.6
click at [541, 483] on span "Переключатель духовки и электроплит EGO 46.23866.500/RS/88, Hansa 6 поз." at bounding box center [499, 498] width 352 height 30
copy span "46.23866.500/RS/88, Hansa"
click at [581, 438] on div "№ 361646286" at bounding box center [499, 446] width 355 height 19
drag, startPoint x: 1061, startPoint y: 446, endPoint x: 1165, endPoint y: 442, distance: 103.8
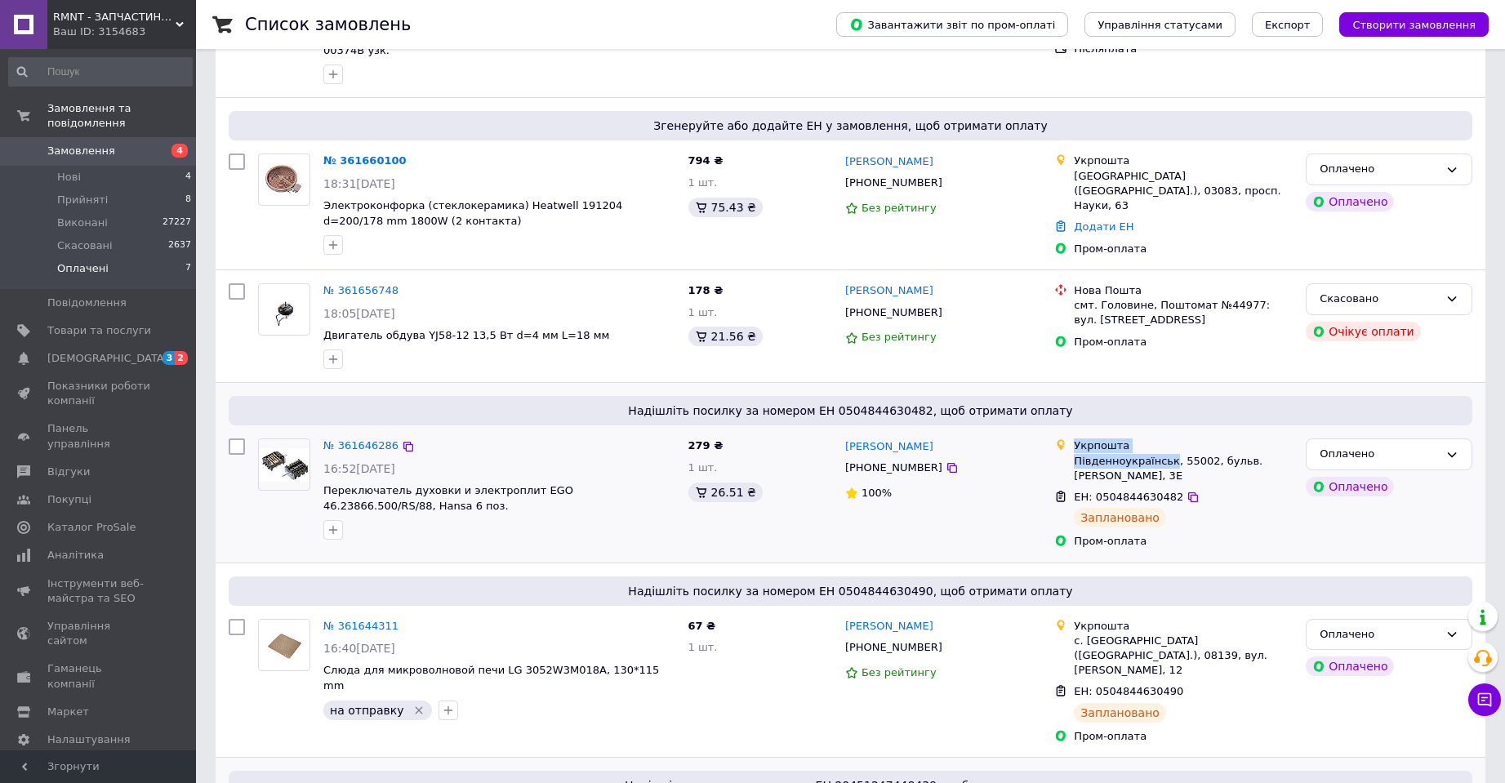
click at [1165, 442] on div "Укрпошта Південноукраїнськ, 55002, бульв. Шевченко, 3Е" at bounding box center [1173, 461] width 245 height 45
click at [332, 523] on icon "button" at bounding box center [333, 529] width 13 height 13
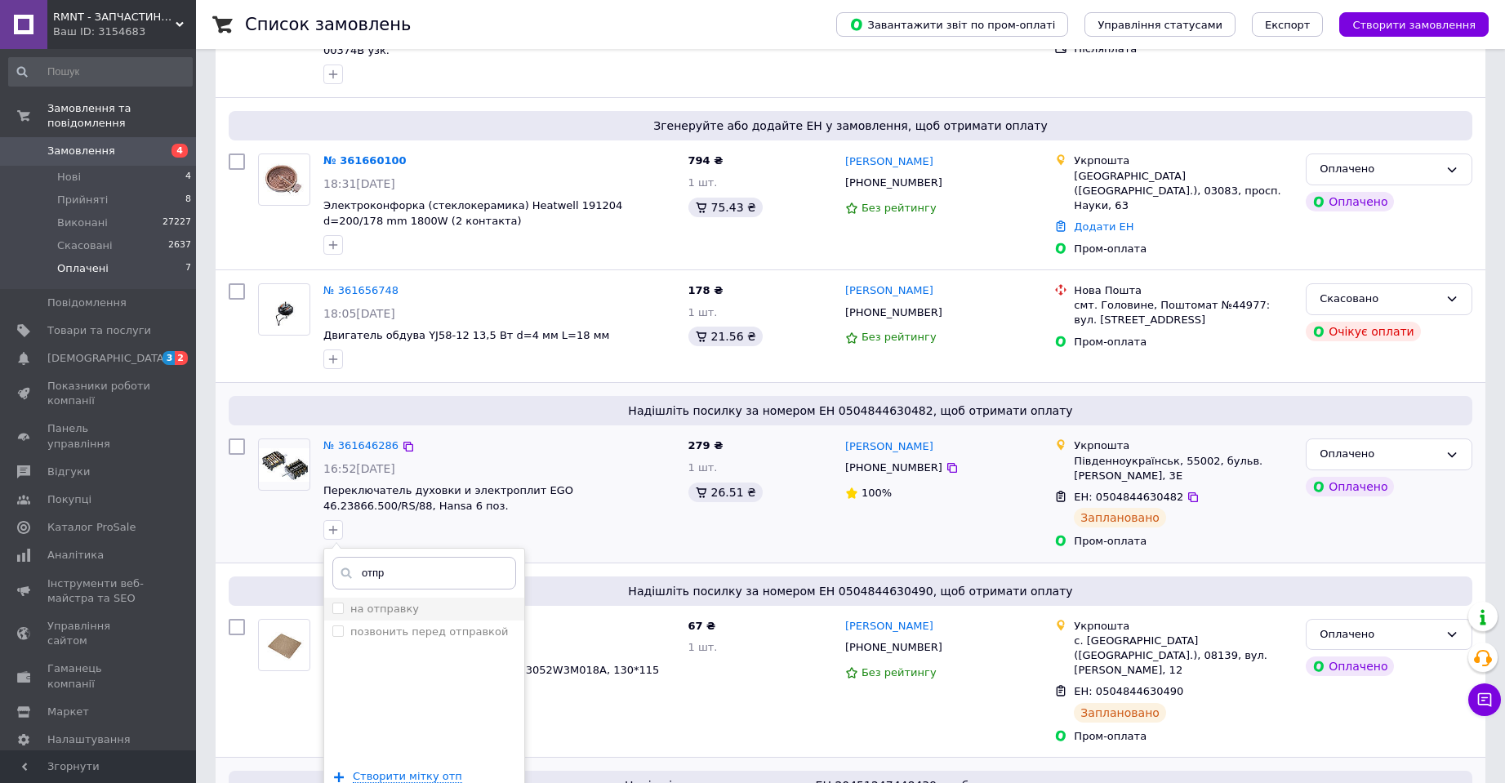
type input "отпр"
click at [401, 603] on label "на отправку" at bounding box center [384, 609] width 69 height 12
checkbox input "true"
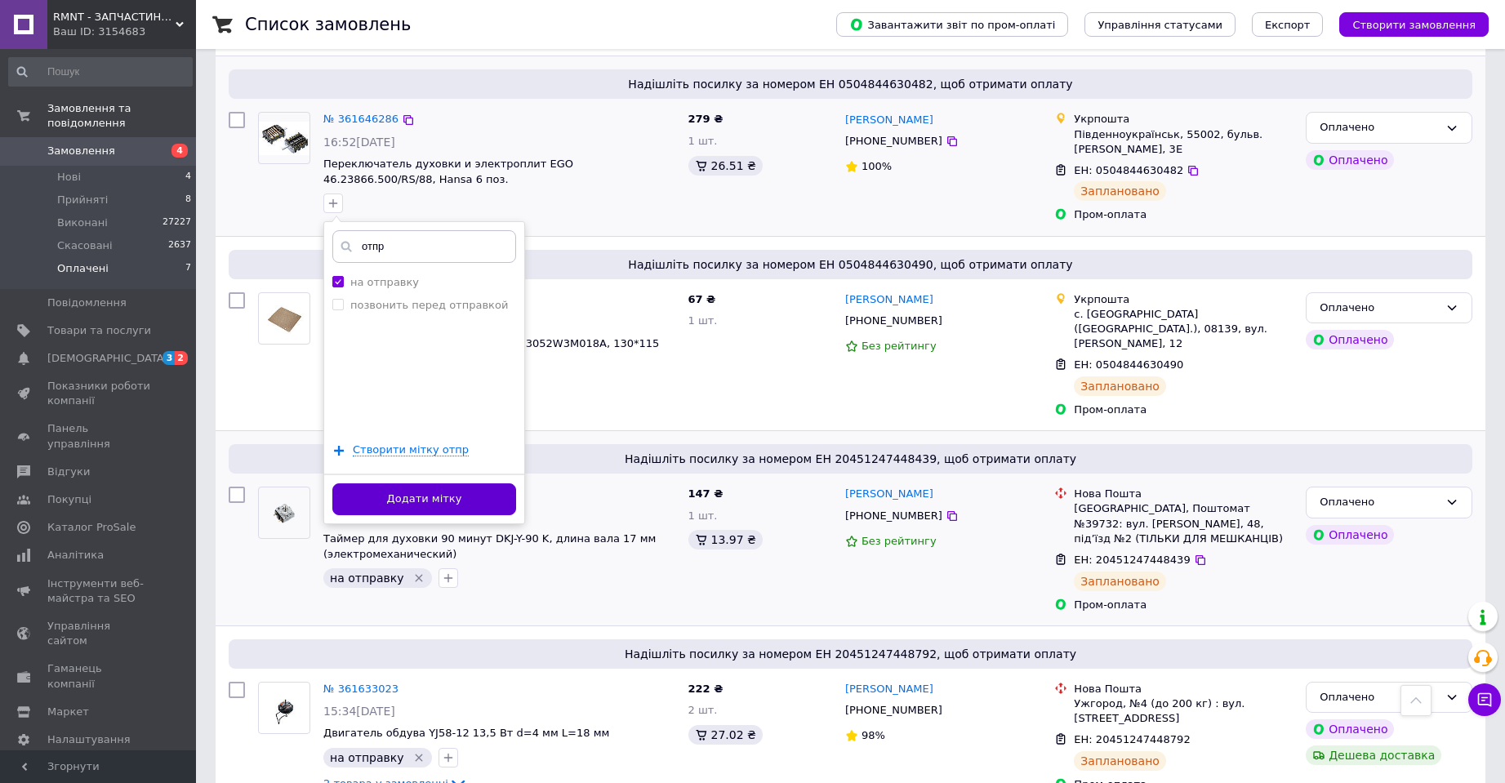
click at [452, 483] on button "Додати мітку" at bounding box center [424, 499] width 184 height 32
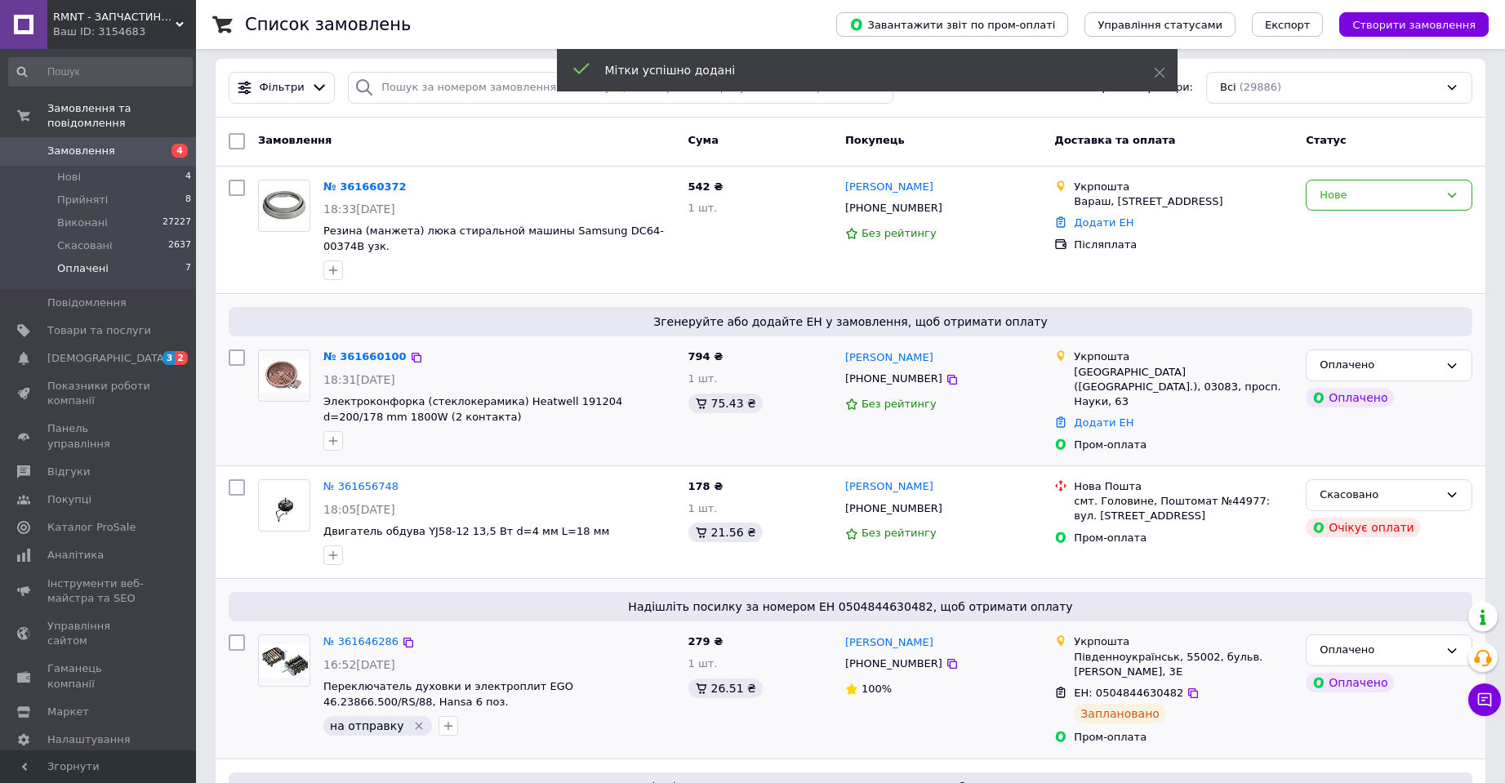
scroll to position [0, 0]
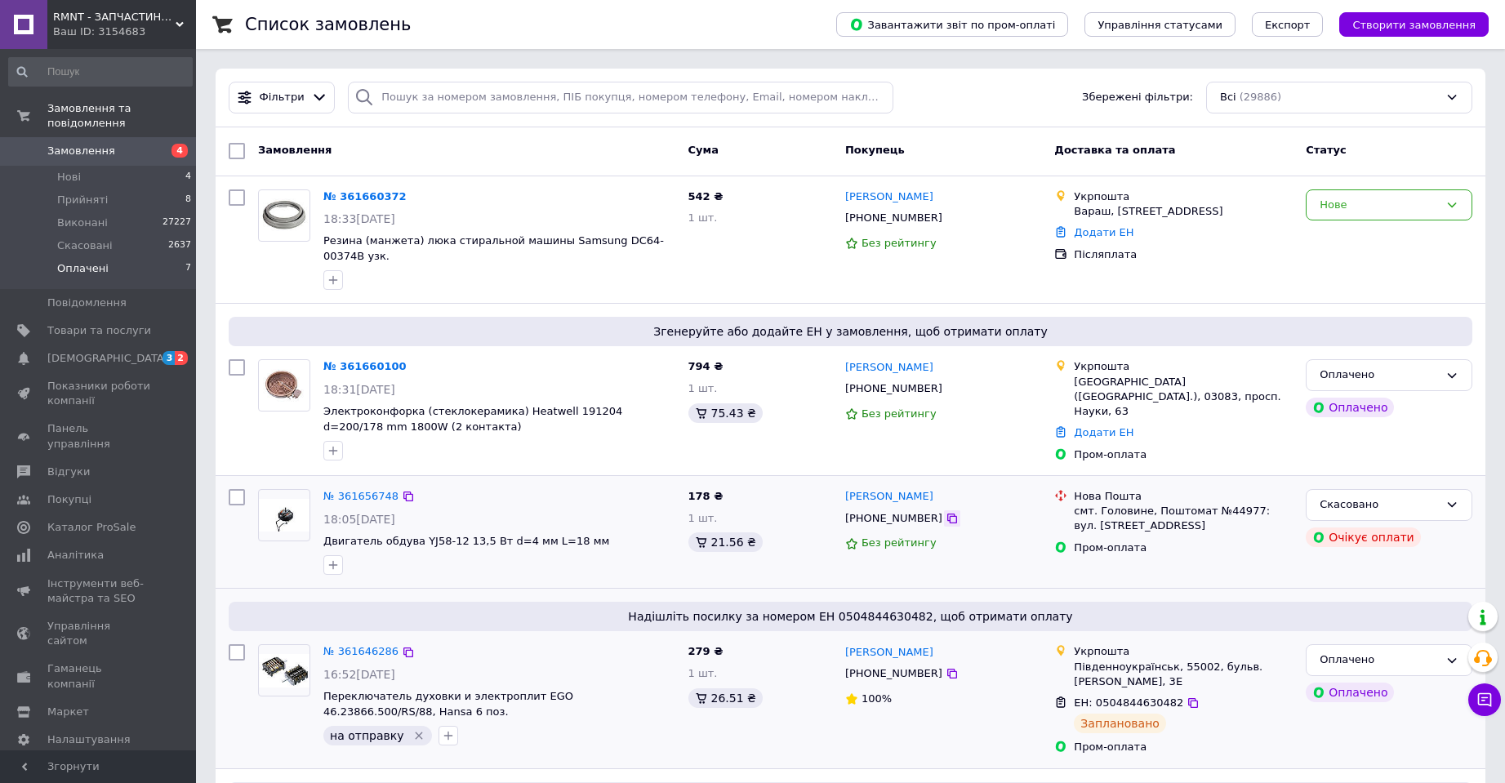
click at [947, 514] on icon at bounding box center [952, 519] width 10 height 10
drag, startPoint x: 862, startPoint y: 383, endPoint x: 894, endPoint y: 378, distance: 32.2
click at [894, 378] on div "№ 361660100 18:31, 12.09.2025 Электроконфорка (стеклокерамика) Heatwell 191204 …" at bounding box center [850, 411] width 1257 height 116
drag, startPoint x: 841, startPoint y: 220, endPoint x: 901, endPoint y: 222, distance: 59.7
click at [901, 222] on div "+380989770954" at bounding box center [894, 218] width 104 height 22
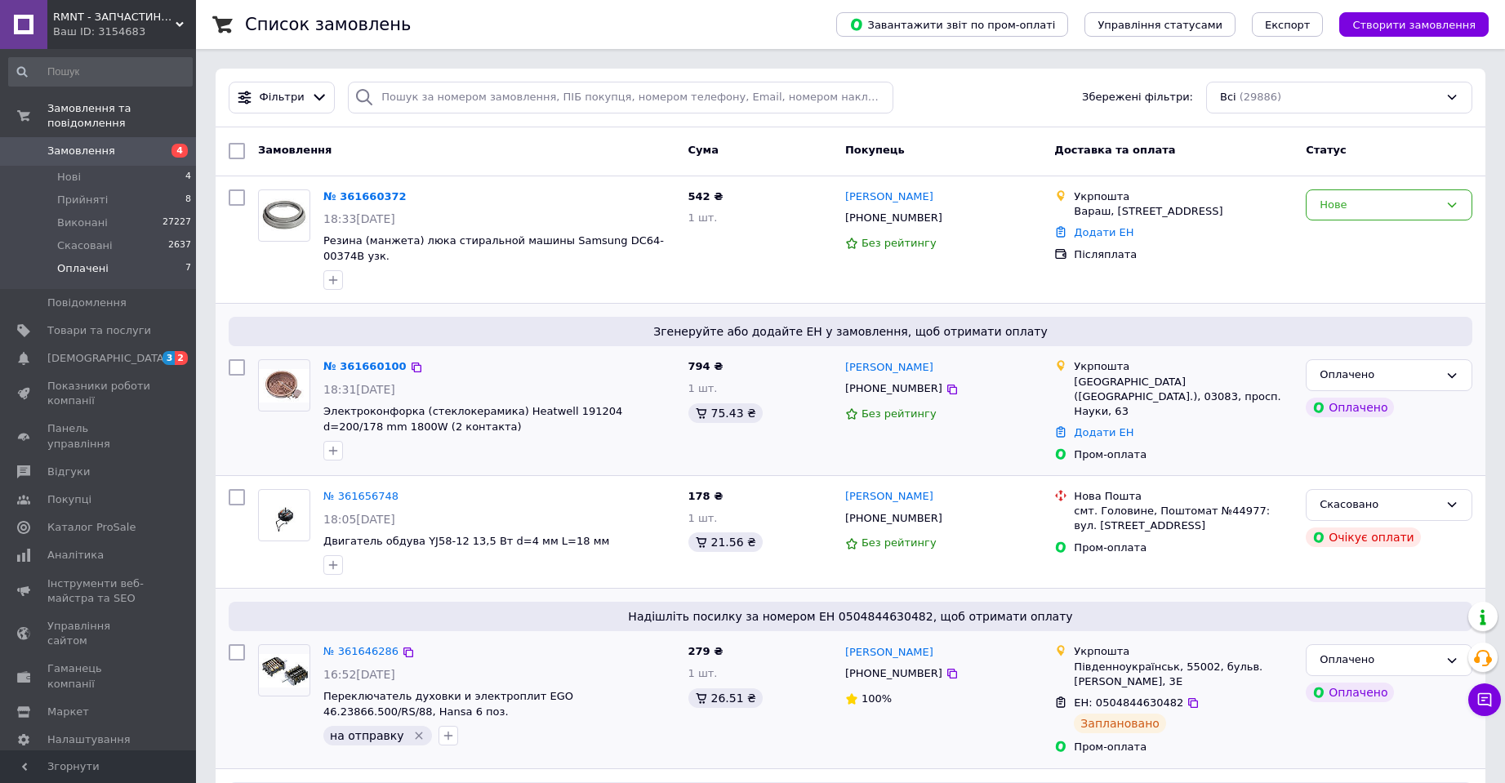
click at [574, 358] on div "№ 361660100" at bounding box center [499, 367] width 355 height 19
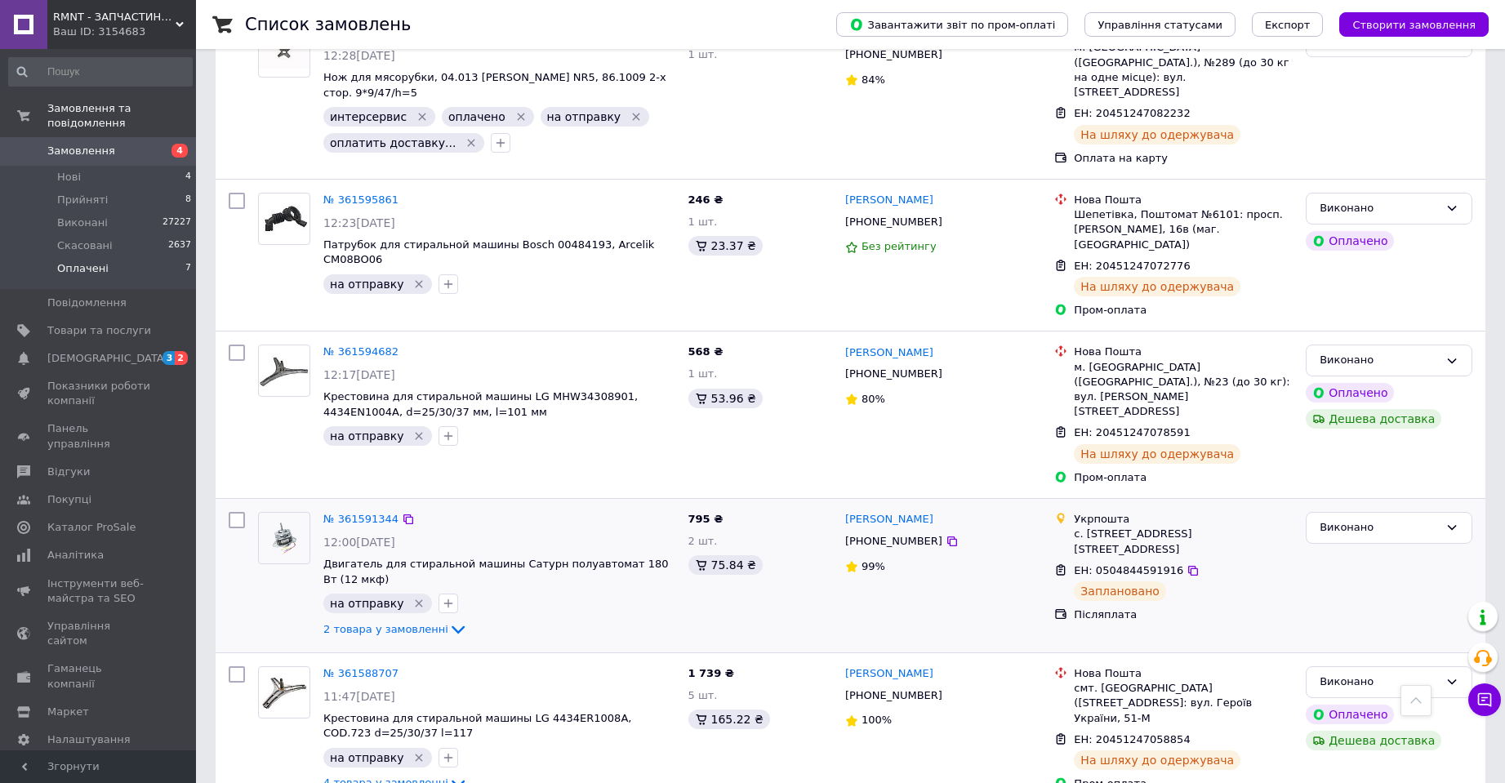
click at [1101, 564] on span "ЕН: 0504844591916" at bounding box center [1128, 570] width 109 height 12
copy span "0504844591916"
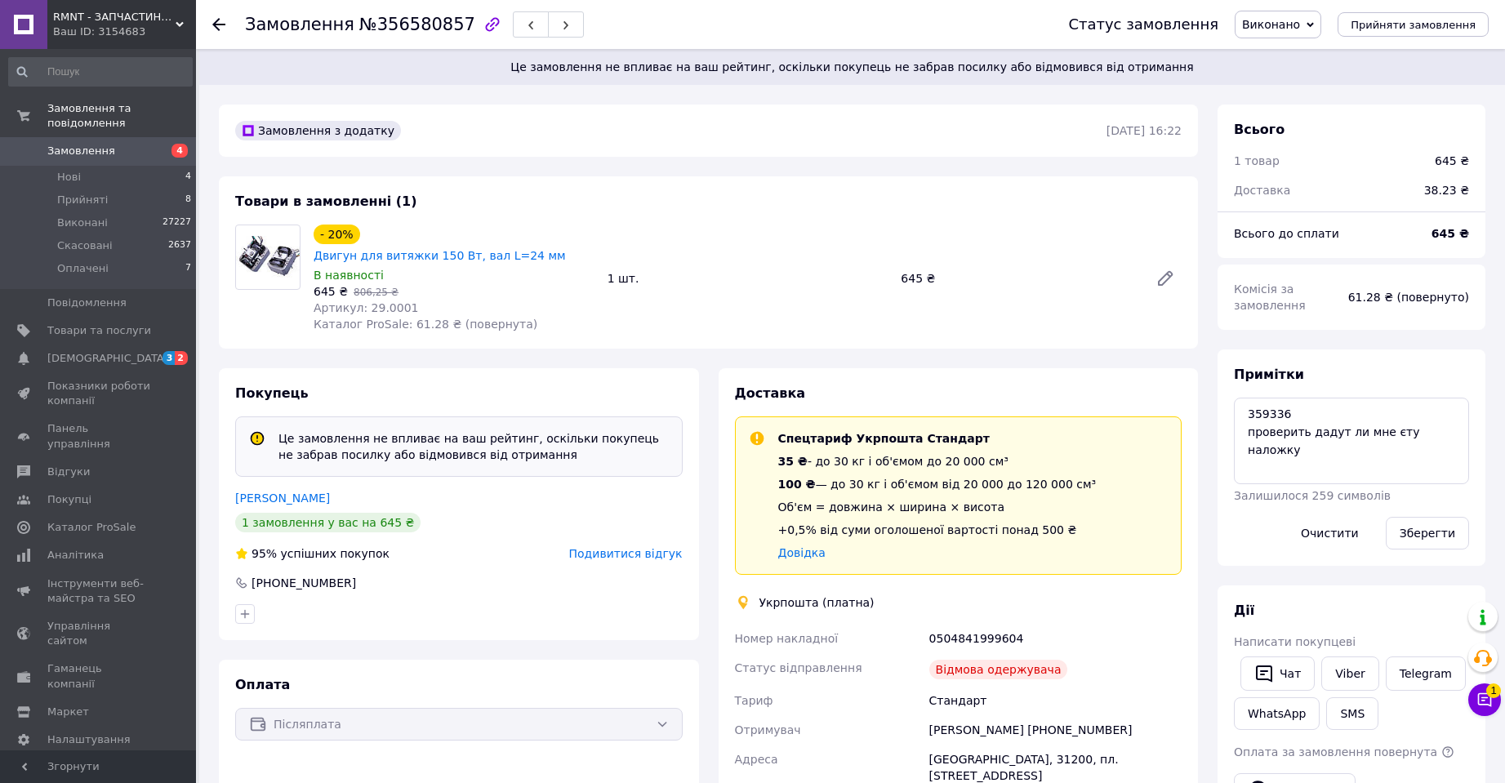
scroll to position [108, 0]
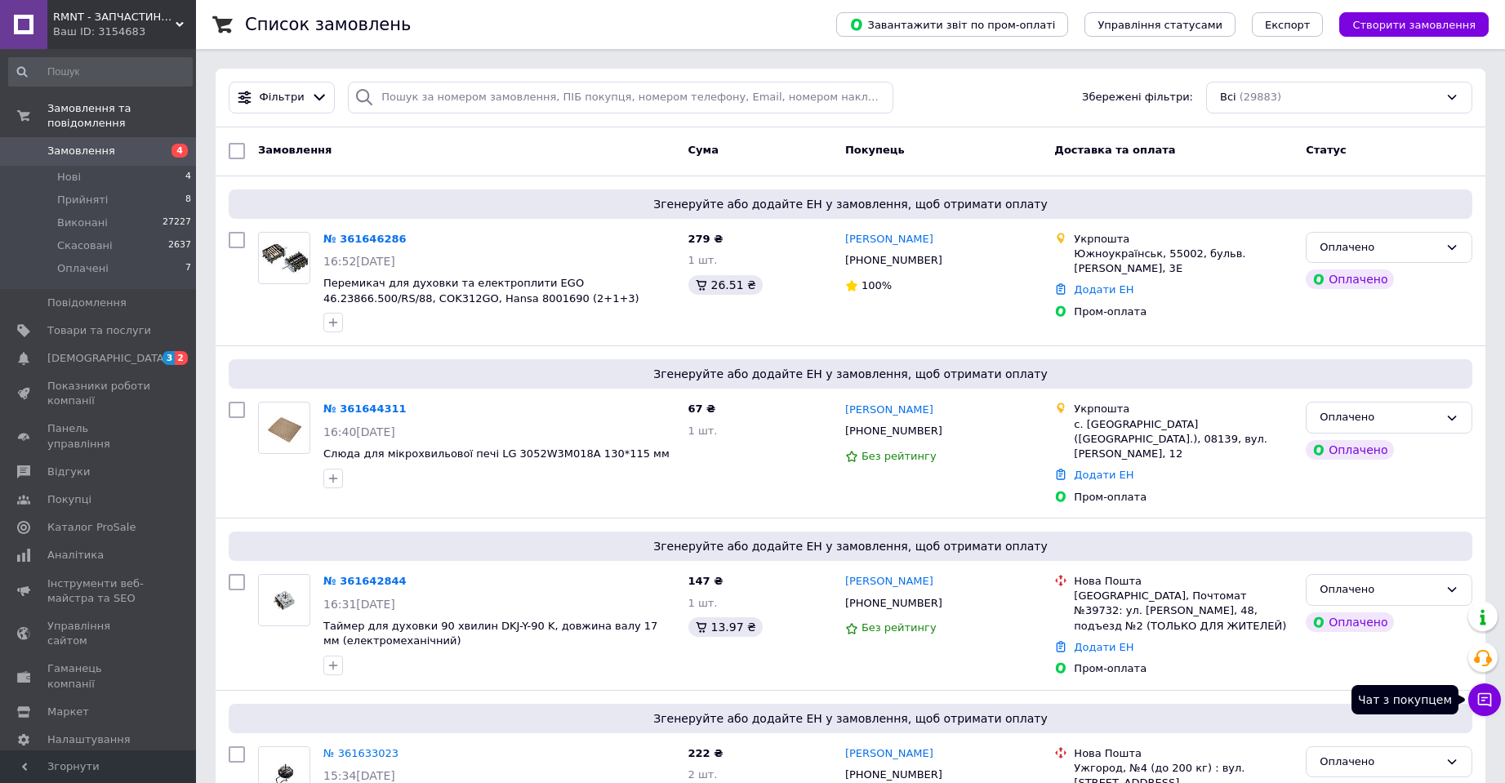
click at [1480, 699] on icon at bounding box center [1484, 700] width 16 height 16
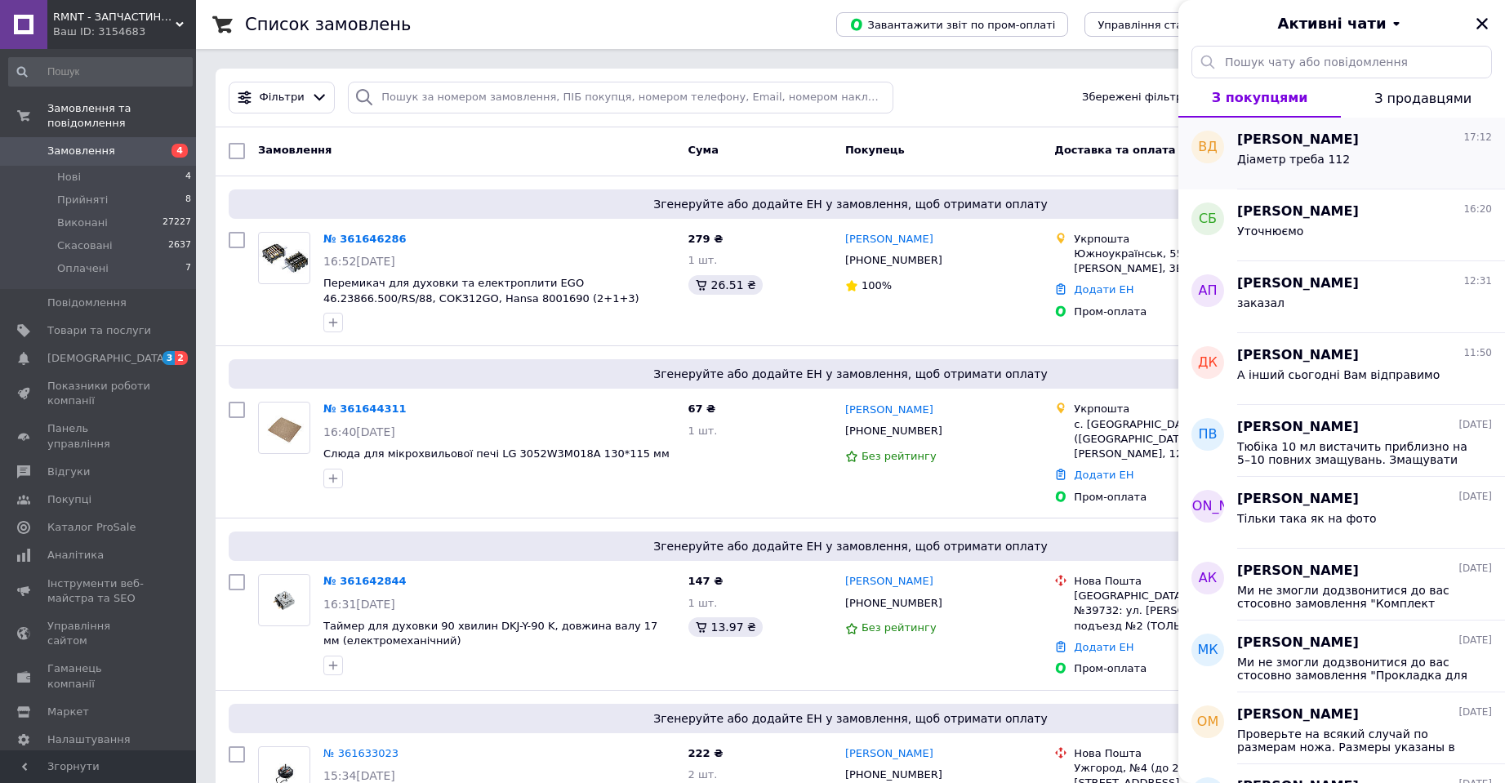
click at [1333, 169] on div "Діаметр треба 112" at bounding box center [1293, 164] width 113 height 23
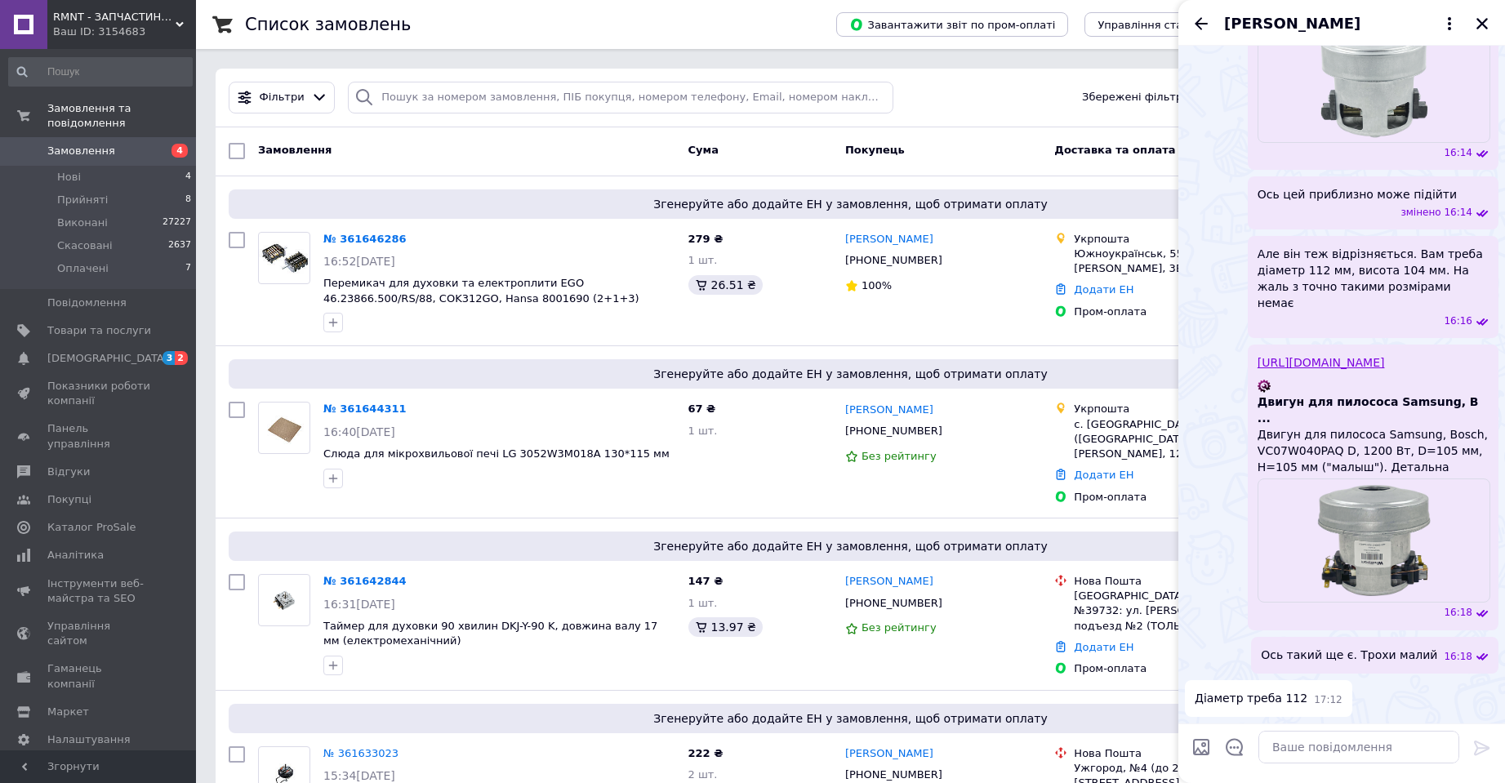
scroll to position [3676, 0]
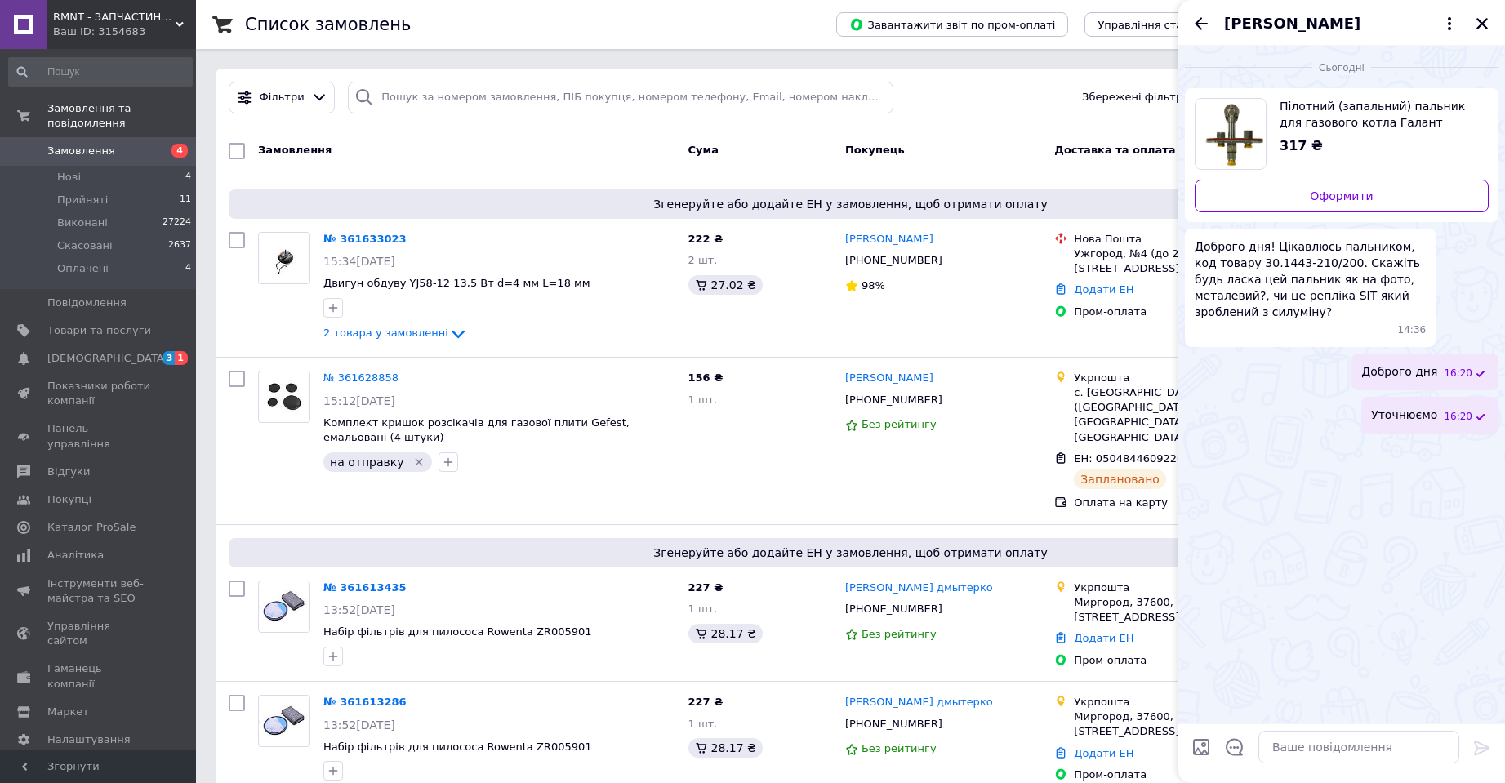
click at [1312, 278] on span "Доброго дня! Цікавлюсь пальником, код товару 30.1443-210/200. Скажіть будь ласк…" at bounding box center [1310, 279] width 231 height 82
drag, startPoint x: 1303, startPoint y: 248, endPoint x: 1376, endPoint y: 280, distance: 79.4
click at [1376, 280] on span "Доброго дня! Цікавлюсь пальником, код товару 30.1443-210/200. Скажіть будь ласк…" at bounding box center [1310, 279] width 231 height 82
click at [1240, 295] on span "Доброго дня! Цікавлюсь пальником, код товару 30.1443-210/200. Скажіть будь ласк…" at bounding box center [1310, 279] width 231 height 82
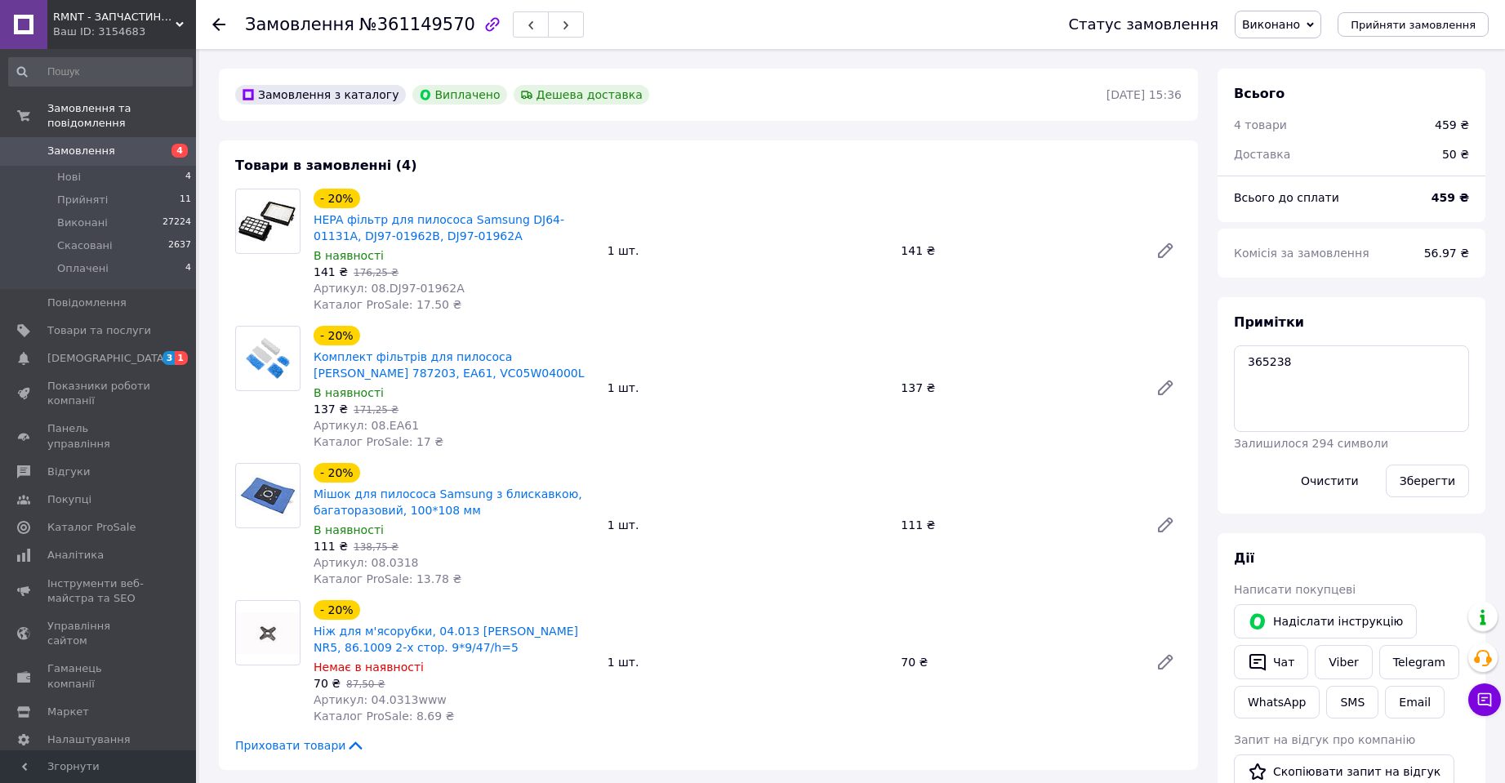
scroll to position [118, 0]
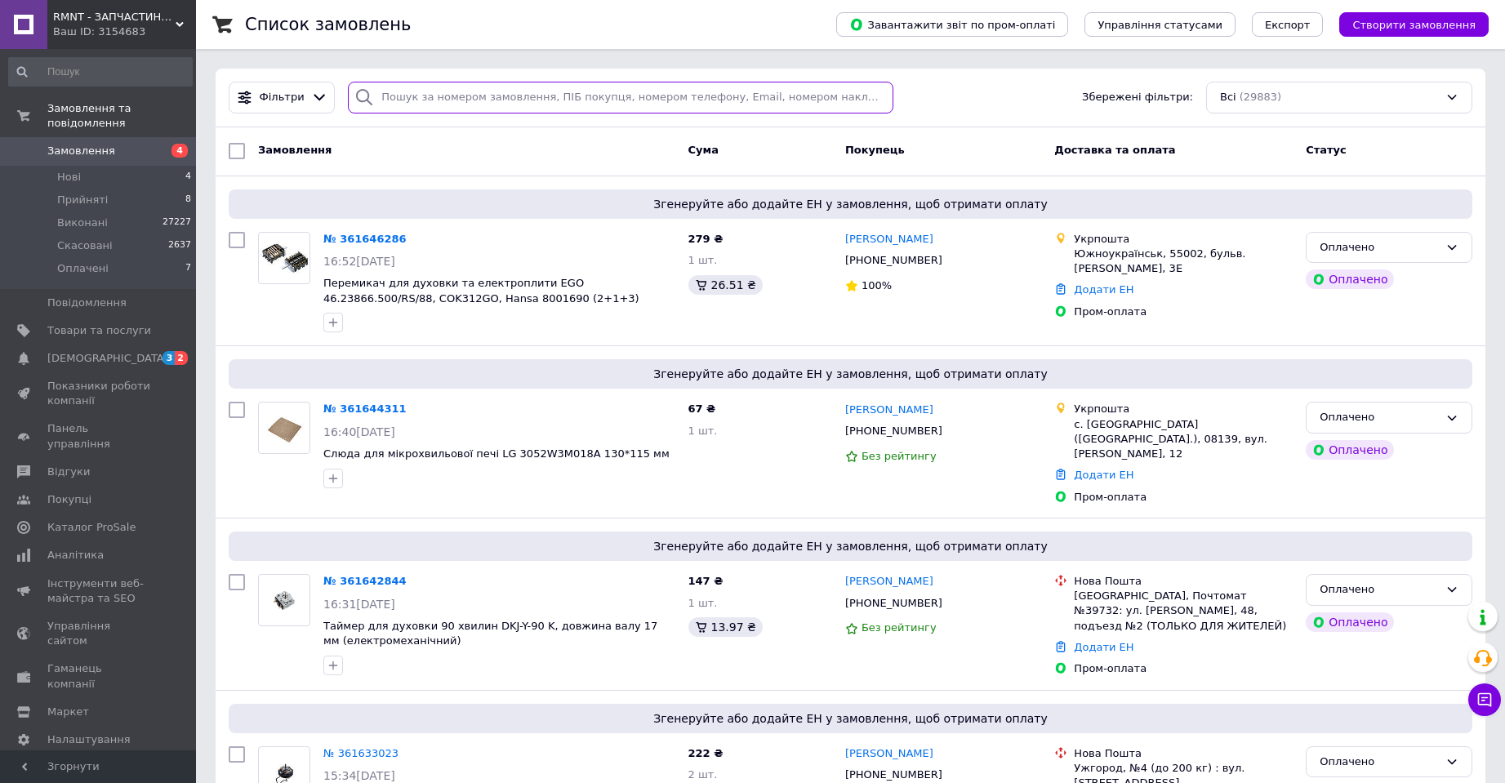
click at [510, 91] on input "search" at bounding box center [621, 98] width 546 height 32
paste input "0504843246204"
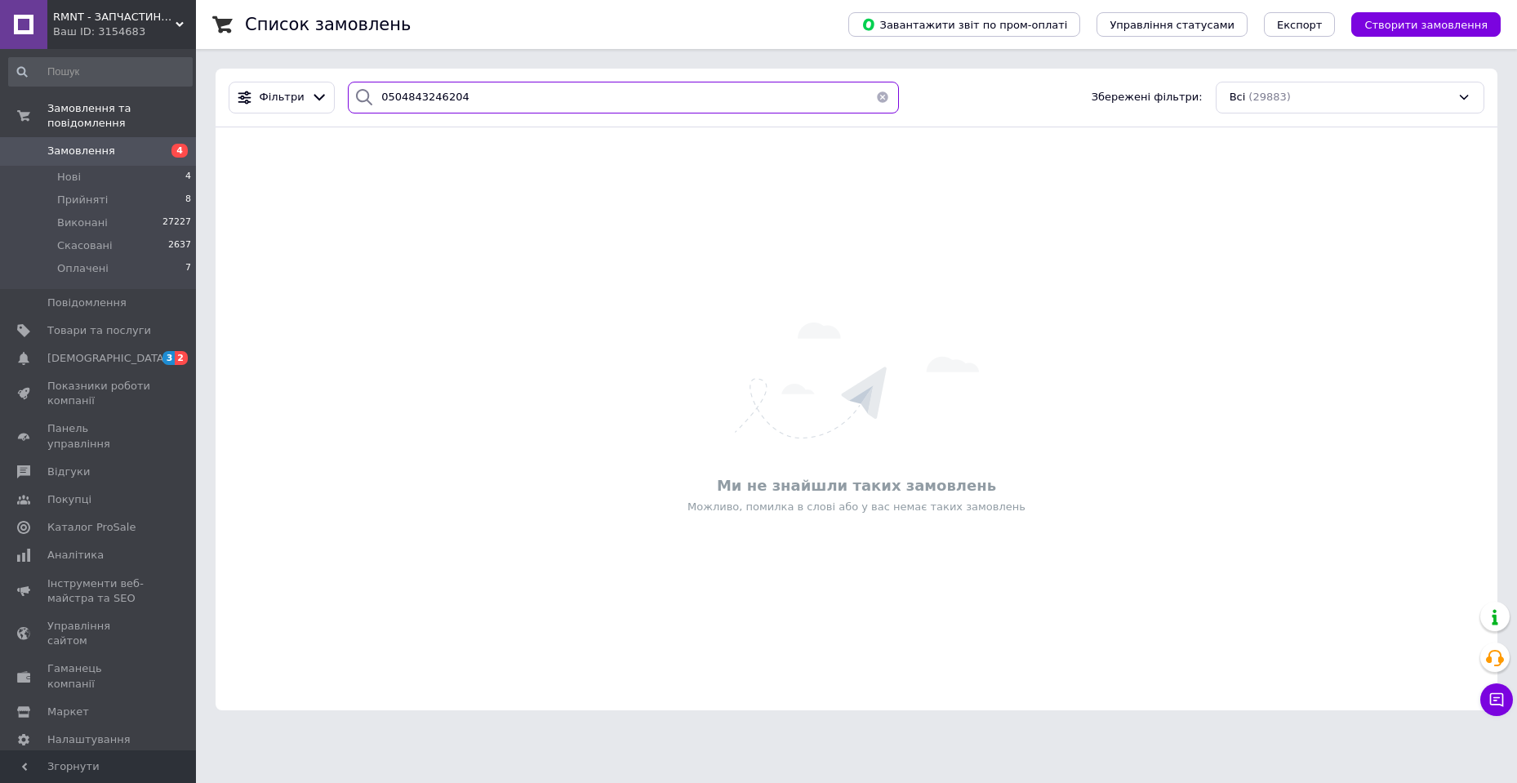
type input "0504843246204"
click at [871, 96] on button "button" at bounding box center [882, 98] width 33 height 32
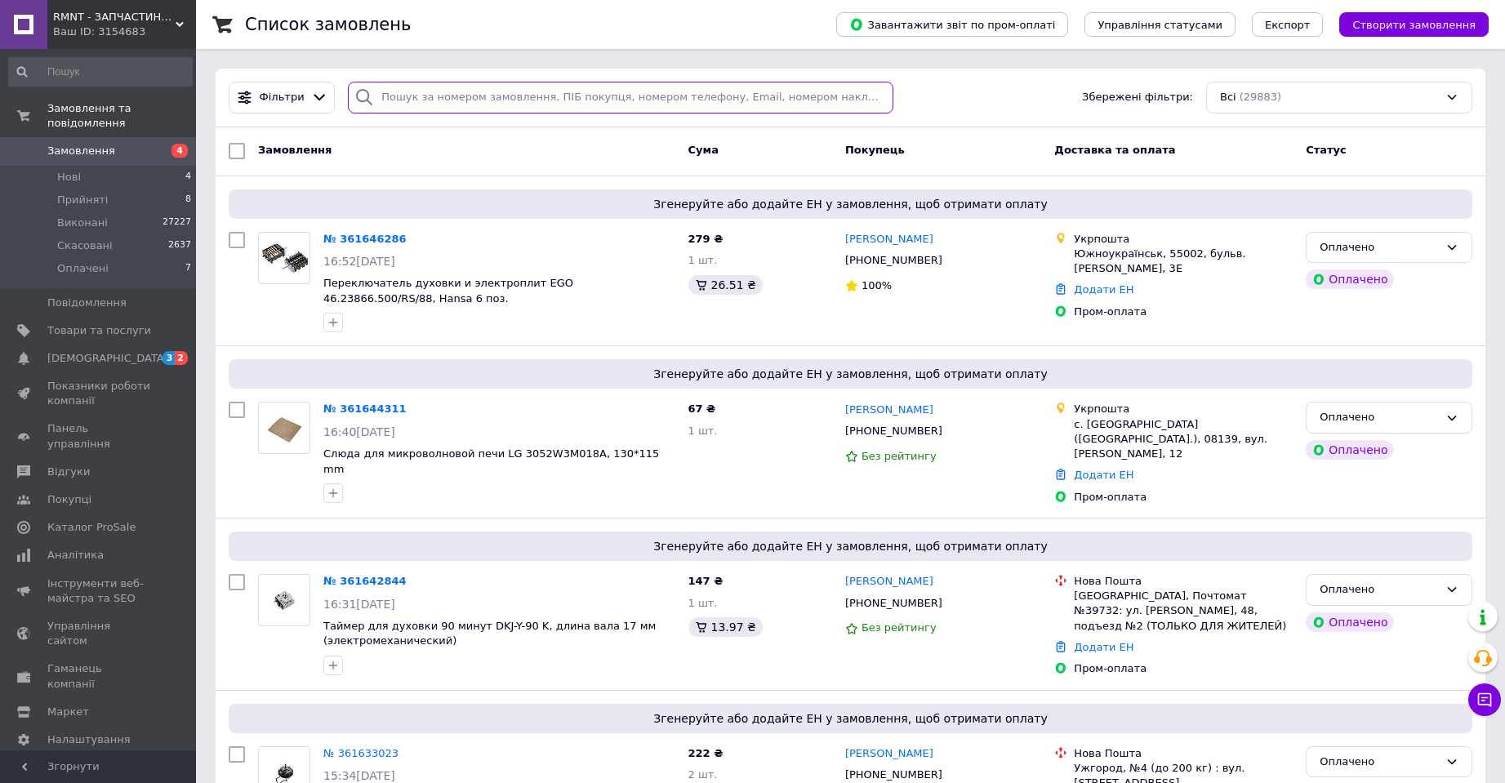
paste input "361588638"
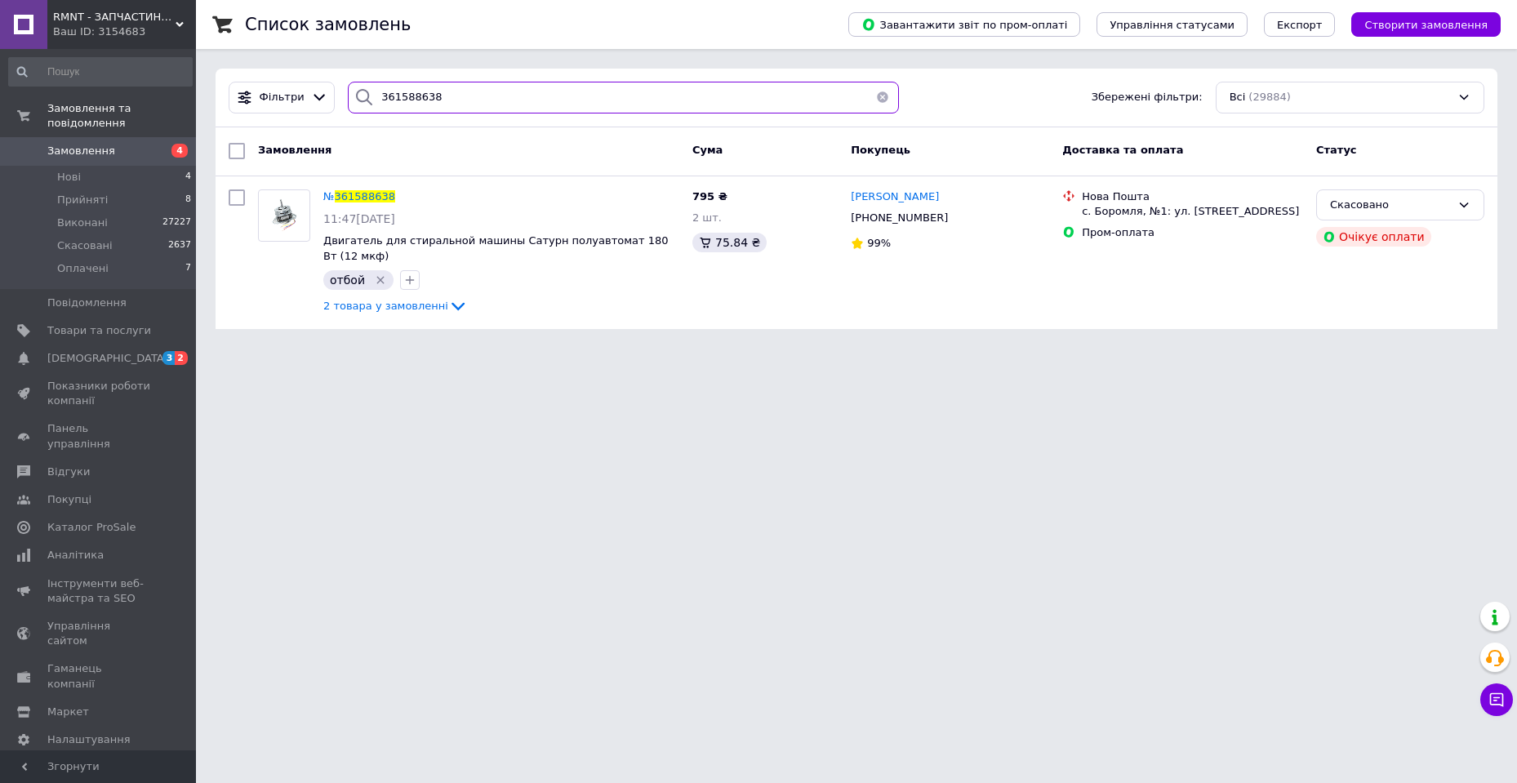
click at [492, 97] on input "361588638" at bounding box center [623, 98] width 551 height 32
paste input "361111547"
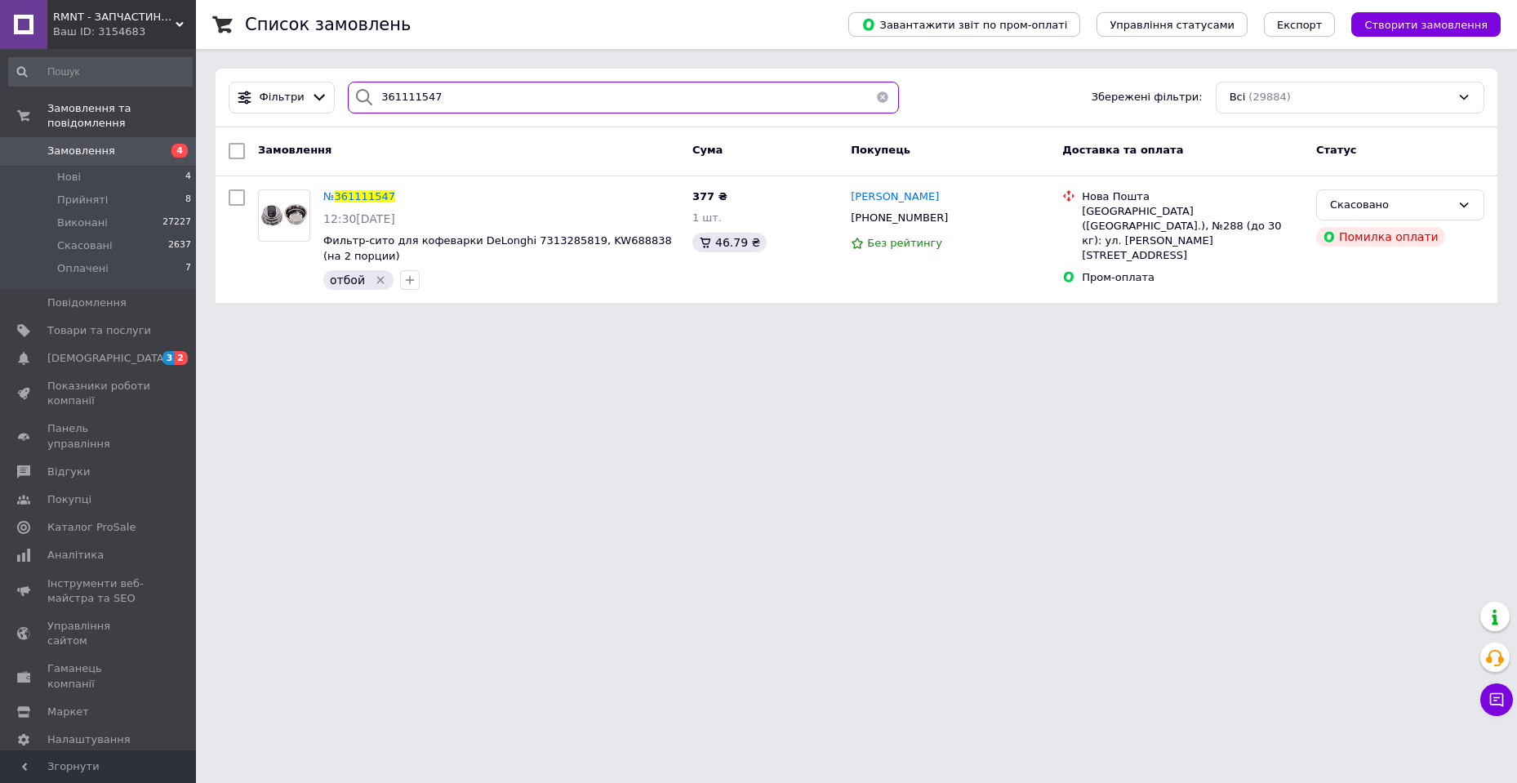
type input "361111547"
click at [874, 100] on button "button" at bounding box center [882, 98] width 33 height 32
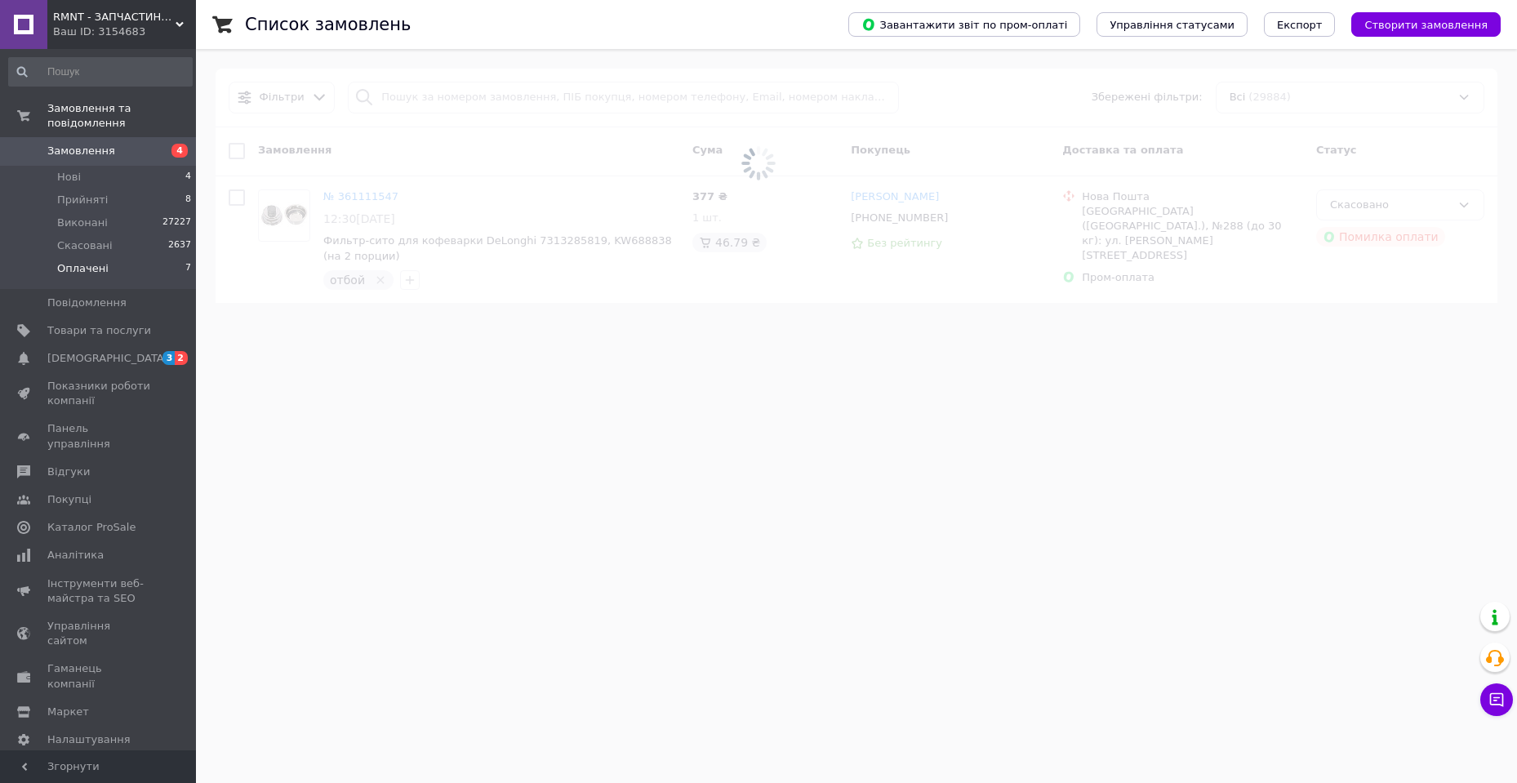
click at [96, 261] on span "Оплачені" at bounding box center [82, 268] width 51 height 15
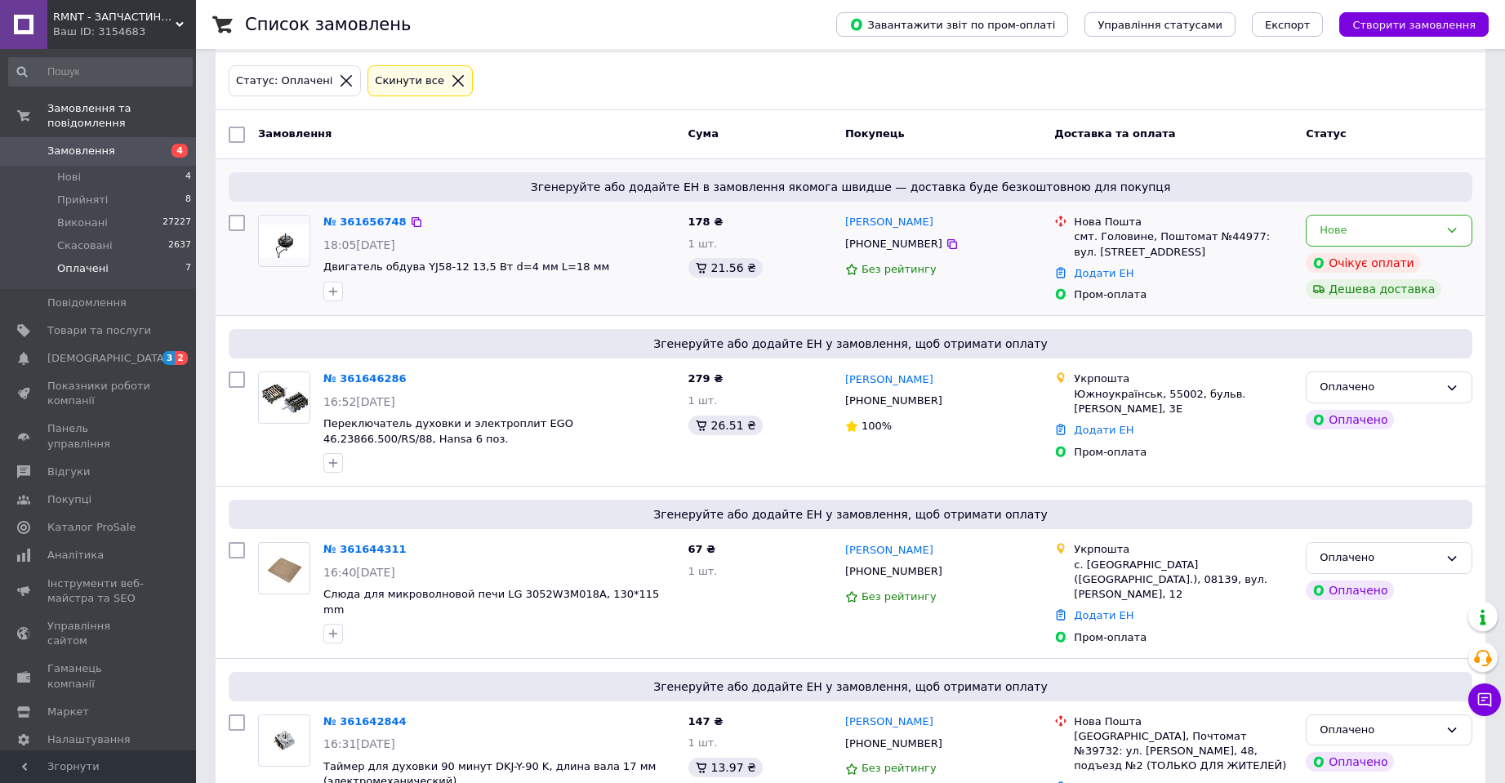
scroll to position [163, 0]
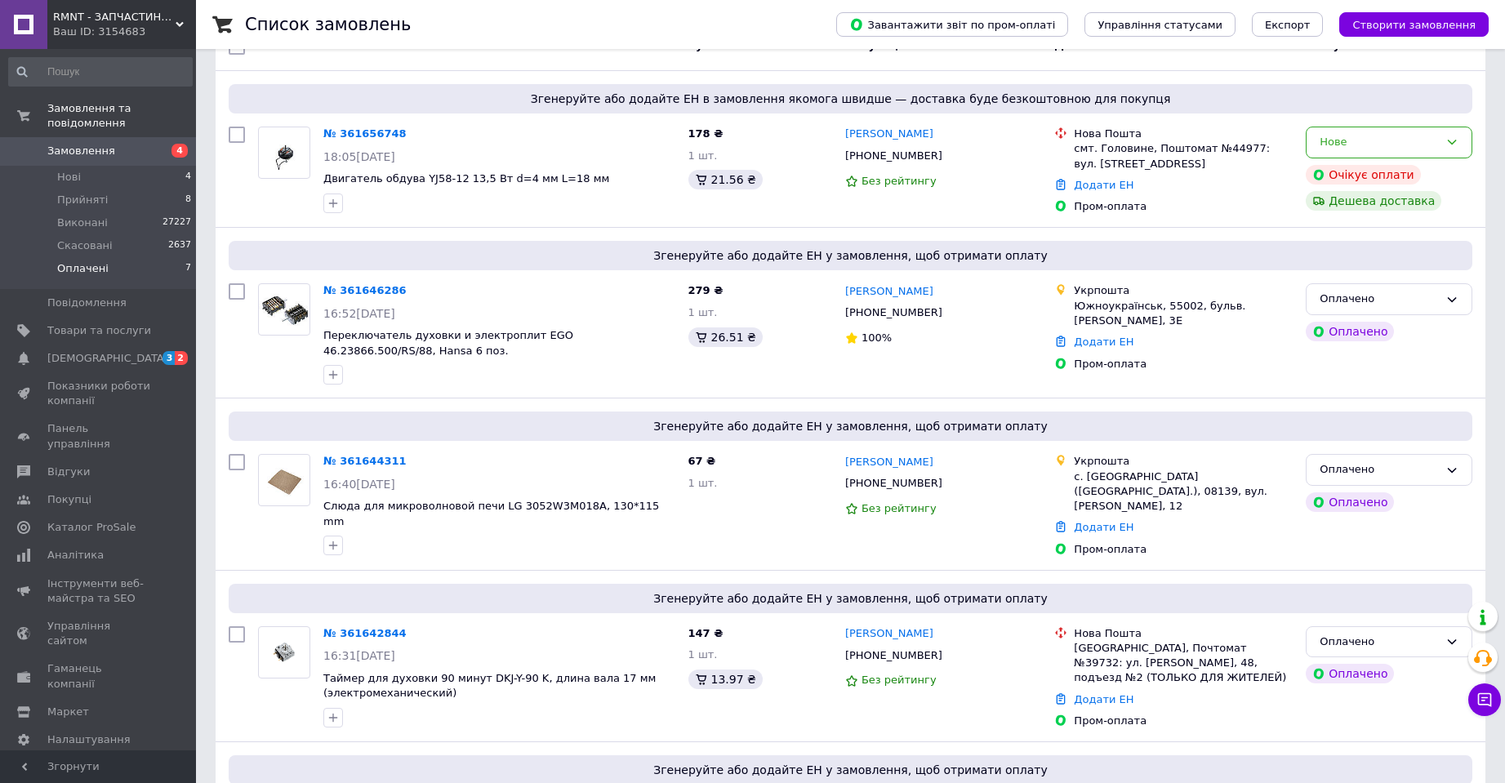
click at [105, 257] on li "Оплачені 7" at bounding box center [100, 272] width 201 height 31
click at [82, 166] on li "Нові 4" at bounding box center [100, 177] width 201 height 23
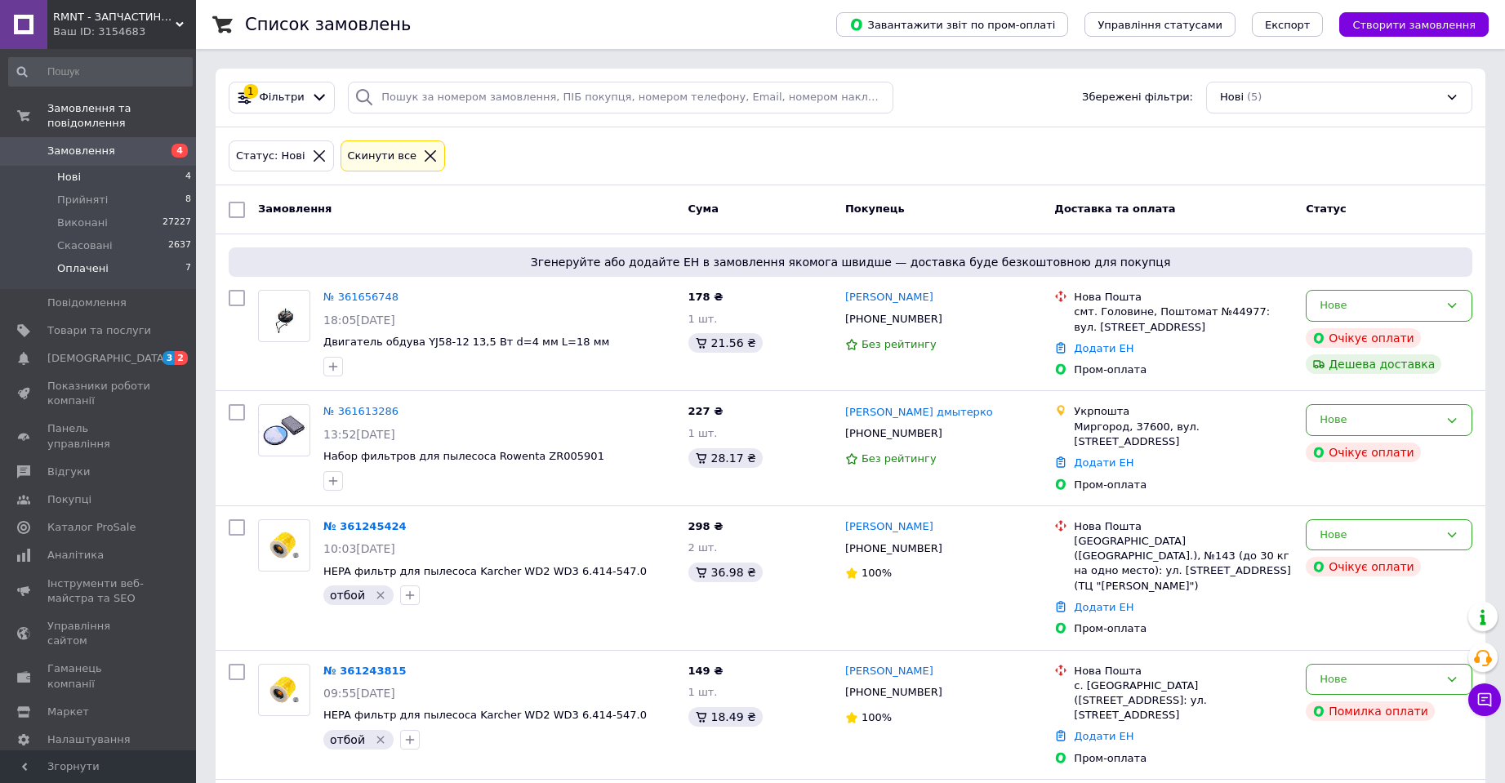
click at [80, 261] on span "Оплачені" at bounding box center [82, 268] width 51 height 15
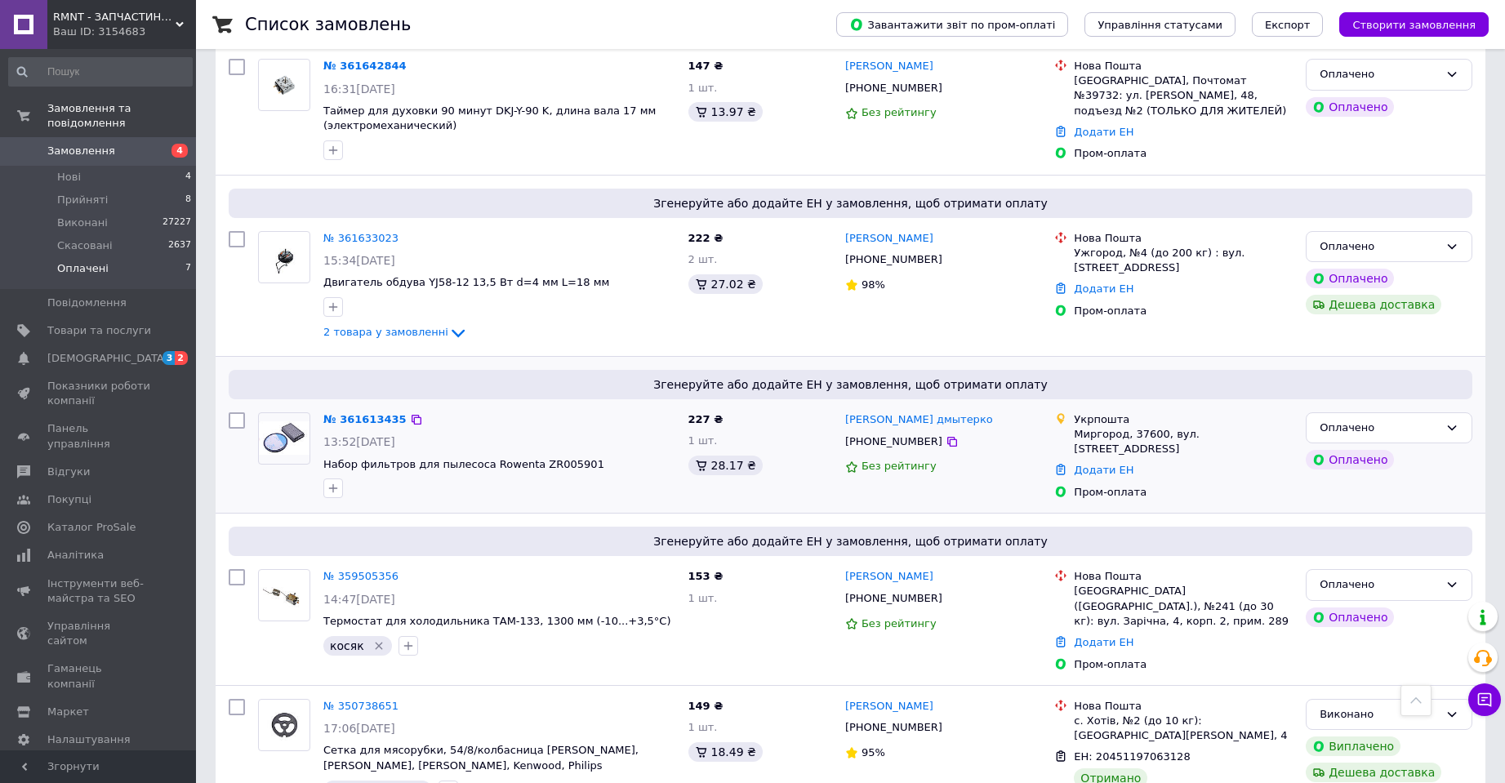
scroll to position [624, 0]
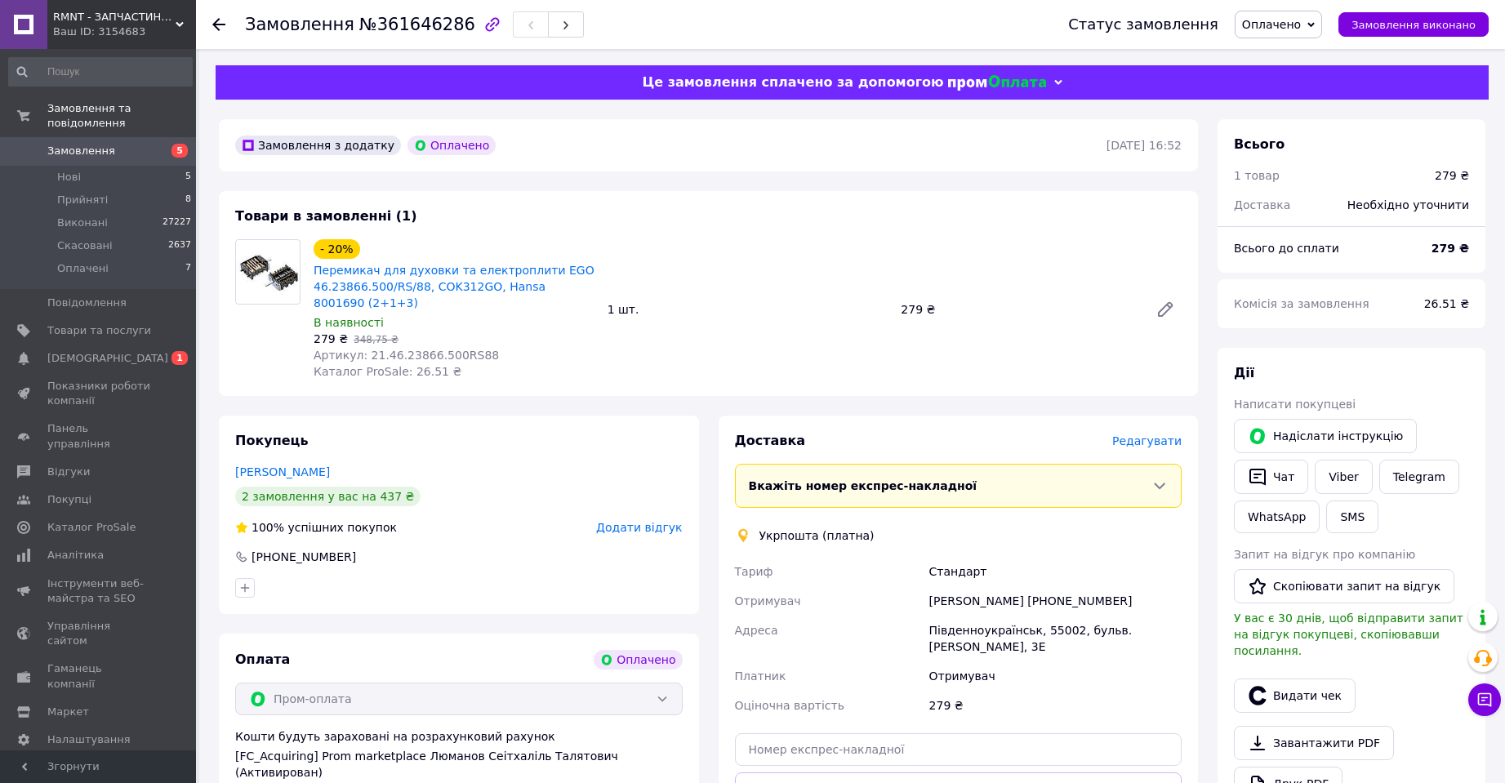
click at [1142, 439] on span "Редагувати" at bounding box center [1146, 440] width 69 height 13
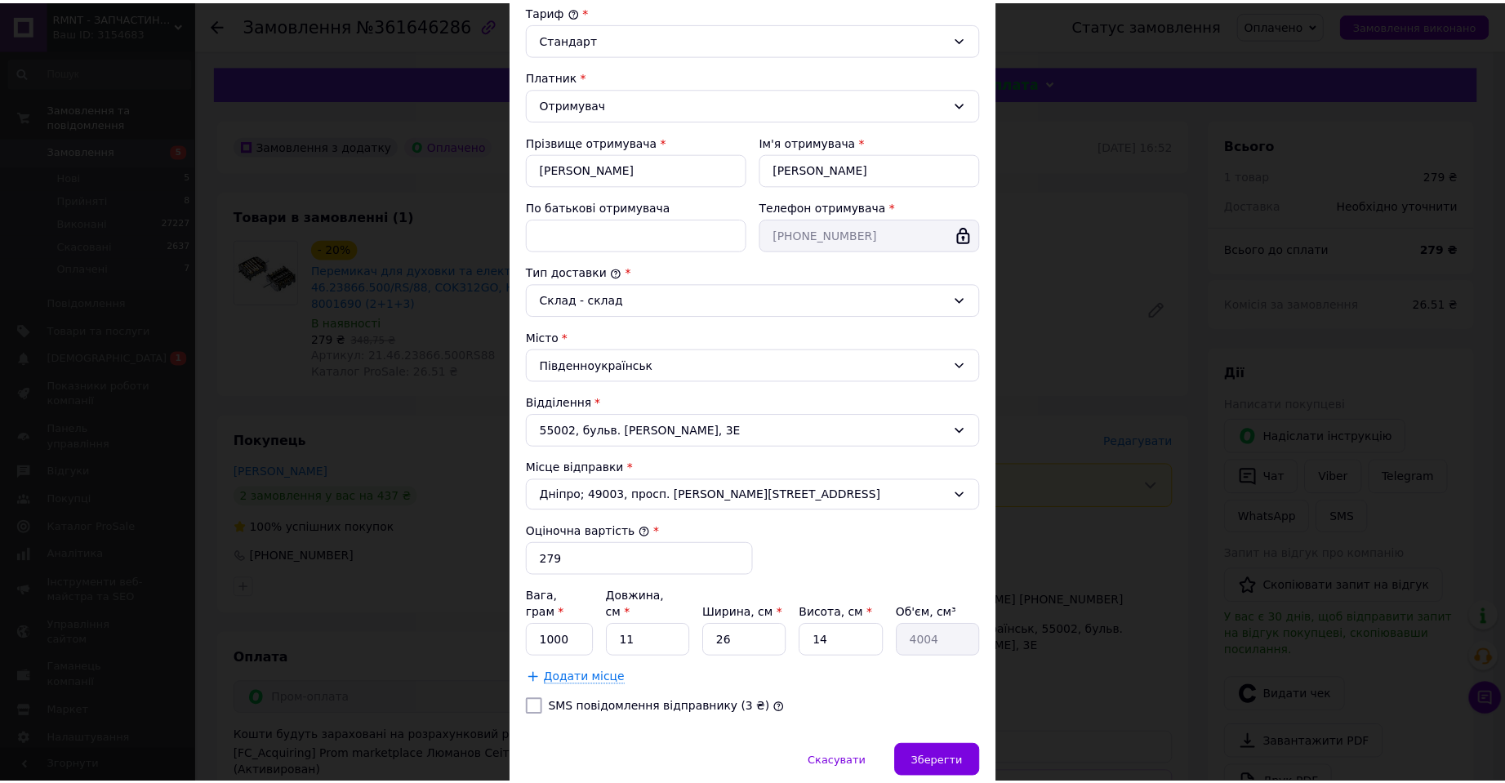
scroll to position [238, 0]
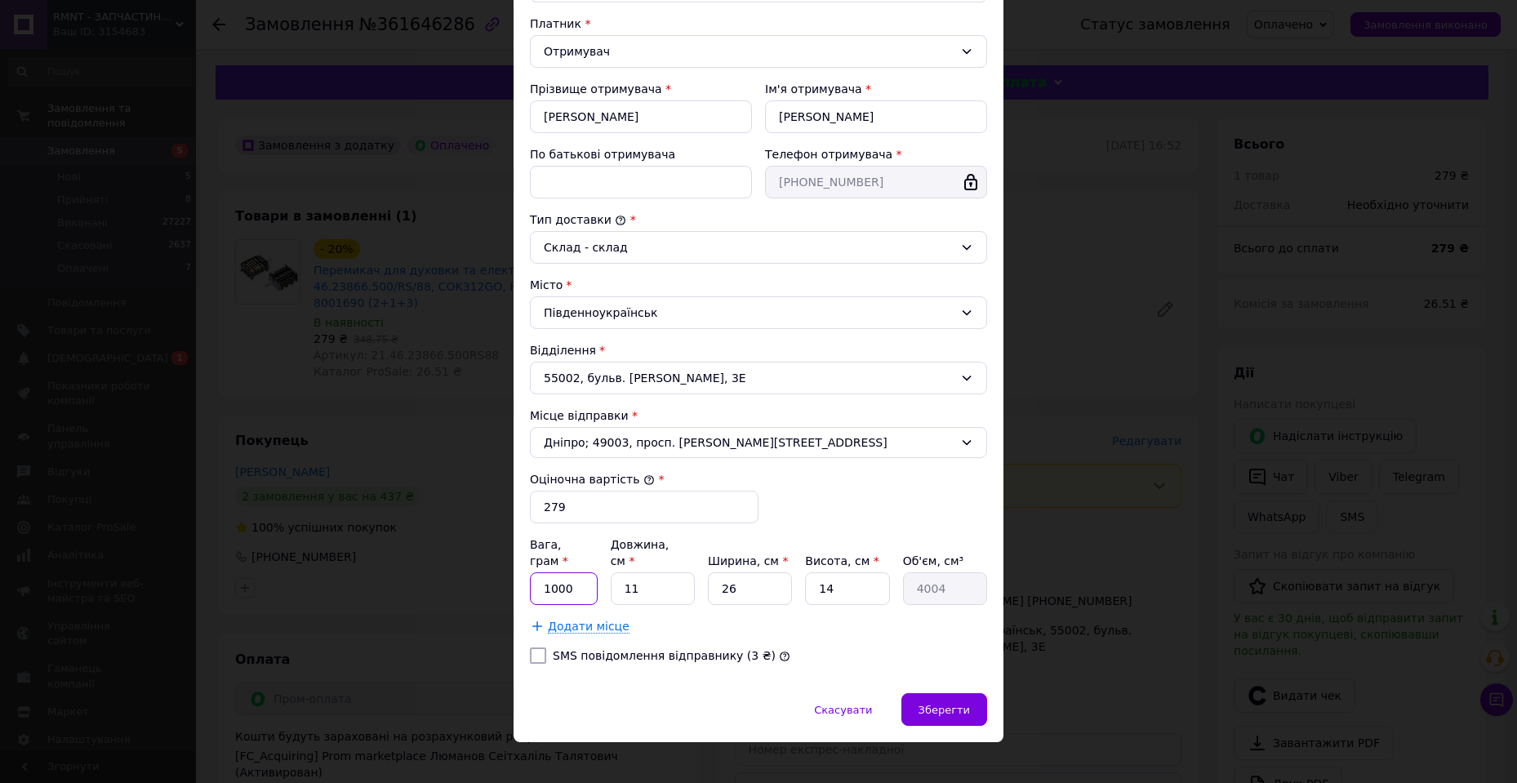
click at [545, 572] on input "1000" at bounding box center [564, 588] width 68 height 33
type input "500"
type input "1"
type input "364"
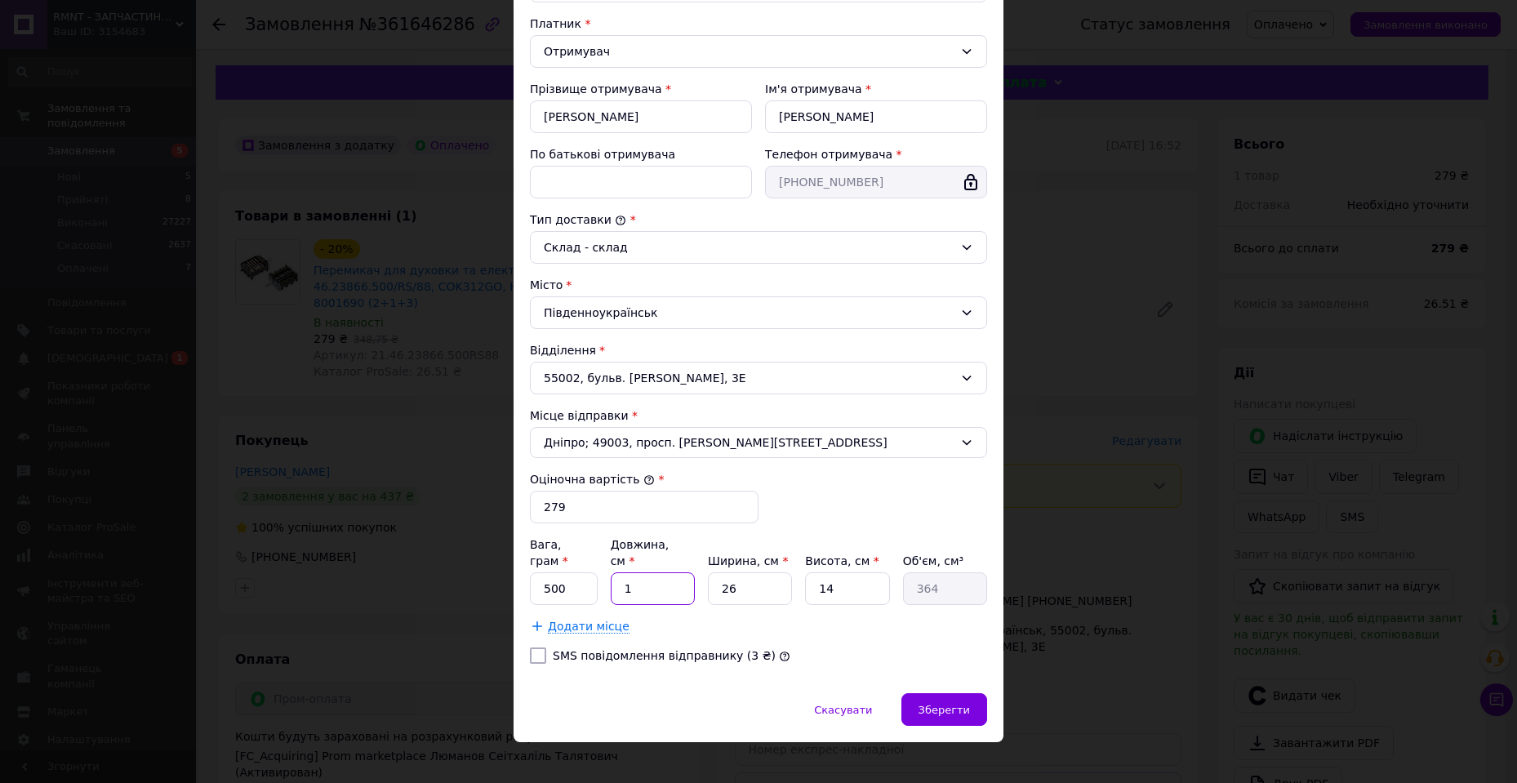
type input "15"
type input "5460"
type input "15"
type input "1"
type input "210"
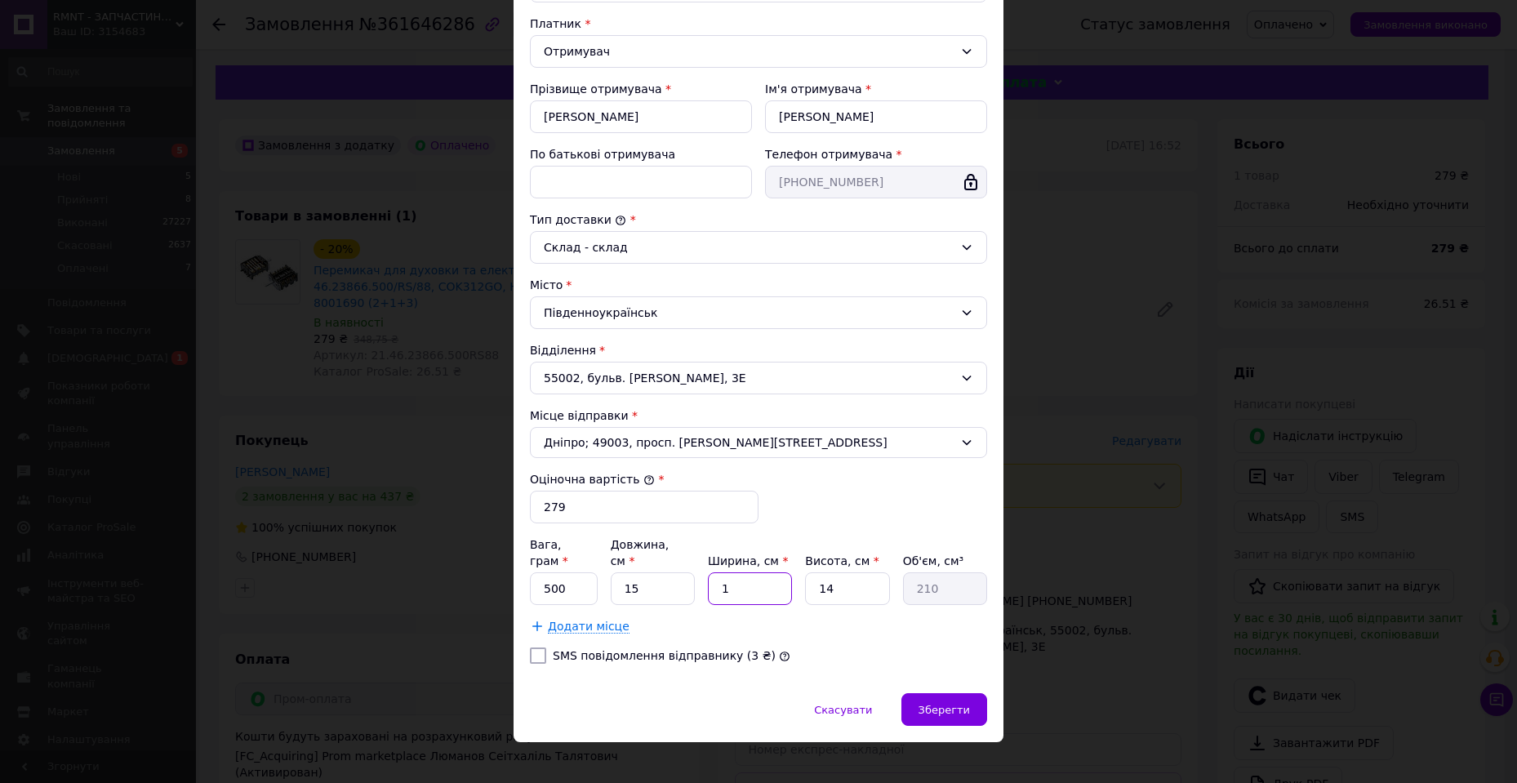
type input "10"
type input "2100"
type input "10"
type input "1"
type input "150"
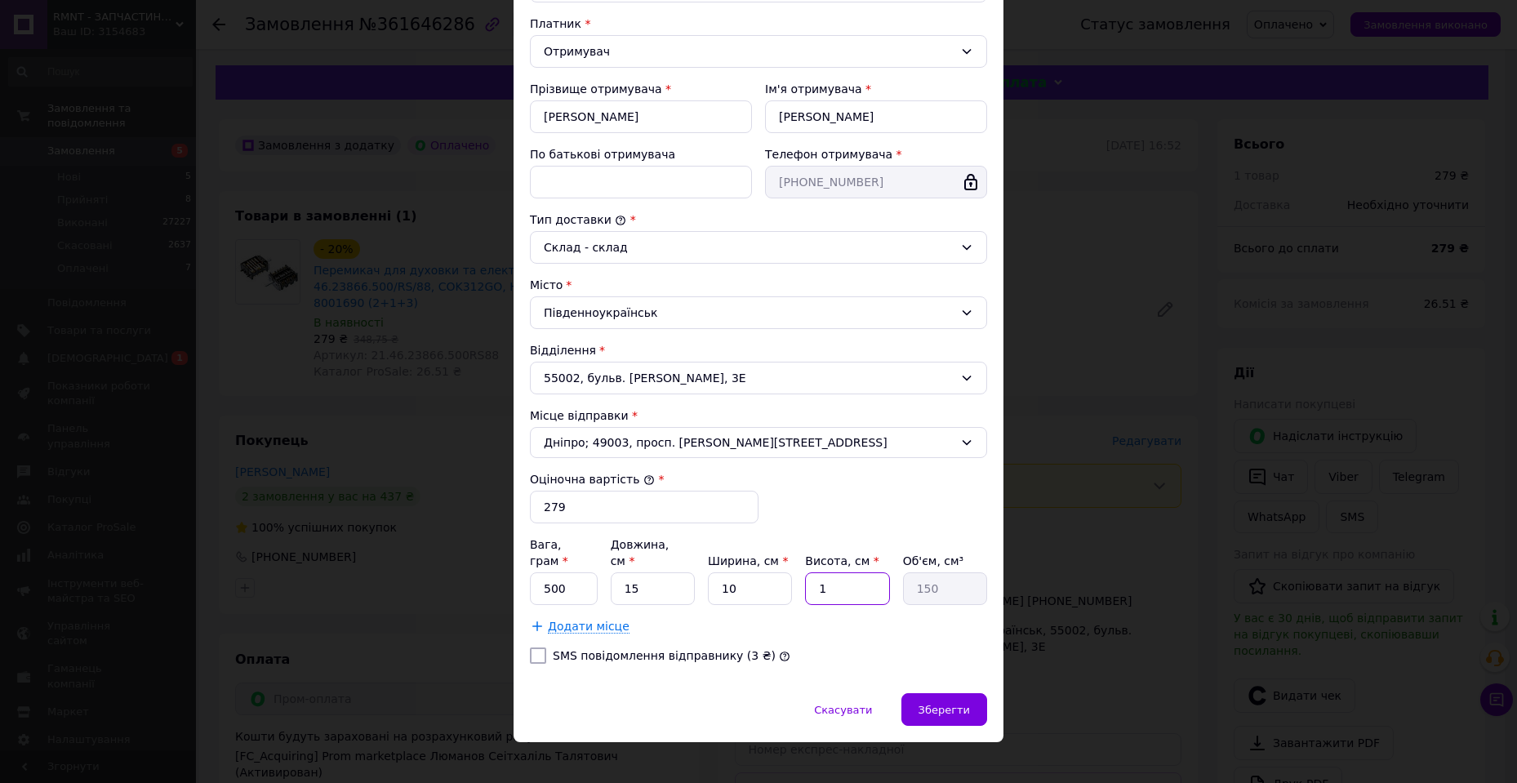
type input "10"
type input "1500"
type input "10"
click at [937, 701] on div "Зберегти" at bounding box center [945, 709] width 86 height 33
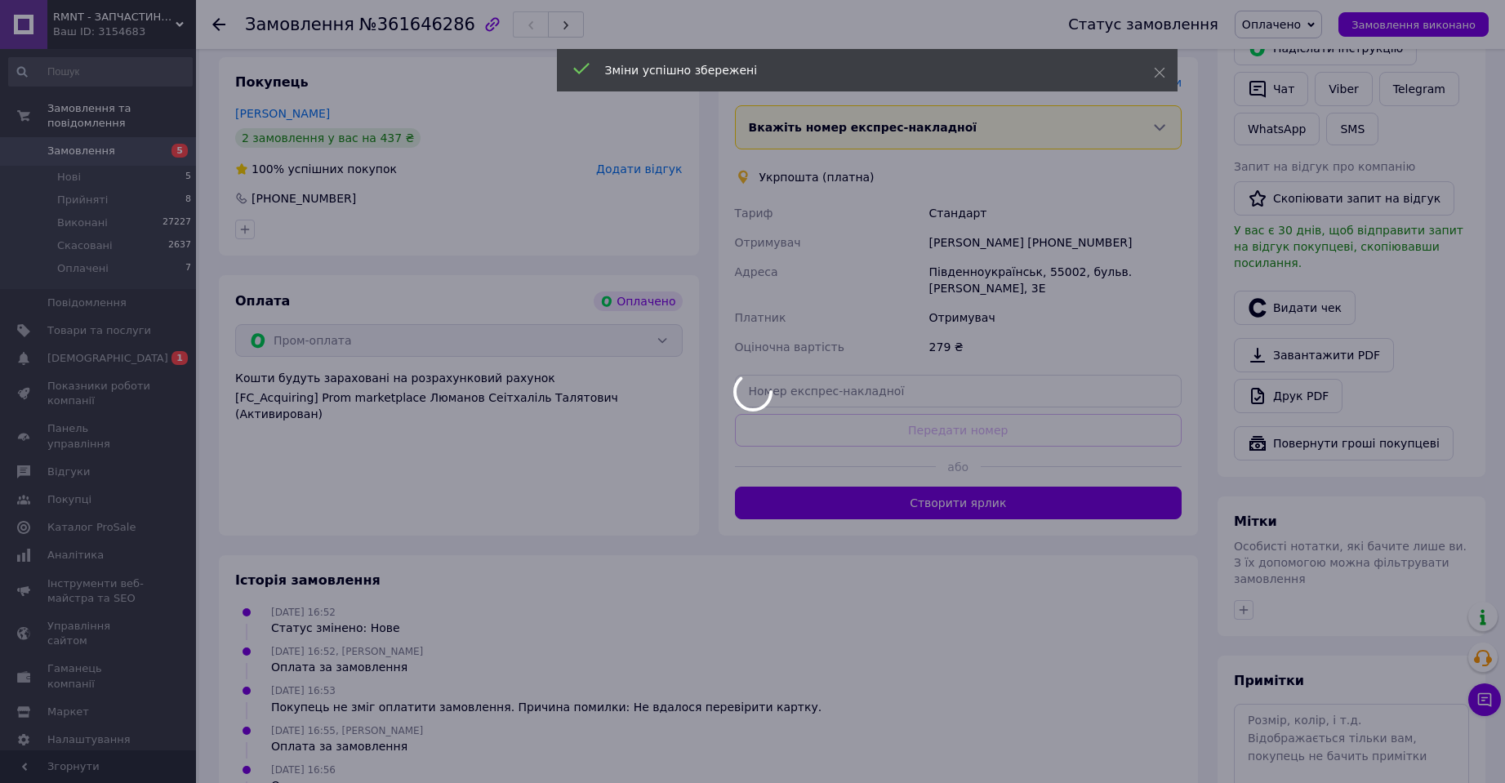
scroll to position [434, 0]
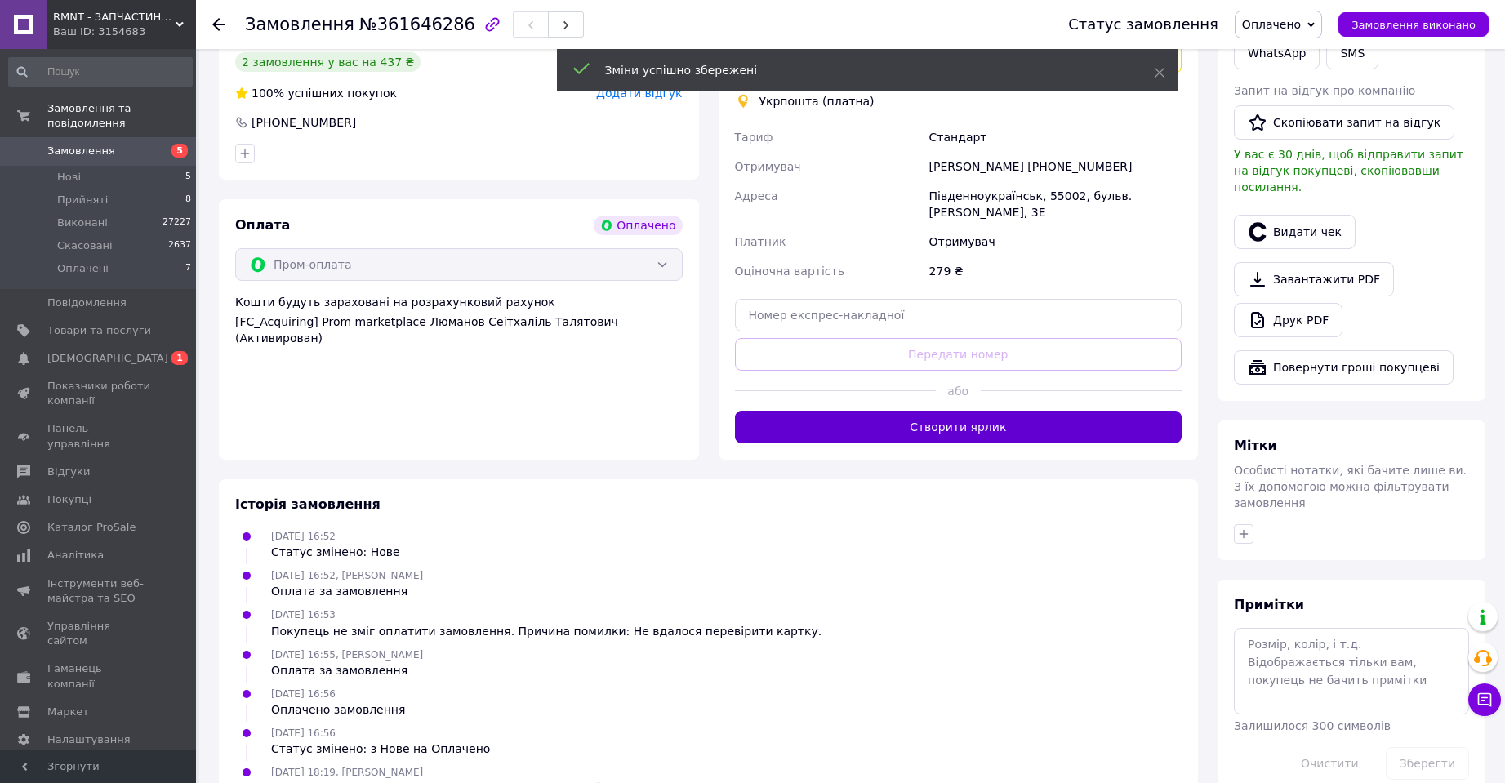
click at [984, 412] on button "Створити ярлик" at bounding box center [959, 427] width 448 height 33
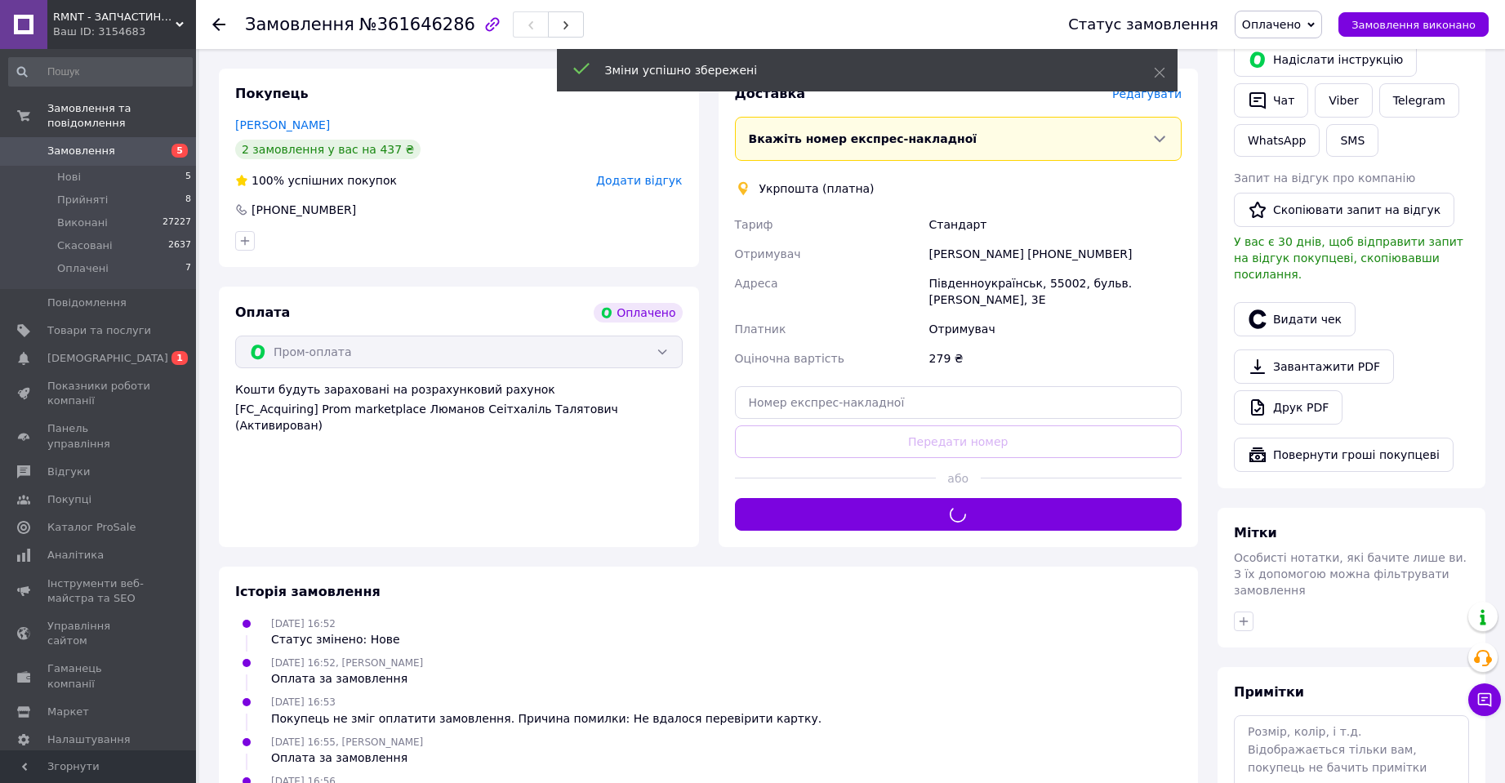
scroll to position [271, 0]
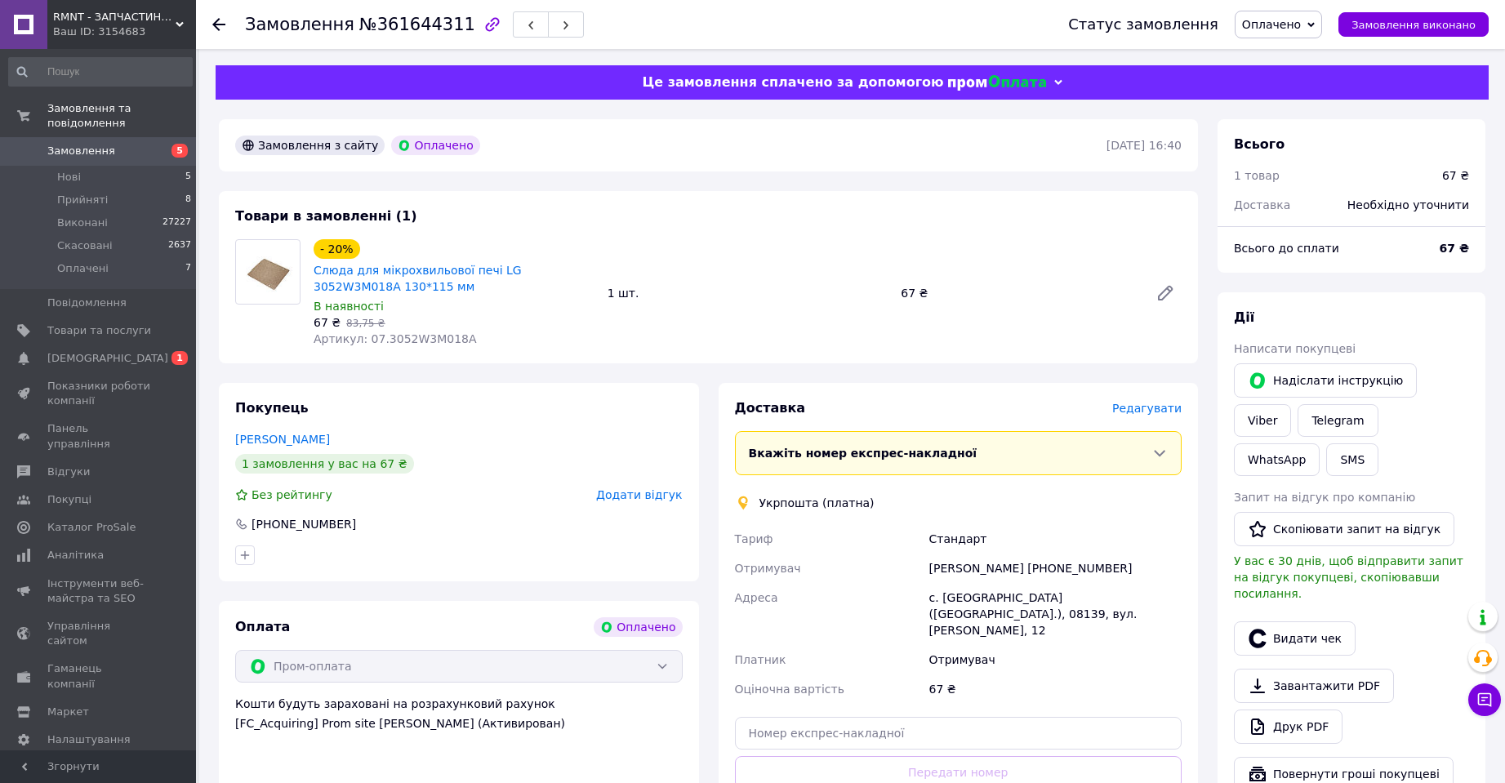
click at [1173, 411] on span "Редагувати" at bounding box center [1146, 408] width 69 height 13
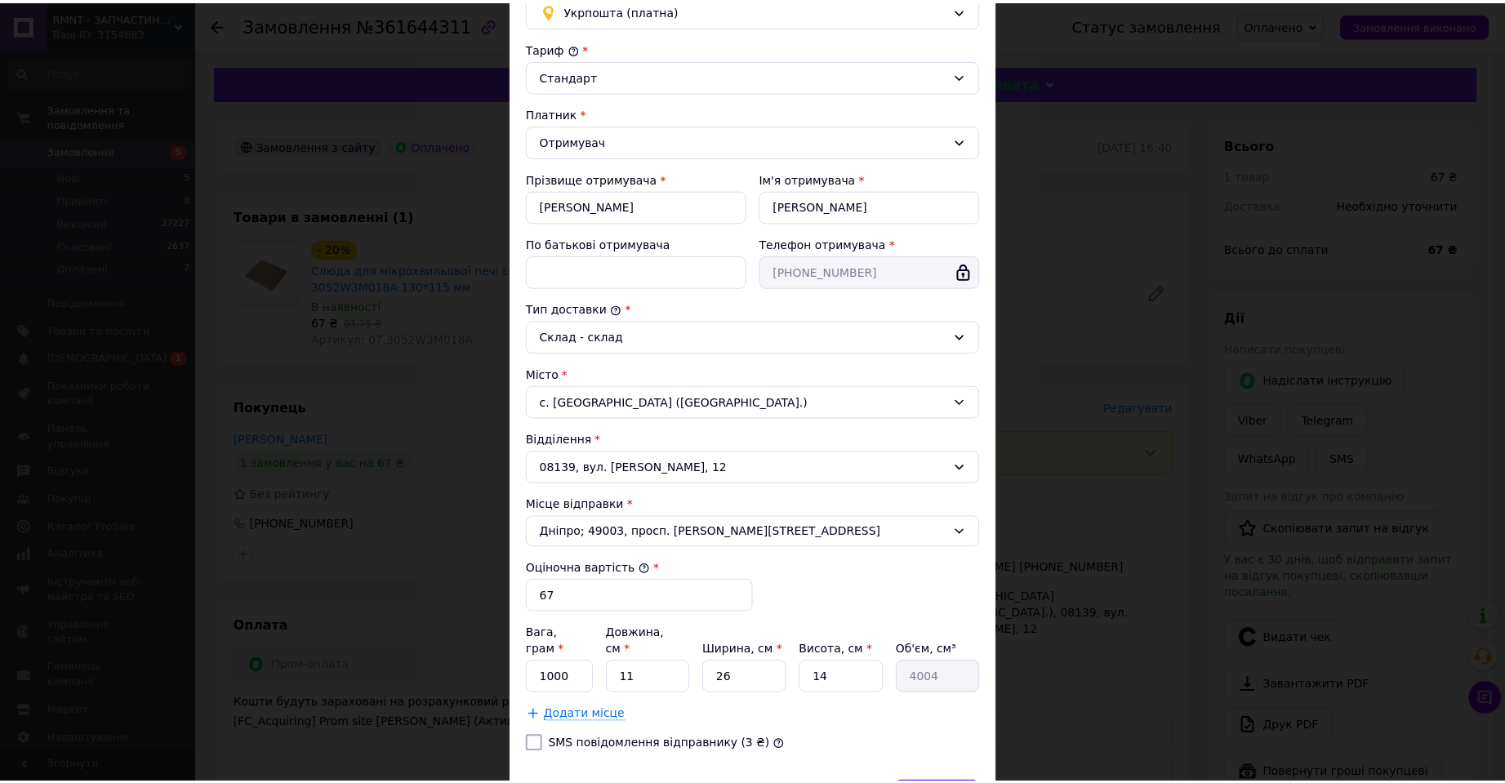
scroll to position [238, 0]
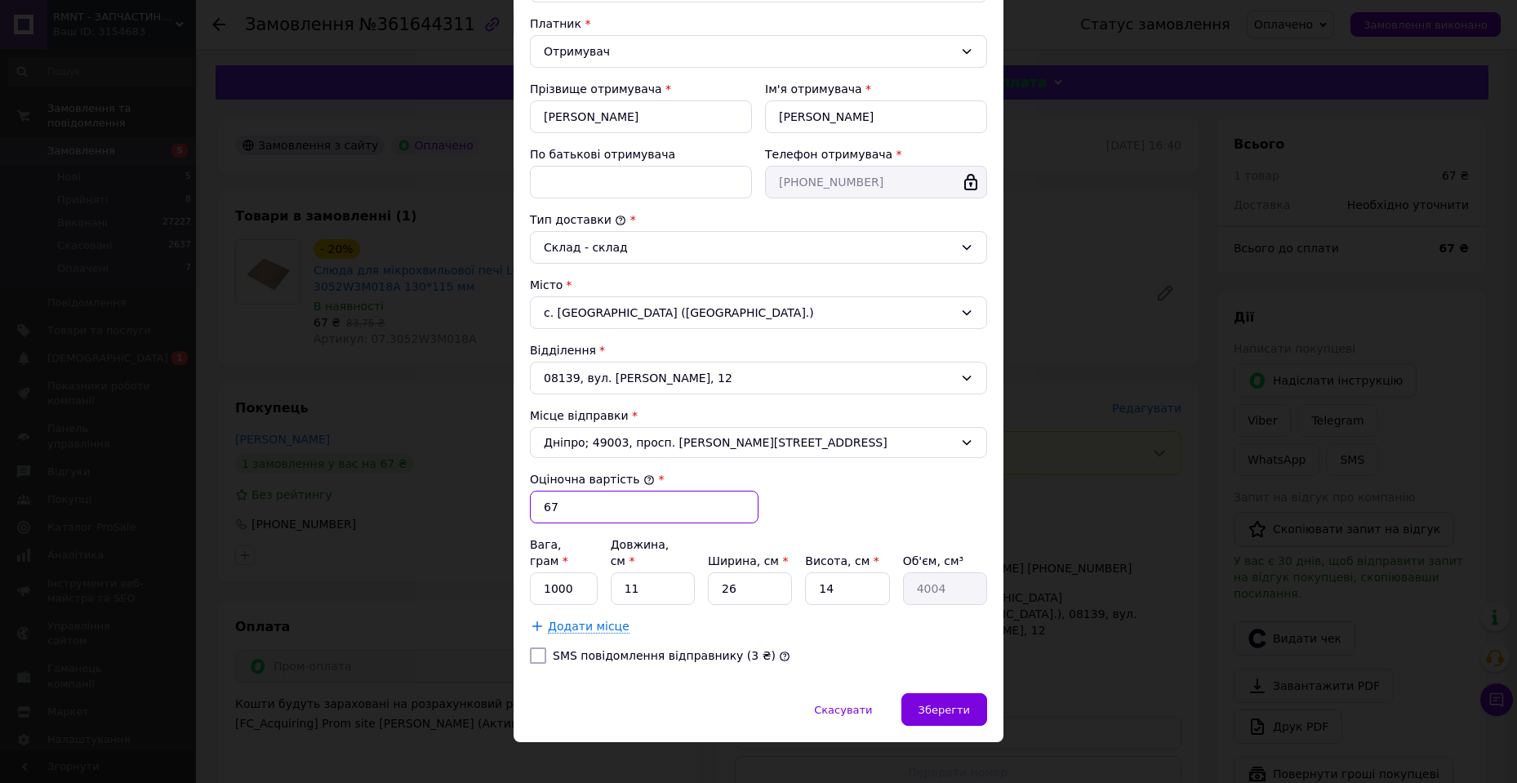
click at [593, 505] on input "67" at bounding box center [644, 507] width 229 height 33
type input "200"
click at [547, 572] on input "1000" at bounding box center [564, 588] width 68 height 33
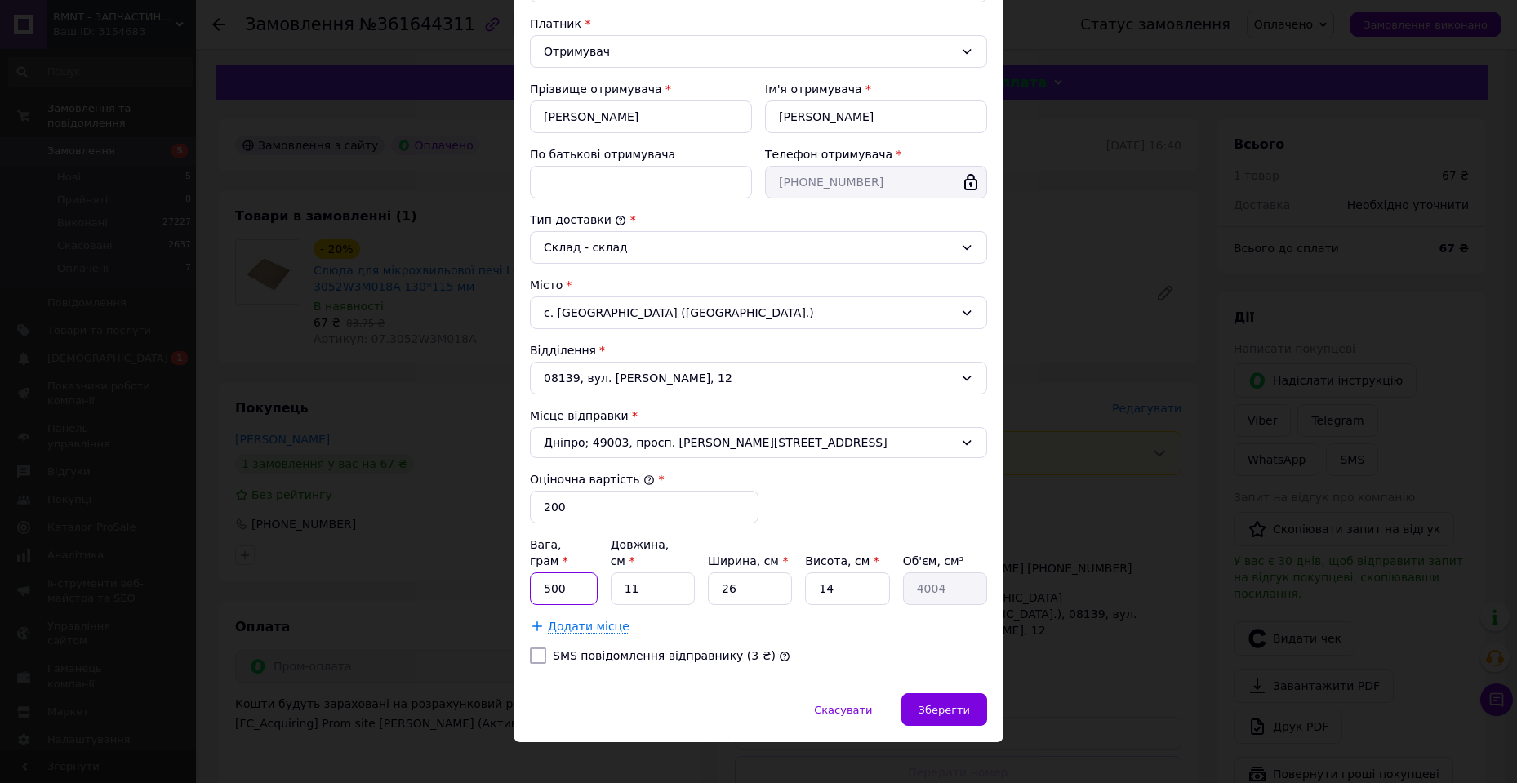
type input "500"
type input "1"
type input "364"
type input "15"
type input "5460"
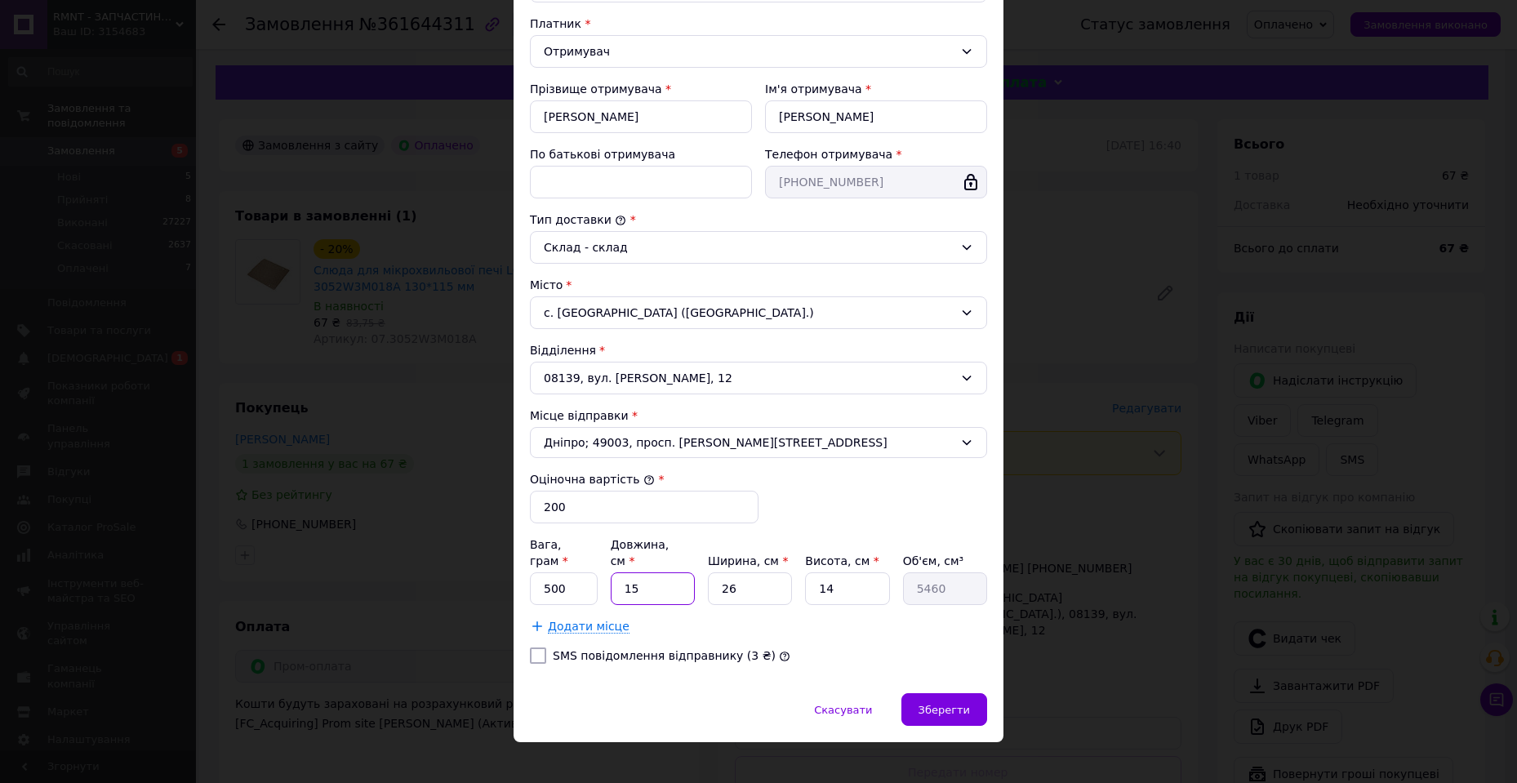
type input "15"
type input "1"
type input "210"
type input "10"
type input "2100"
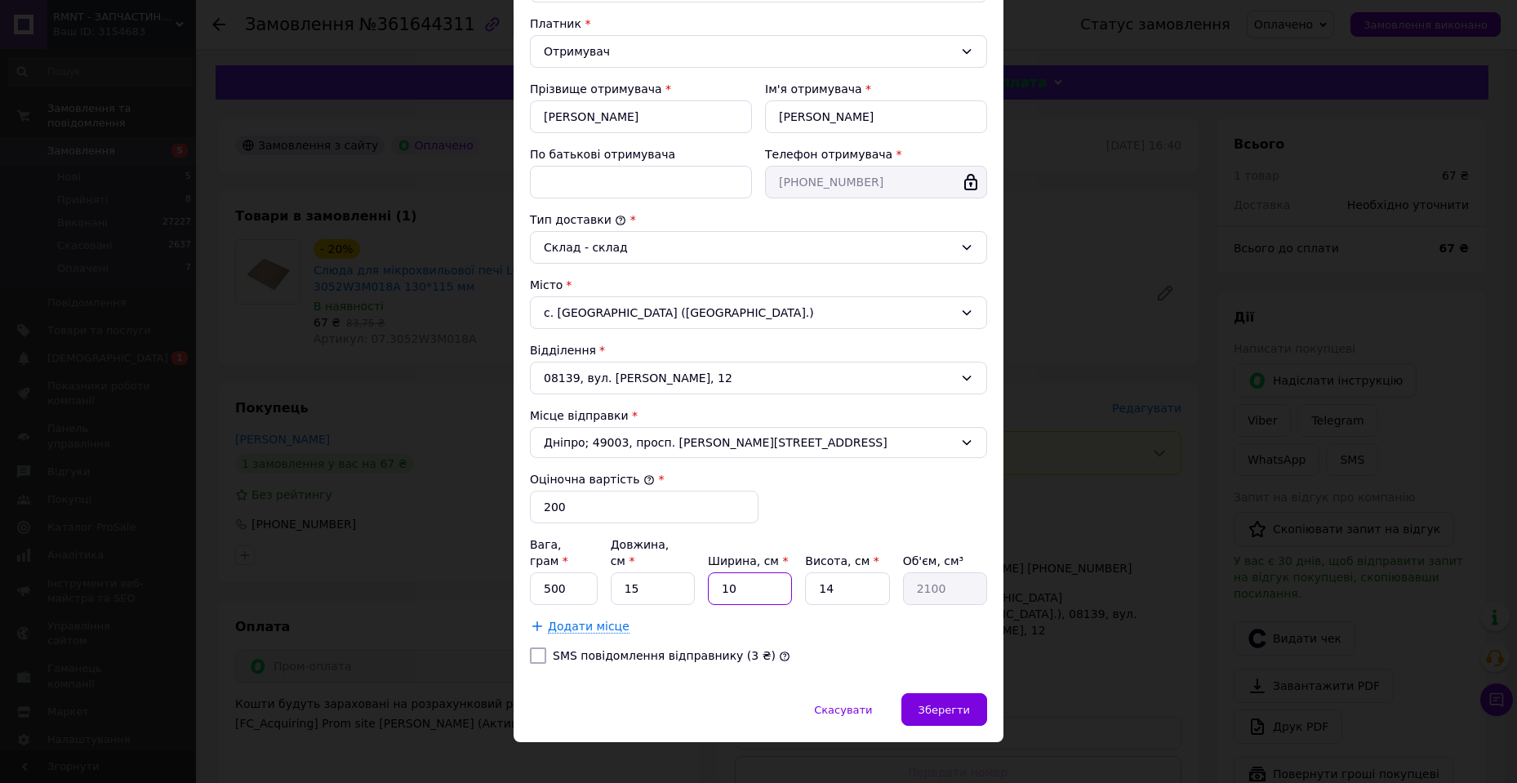
type input "10"
type input "1"
type input "150"
type input "10"
type input "1500"
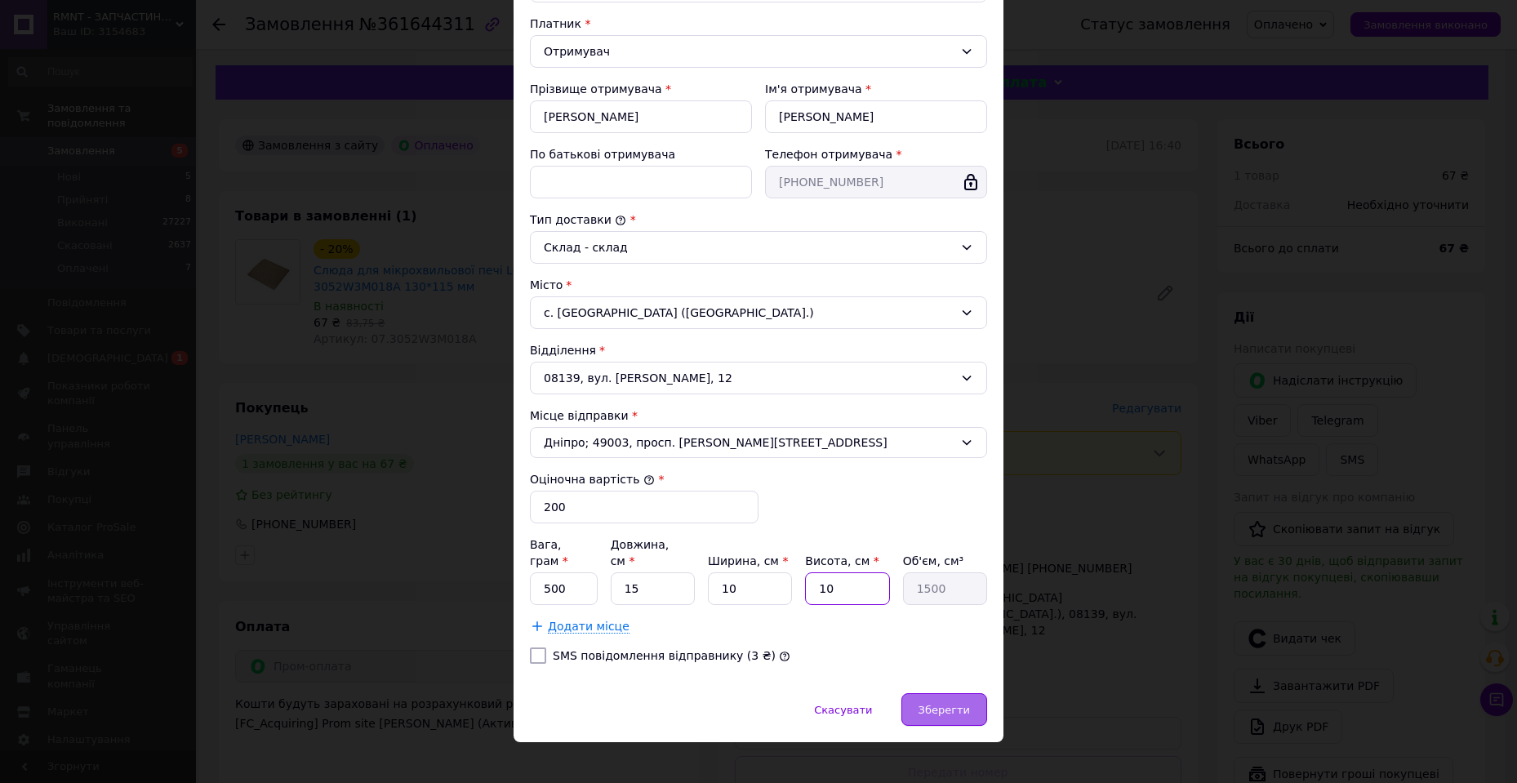
type input "10"
click at [952, 708] on div "Зберегти" at bounding box center [945, 709] width 86 height 33
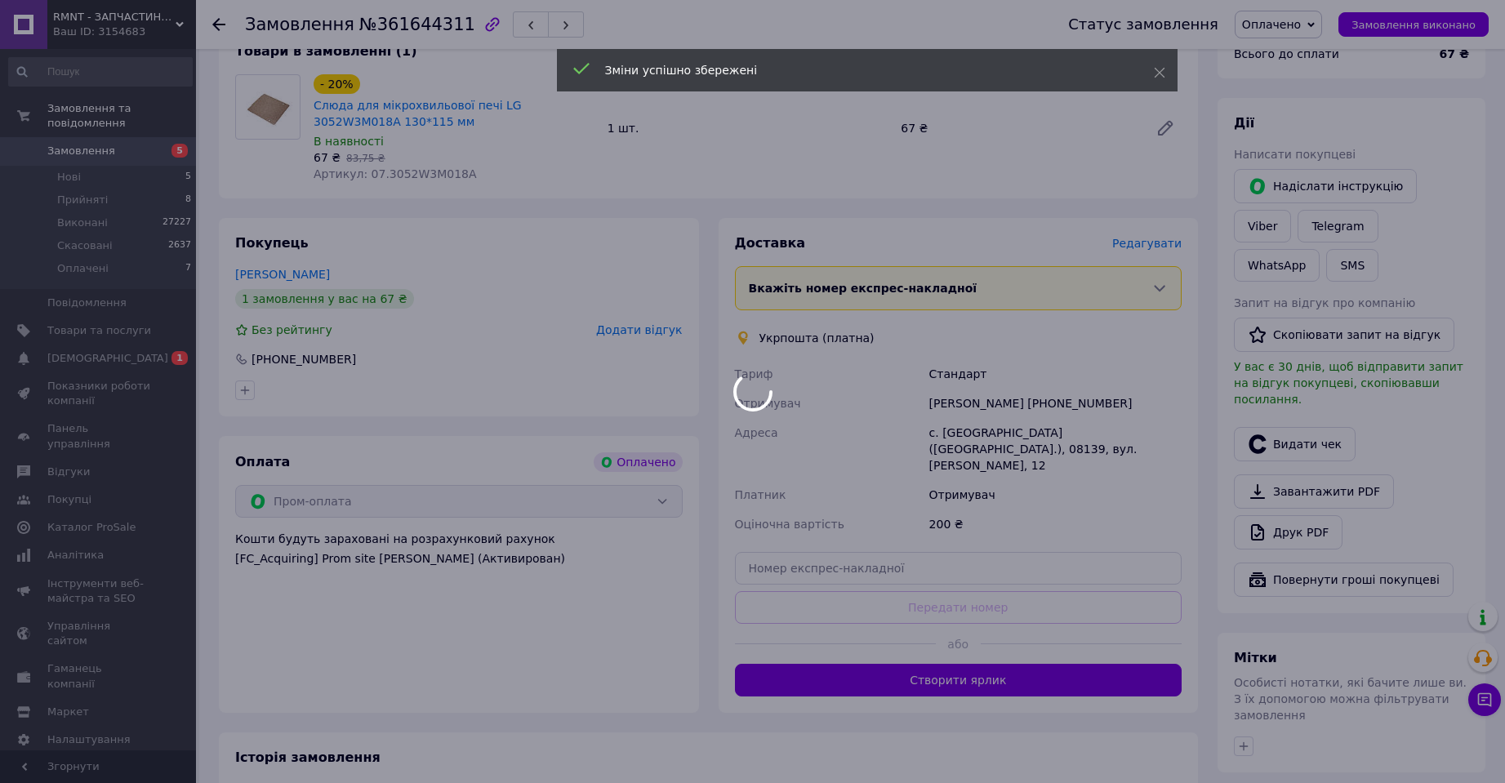
scroll to position [338, 0]
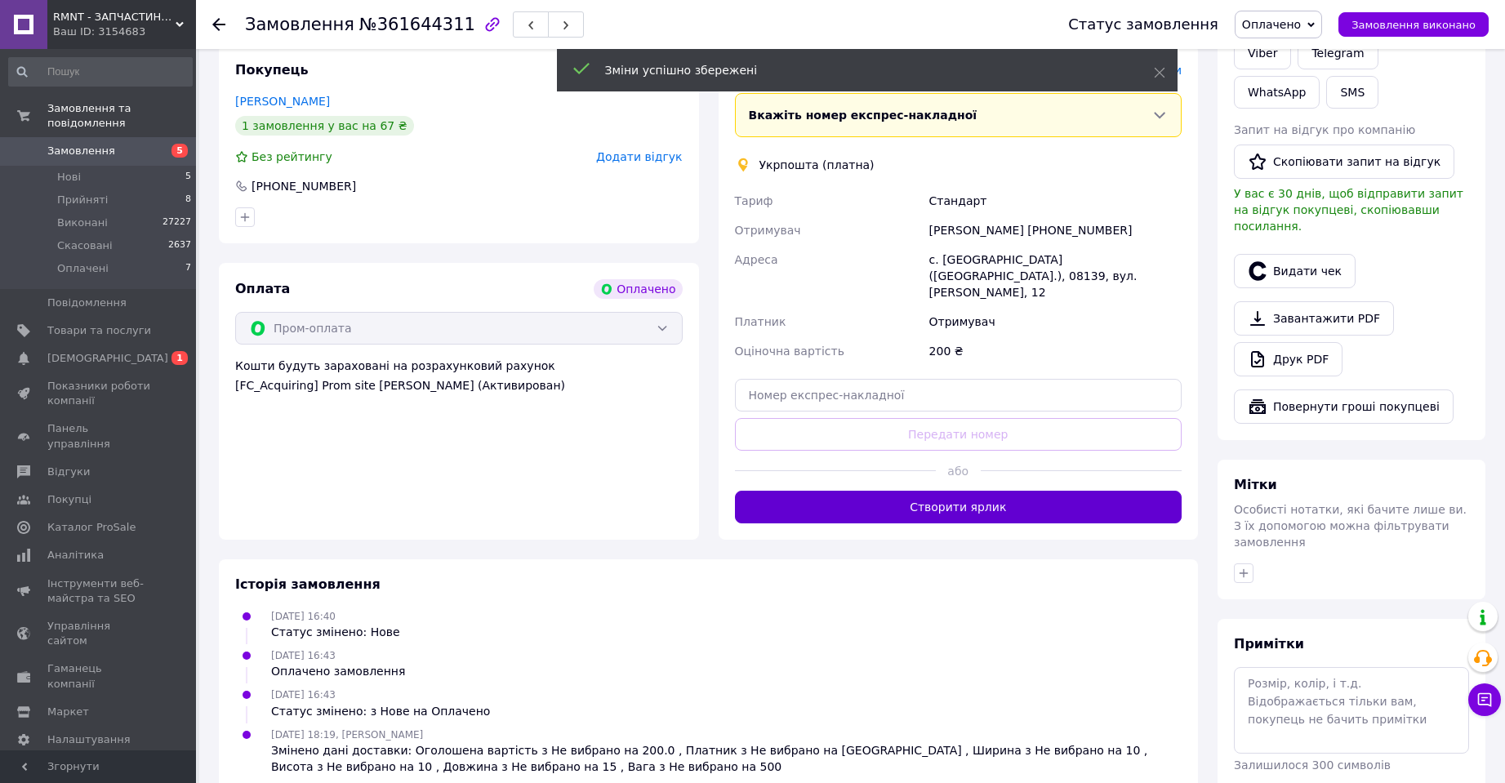
click at [907, 497] on button "Створити ярлик" at bounding box center [959, 507] width 448 height 33
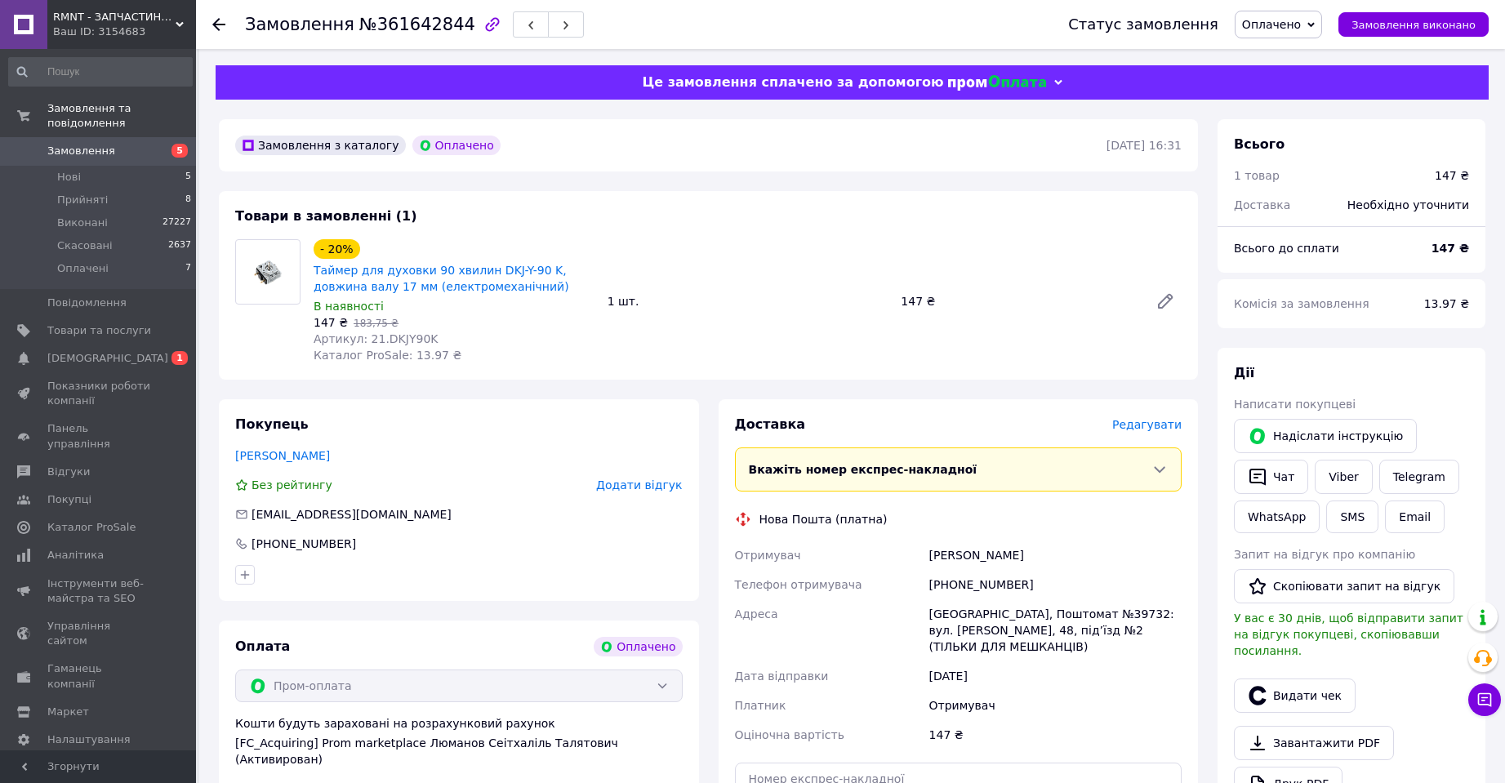
click at [1151, 424] on span "Редагувати" at bounding box center [1146, 424] width 69 height 13
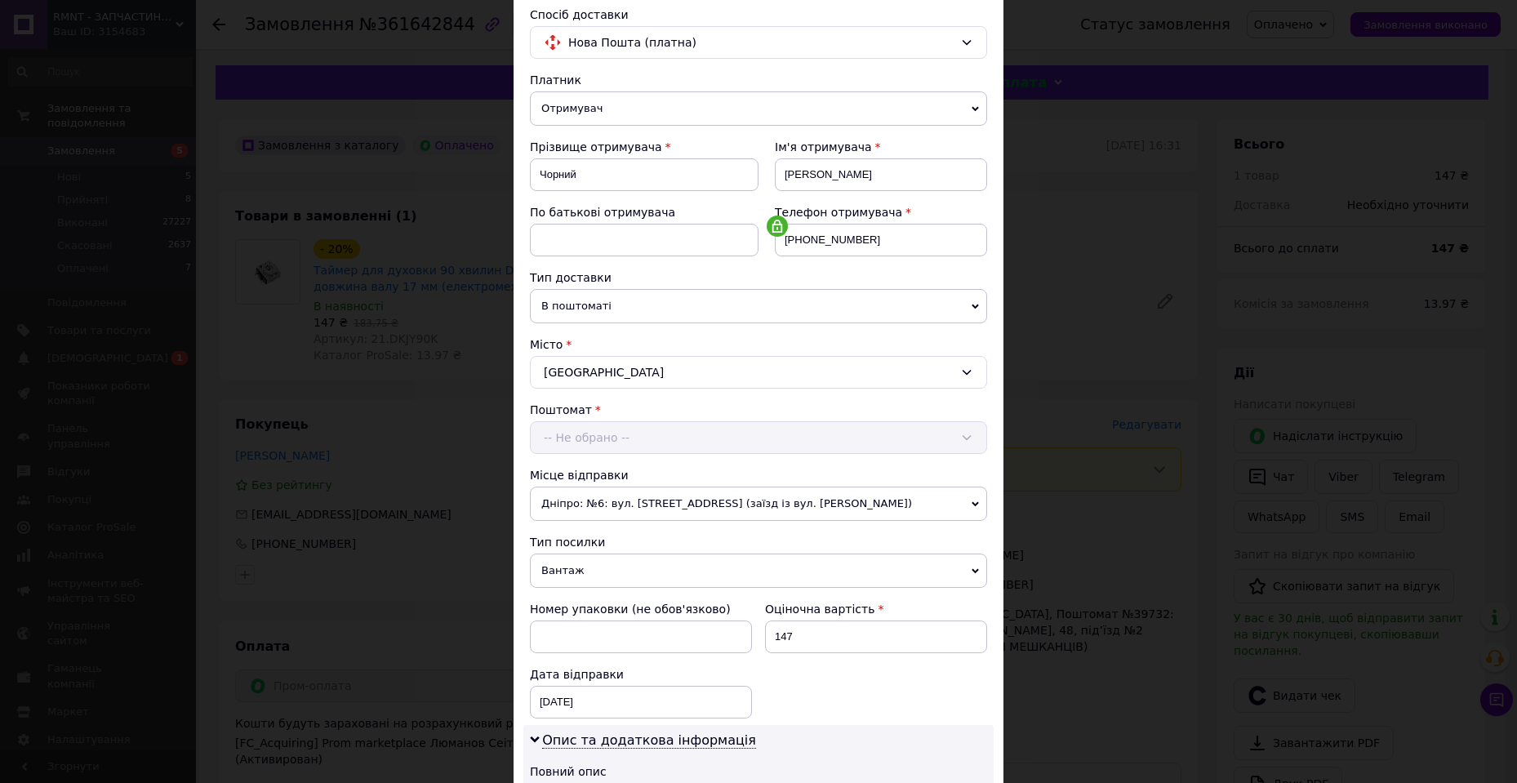
scroll to position [327, 0]
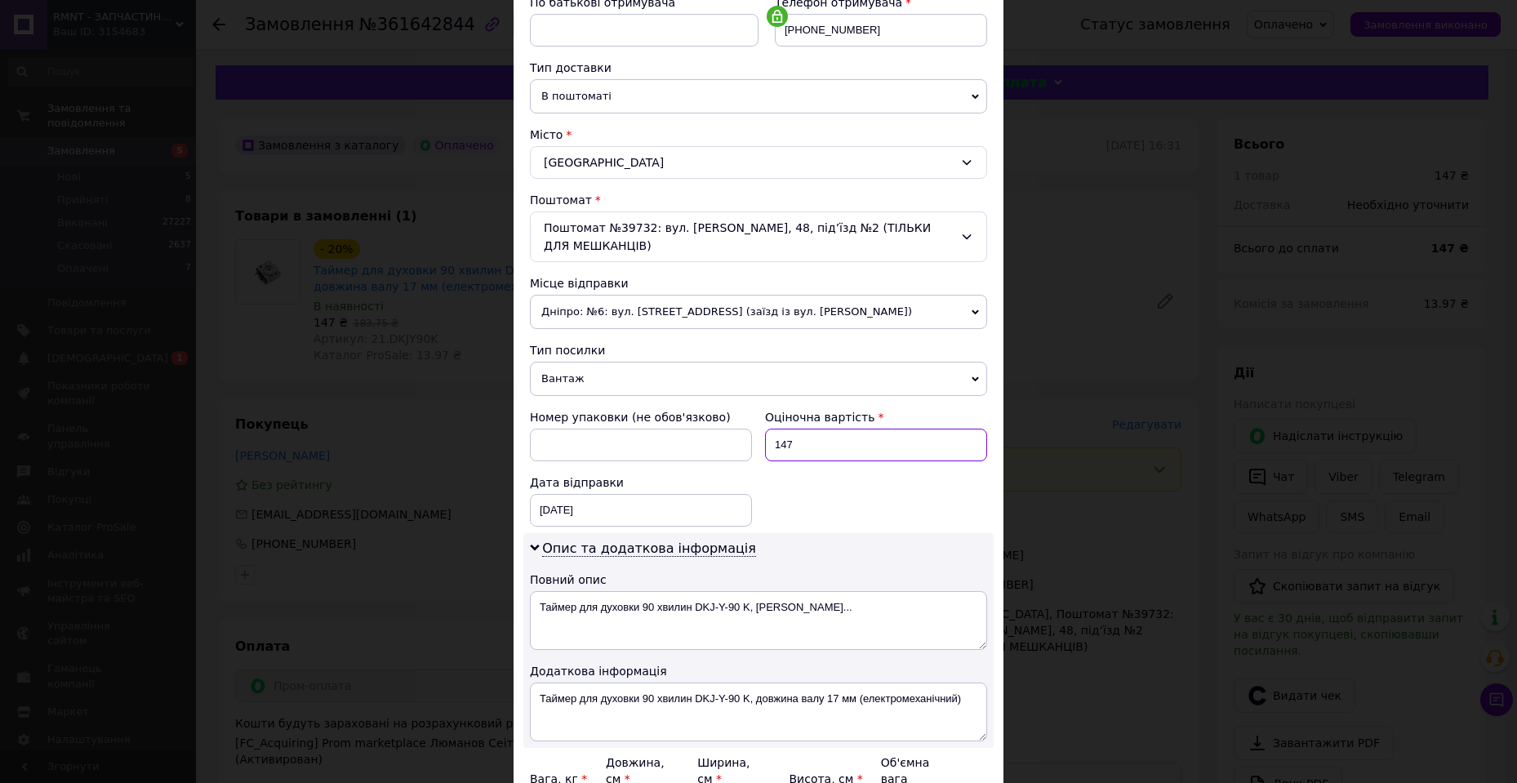
click at [846, 447] on input "147" at bounding box center [876, 445] width 222 height 33
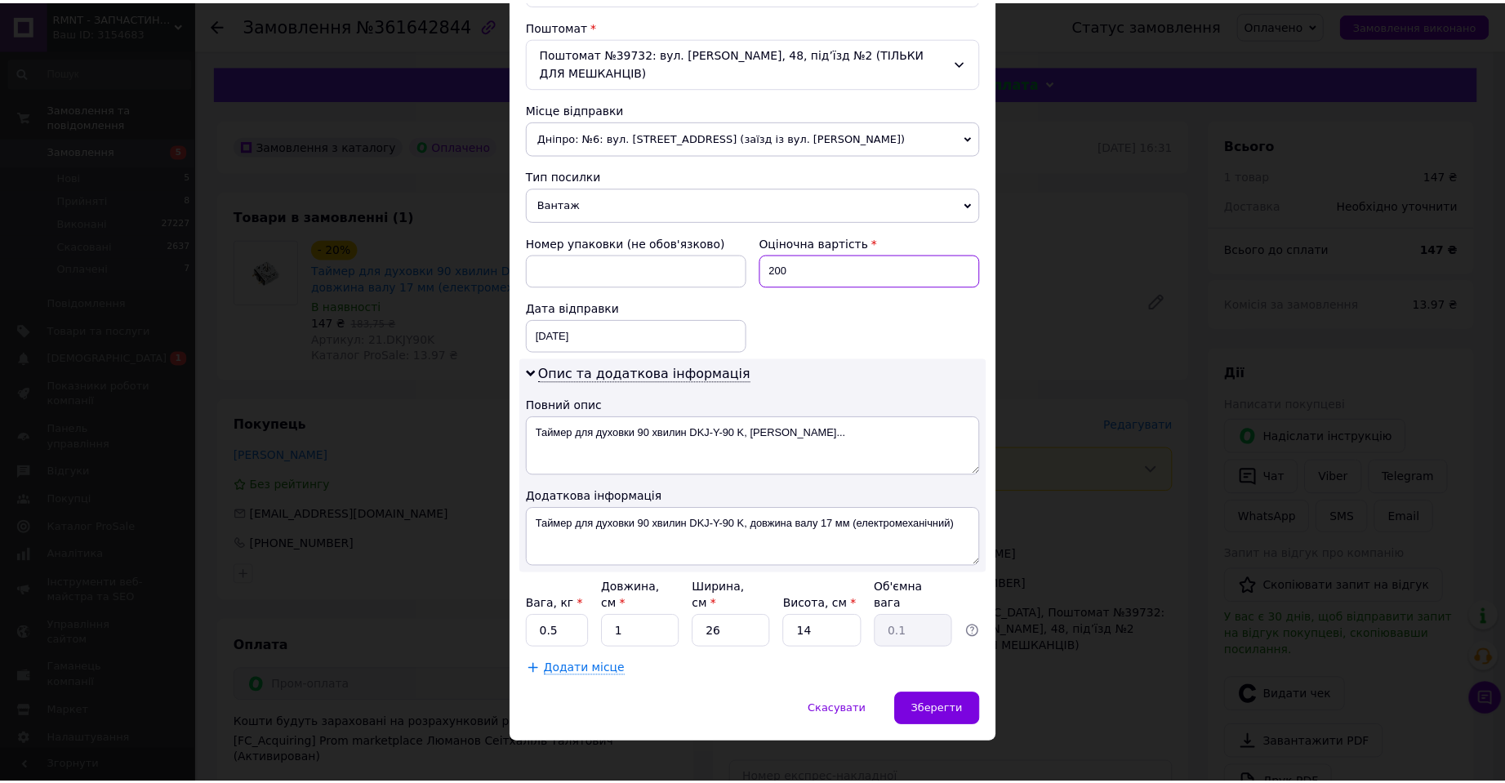
scroll to position [502, 0]
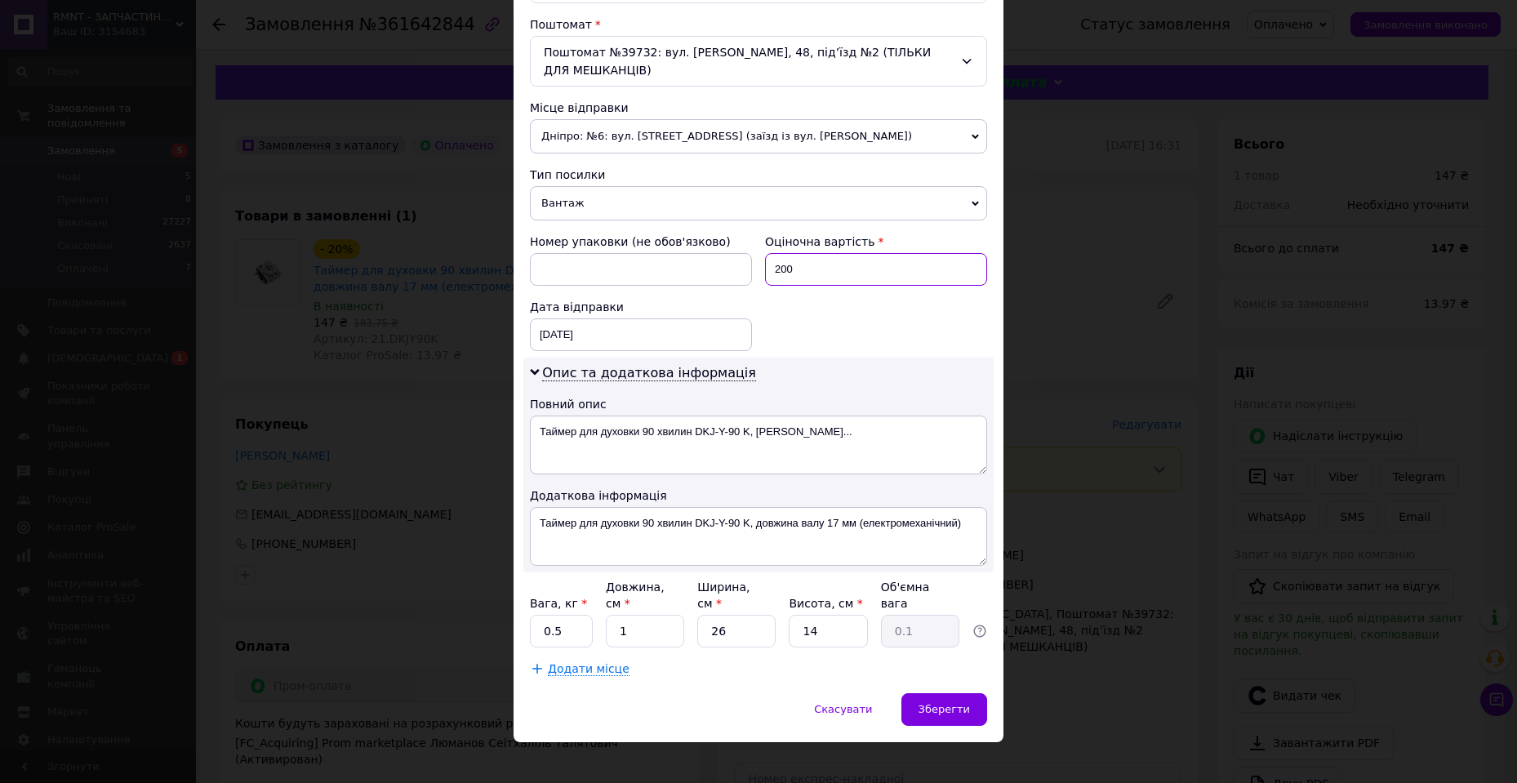
type input "200"
click at [666, 615] on input "1" at bounding box center [645, 631] width 78 height 33
type input "15"
type input "1.37"
type input "15"
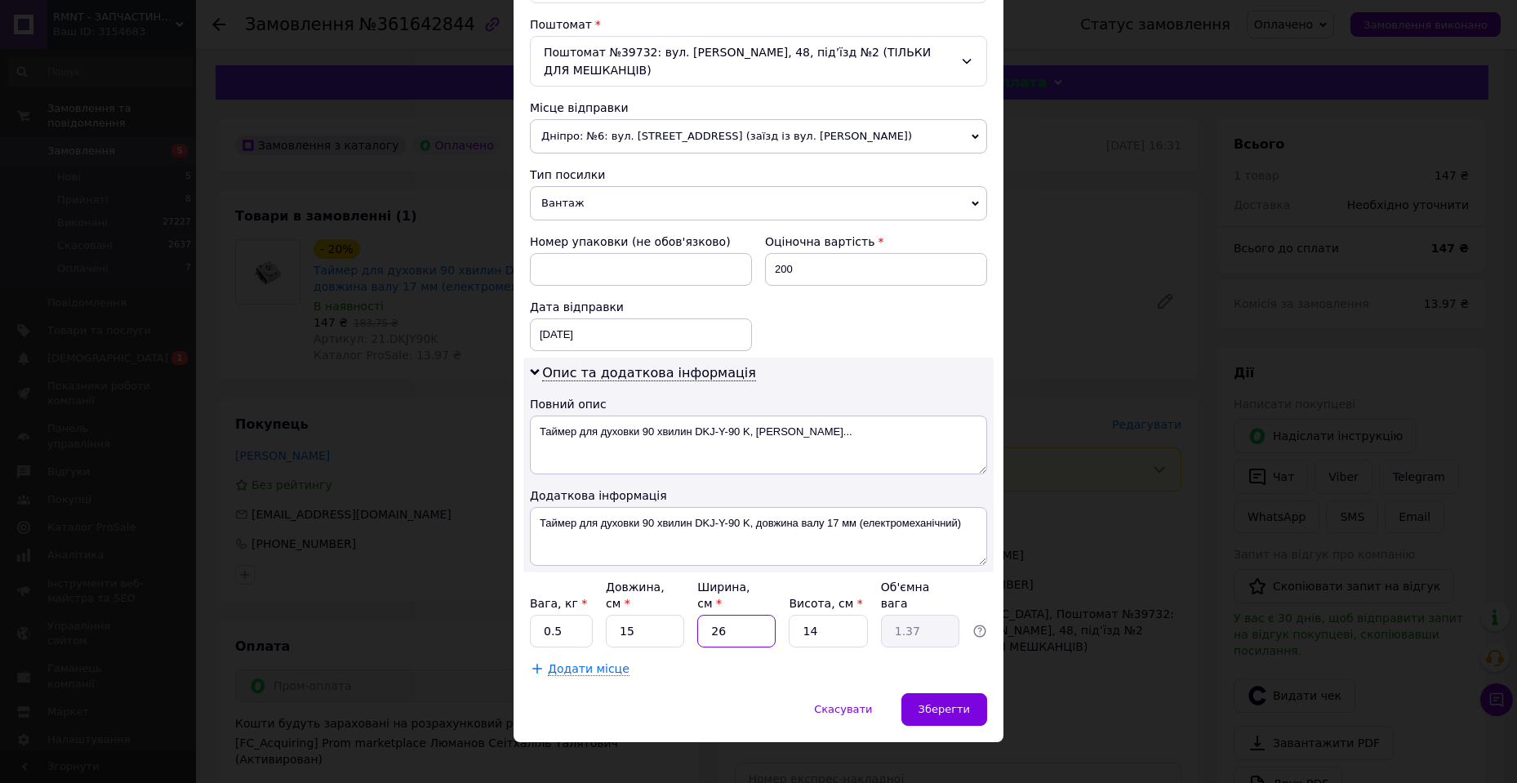
type input "1"
type input "0.1"
type input "10"
type input "0.53"
type input "10"
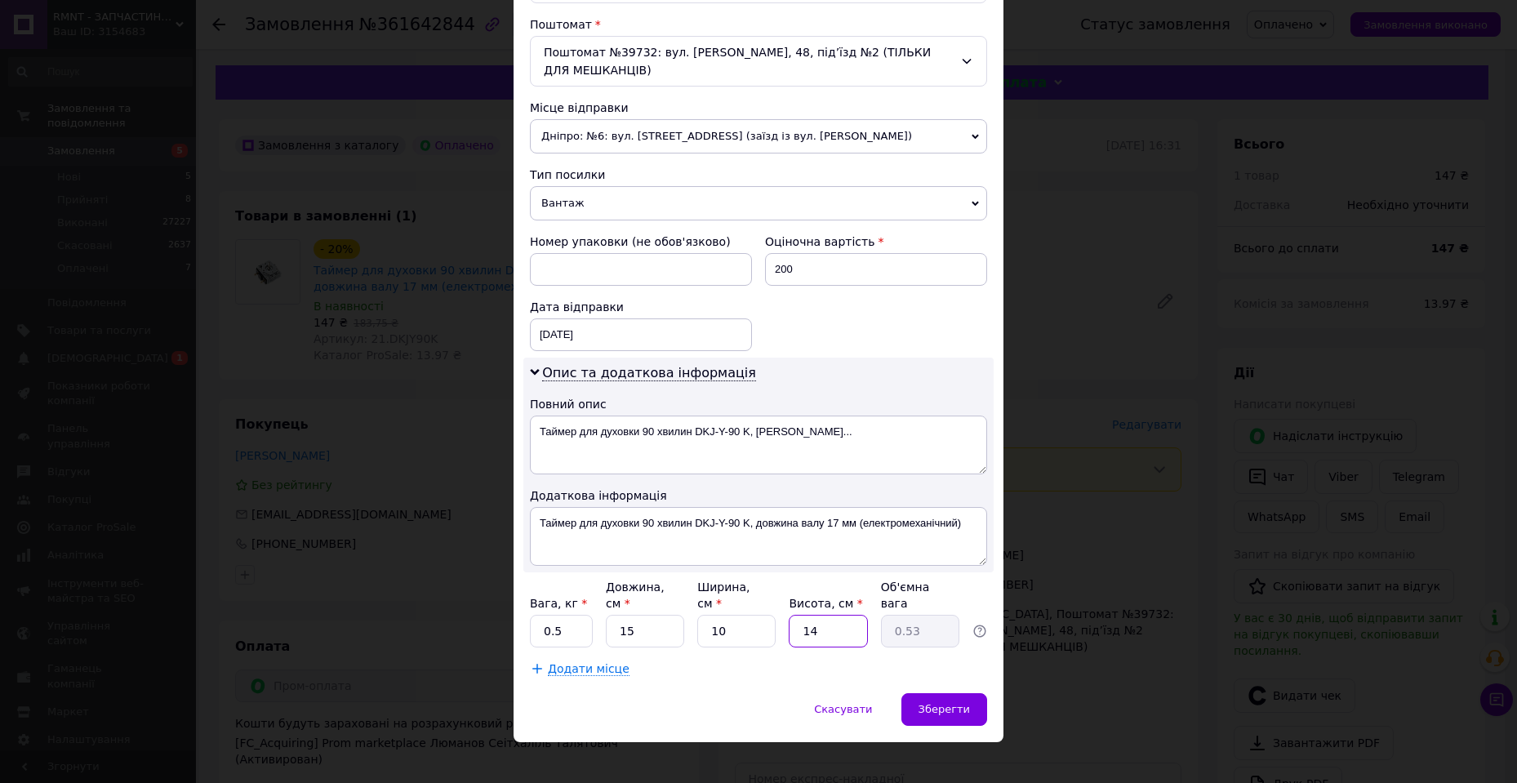
type input "1"
type input "0.1"
type input "10"
type input "0.38"
type input "10"
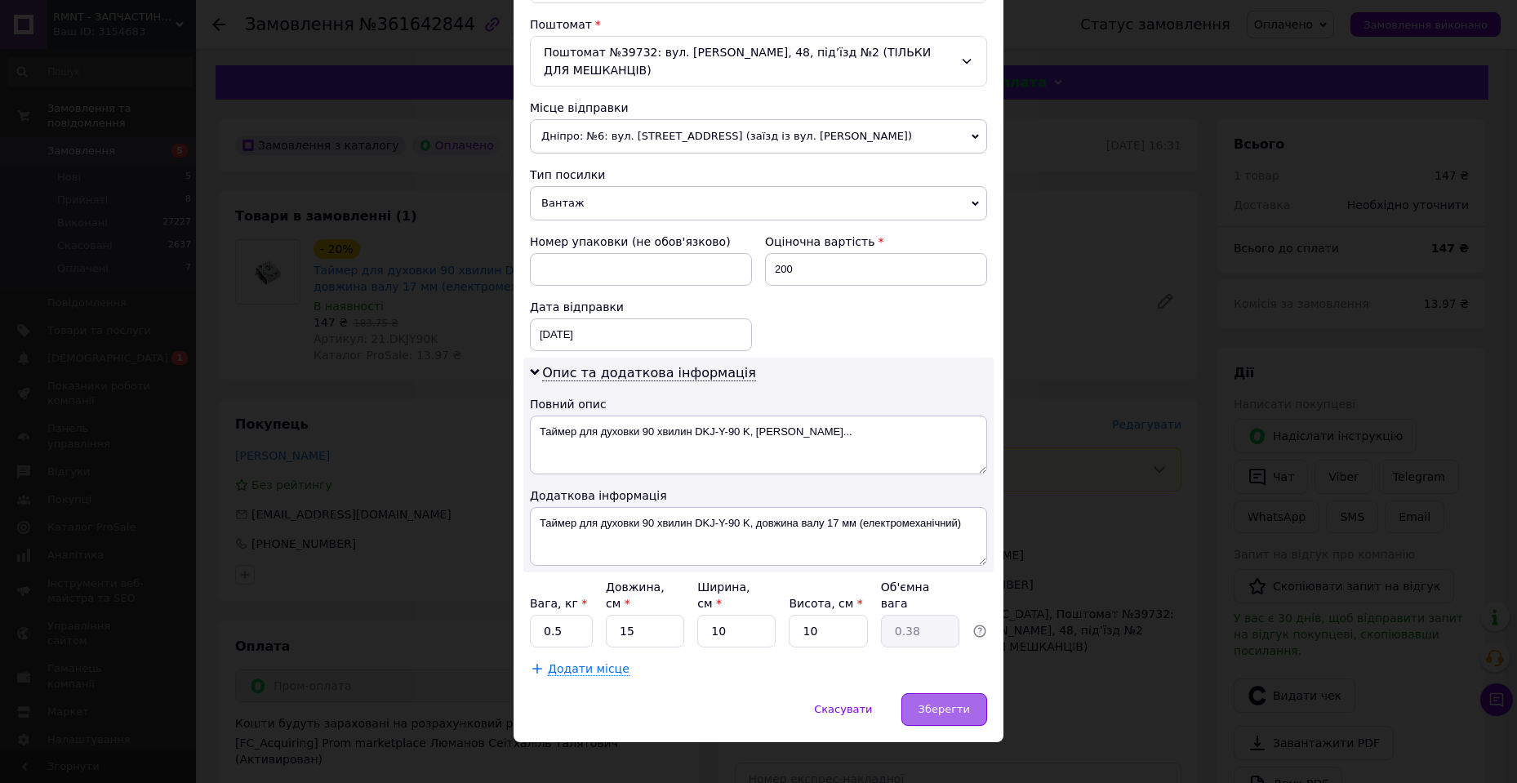
click at [924, 703] on span "Зберегти" at bounding box center [944, 709] width 51 height 12
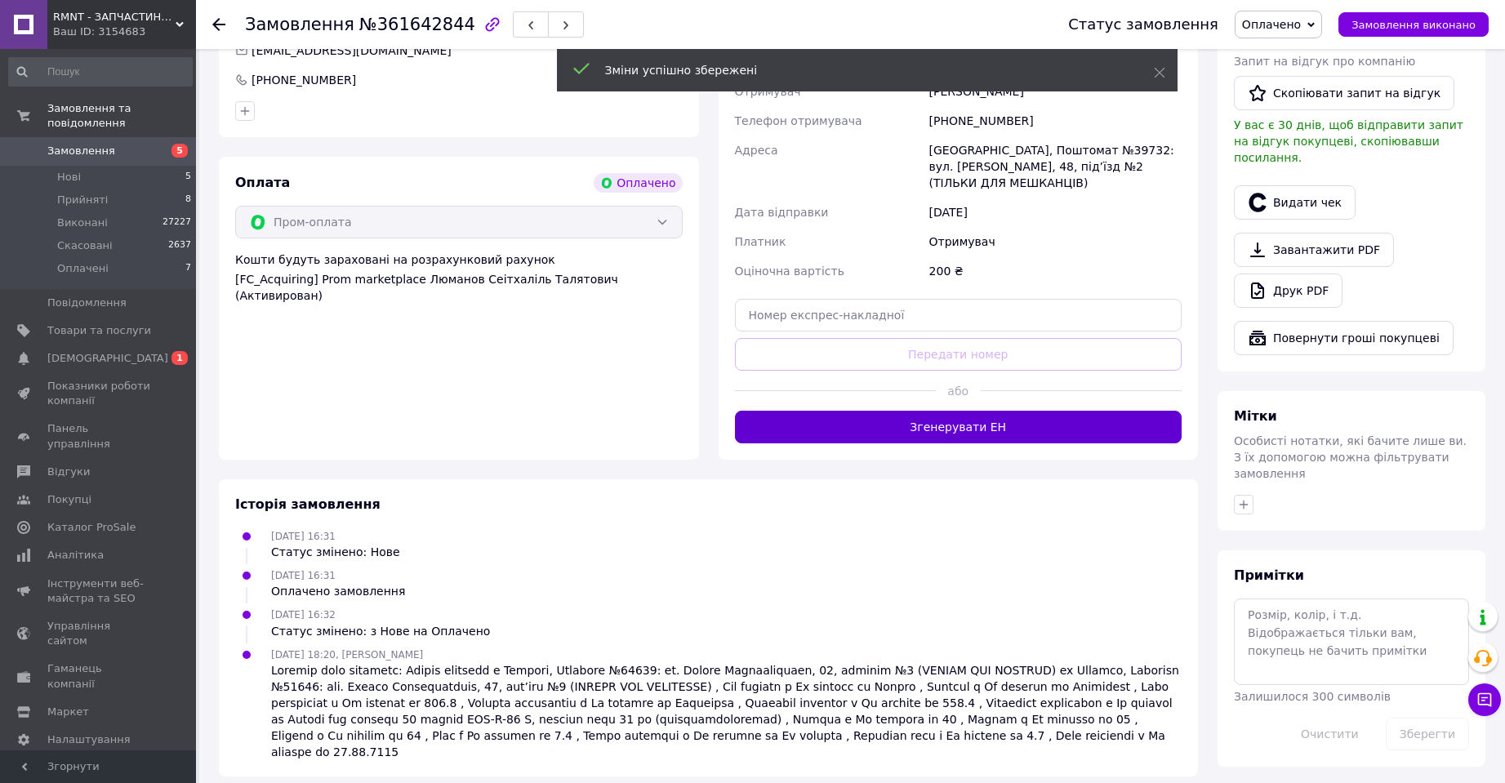
scroll to position [460, 0]
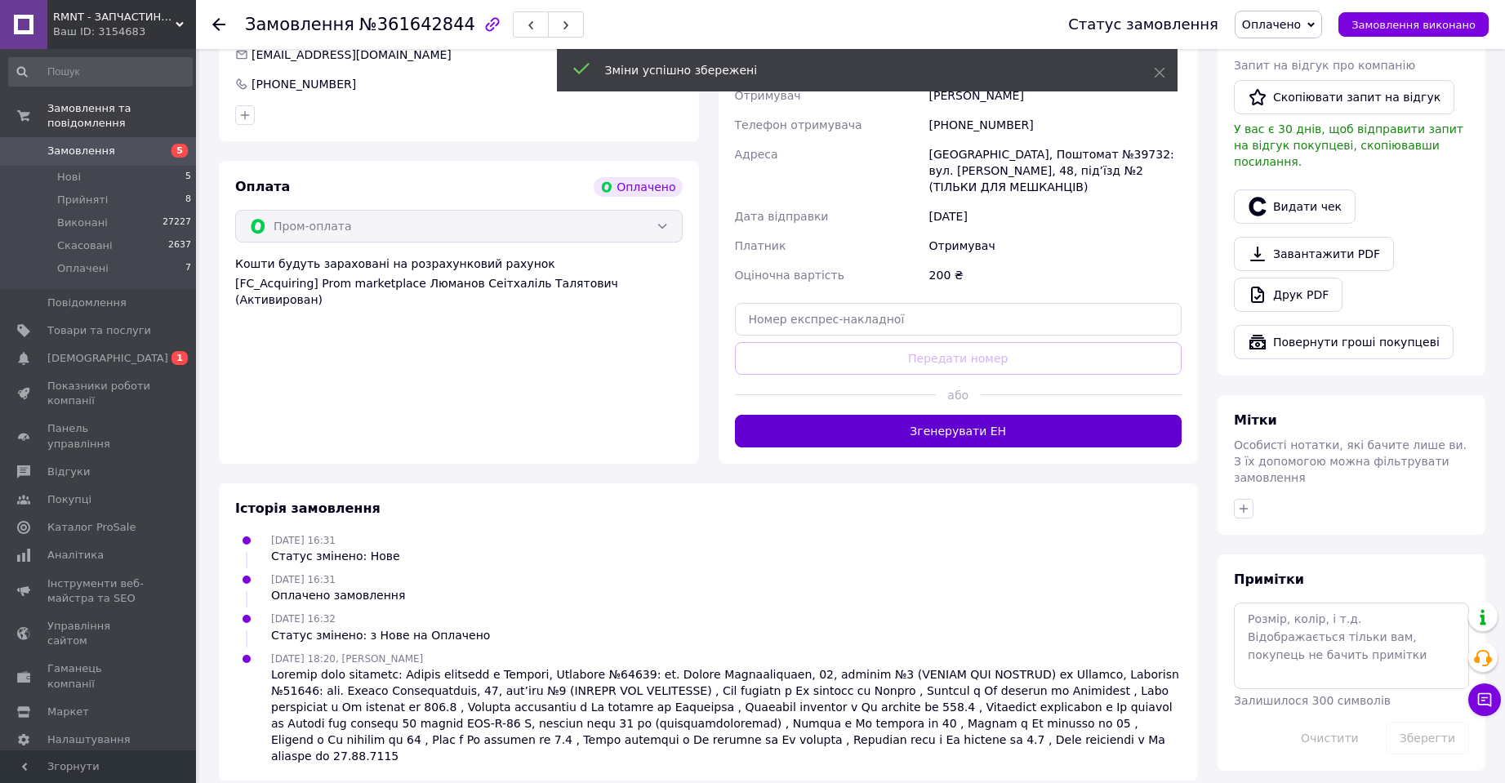
click at [858, 428] on button "Згенерувати ЕН" at bounding box center [959, 431] width 448 height 33
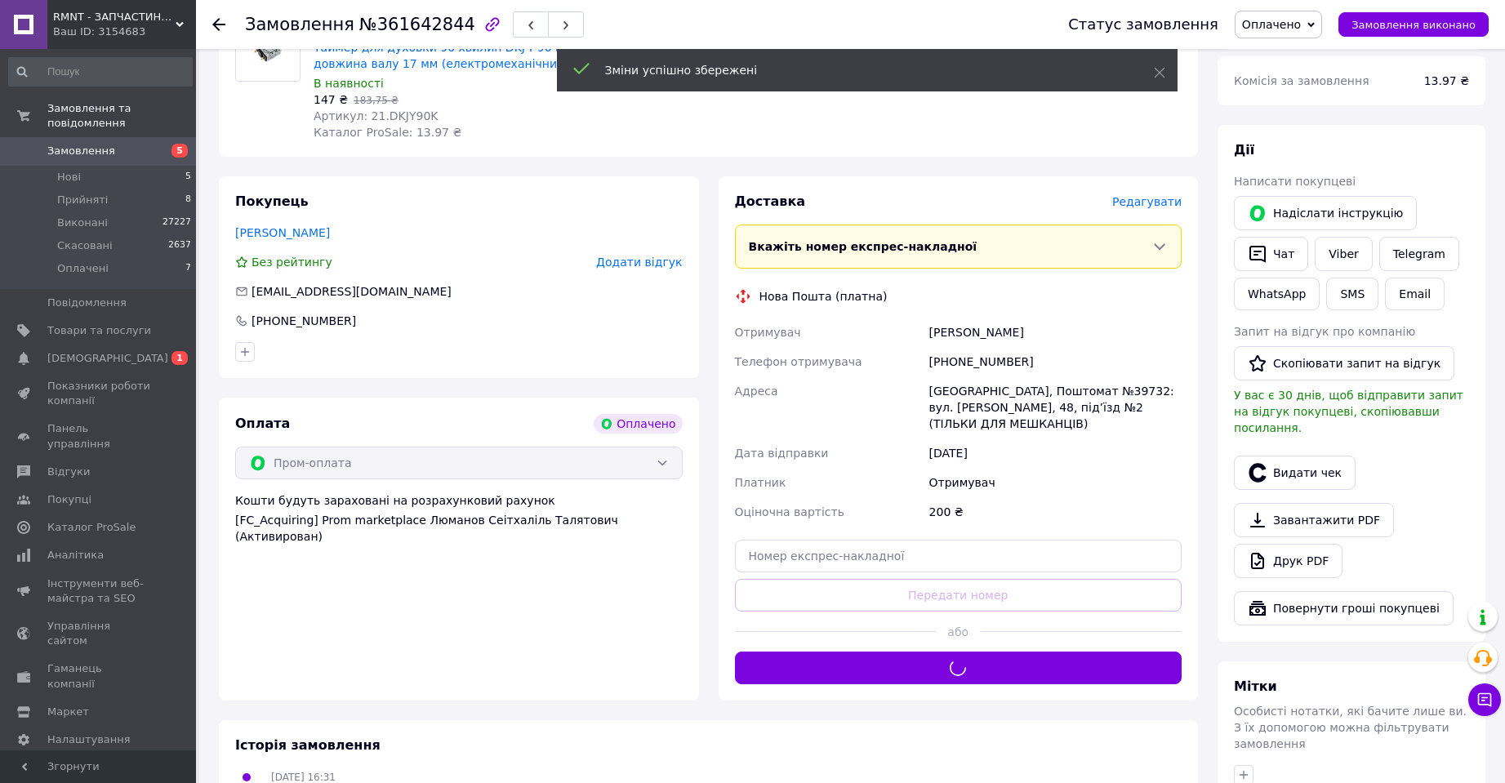
scroll to position [215, 0]
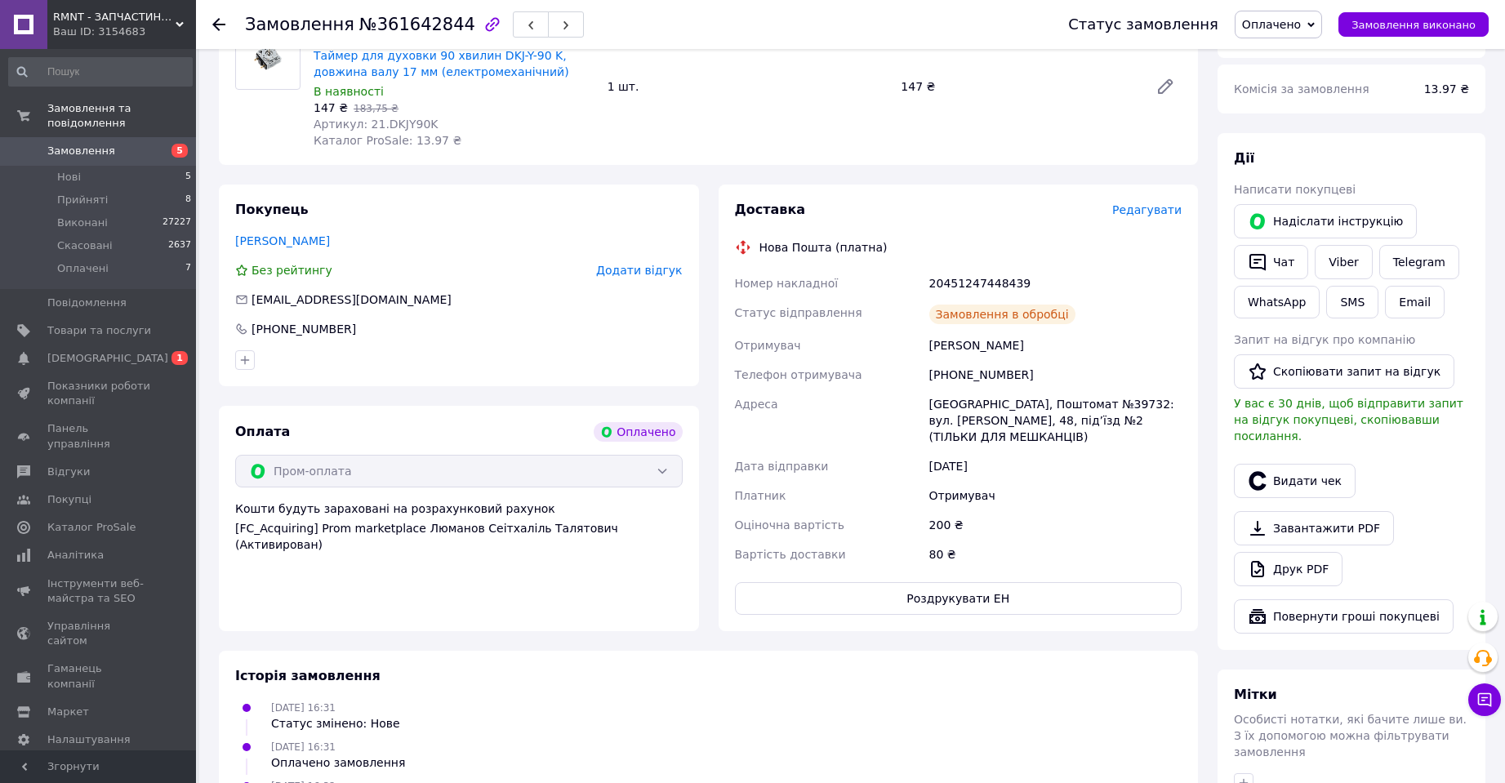
click at [976, 280] on div "20451247448439" at bounding box center [1055, 283] width 259 height 29
click at [979, 283] on div "20451247448439" at bounding box center [1055, 283] width 259 height 29
copy div "20451247448439"
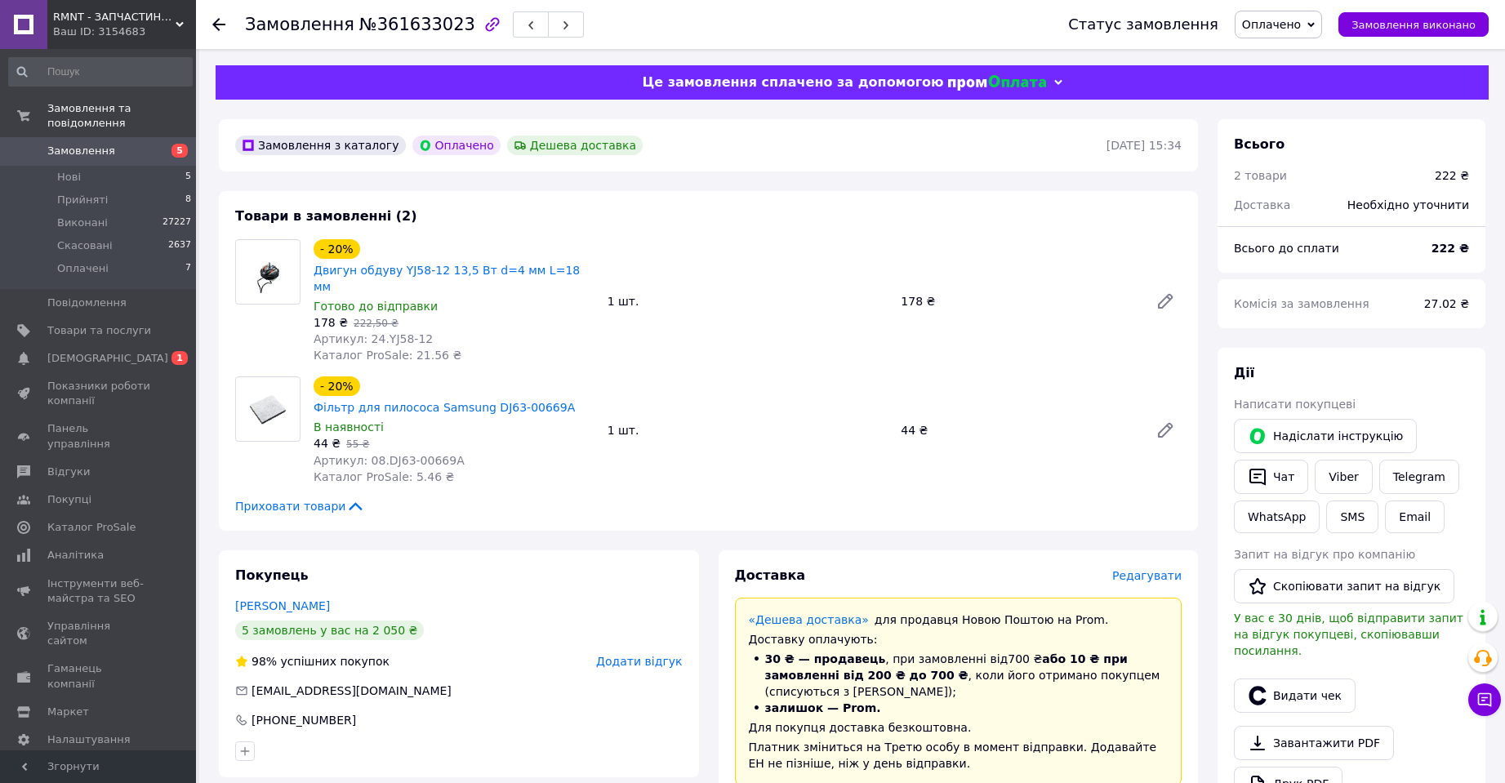
click at [1154, 569] on span "Редагувати" at bounding box center [1146, 575] width 69 height 13
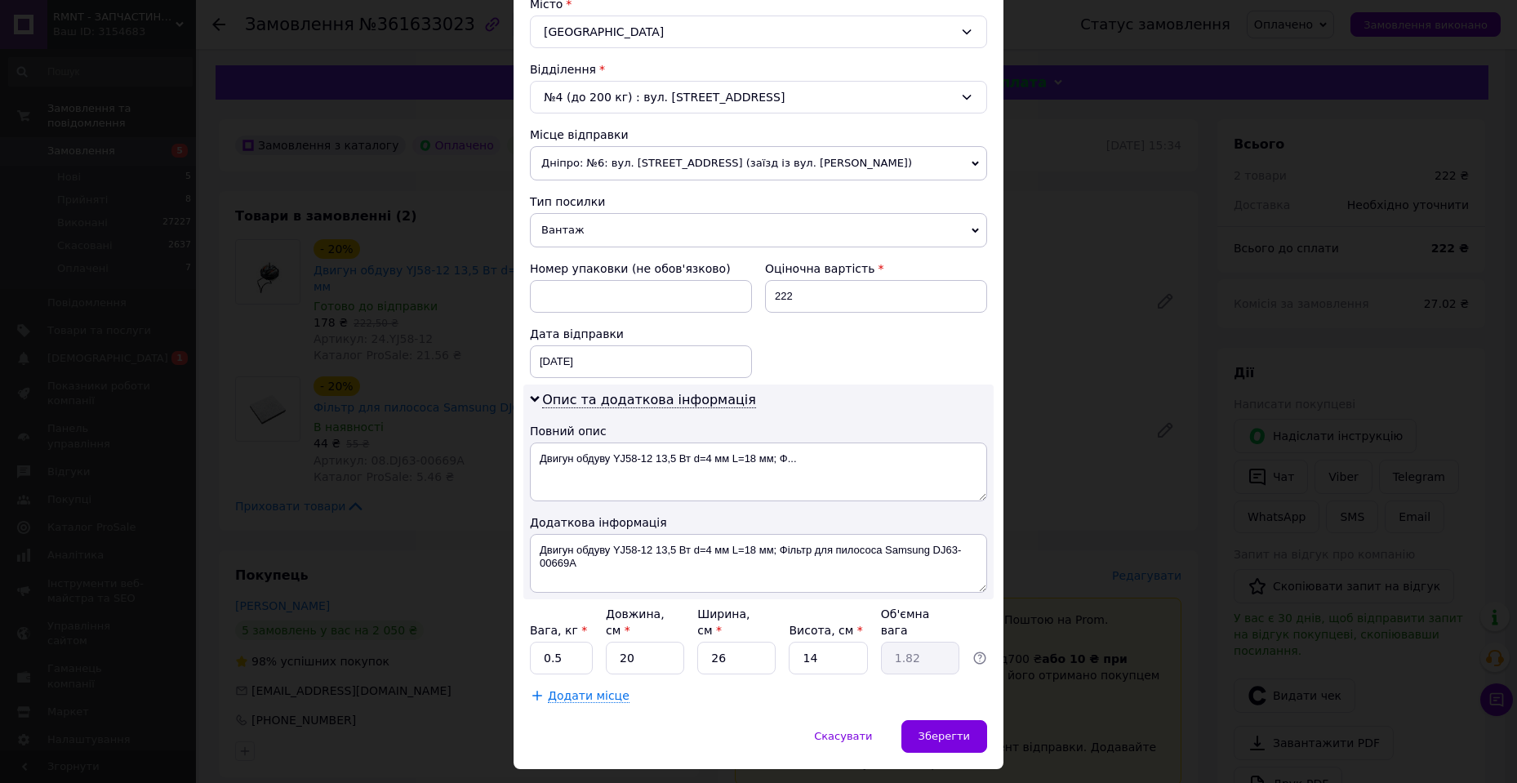
scroll to position [484, 0]
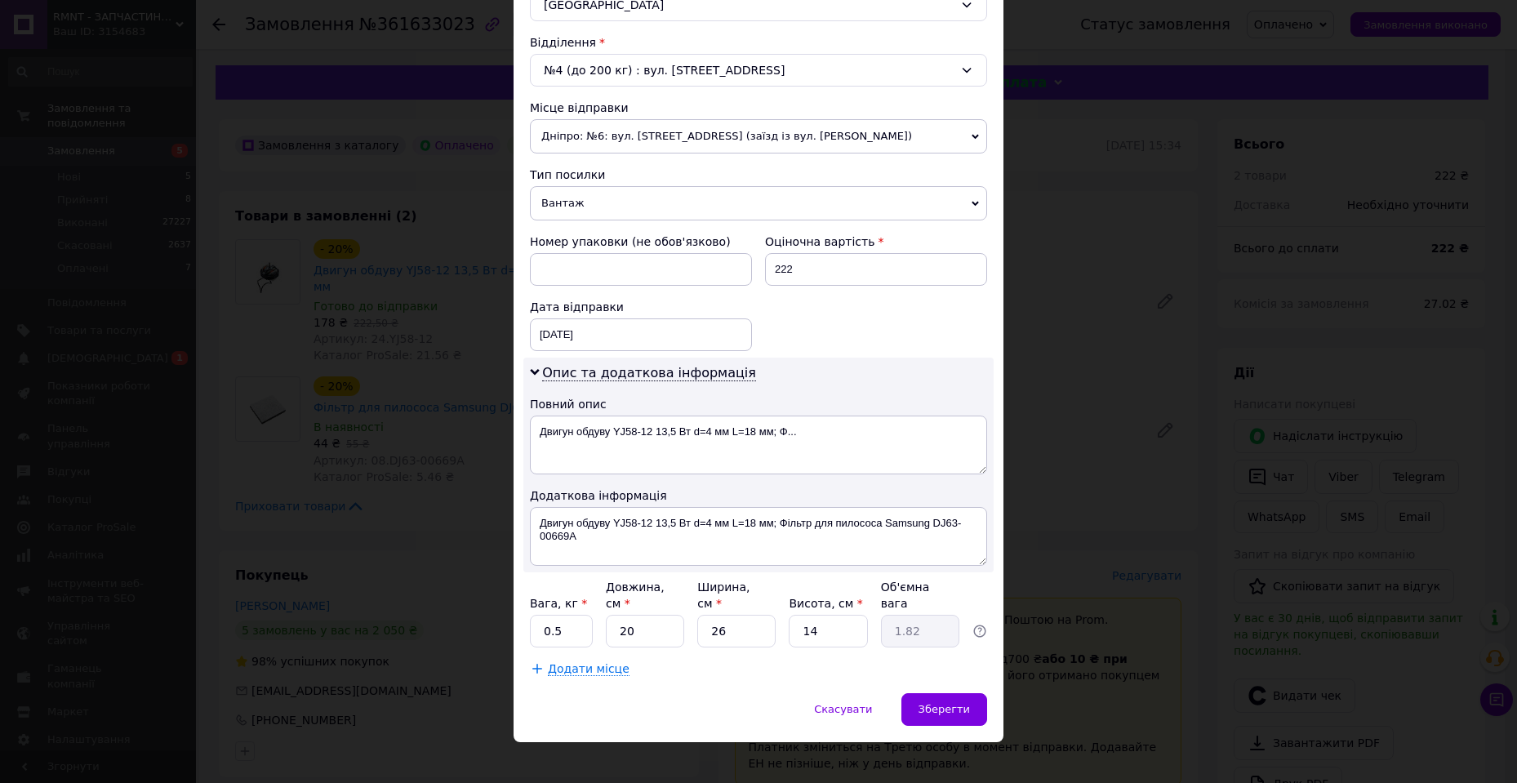
click at [1218, 492] on div "× Редагування доставки Спосіб доставки Нова Пошта (платна) Платник Отримувач Ві…" at bounding box center [758, 391] width 1517 height 783
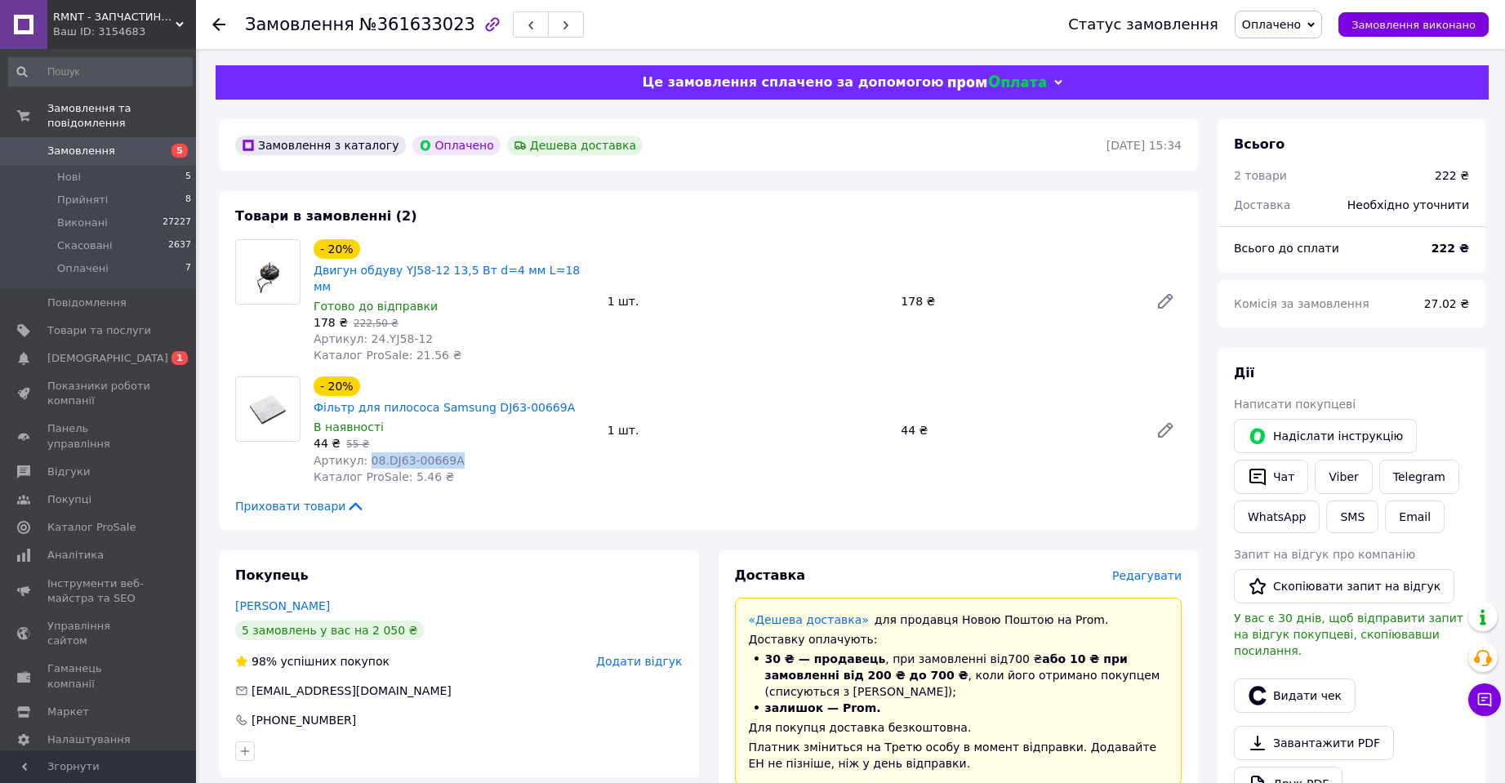
drag, startPoint x: 406, startPoint y: 424, endPoint x: 364, endPoint y: 428, distance: 41.8
click at [364, 452] on div "Артикул: 08.DJ63-00669A" at bounding box center [454, 460] width 281 height 16
copy span "08.DJ63-00669A"
click at [1162, 569] on span "Редагувати" at bounding box center [1146, 575] width 69 height 13
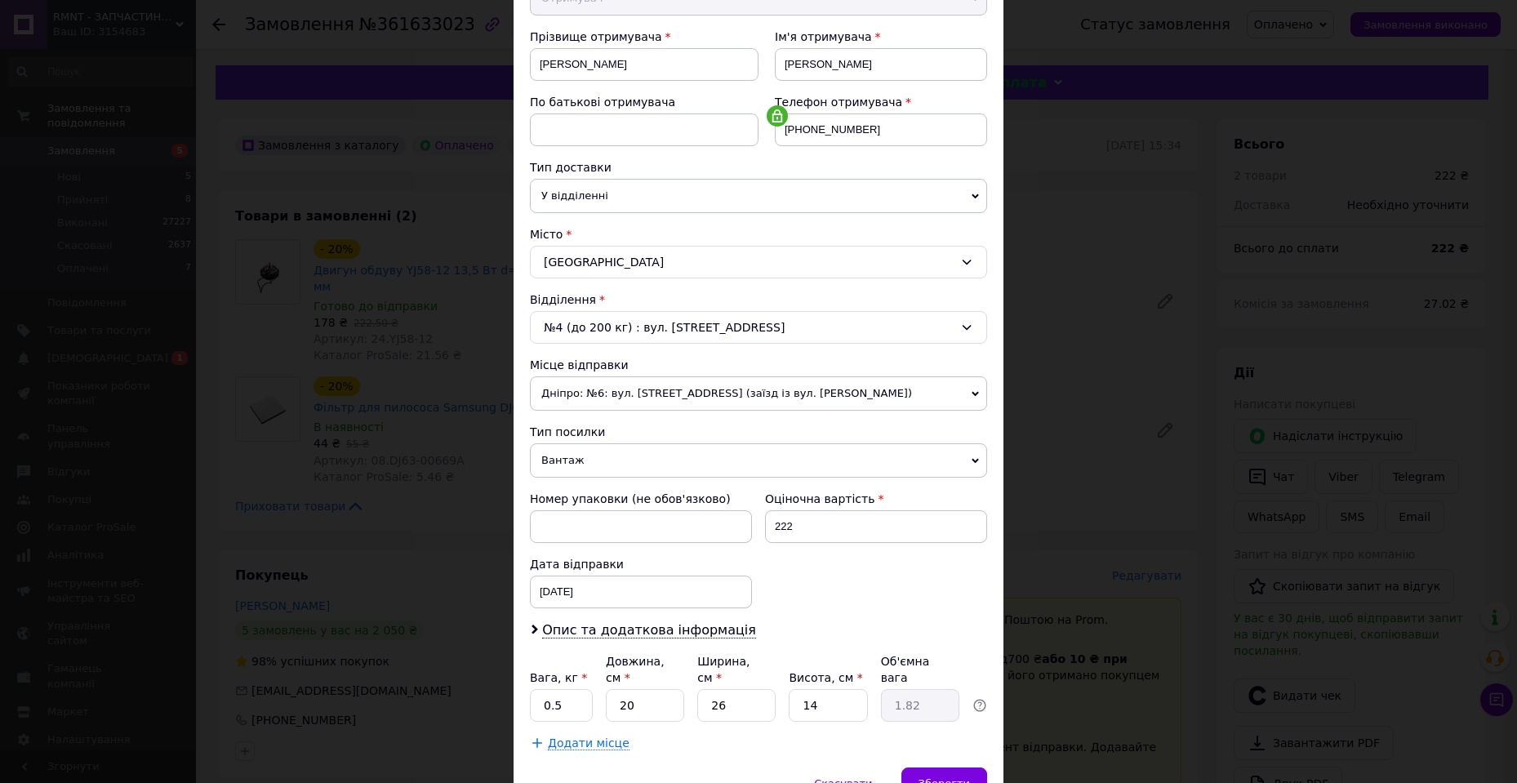
scroll to position [301, 0]
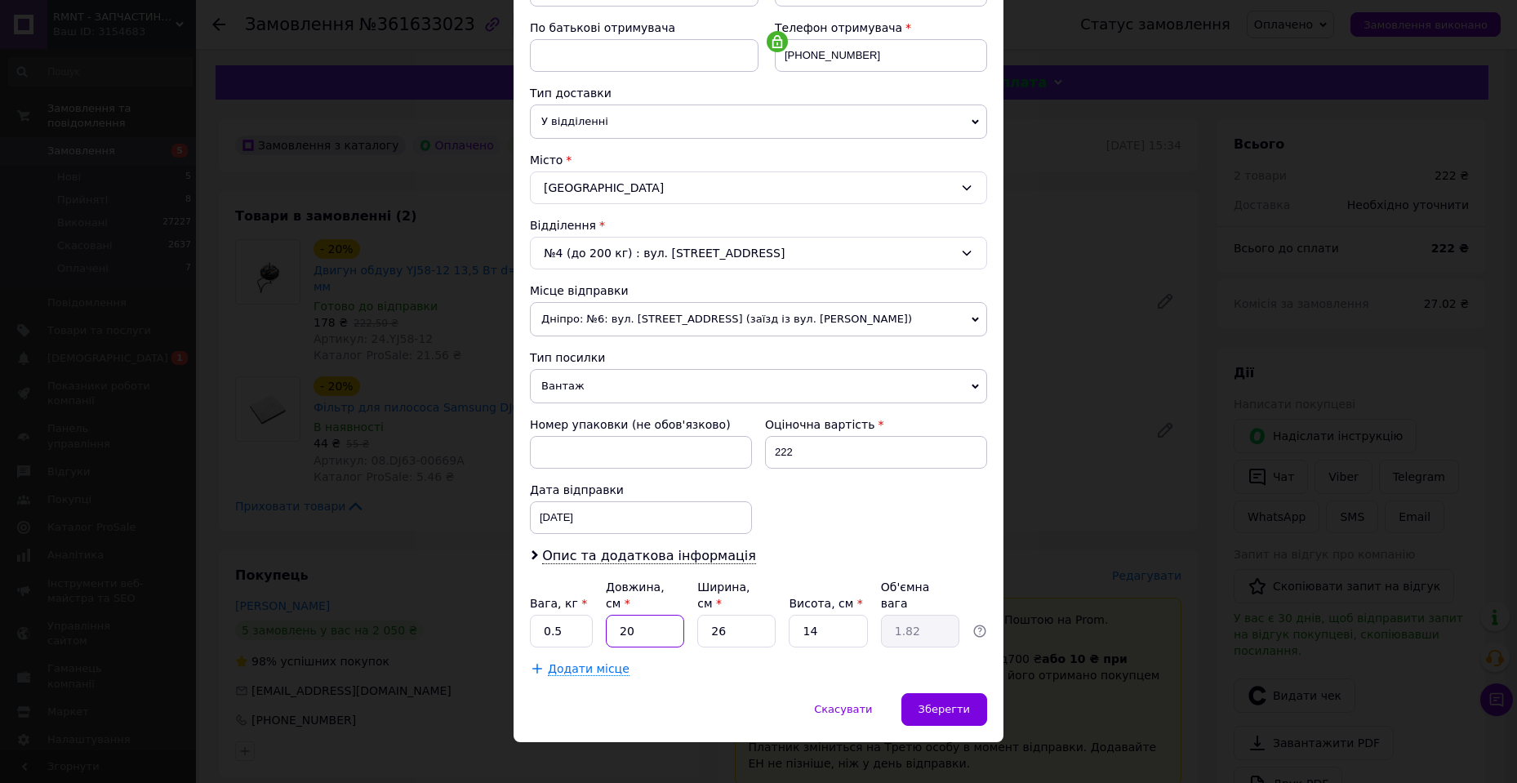
click at [657, 620] on input "20" at bounding box center [645, 631] width 78 height 33
type input "1"
type input "0.1"
type input "15"
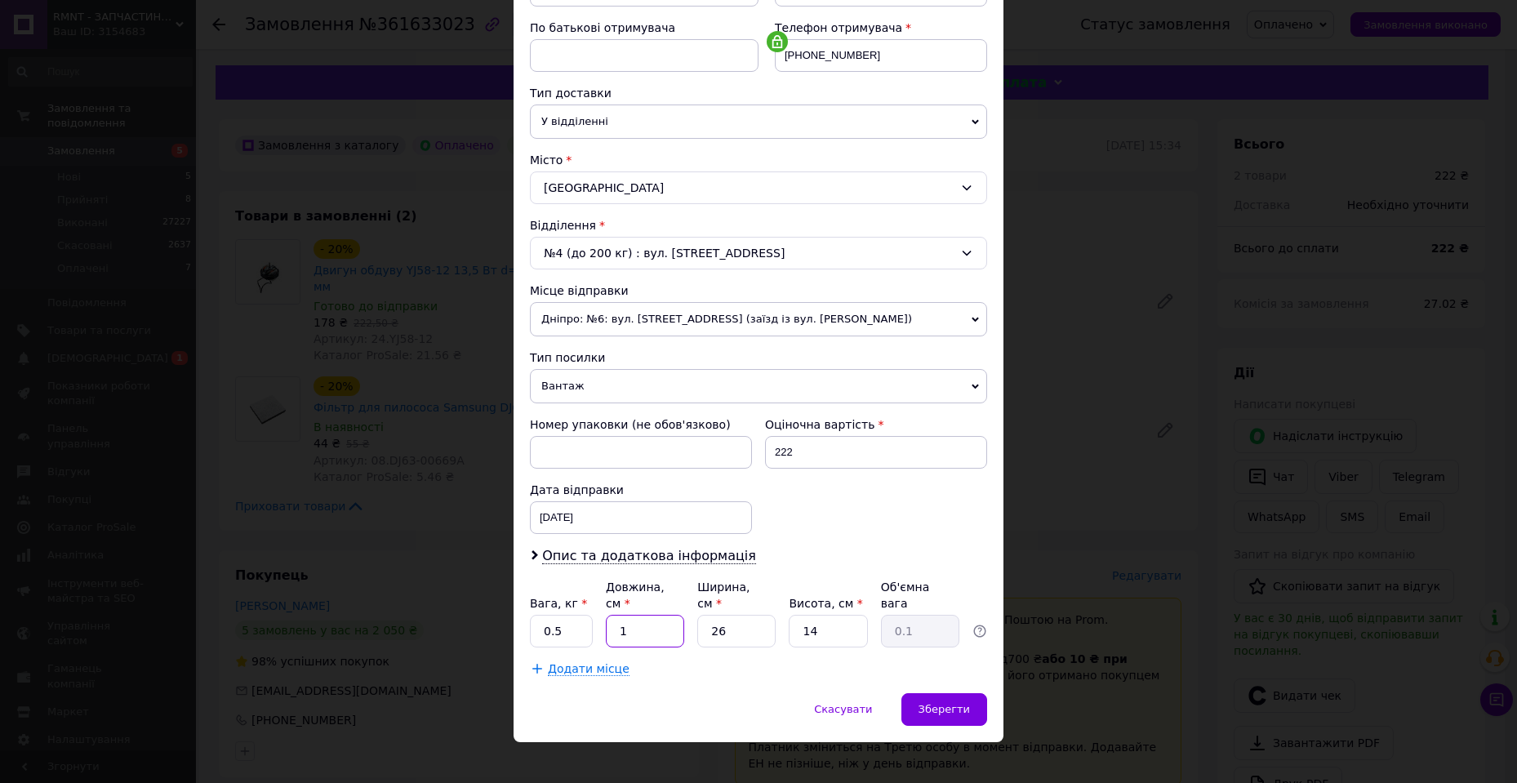
type input "1.37"
type input "15"
type input "1"
type input "0.1"
type input "13"
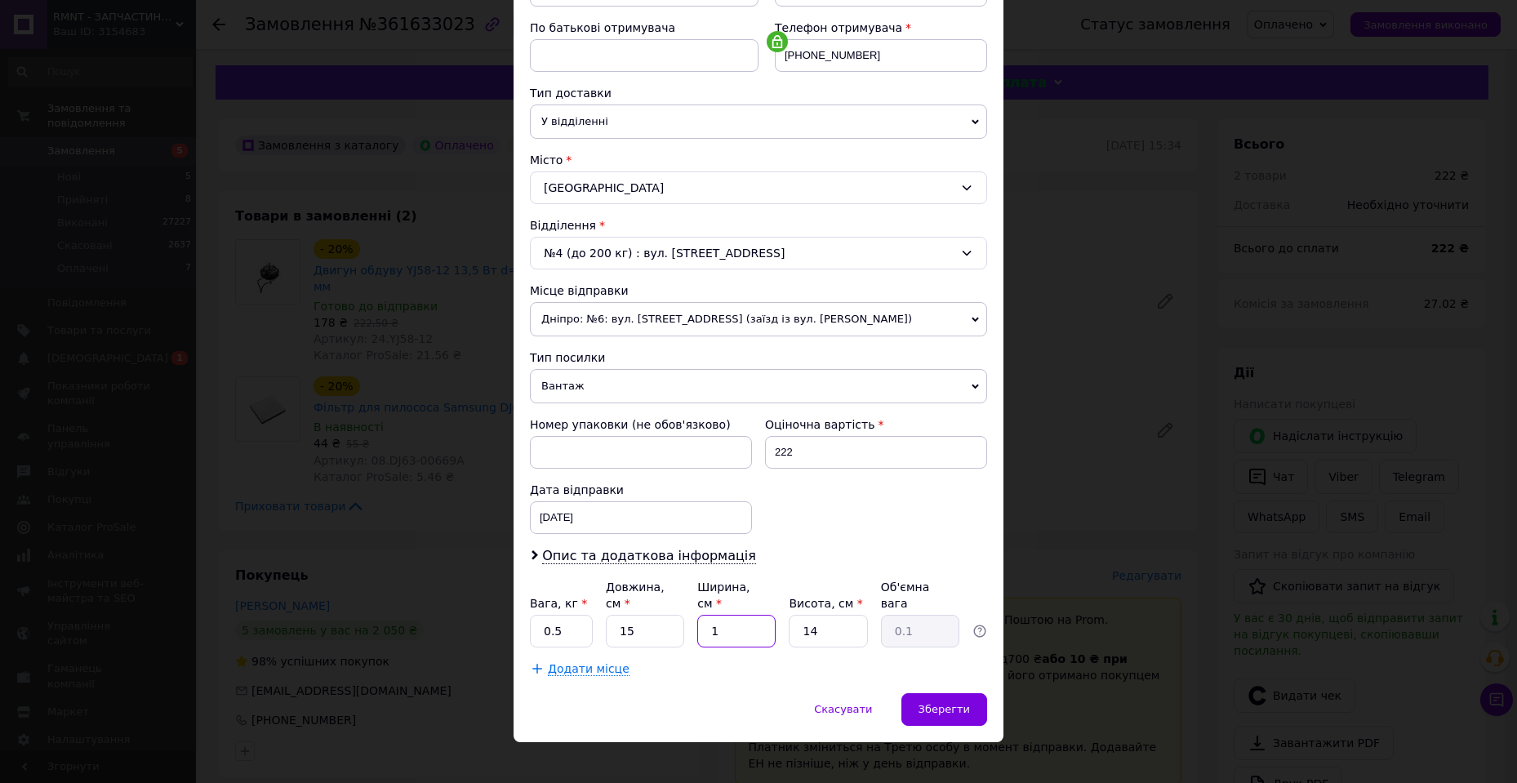
type input "0.68"
type input "13"
type input "1"
type input "0.1"
type input "10"
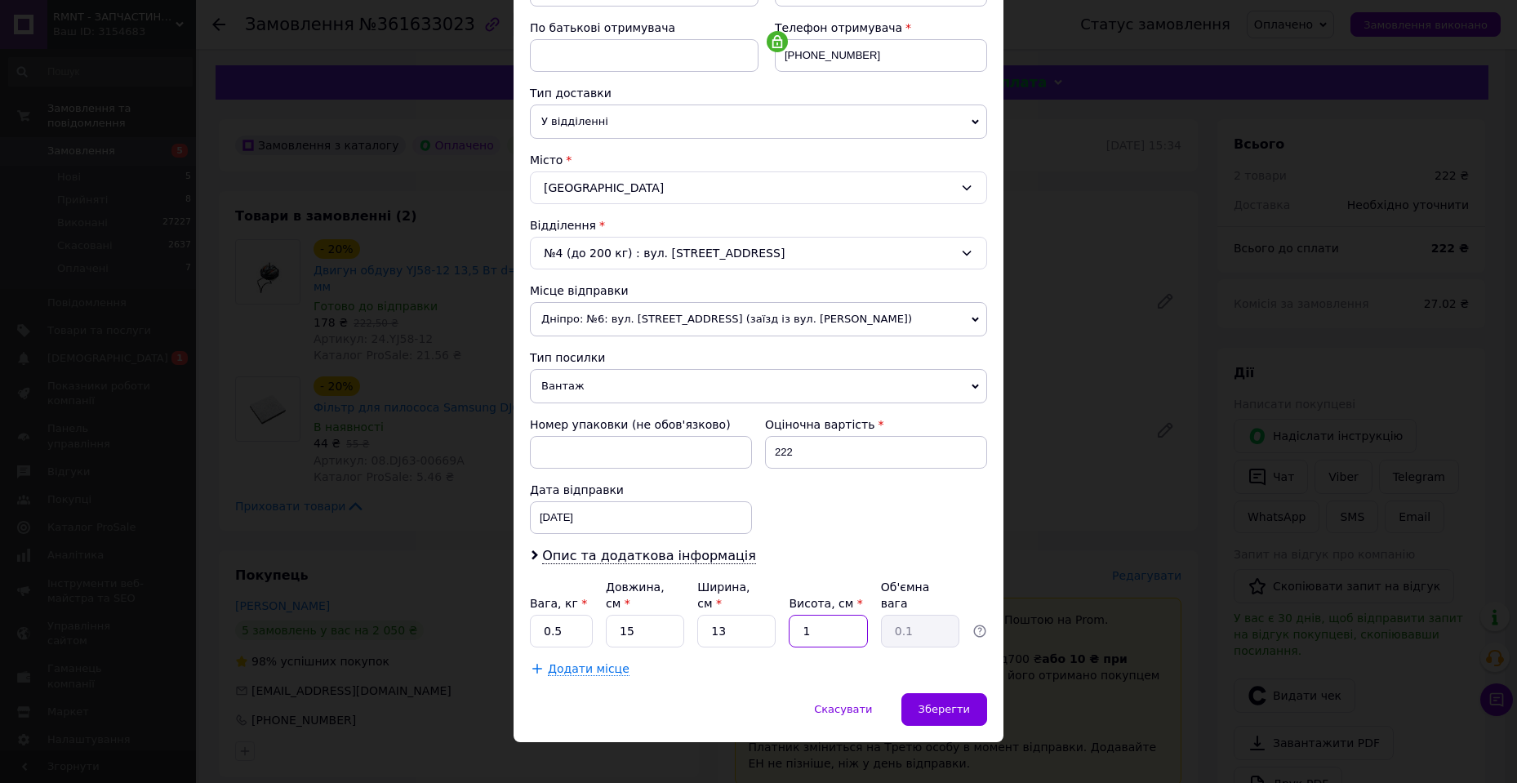
type input "0.49"
type input "10"
click at [557, 619] on input "0.5" at bounding box center [561, 631] width 63 height 33
type input "1"
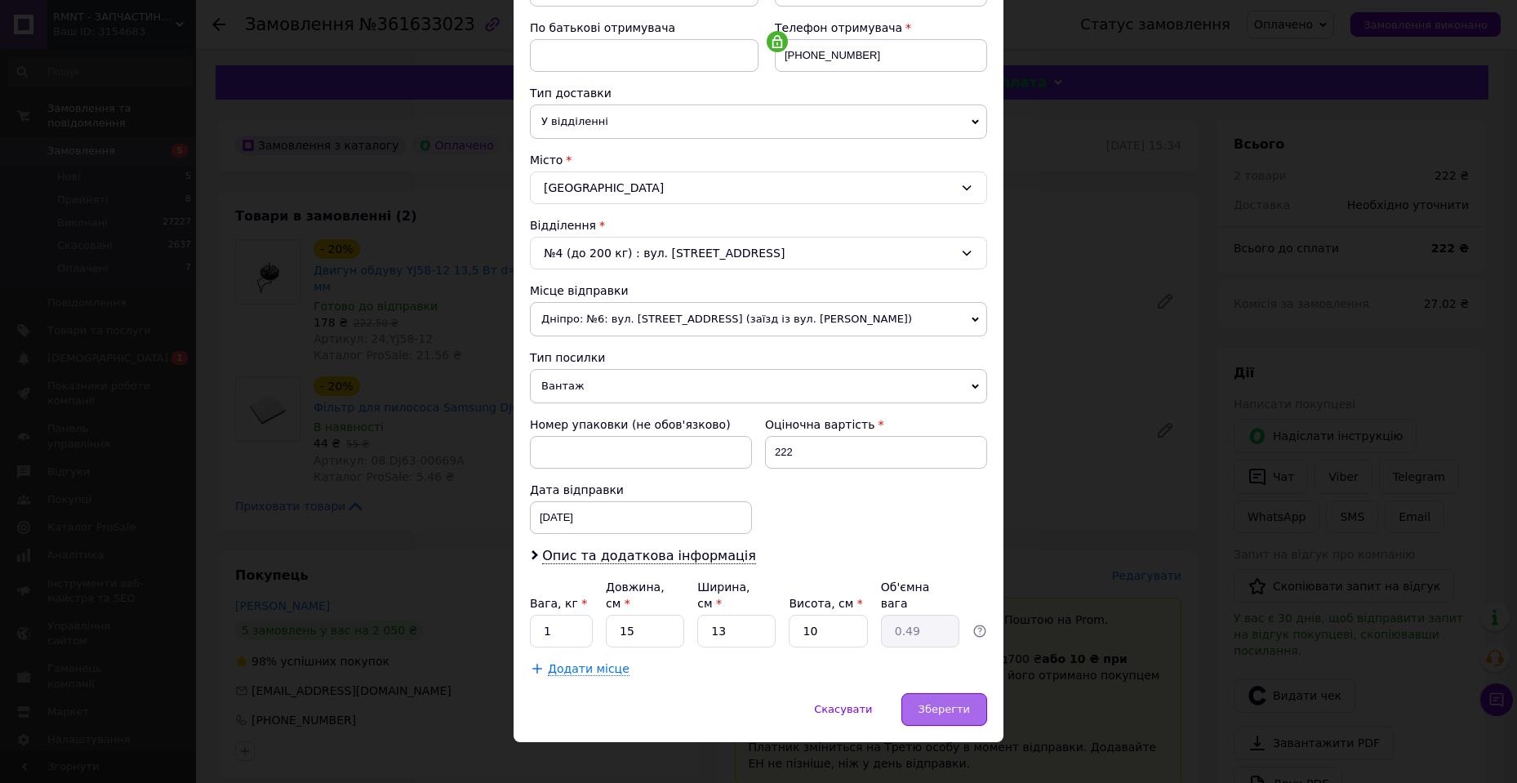
click at [951, 703] on span "Зберегти" at bounding box center [944, 709] width 51 height 12
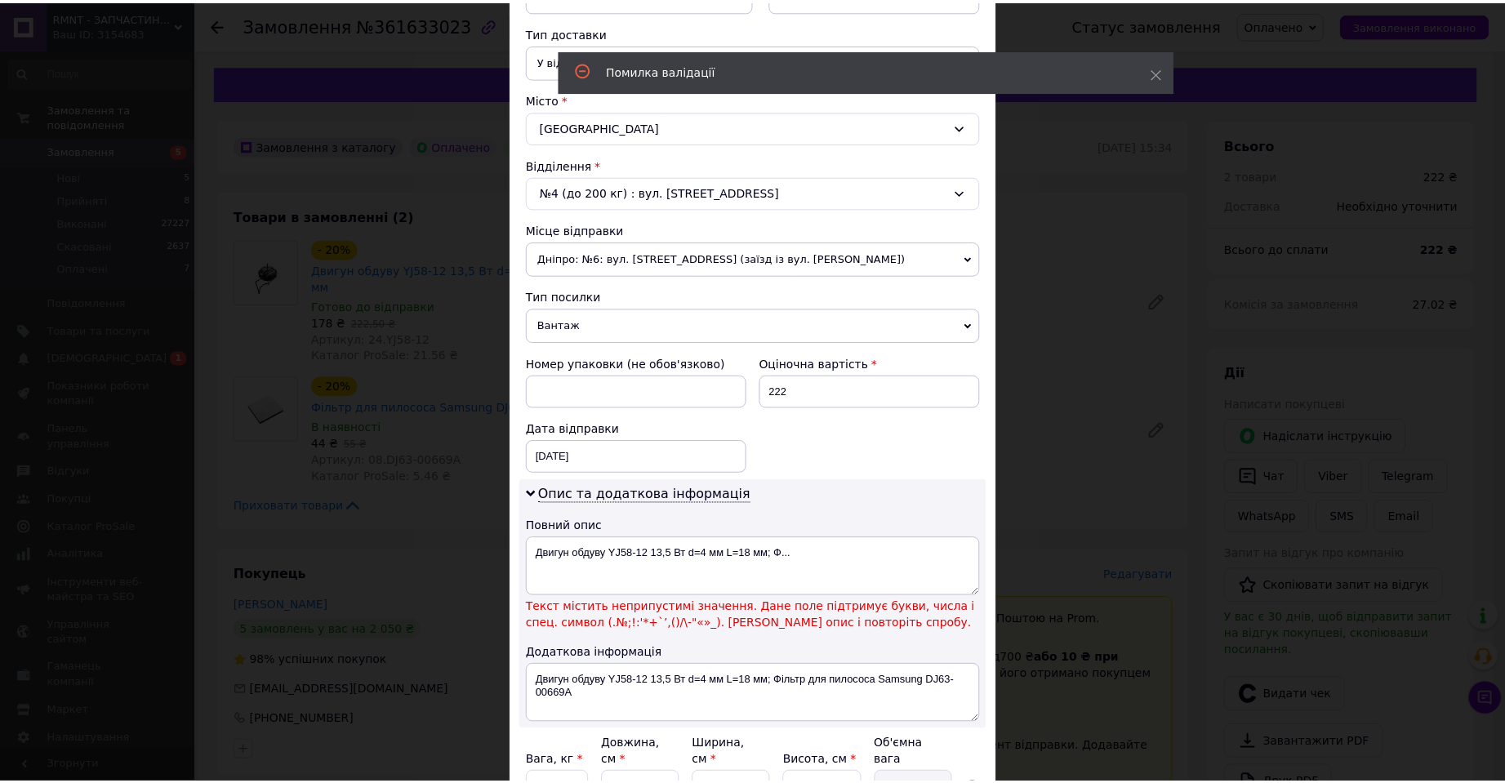
scroll to position [465, 0]
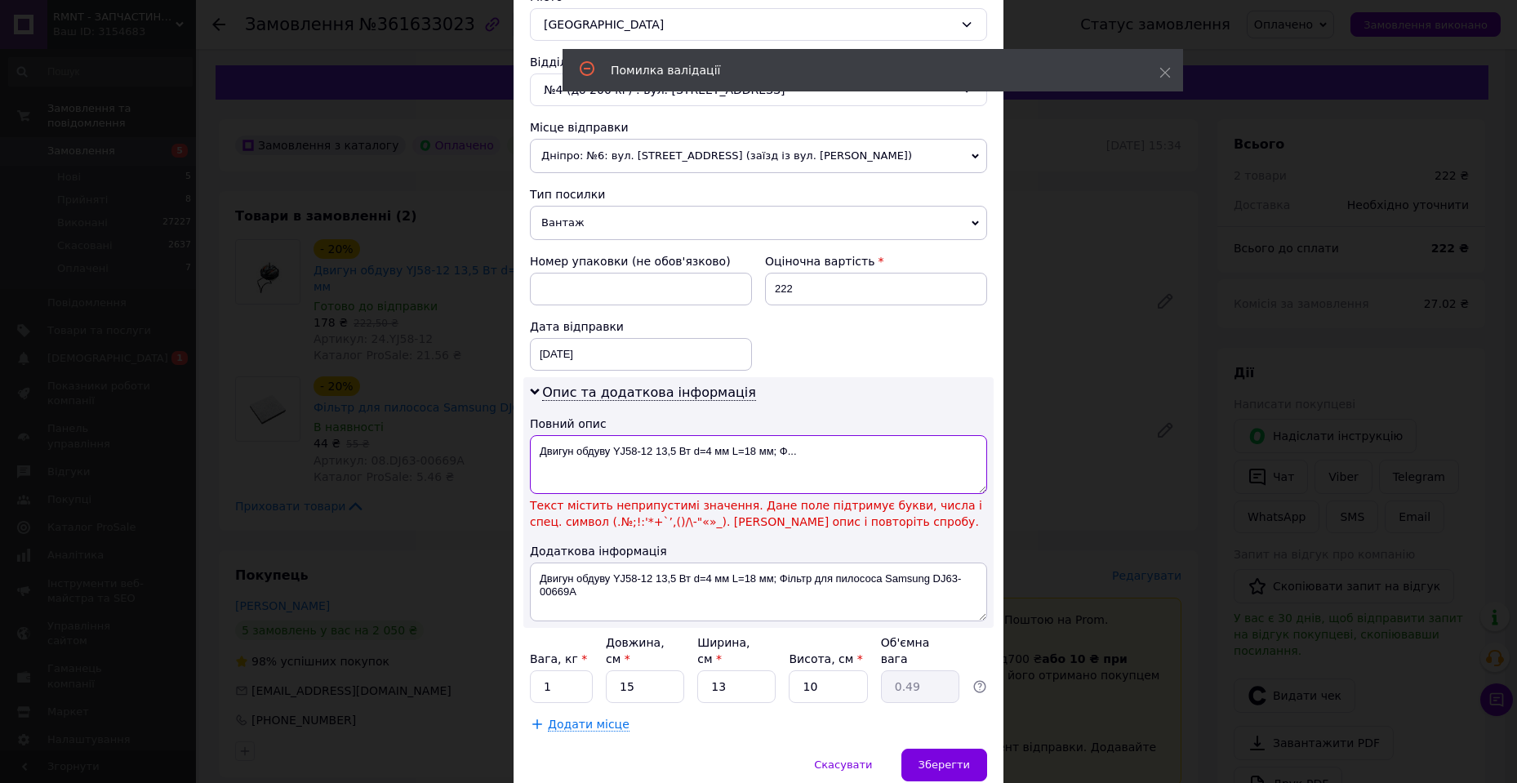
drag, startPoint x: 848, startPoint y: 466, endPoint x: 688, endPoint y: 456, distance: 160.4
click at [688, 456] on textarea "Двигун обдуву YJ58-12 13,5 Вт d=4 мм L=18 мм; Ф..." at bounding box center [758, 464] width 457 height 59
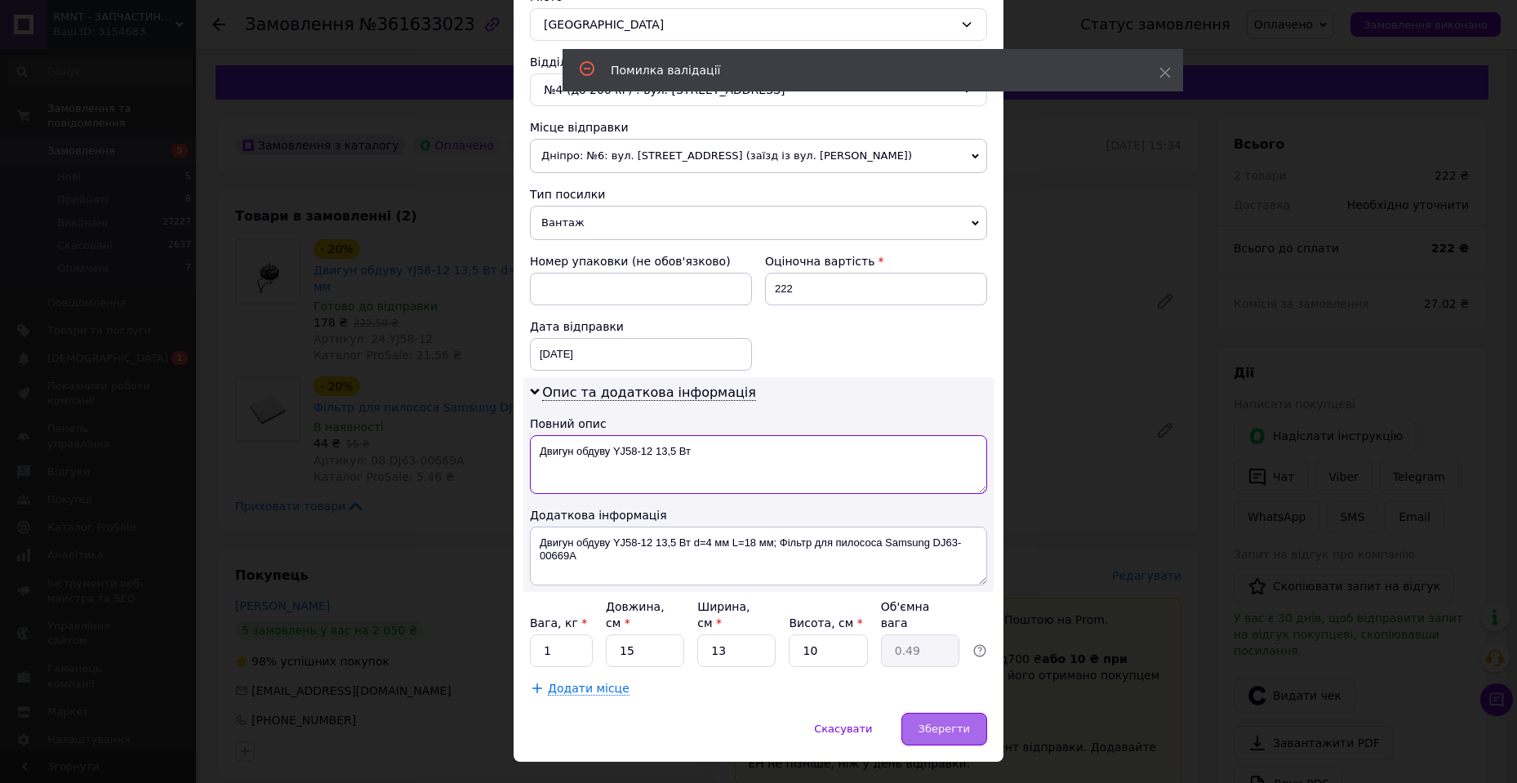
type textarea "Двигун обдуву YJ58-12 13,5 Вт"
click at [947, 713] on div "Зберегти" at bounding box center [945, 729] width 86 height 33
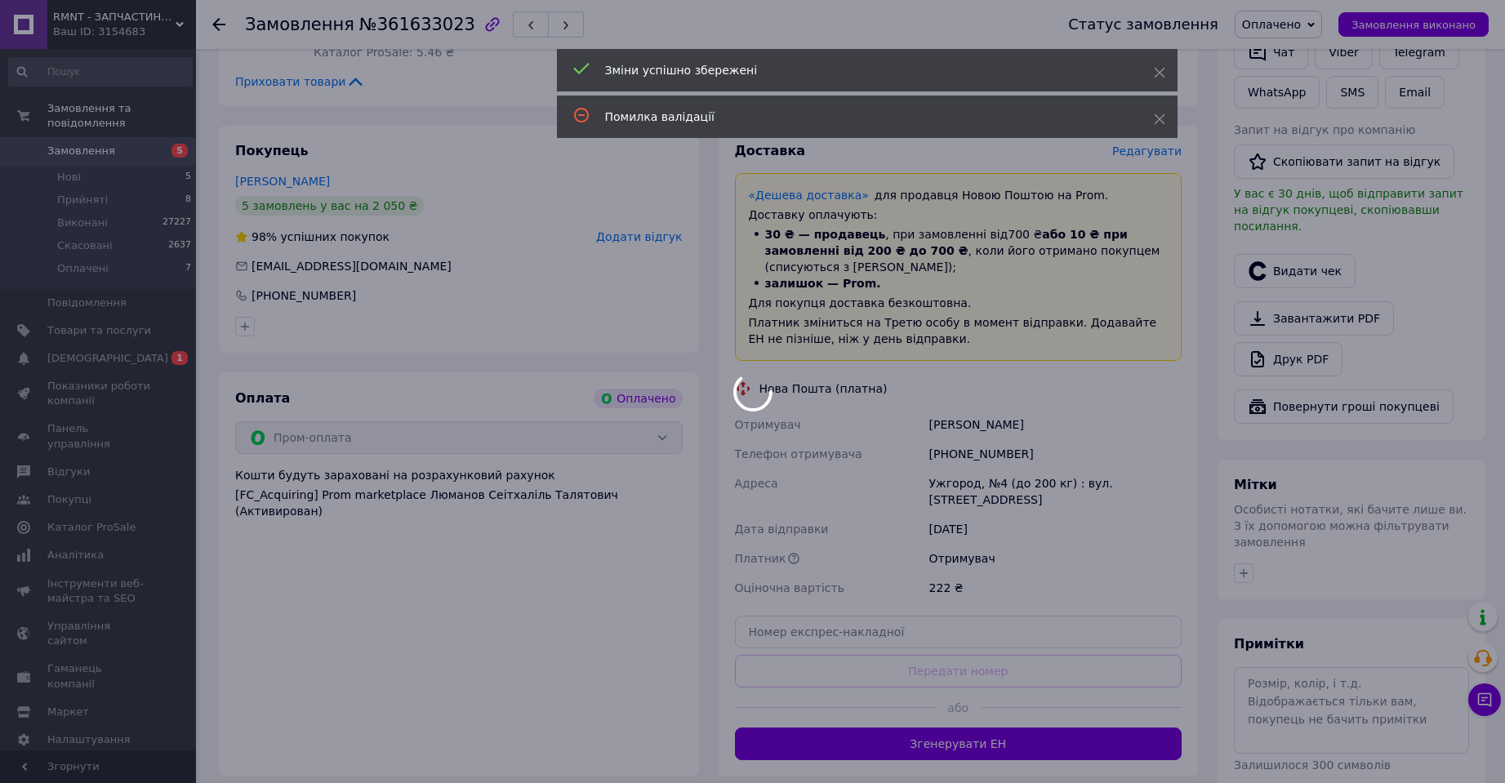
scroll to position [572, 0]
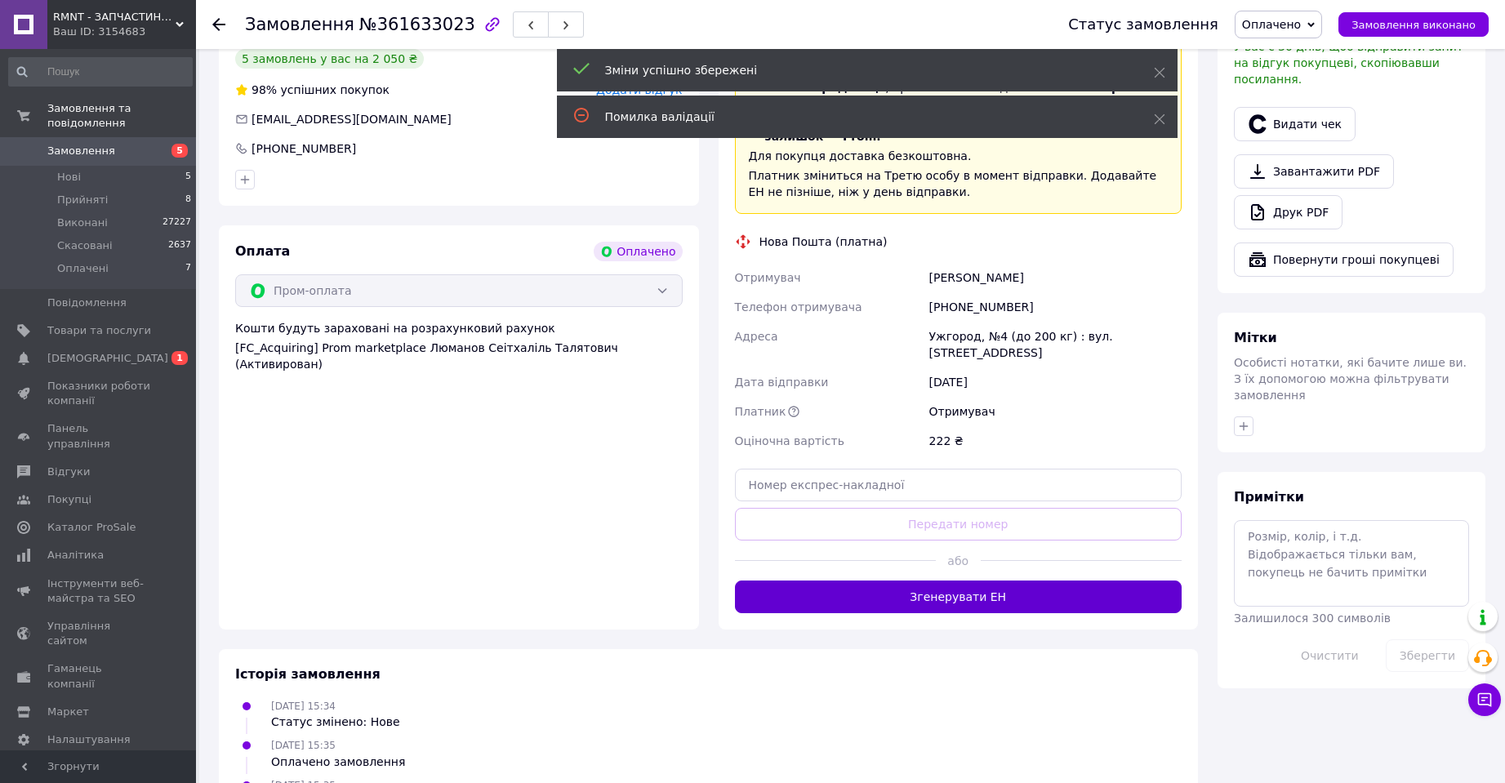
click at [894, 581] on button "Згенерувати ЕН" at bounding box center [959, 597] width 448 height 33
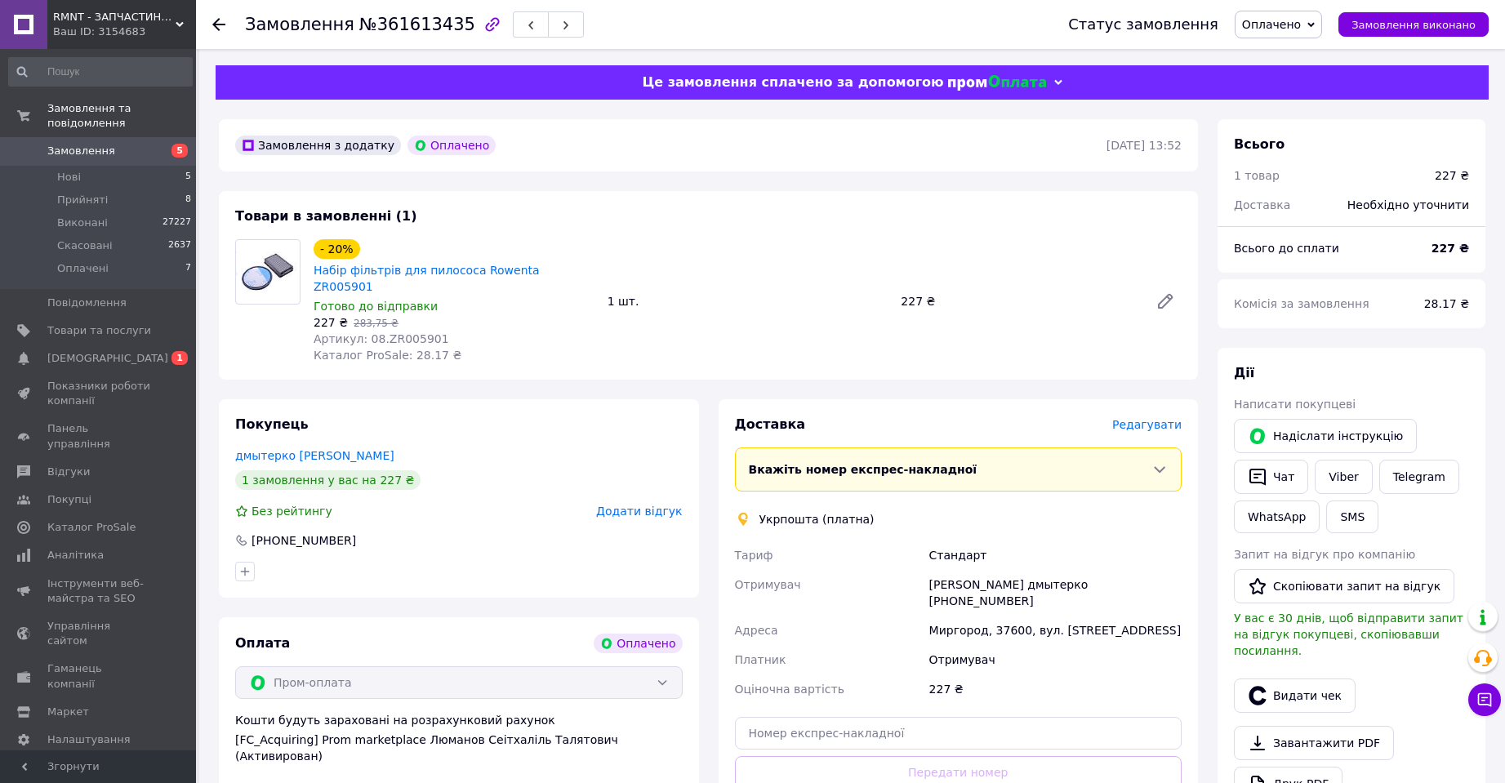
click at [1149, 418] on span "Редагувати" at bounding box center [1146, 424] width 69 height 13
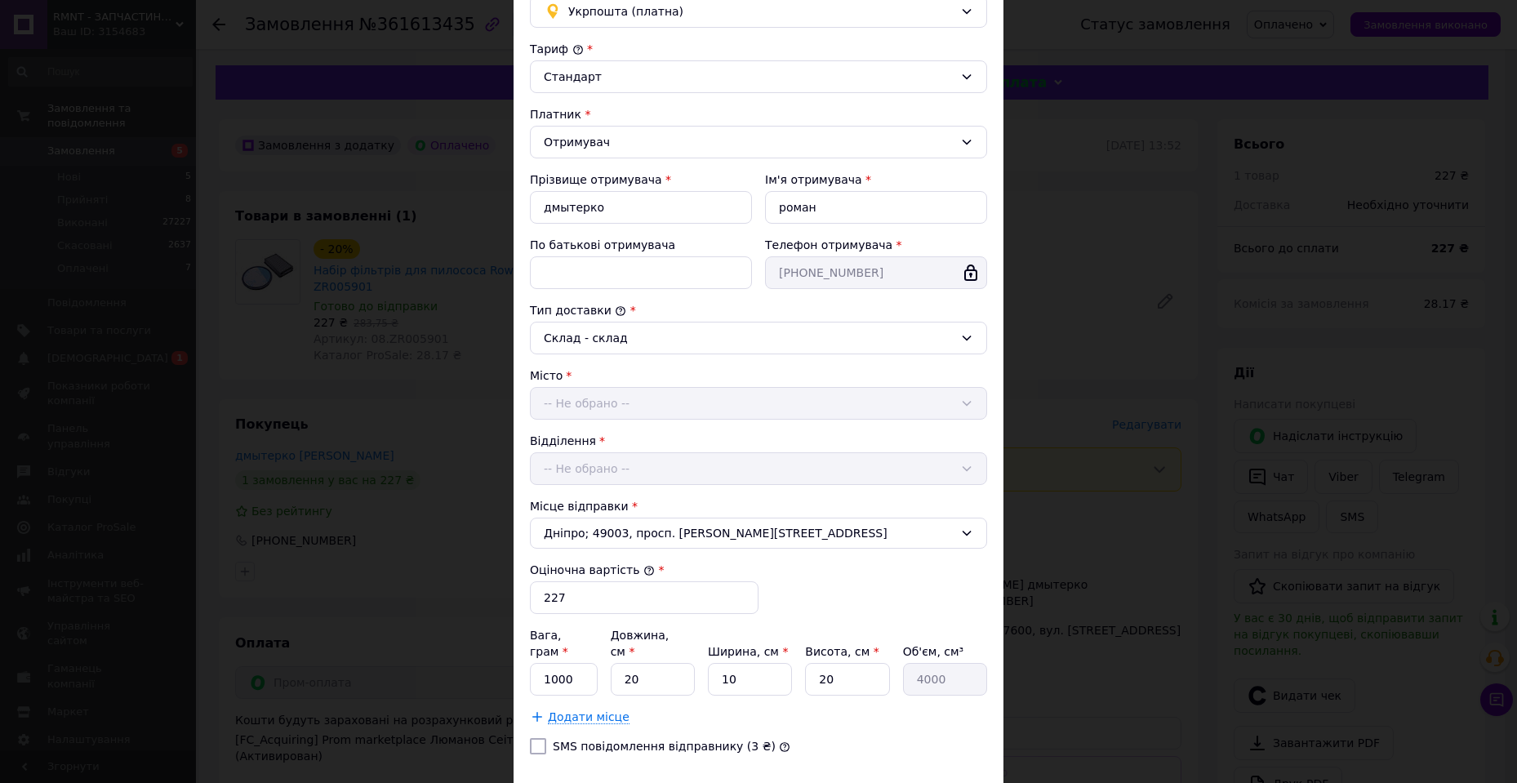
scroll to position [238, 0]
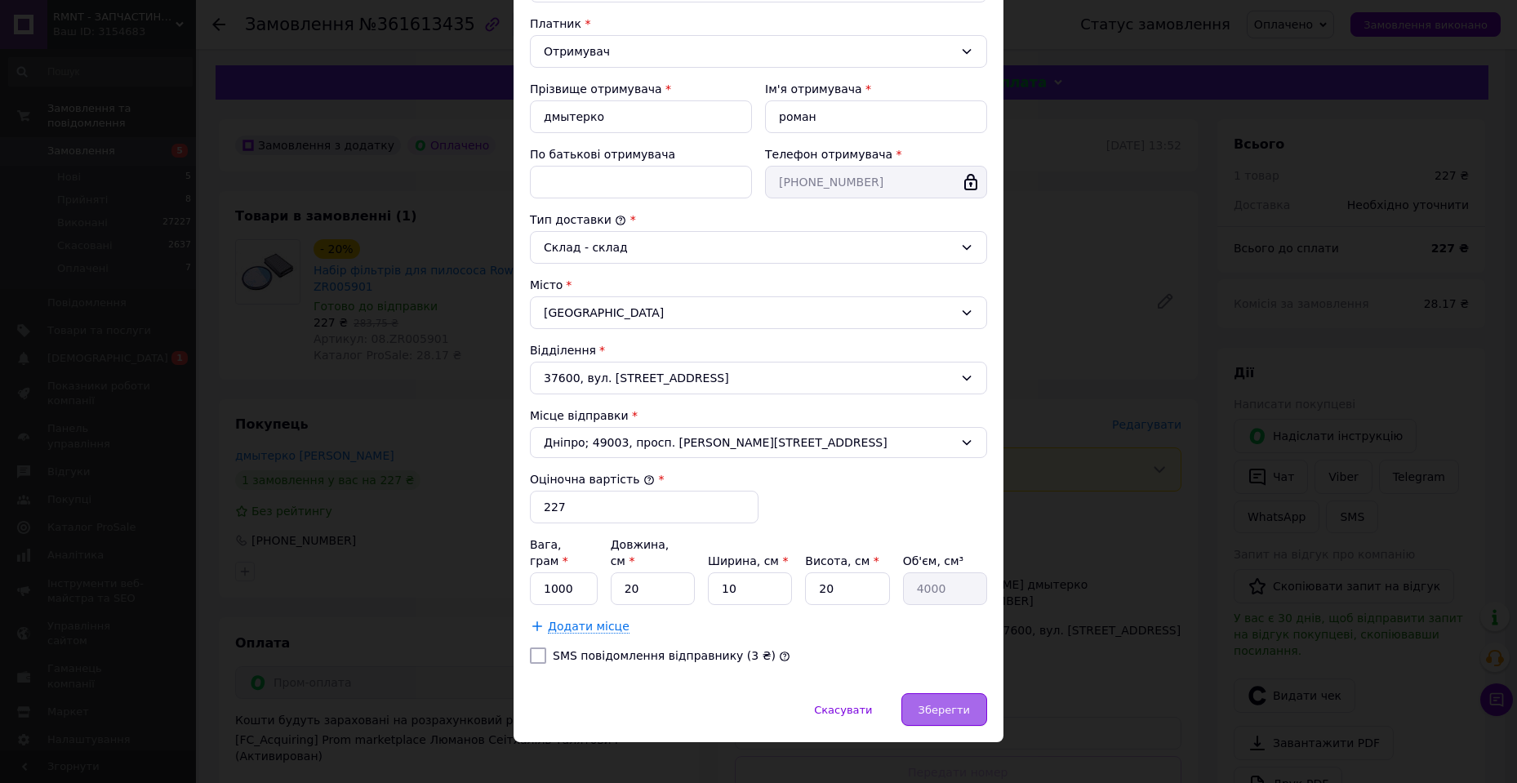
click at [947, 693] on div "Зберегти" at bounding box center [945, 709] width 86 height 33
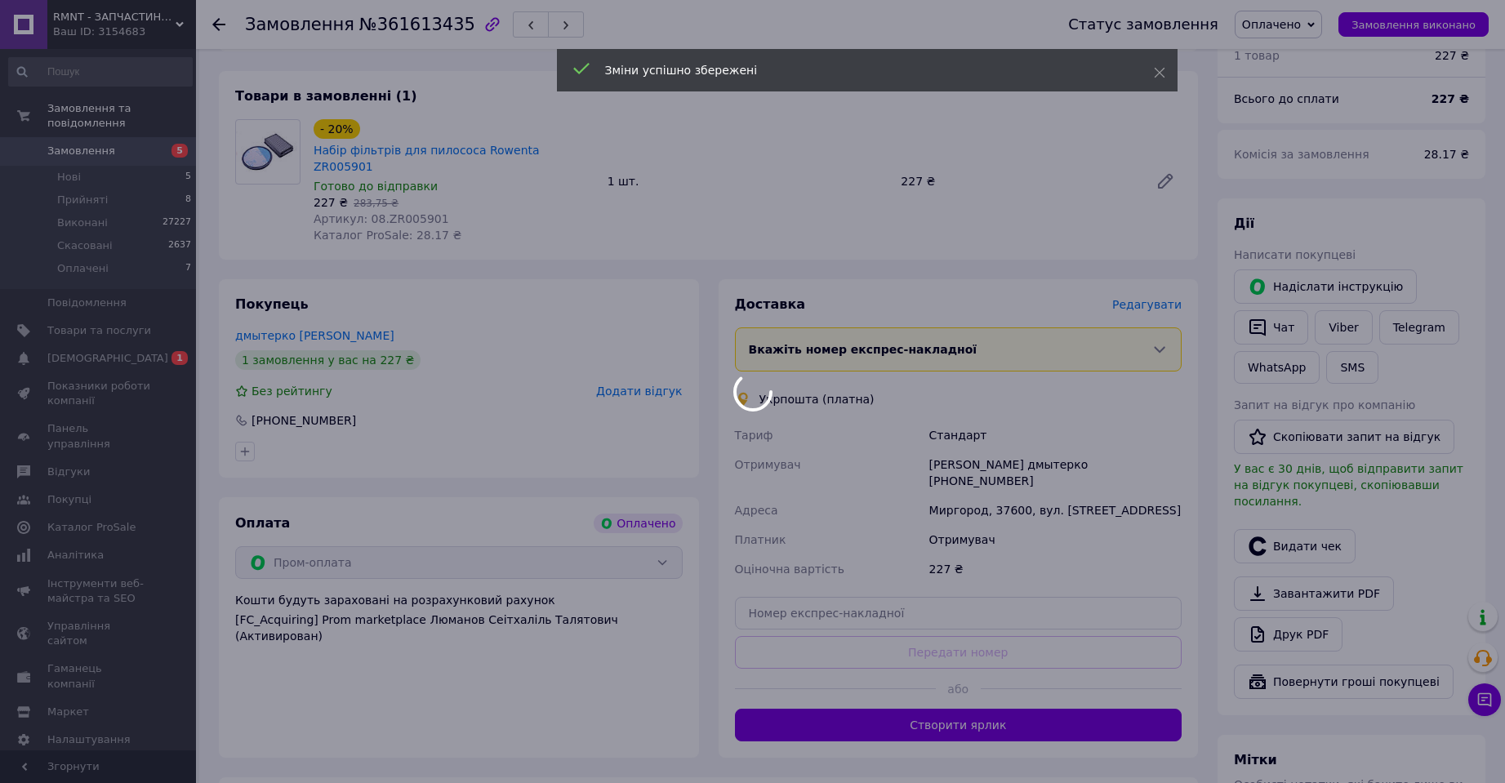
scroll to position [434, 0]
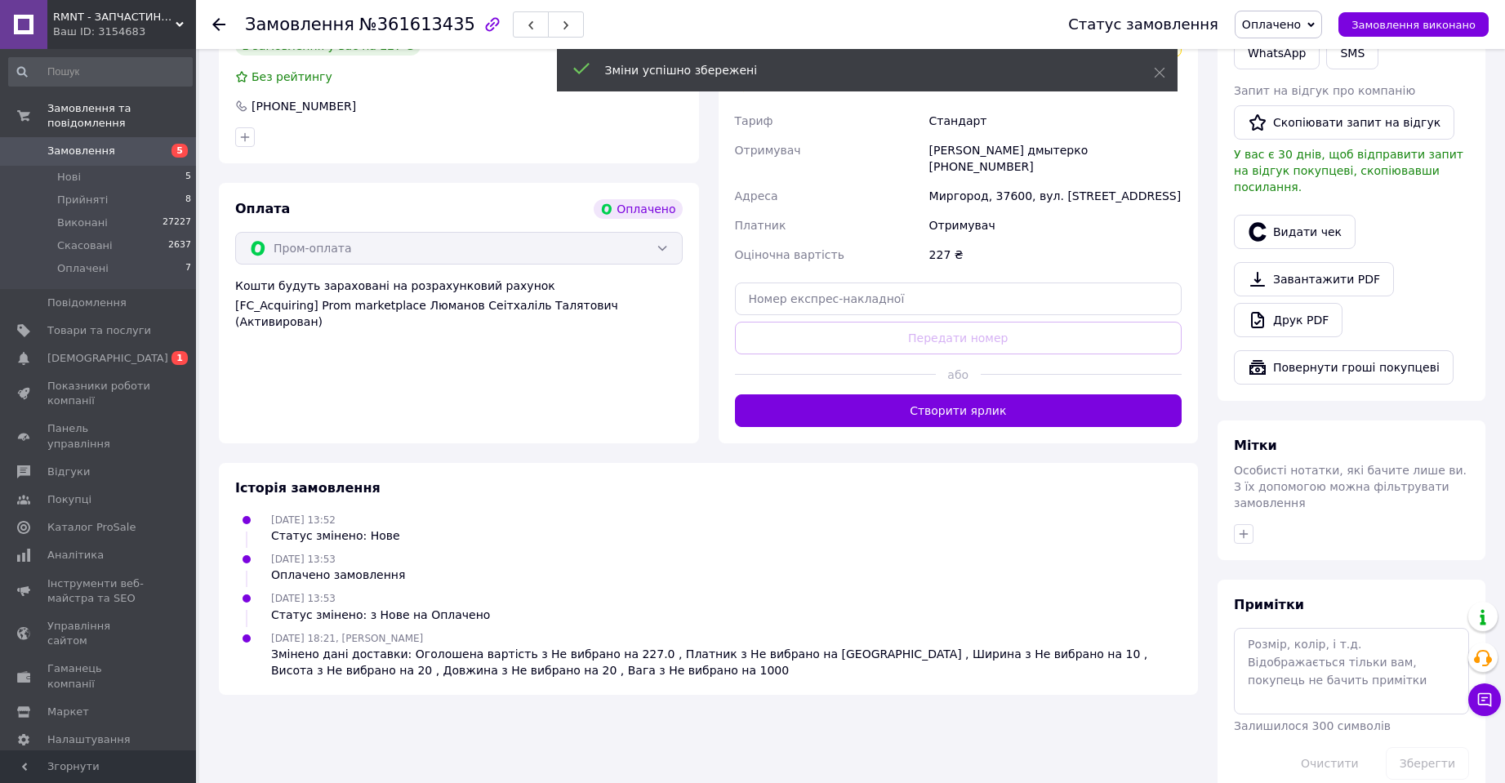
click at [971, 394] on button "Створити ярлик" at bounding box center [959, 410] width 448 height 33
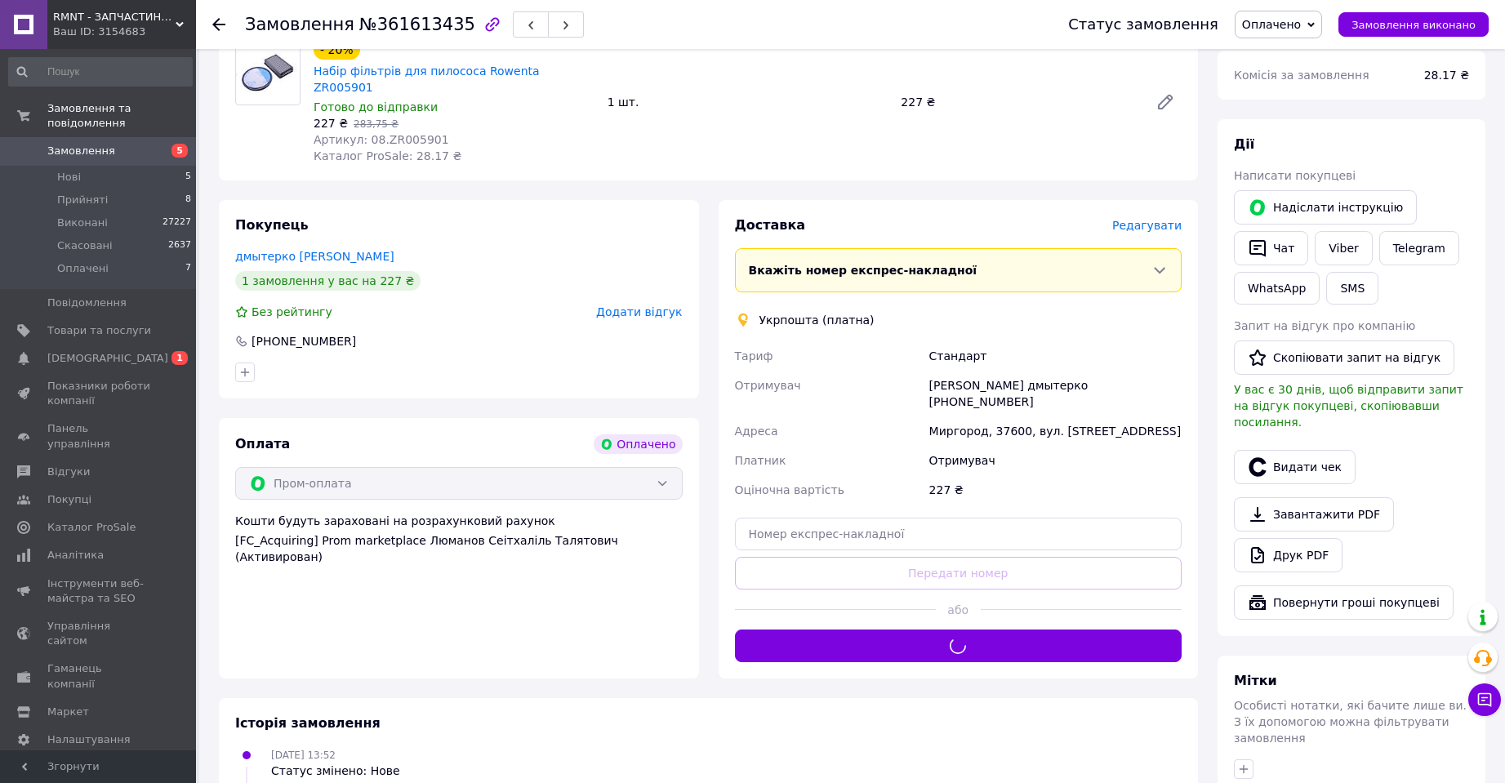
scroll to position [189, 0]
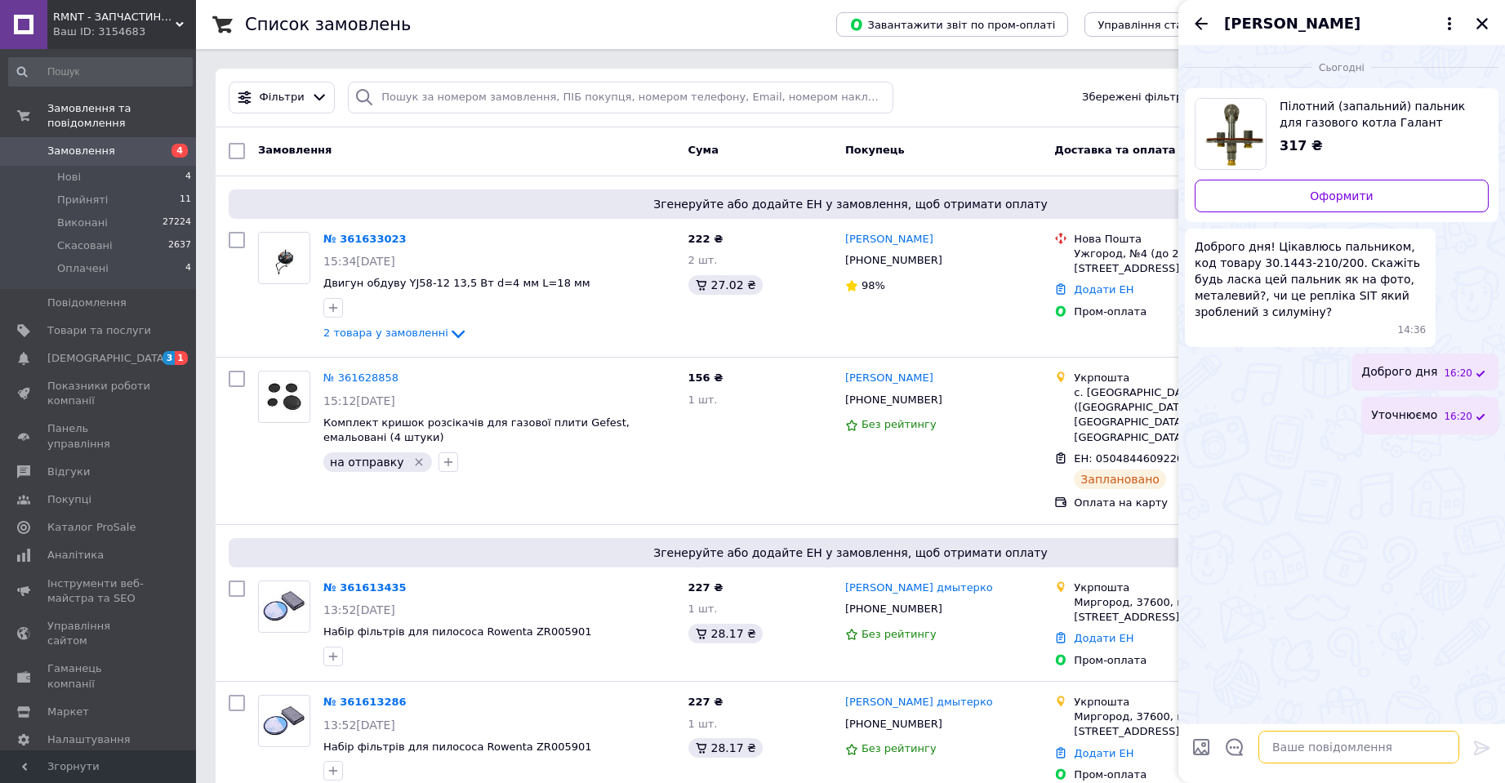
click at [1338, 732] on textarea at bounding box center [1358, 747] width 201 height 33
type textarea "Так, металевий, як на фото"
click at [1480, 22] on icon "Закрити" at bounding box center [1481, 23] width 11 height 11
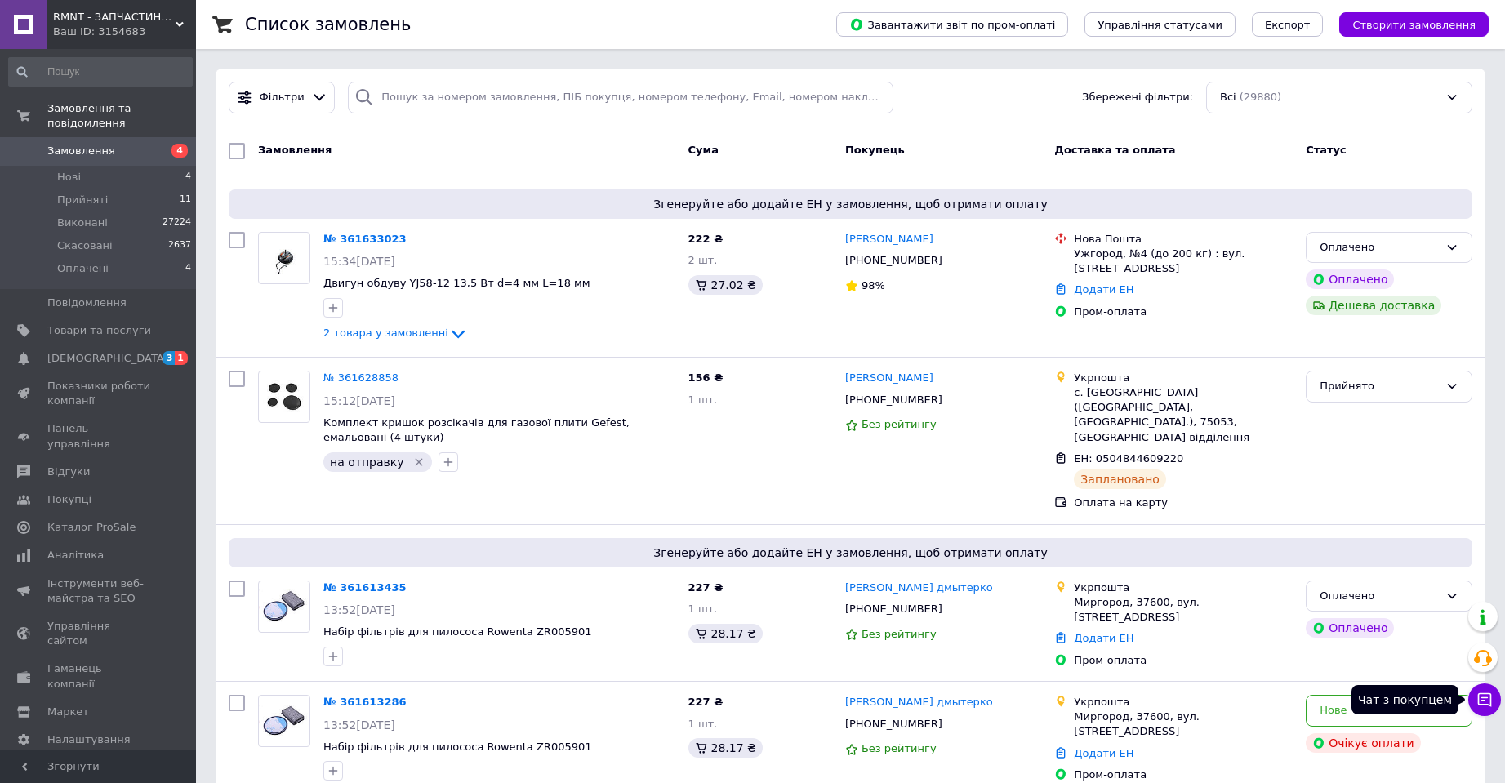
click at [1481, 698] on icon at bounding box center [1484, 700] width 16 height 16
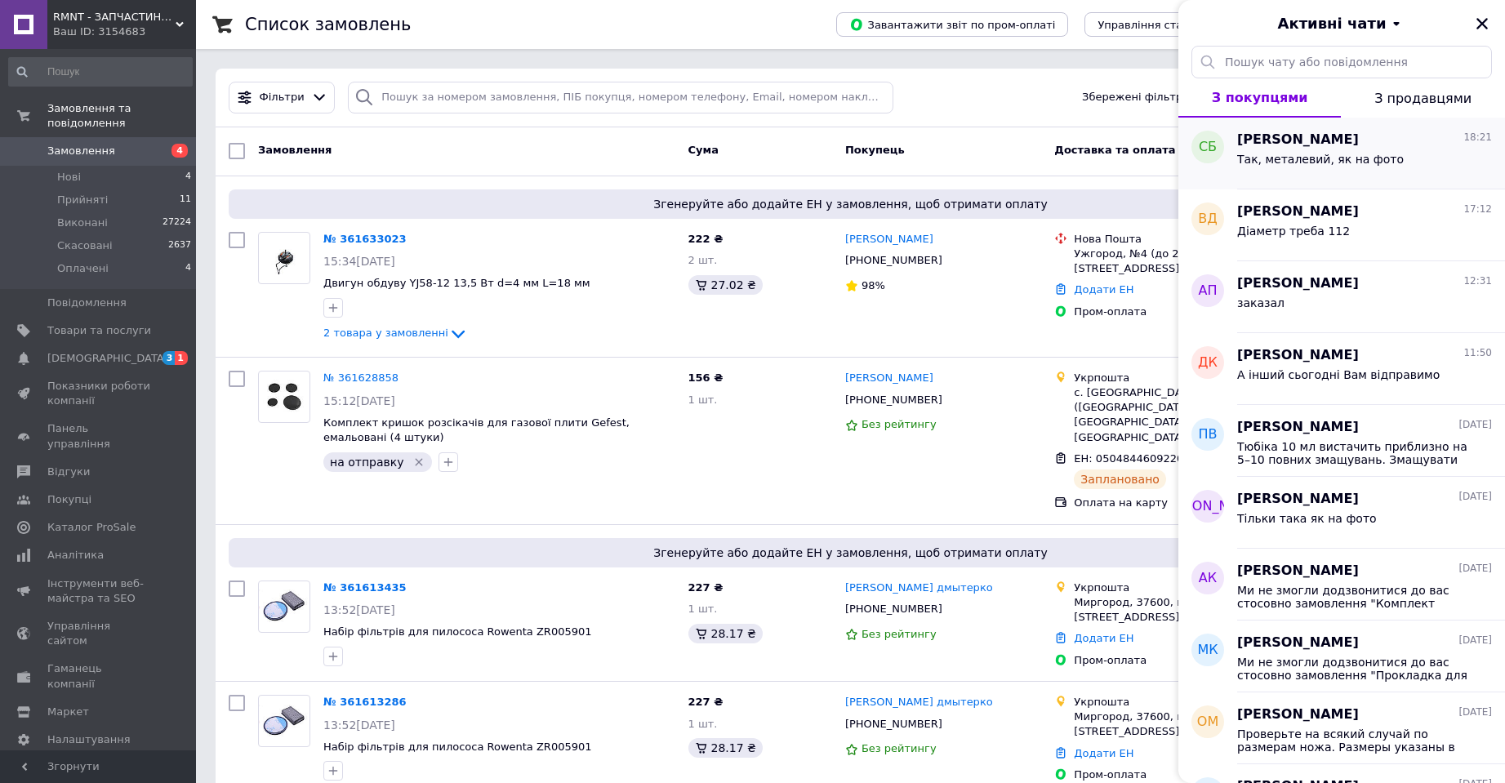
click at [1329, 145] on span "[PERSON_NAME]" at bounding box center [1298, 140] width 122 height 19
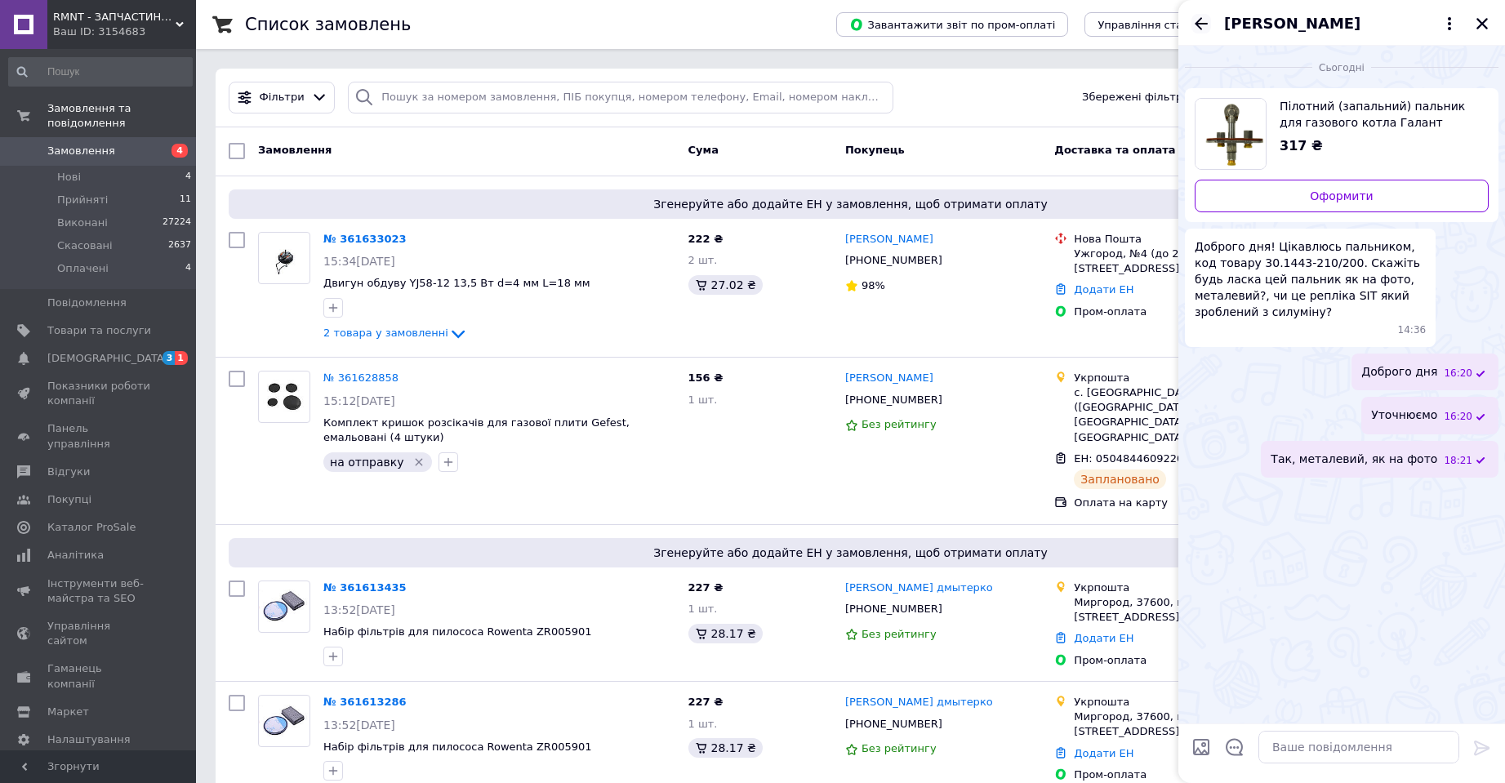
drag, startPoint x: 1479, startPoint y: 25, endPoint x: 1401, endPoint y: 28, distance: 77.6
click at [1480, 25] on icon "Закрити" at bounding box center [1482, 23] width 15 height 15
